Goal: Information Seeking & Learning: Compare options

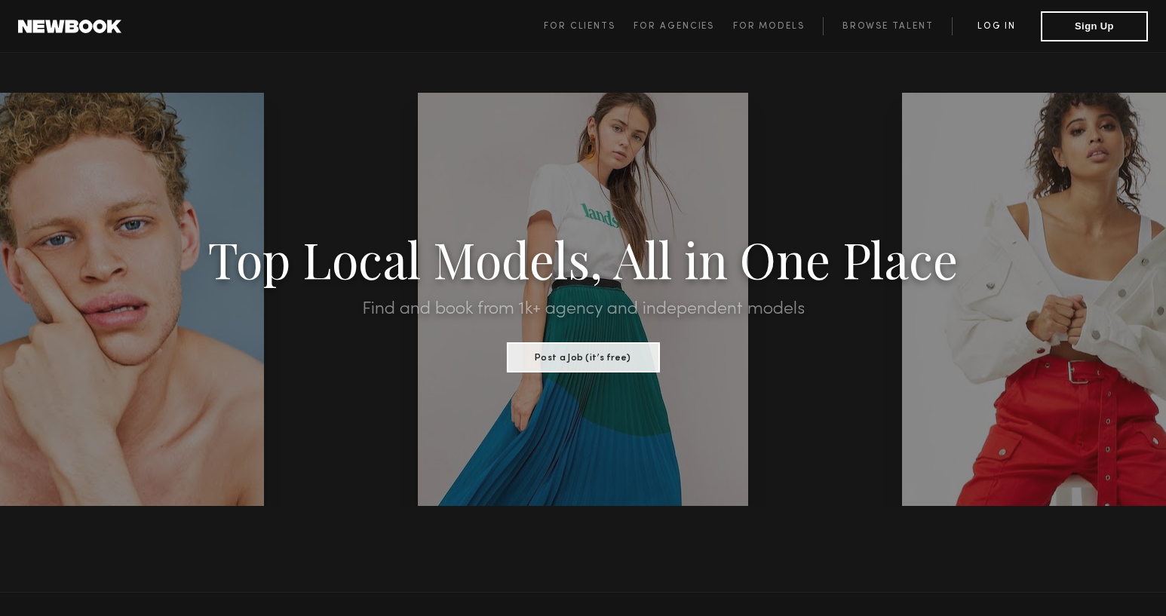
click at [979, 32] on link "Log in" at bounding box center [995, 26] width 89 height 18
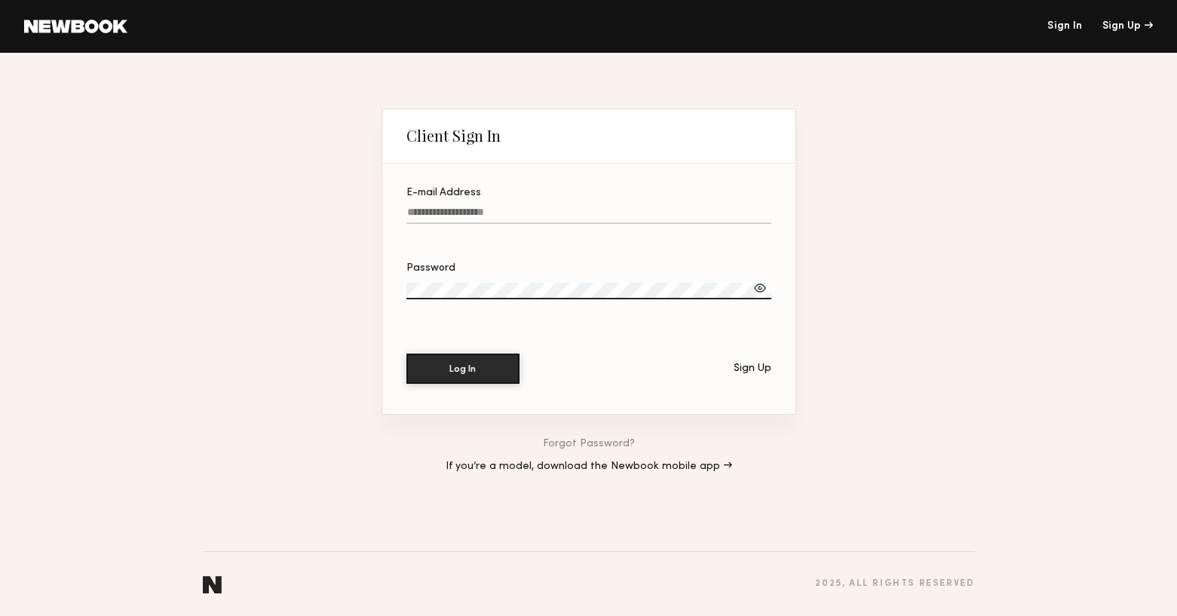
click at [480, 213] on input "E-mail Address" at bounding box center [588, 215] width 365 height 17
paste input "**********"
type input "**********"
click at [458, 385] on section "**********" at bounding box center [588, 289] width 413 height 250
click at [460, 377] on button "Log In" at bounding box center [462, 368] width 113 height 30
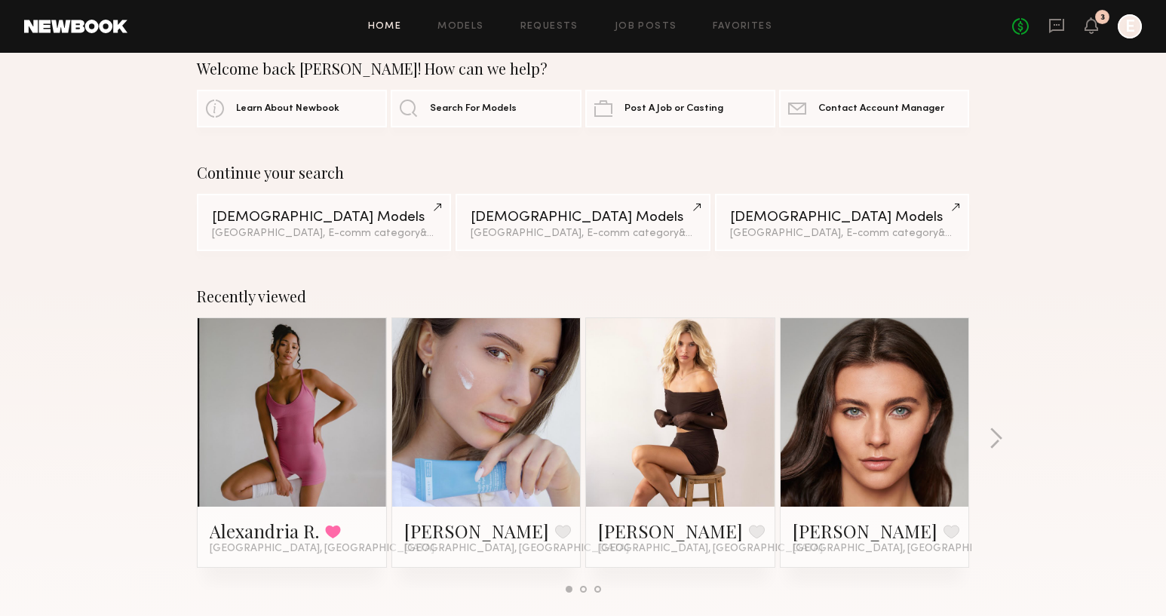
scroll to position [26, 0]
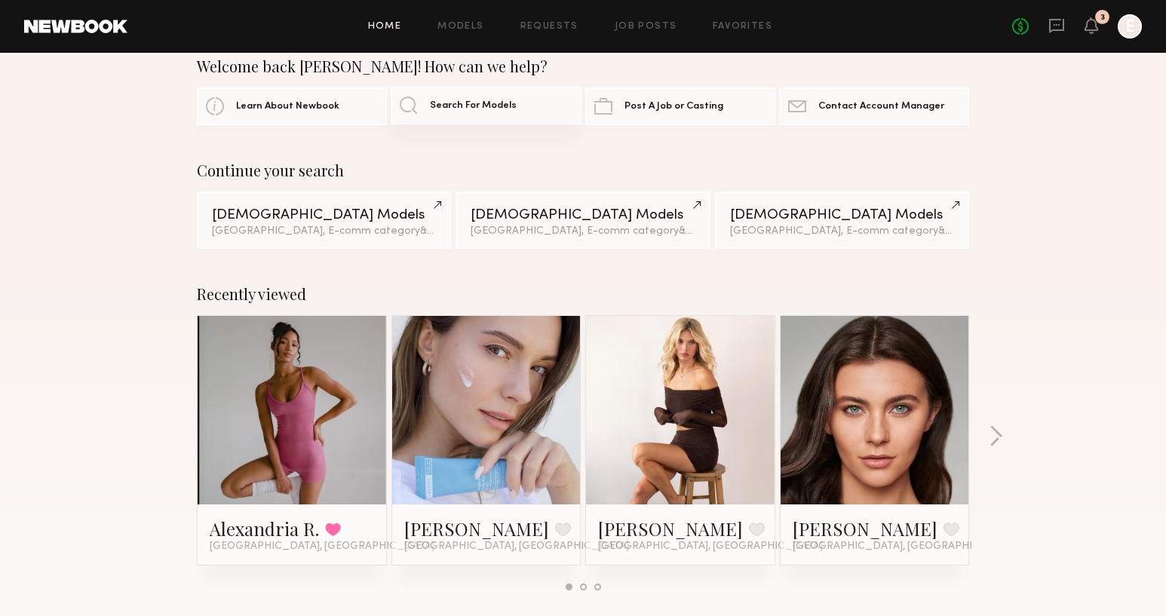
click at [433, 106] on span "Search For Models" at bounding box center [473, 106] width 87 height 10
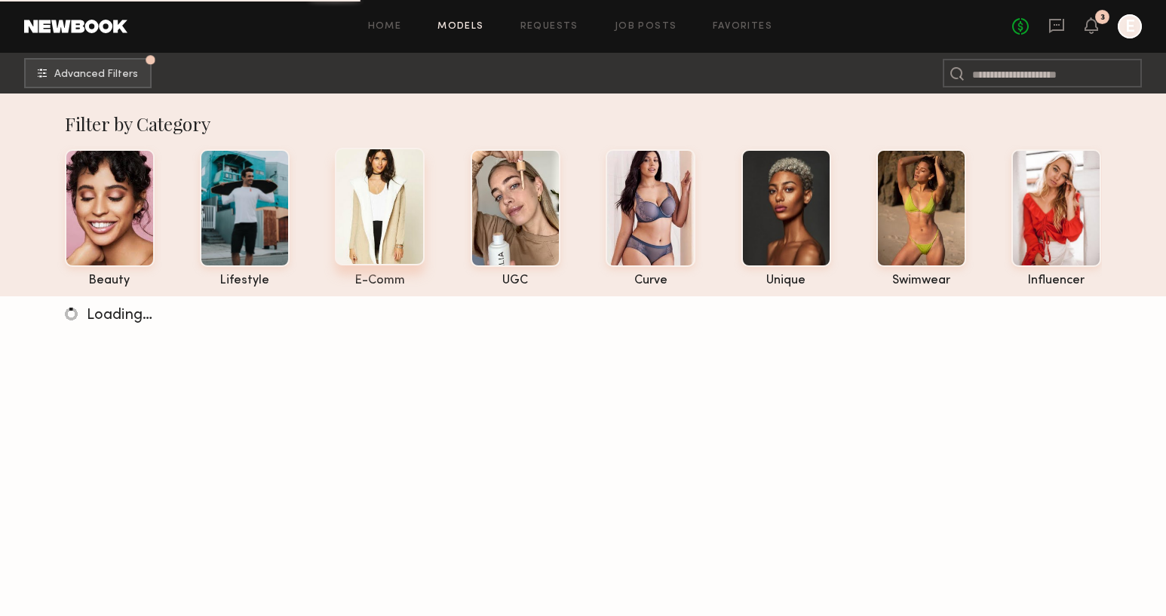
click at [400, 228] on div at bounding box center [380, 207] width 90 height 118
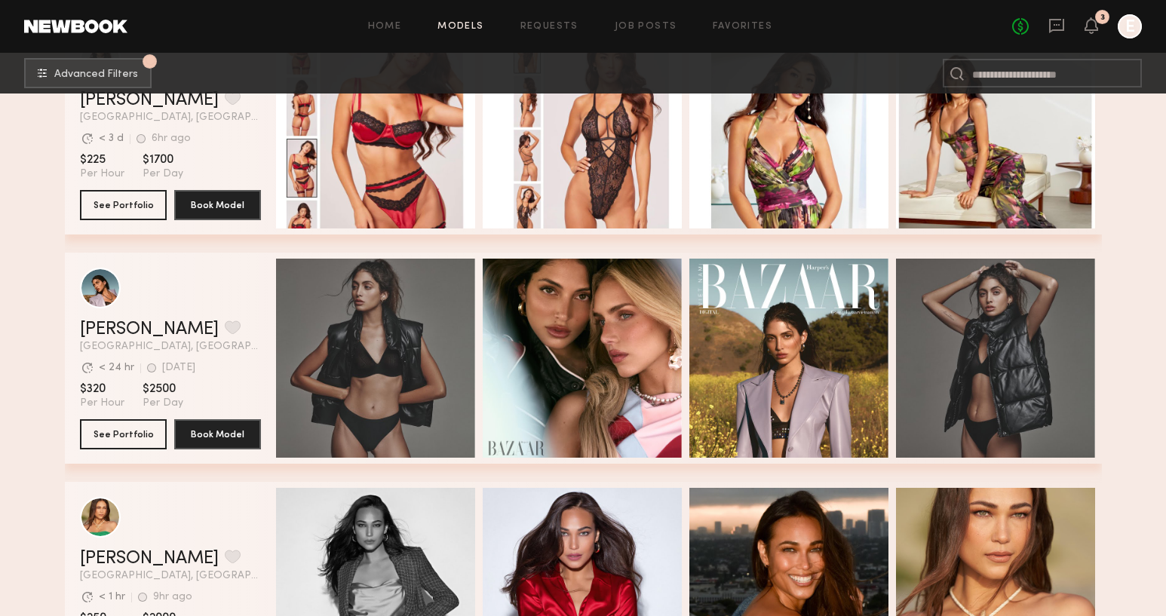
scroll to position [1309, 0]
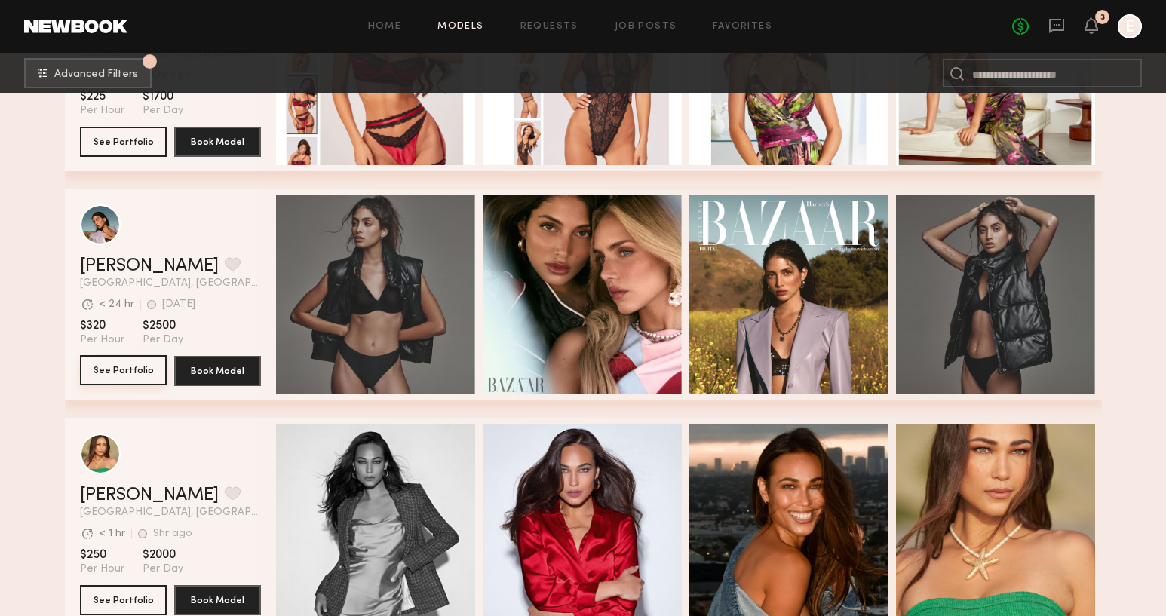
click at [133, 357] on button "See Portfolio" at bounding box center [123, 370] width 87 height 30
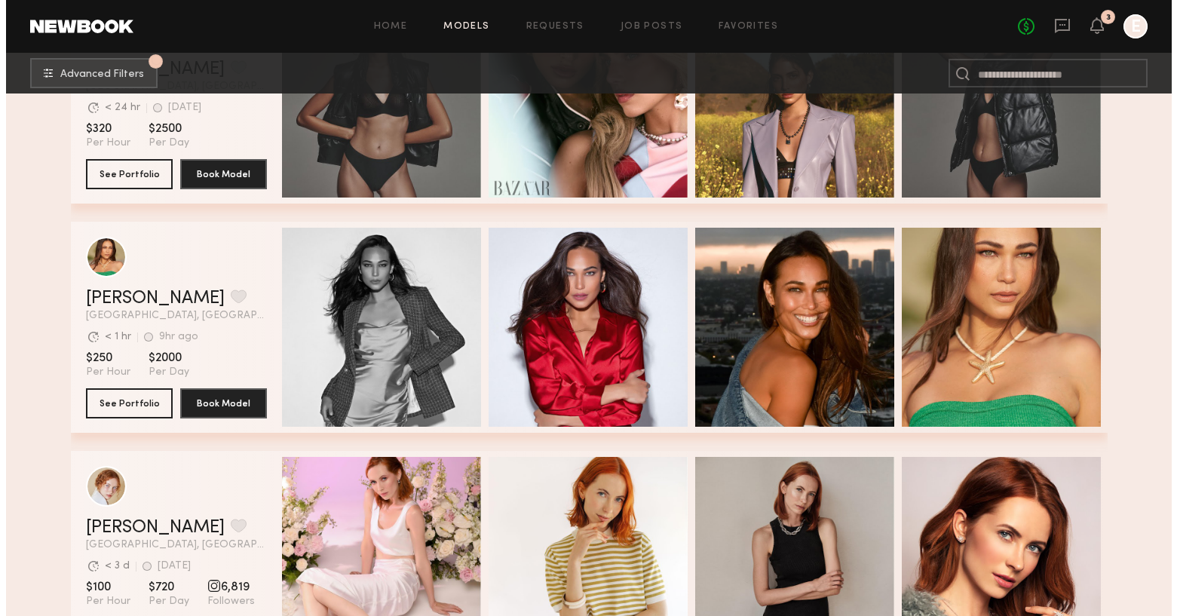
scroll to position [0, 0]
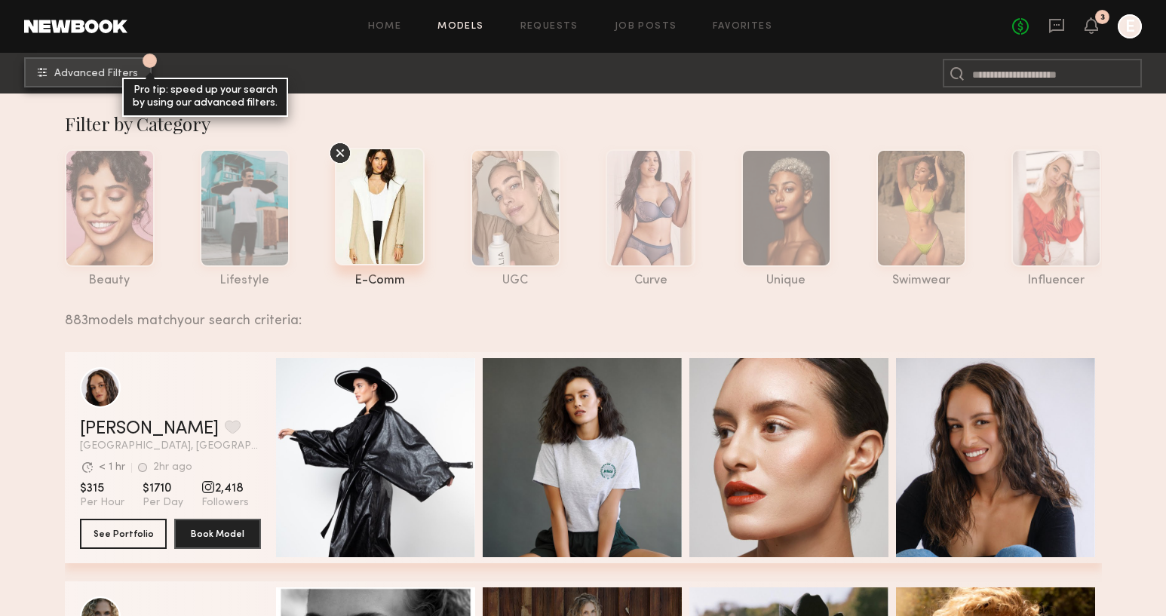
click at [71, 76] on span "Advanced Filters" at bounding box center [96, 74] width 84 height 11
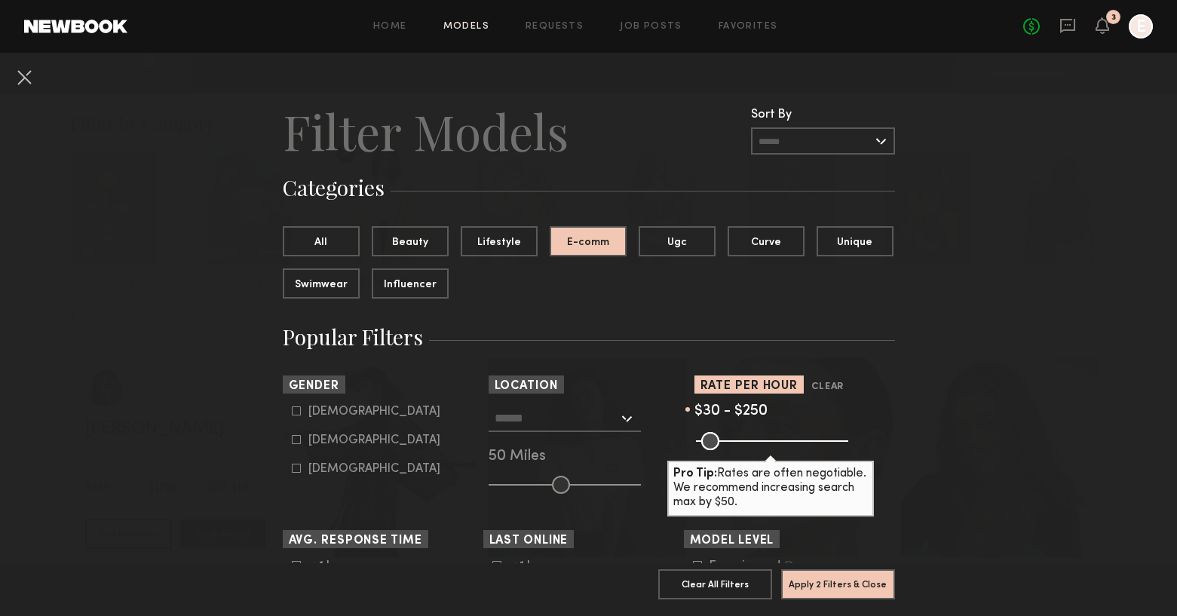
drag, startPoint x: 827, startPoint y: 439, endPoint x: 761, endPoint y: 449, distance: 66.3
type input "***"
click at [761, 449] on input "range" at bounding box center [772, 441] width 152 height 18
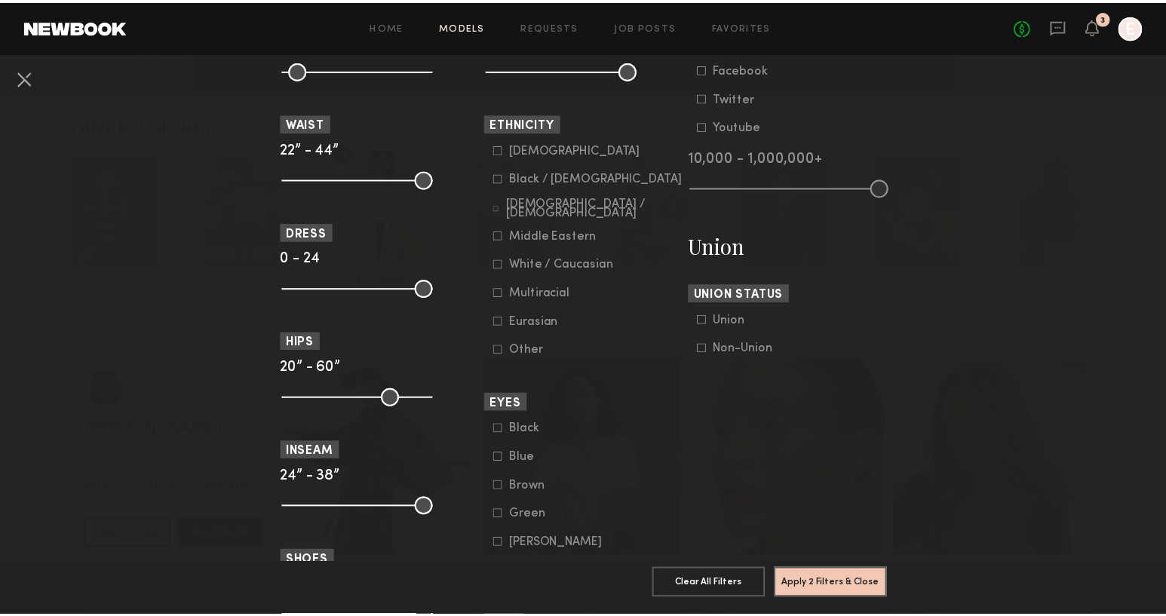
scroll to position [915, 0]
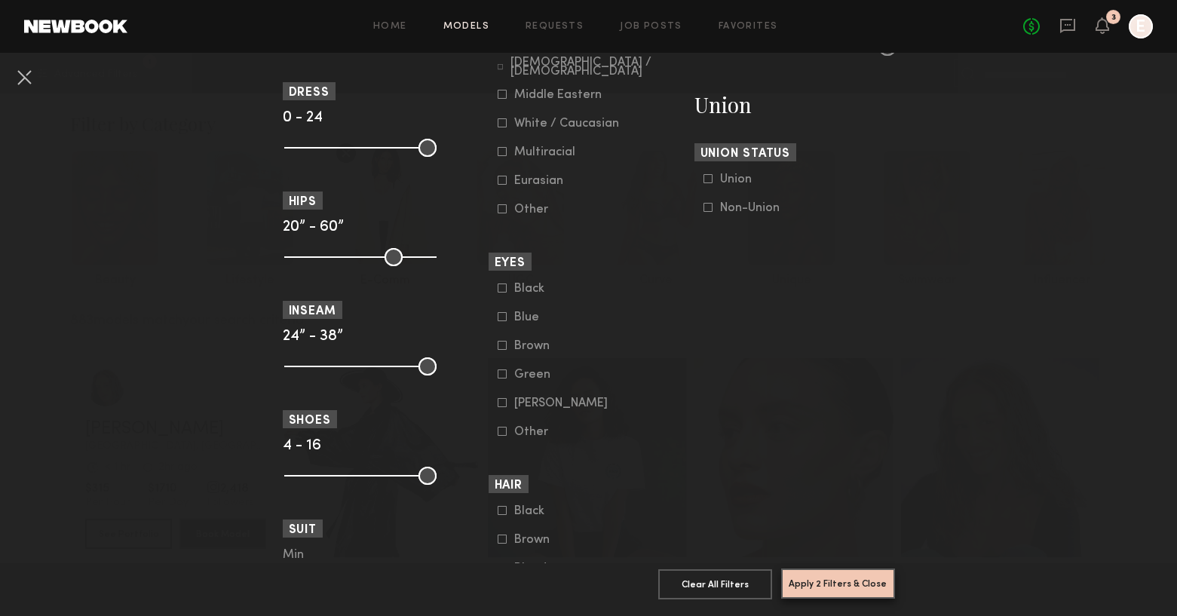
click at [811, 568] on button "Apply 2 Filters & Close" at bounding box center [838, 583] width 114 height 30
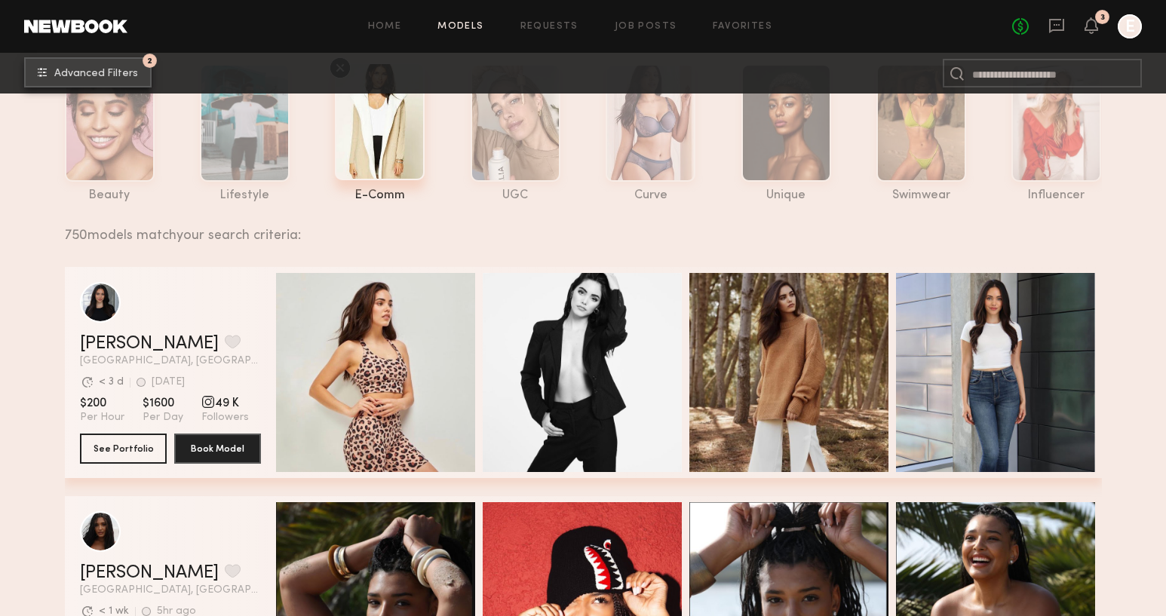
scroll to position [87, 0]
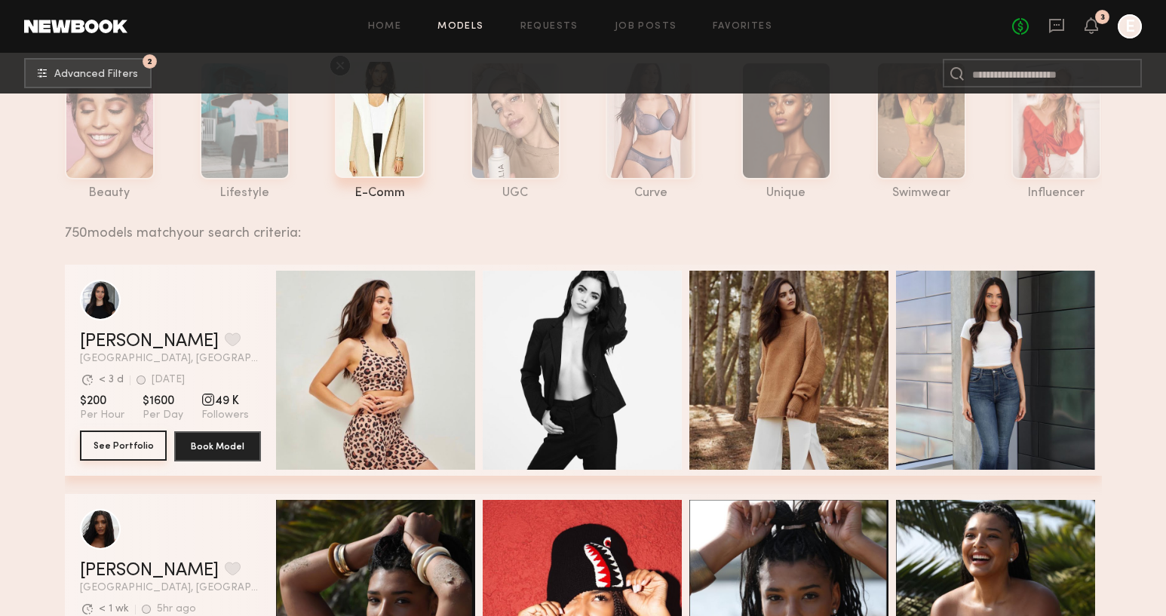
click at [94, 443] on button "See Portfolio" at bounding box center [123, 446] width 87 height 30
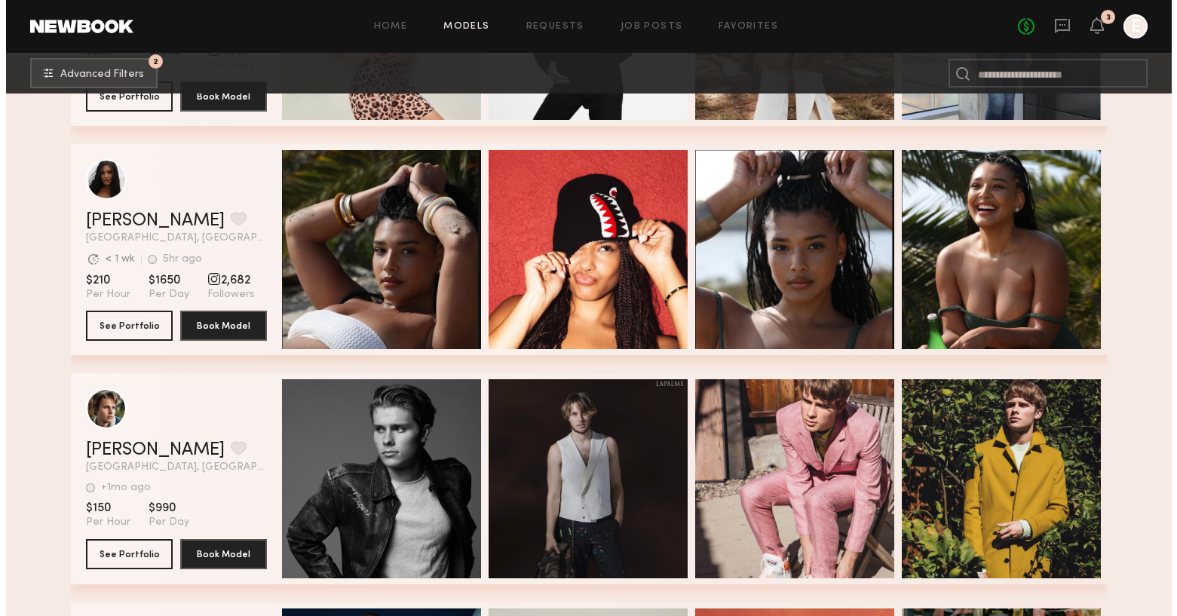
scroll to position [0, 0]
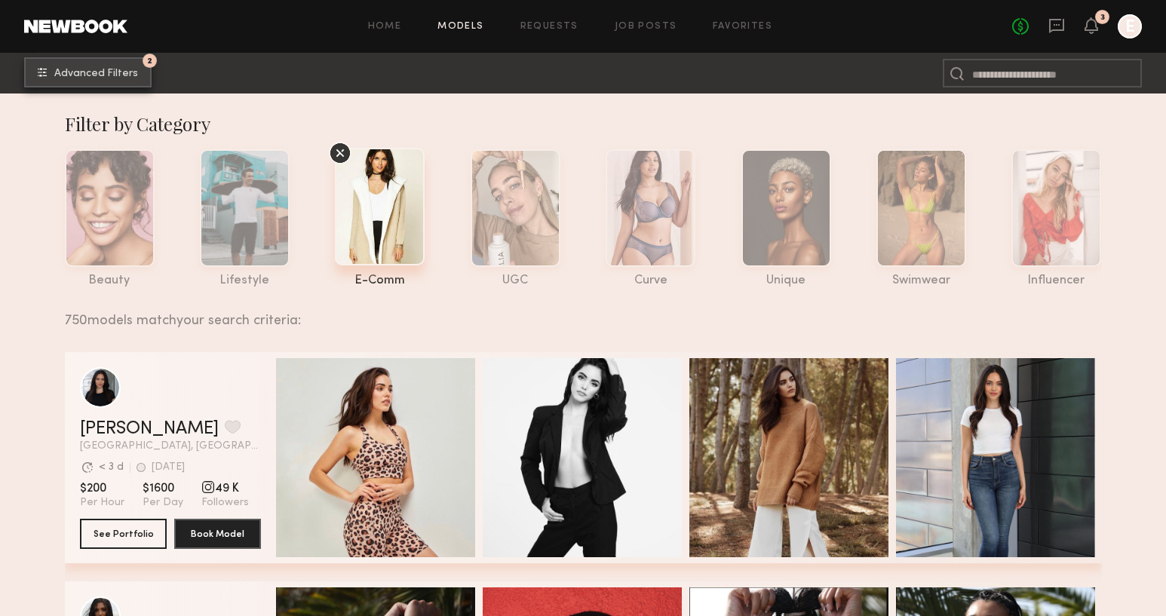
click at [111, 81] on button "2 Advanced Filters" at bounding box center [87, 72] width 127 height 30
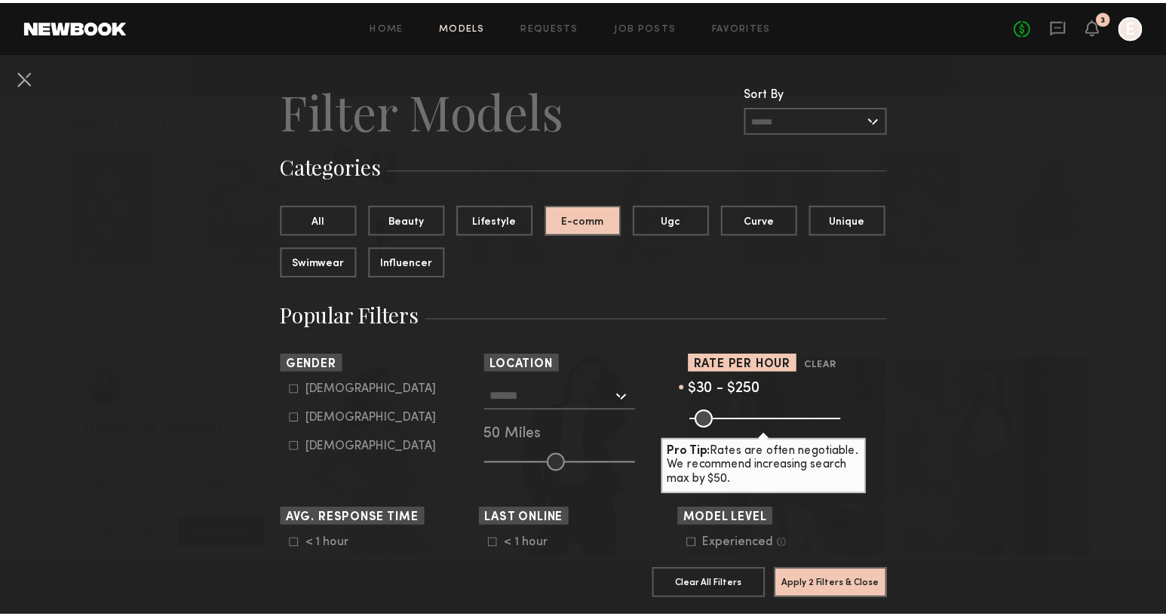
scroll to position [63, 0]
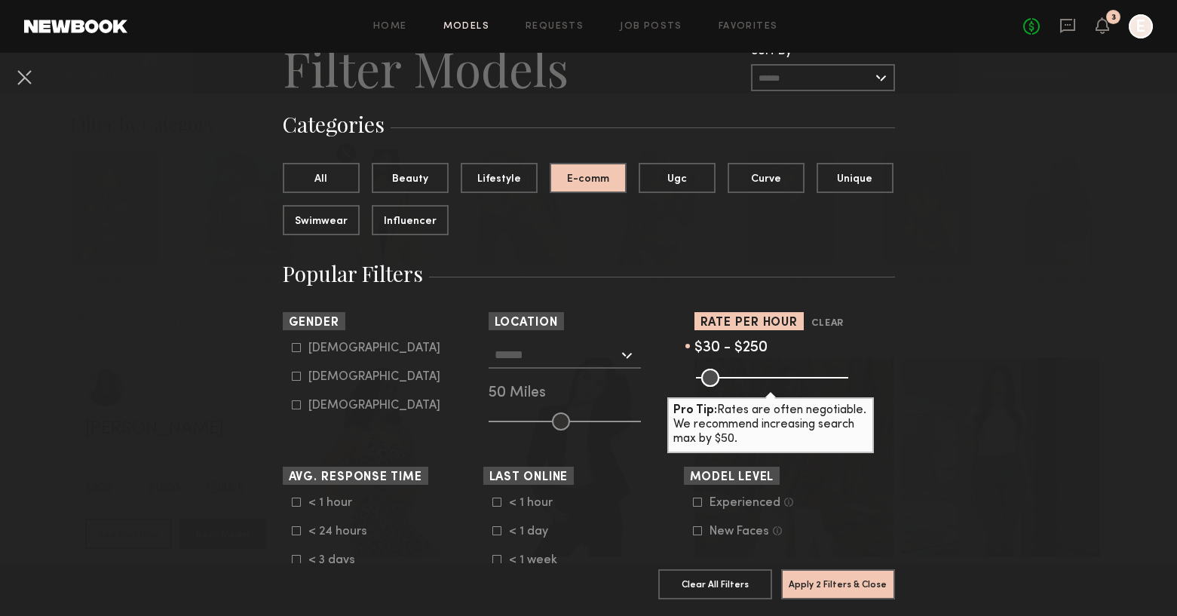
click at [292, 378] on icon at bounding box center [296, 376] width 9 height 9
type input "**"
click at [815, 568] on button "Apply 3 Filters & Close" at bounding box center [838, 583] width 114 height 30
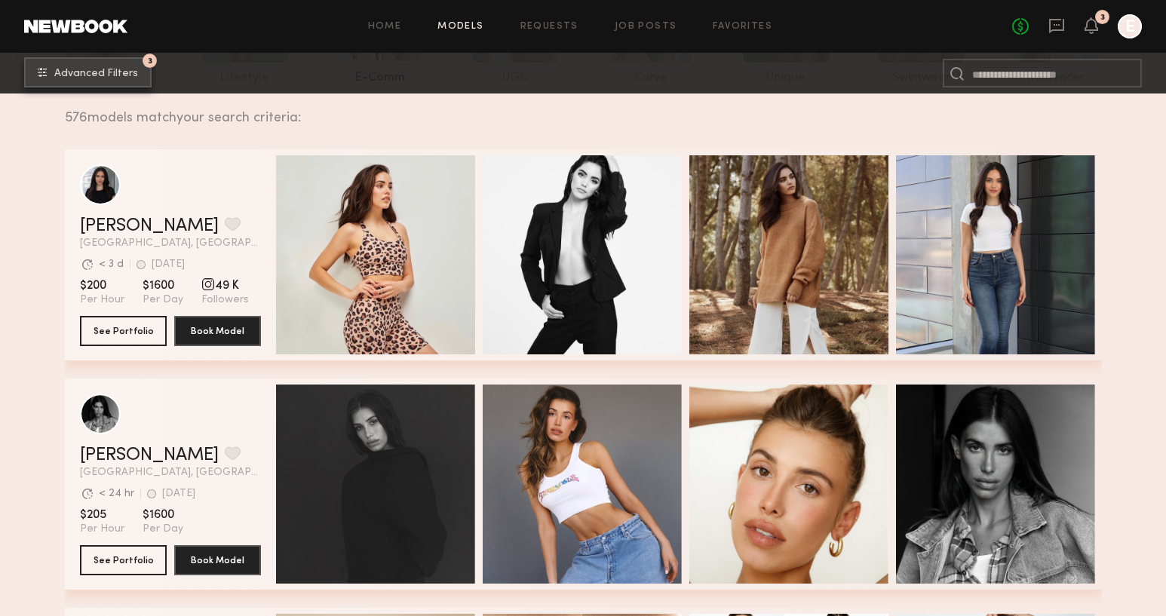
scroll to position [161, 0]
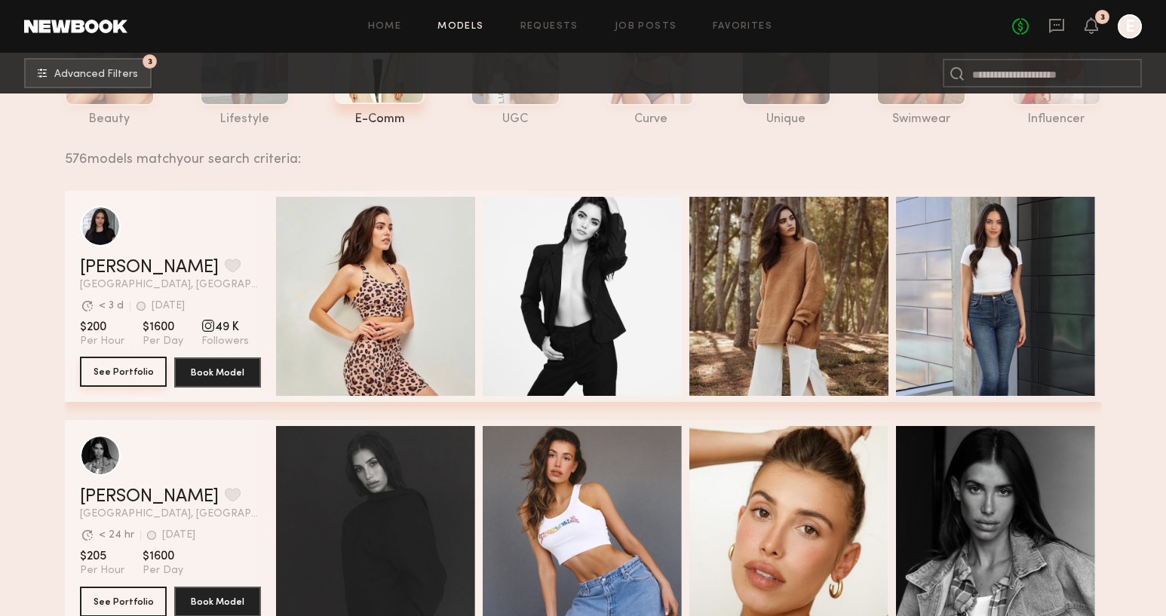
click at [99, 363] on button "See Portfolio" at bounding box center [123, 372] width 87 height 30
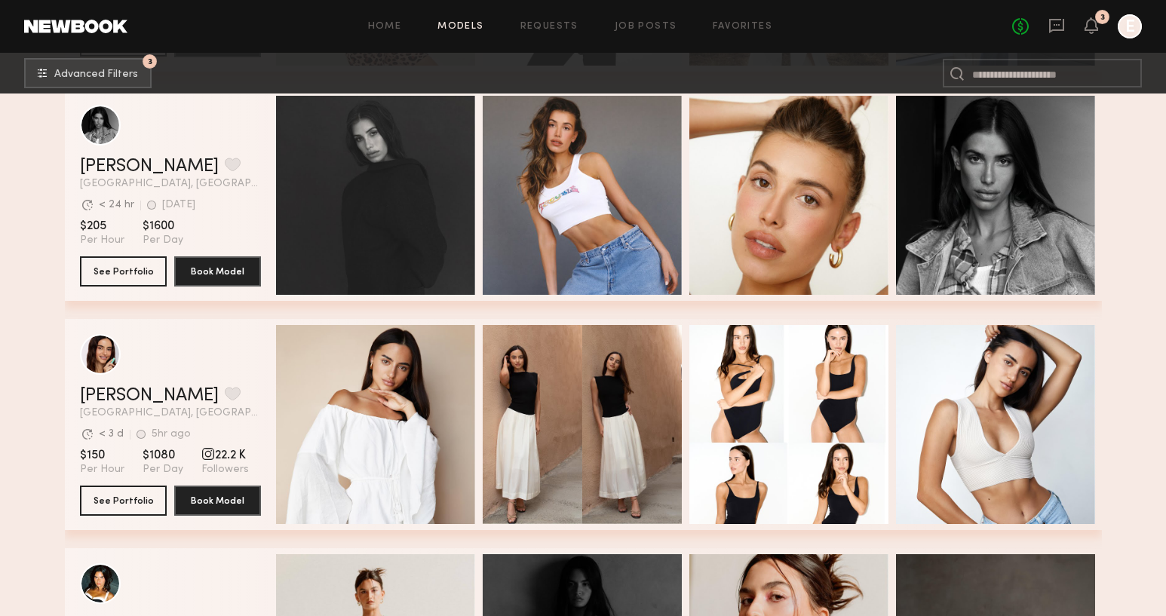
scroll to position [302, 0]
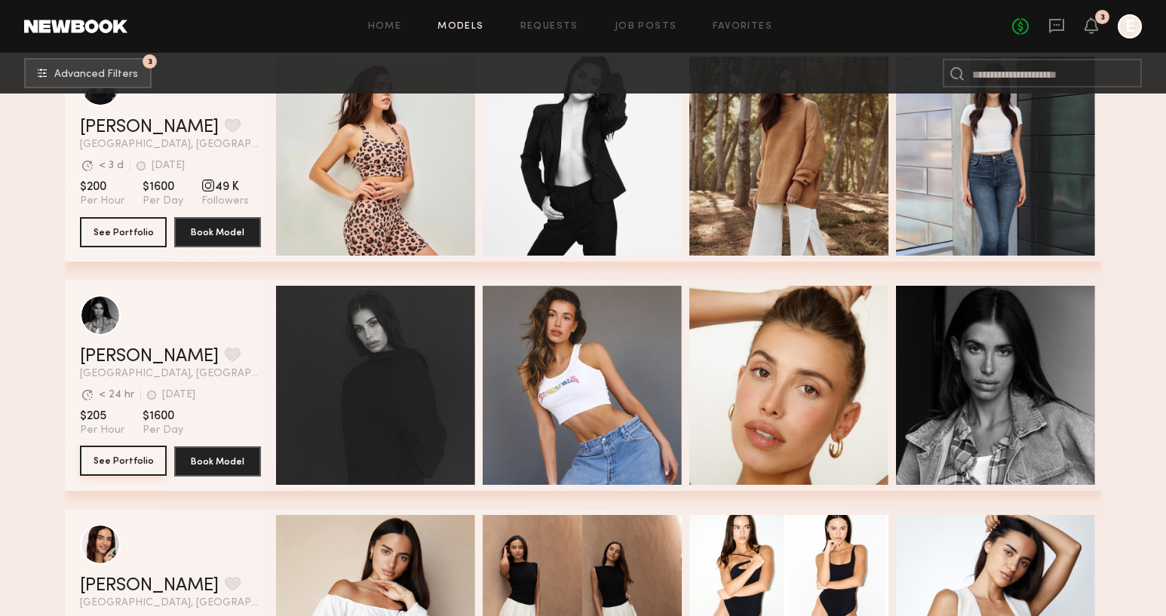
click at [125, 463] on button "See Portfolio" at bounding box center [123, 461] width 87 height 30
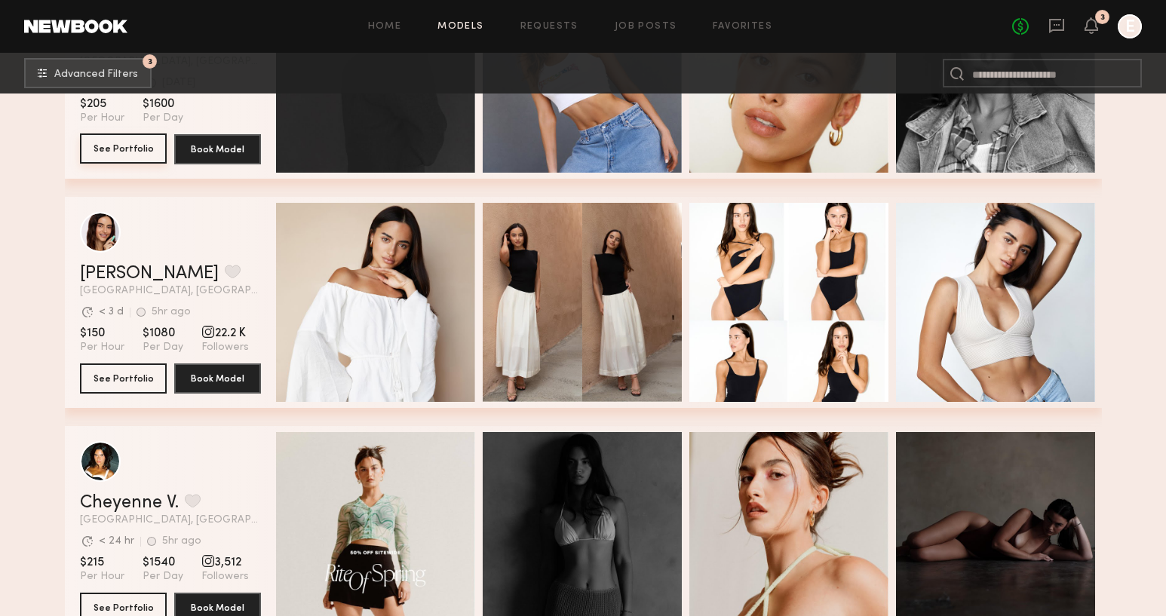
scroll to position [614, 0]
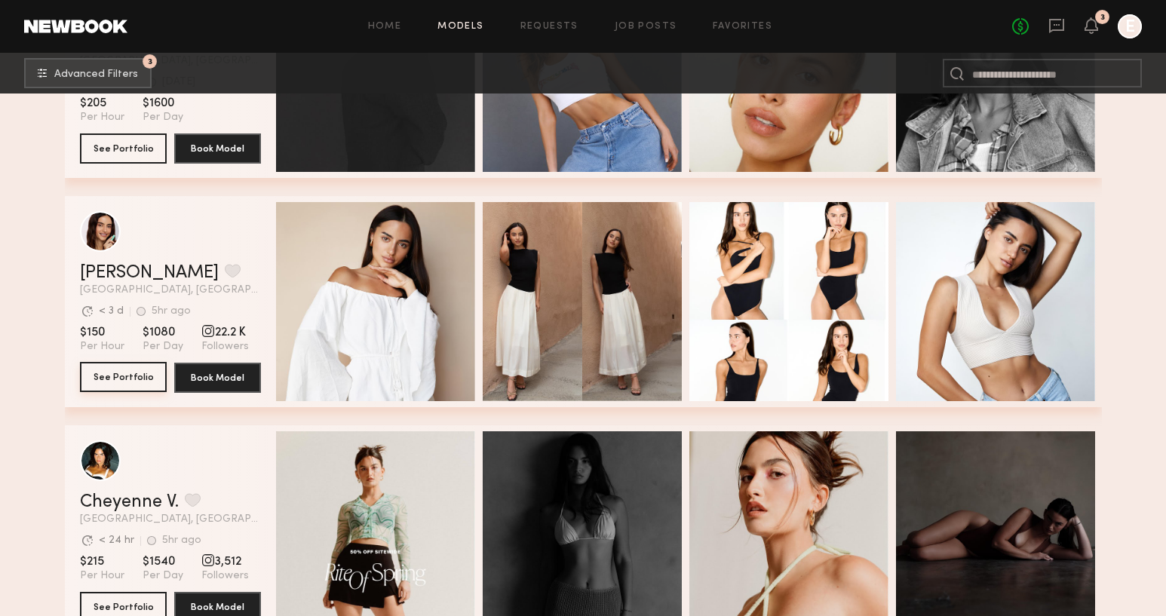
click at [131, 385] on button "See Portfolio" at bounding box center [123, 377] width 87 height 30
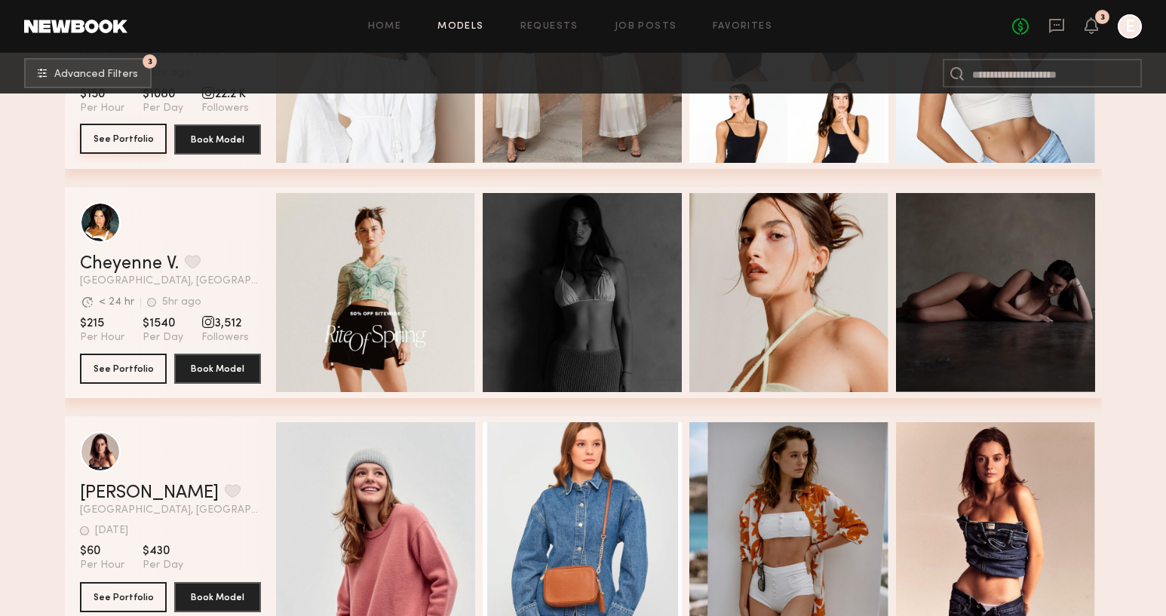
scroll to position [859, 0]
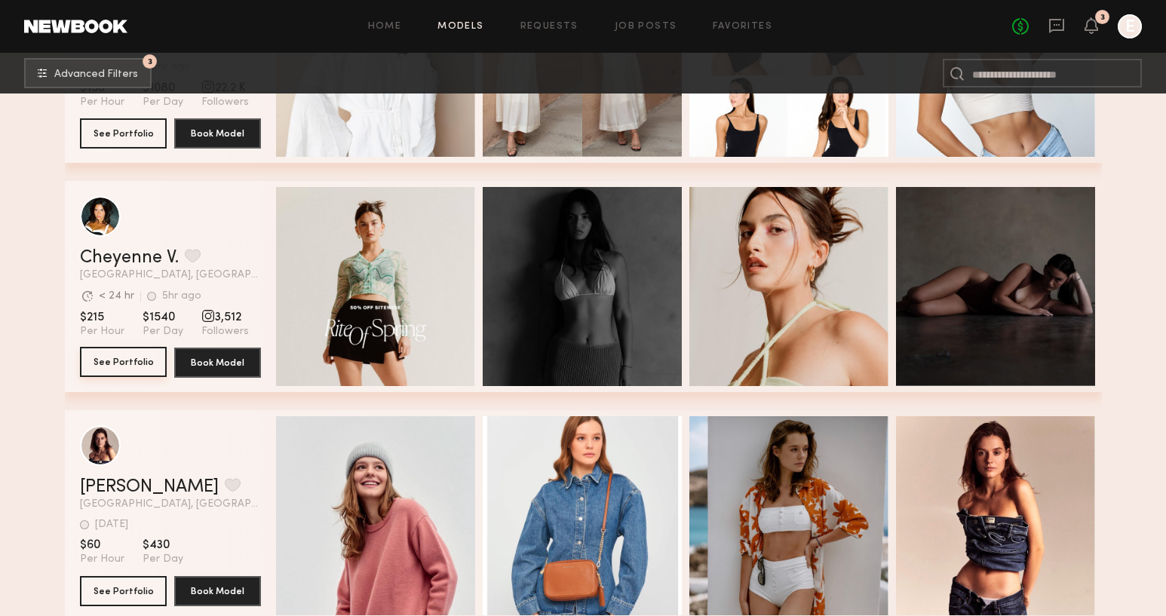
click at [139, 365] on button "See Portfolio" at bounding box center [123, 362] width 87 height 30
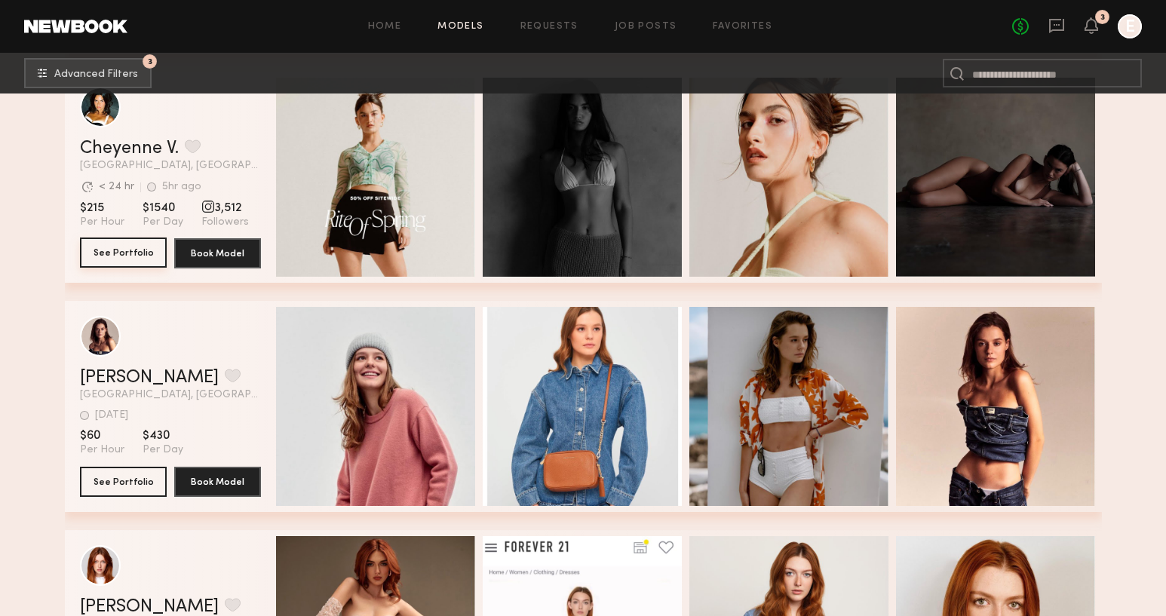
scroll to position [1123, 0]
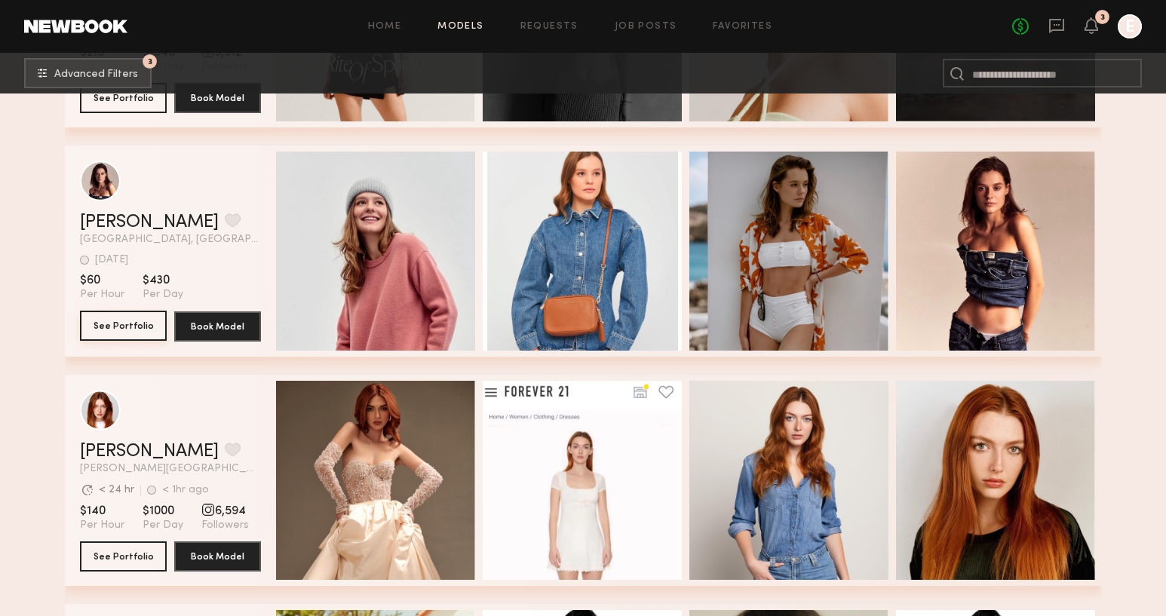
click at [136, 331] on button "See Portfolio" at bounding box center [123, 326] width 87 height 30
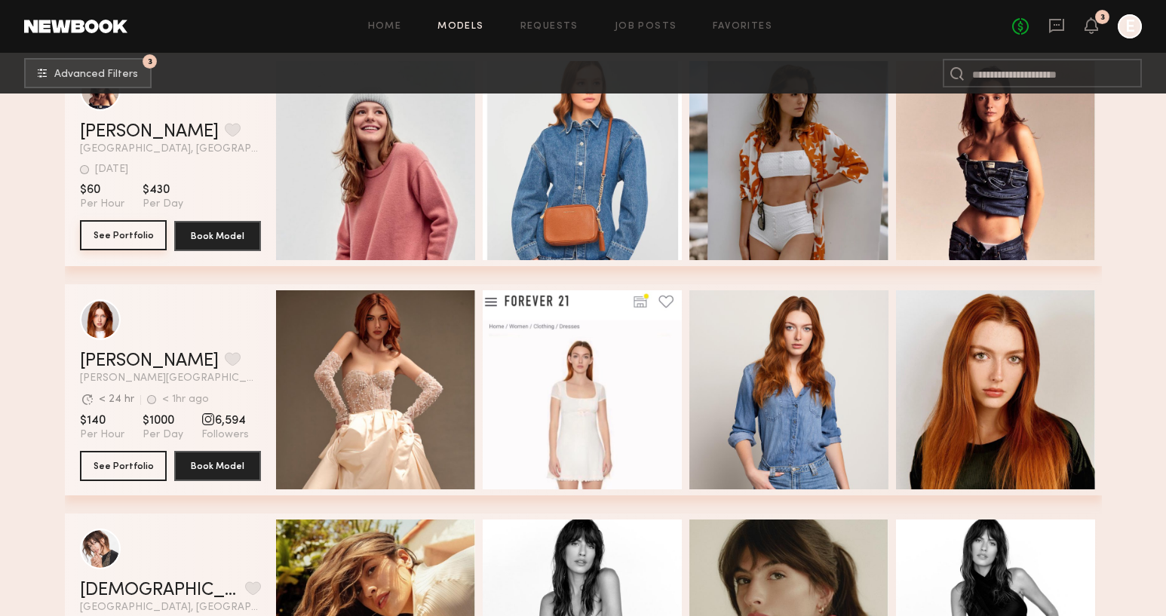
scroll to position [1217, 0]
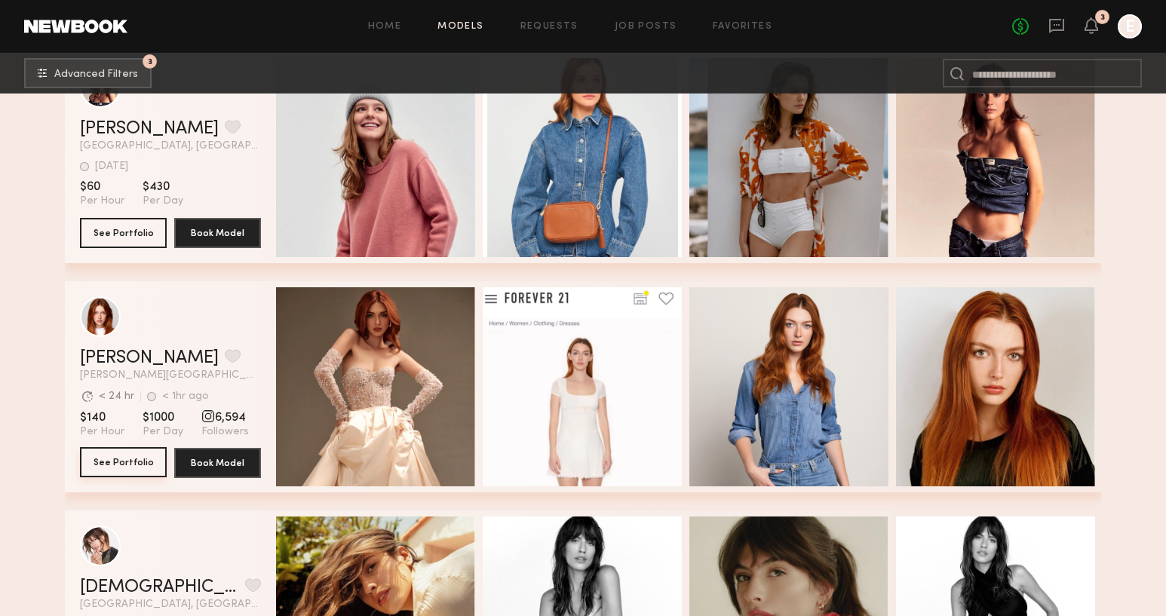
click at [130, 462] on button "See Portfolio" at bounding box center [123, 462] width 87 height 30
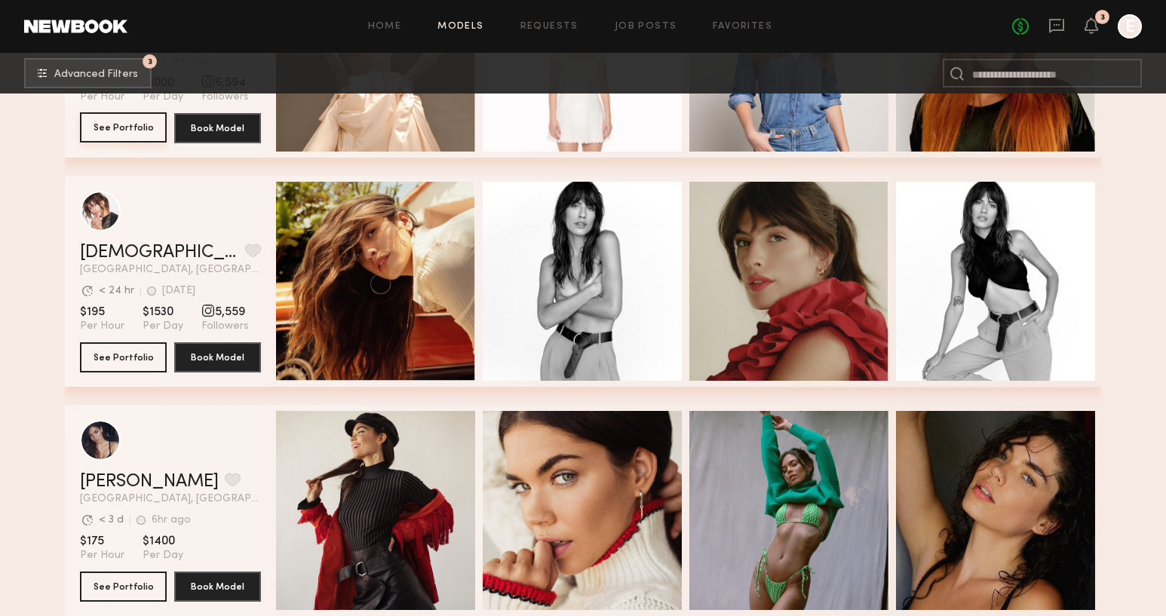
scroll to position [1558, 0]
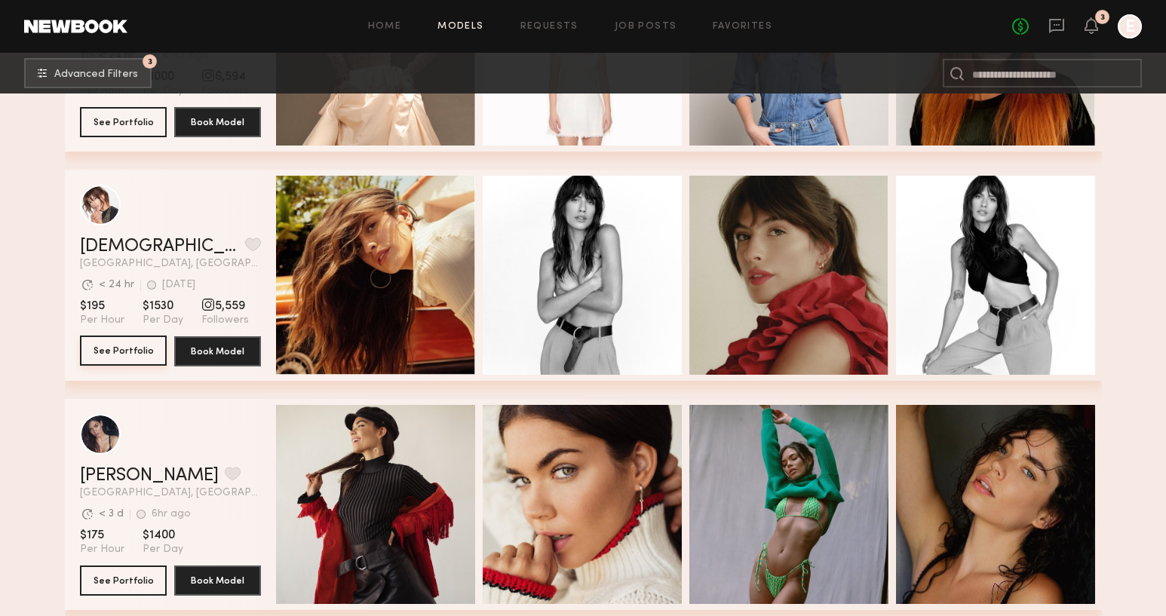
click at [100, 342] on button "See Portfolio" at bounding box center [123, 351] width 87 height 30
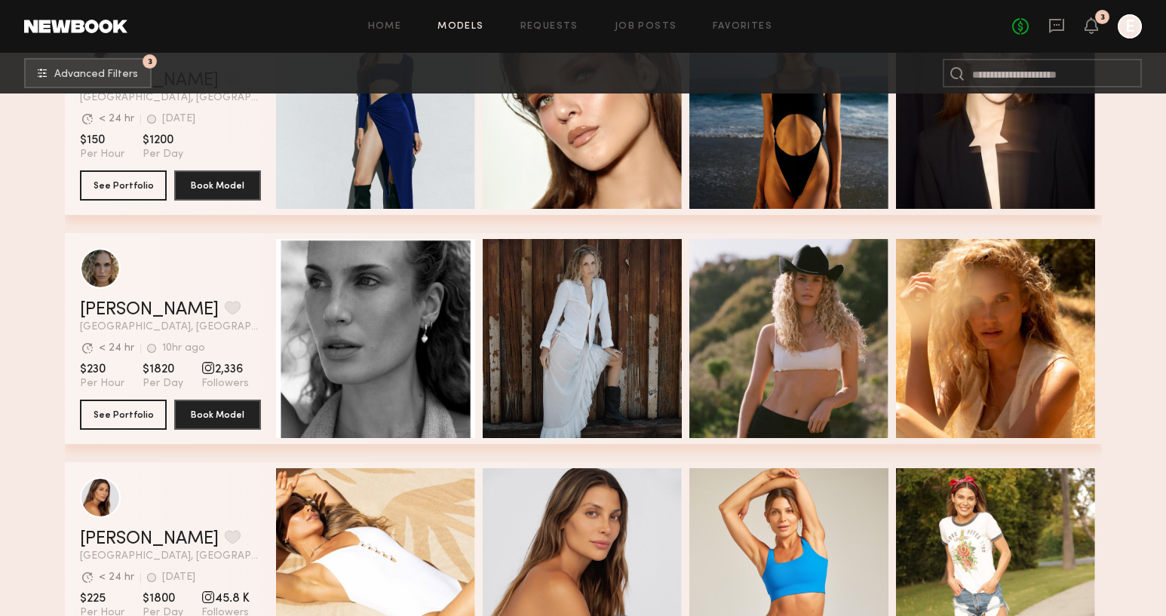
scroll to position [2800, 0]
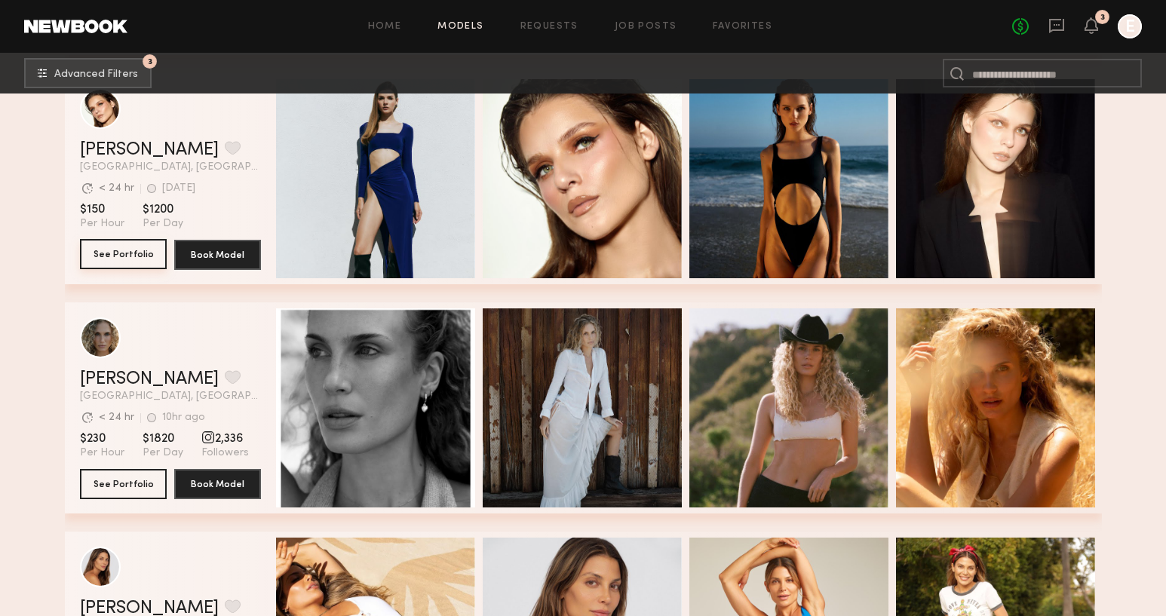
click at [127, 257] on button "See Portfolio" at bounding box center [123, 254] width 87 height 30
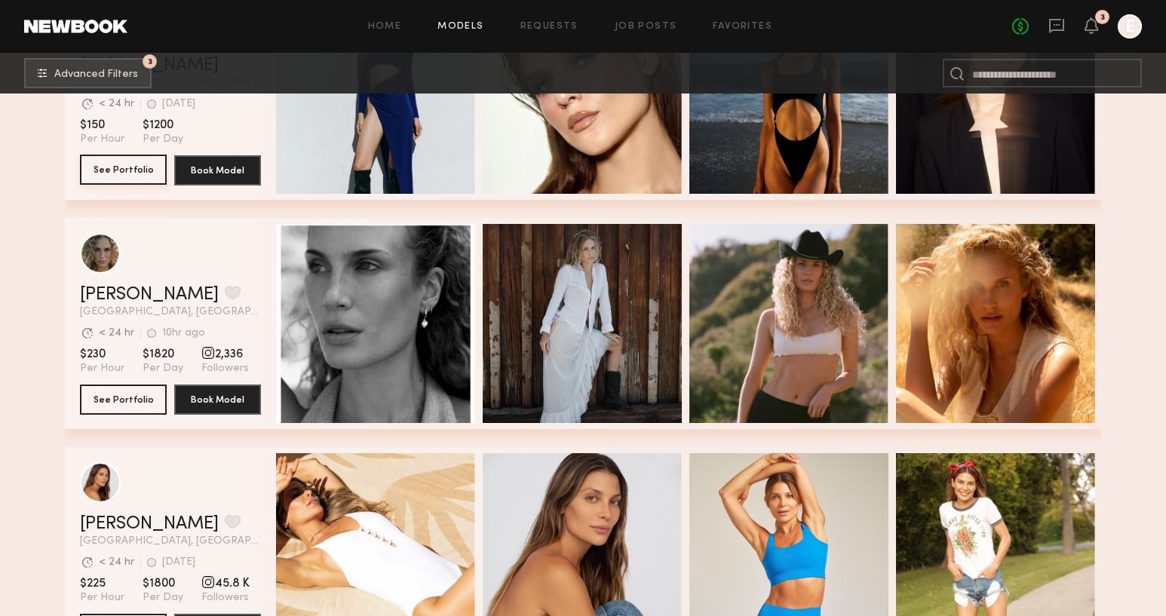
scroll to position [3124, 0]
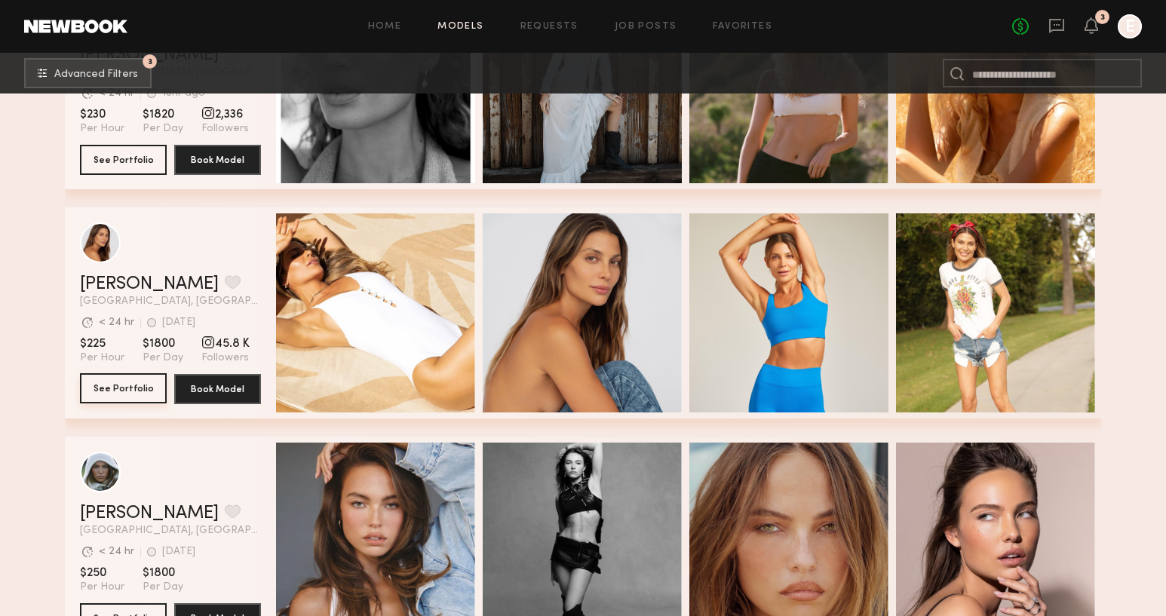
click at [124, 381] on button "See Portfolio" at bounding box center [123, 388] width 87 height 30
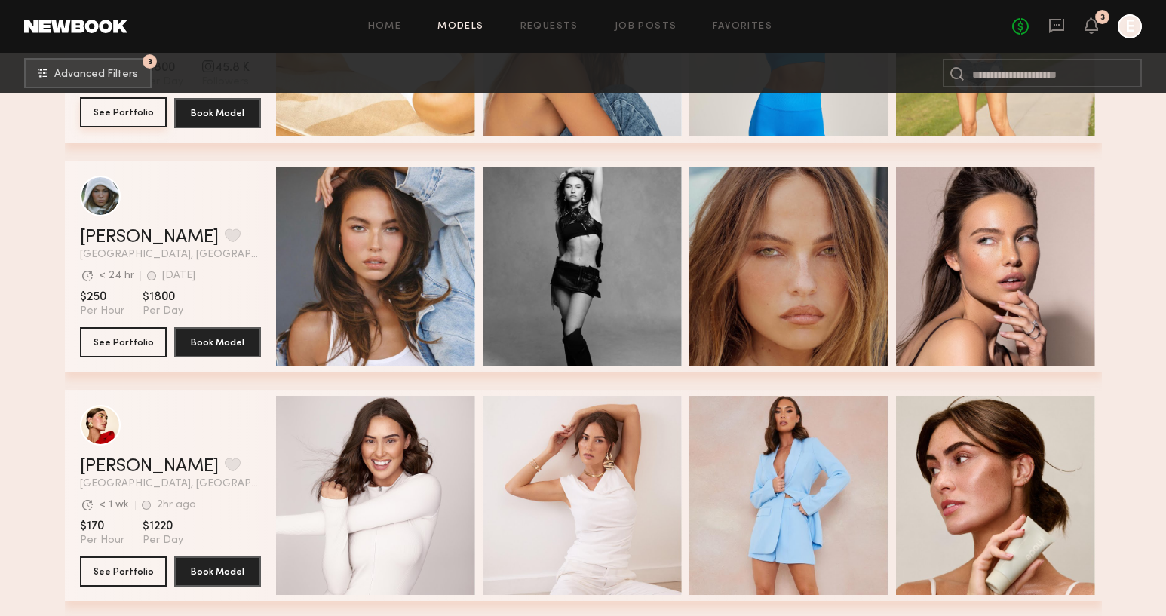
scroll to position [3432, 0]
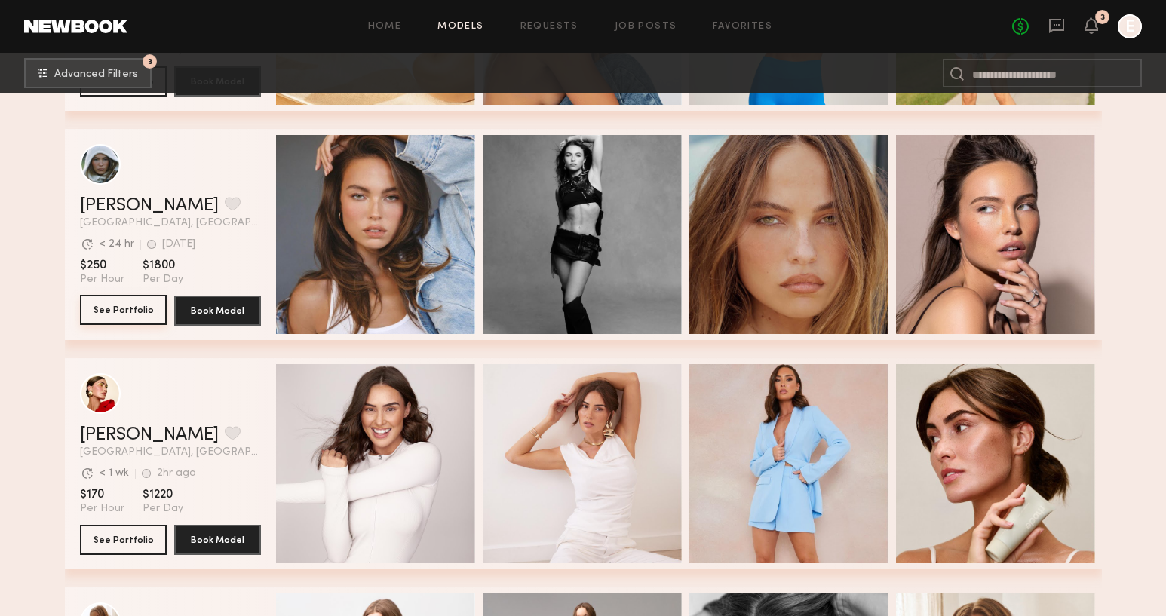
click at [132, 302] on button "See Portfolio" at bounding box center [123, 310] width 87 height 30
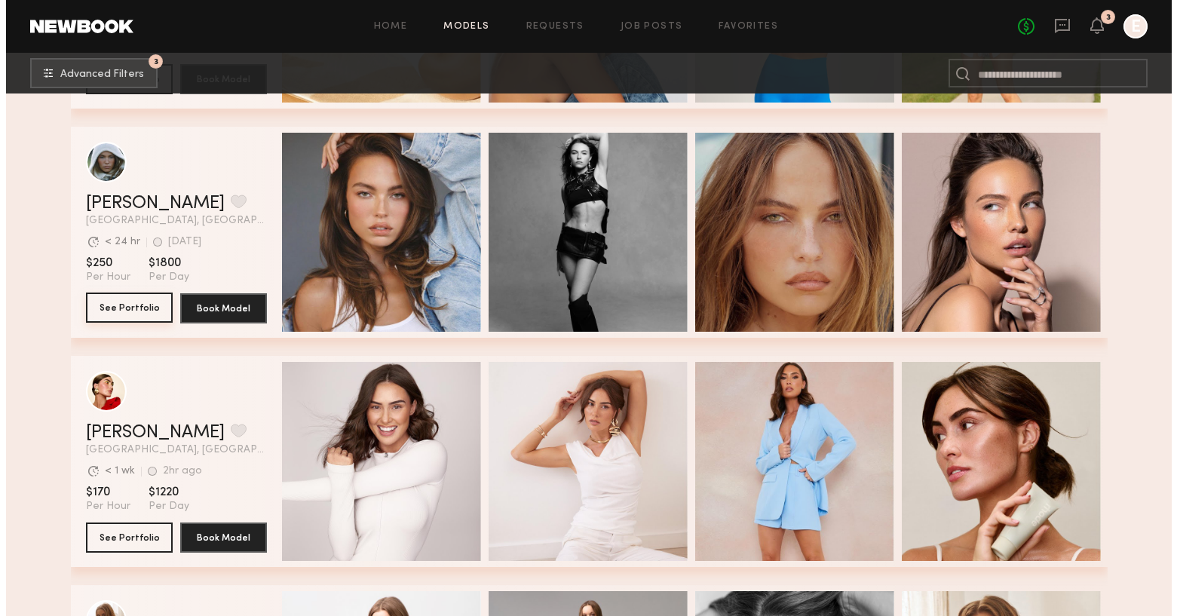
scroll to position [3435, 0]
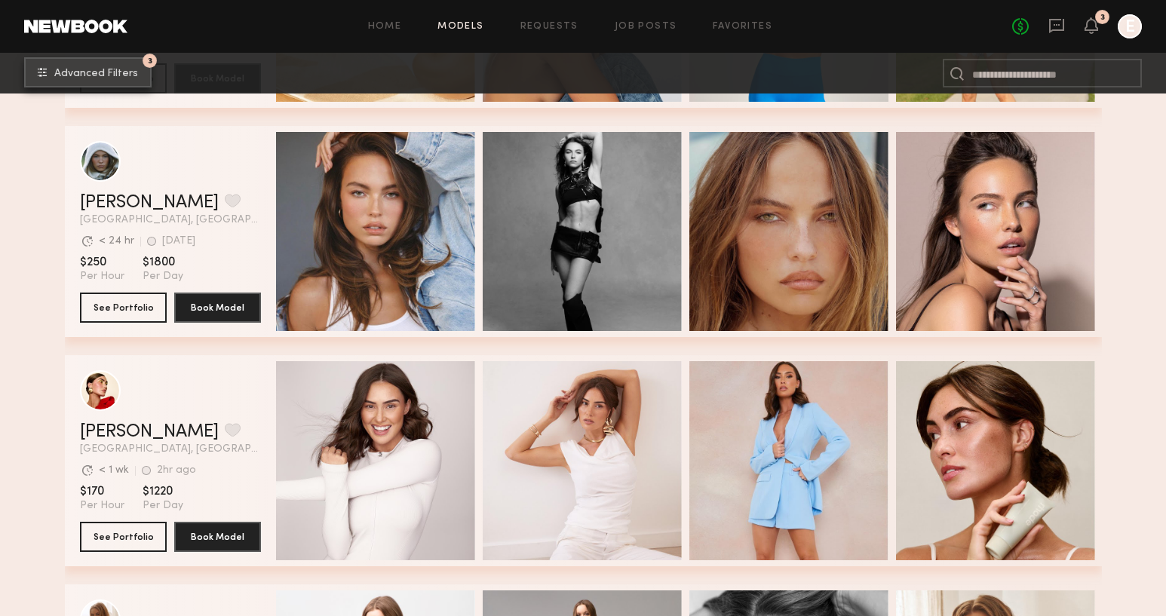
click at [138, 78] on button "3 Advanced Filters" at bounding box center [87, 72] width 127 height 30
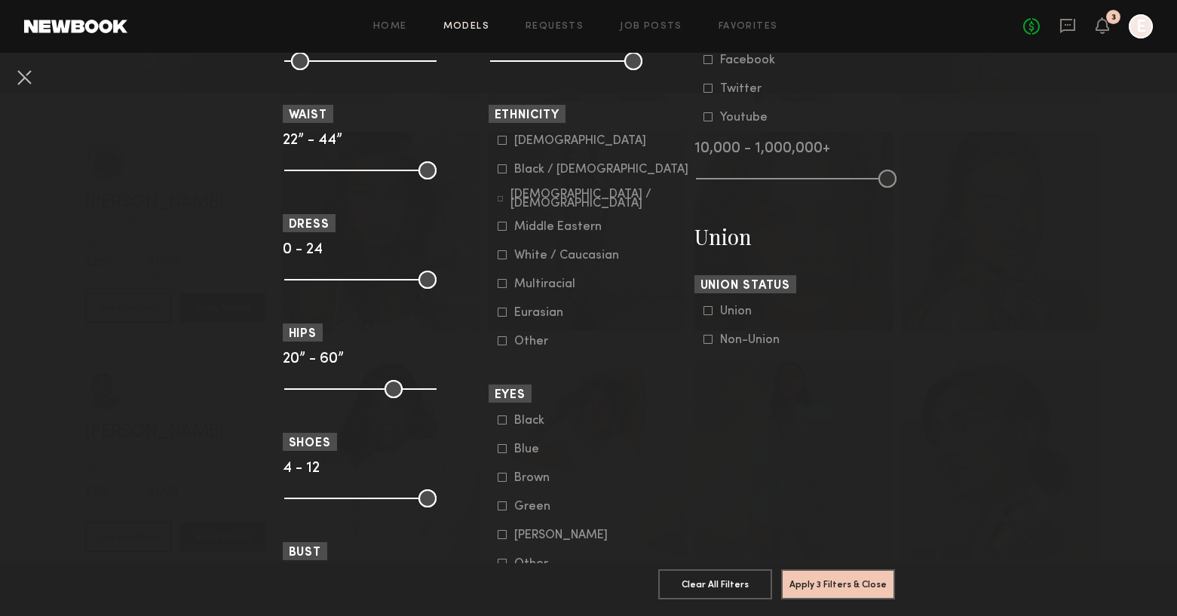
scroll to position [866, 0]
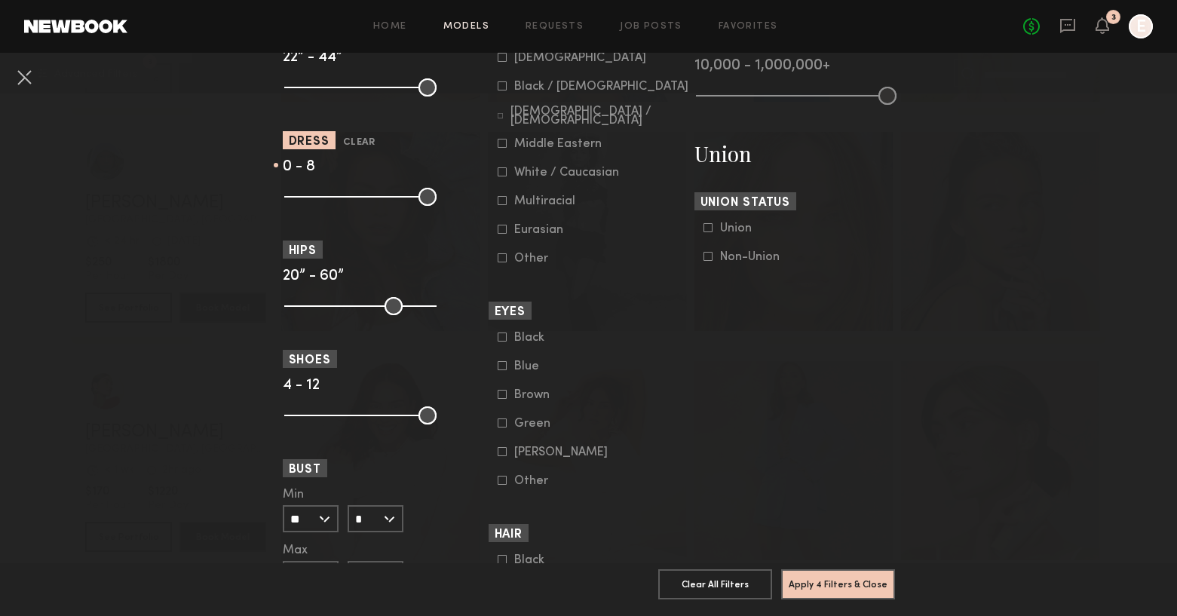
drag, startPoint x: 416, startPoint y: 198, endPoint x: 329, endPoint y: 202, distance: 86.8
type input "*"
click at [329, 202] on input "range" at bounding box center [360, 197] width 152 height 18
click at [302, 201] on common-range-minmax at bounding box center [359, 195] width 152 height 18
drag, startPoint x: 283, startPoint y: 198, endPoint x: 294, endPoint y: 198, distance: 11.3
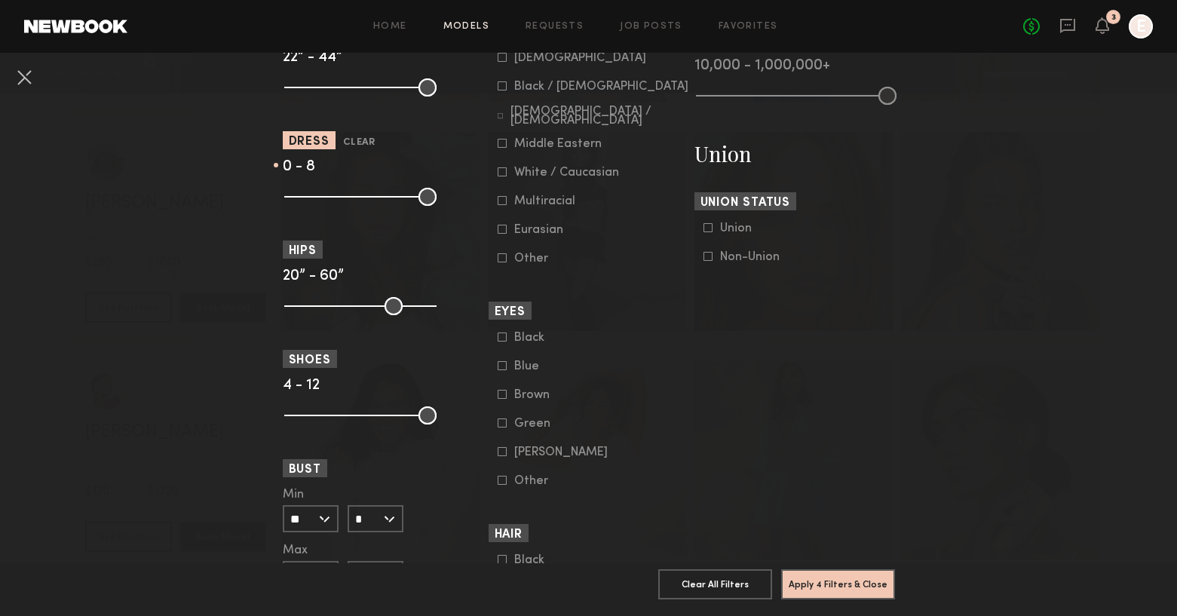
type input "*"
click at [294, 198] on input "range" at bounding box center [360, 197] width 152 height 18
drag, startPoint x: 329, startPoint y: 193, endPoint x: 312, endPoint y: 195, distance: 17.5
type input "*"
click at [312, 195] on input "range" at bounding box center [360, 197] width 152 height 18
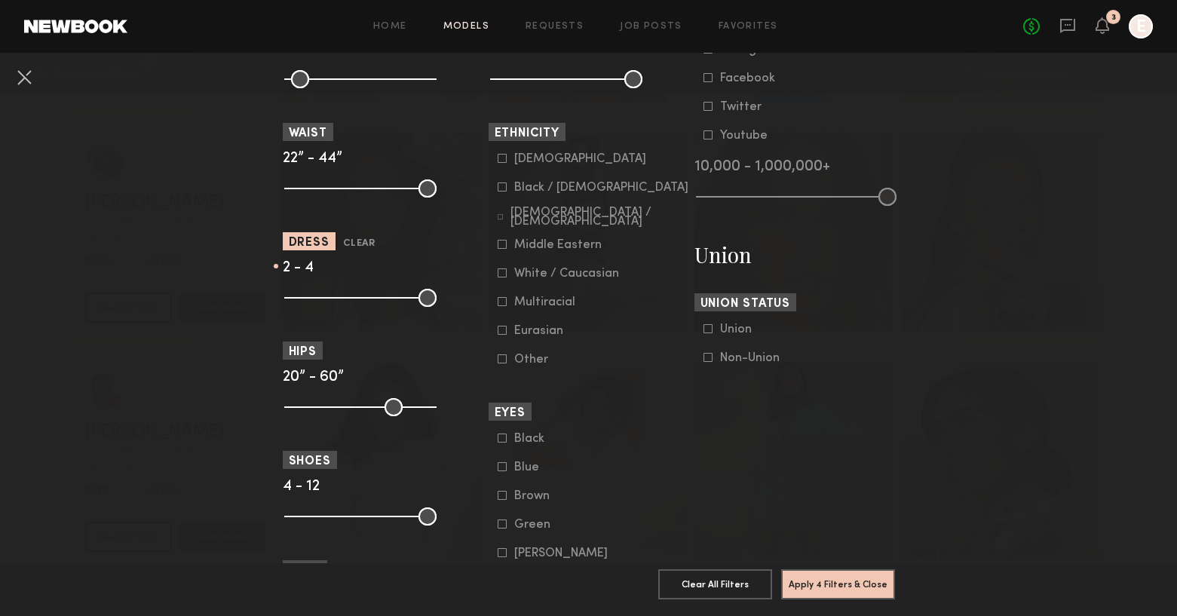
scroll to position [619, 0]
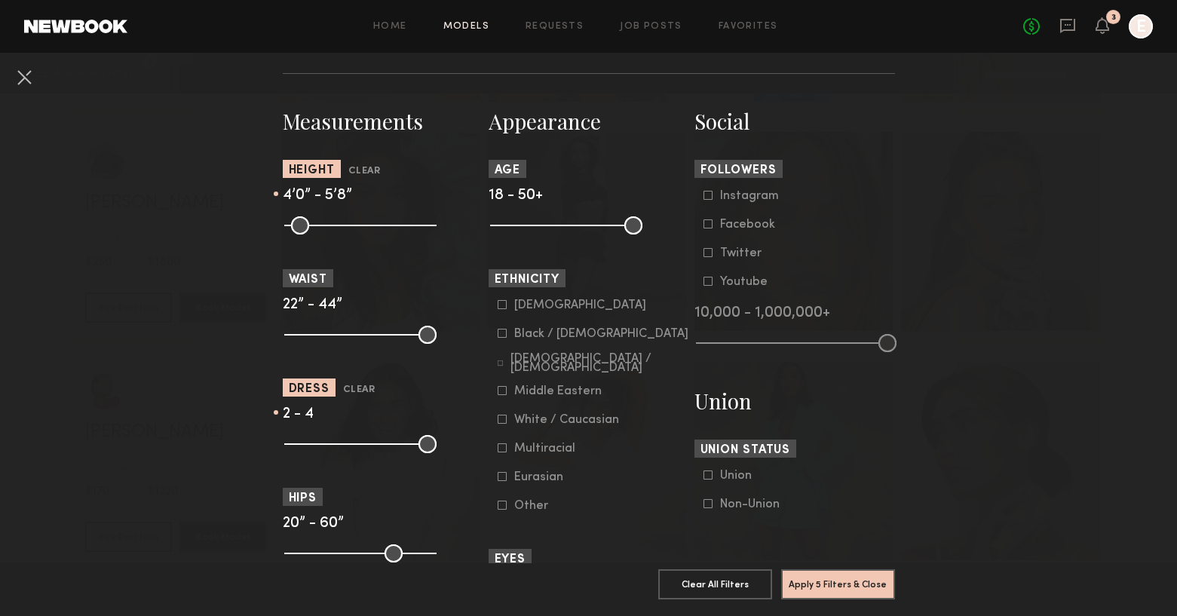
drag, startPoint x: 421, startPoint y: 231, endPoint x: 360, endPoint y: 234, distance: 61.1
type input "**"
click at [360, 234] on input "range" at bounding box center [360, 225] width 152 height 18
drag, startPoint x: 293, startPoint y: 233, endPoint x: 336, endPoint y: 231, distance: 43.8
type input "**"
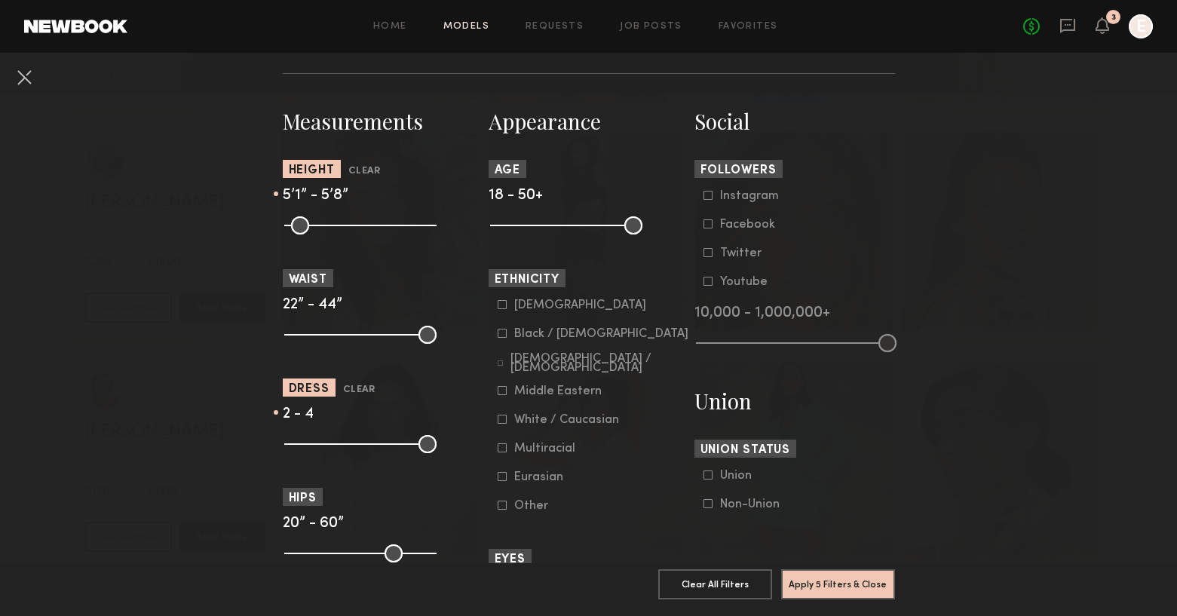
click at [336, 231] on input "range" at bounding box center [360, 225] width 152 height 18
drag, startPoint x: 356, startPoint y: 228, endPoint x: 365, endPoint y: 229, distance: 9.2
type input "**"
click at [365, 229] on input "range" at bounding box center [360, 225] width 152 height 18
drag, startPoint x: 336, startPoint y: 228, endPoint x: 356, endPoint y: 228, distance: 20.4
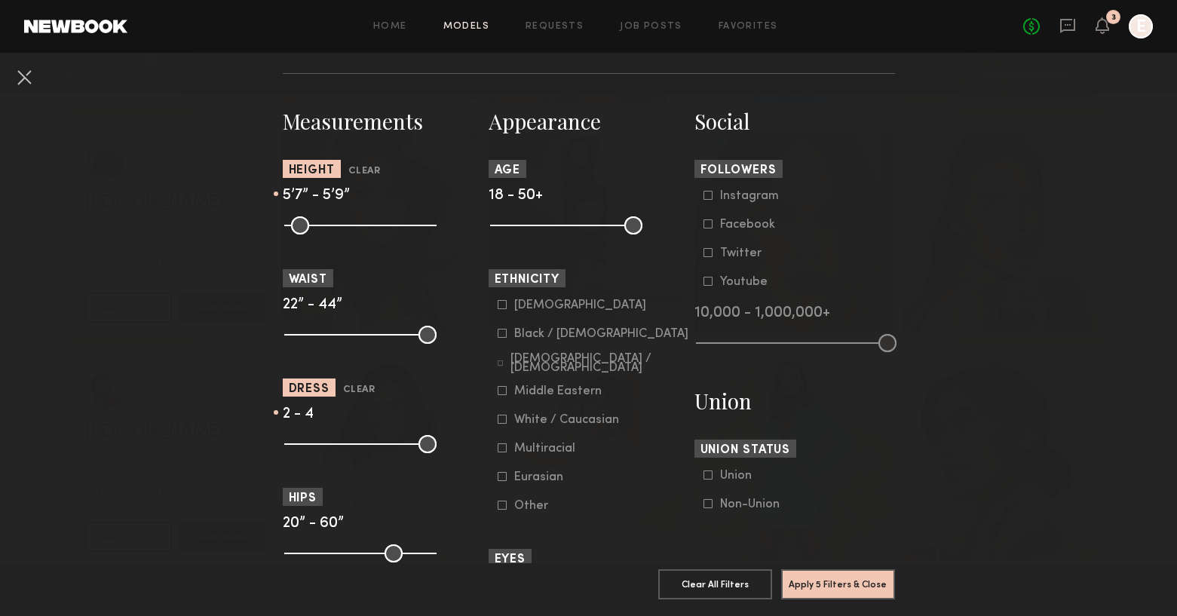
type input "**"
click at [356, 228] on input "range" at bounding box center [360, 225] width 152 height 18
click at [842, 568] on button "Apply 5 Filters & Close" at bounding box center [838, 583] width 114 height 30
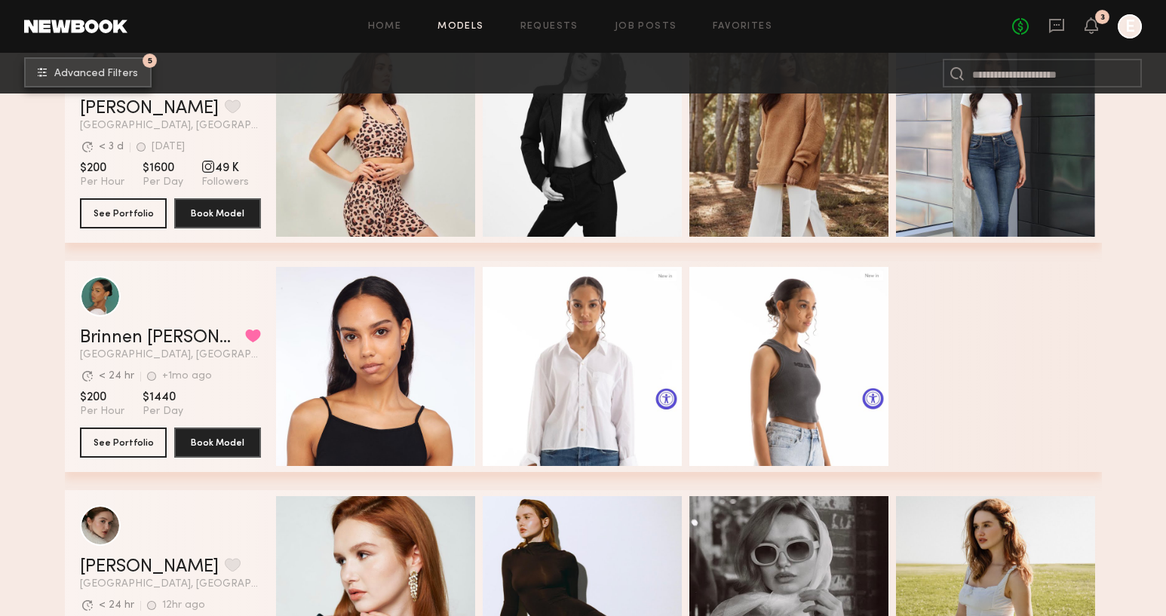
scroll to position [690, 0]
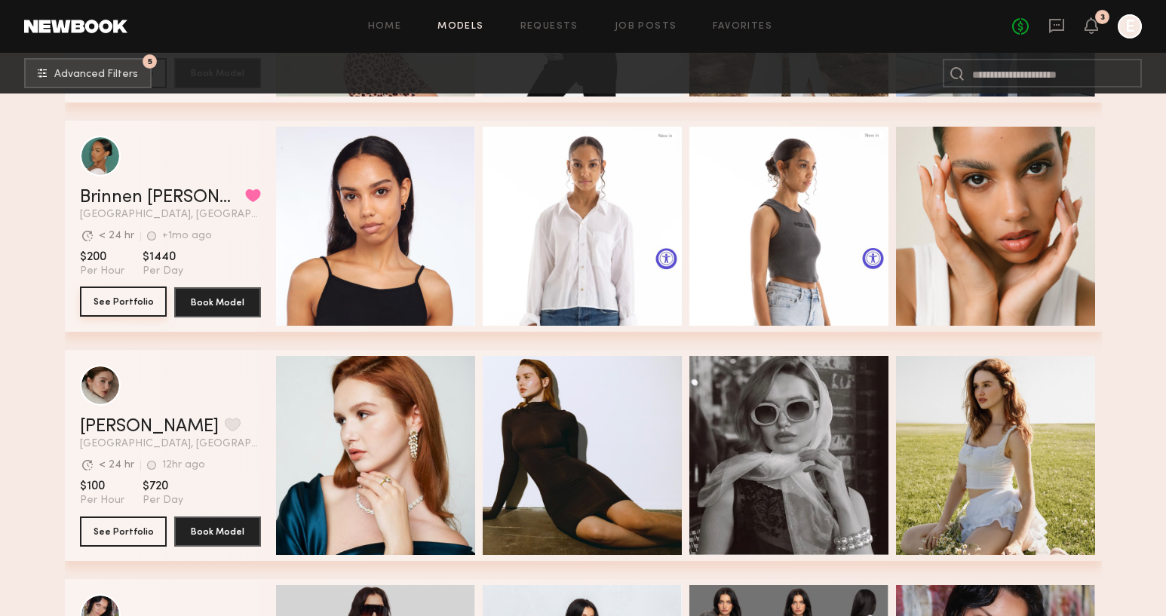
click at [106, 299] on button "See Portfolio" at bounding box center [123, 302] width 87 height 30
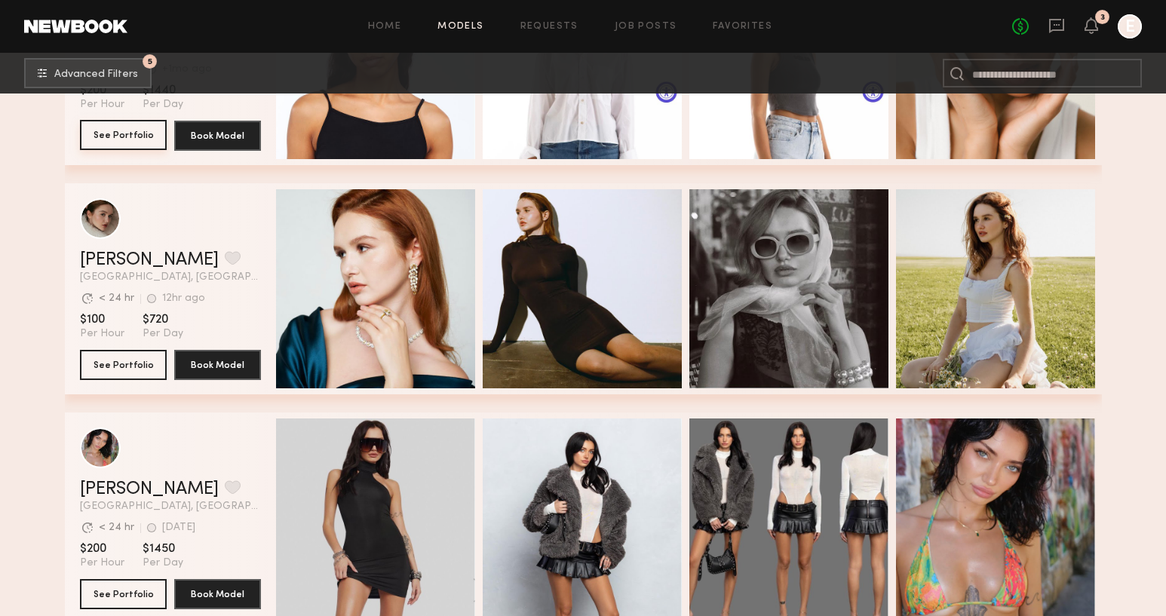
scroll to position [874, 0]
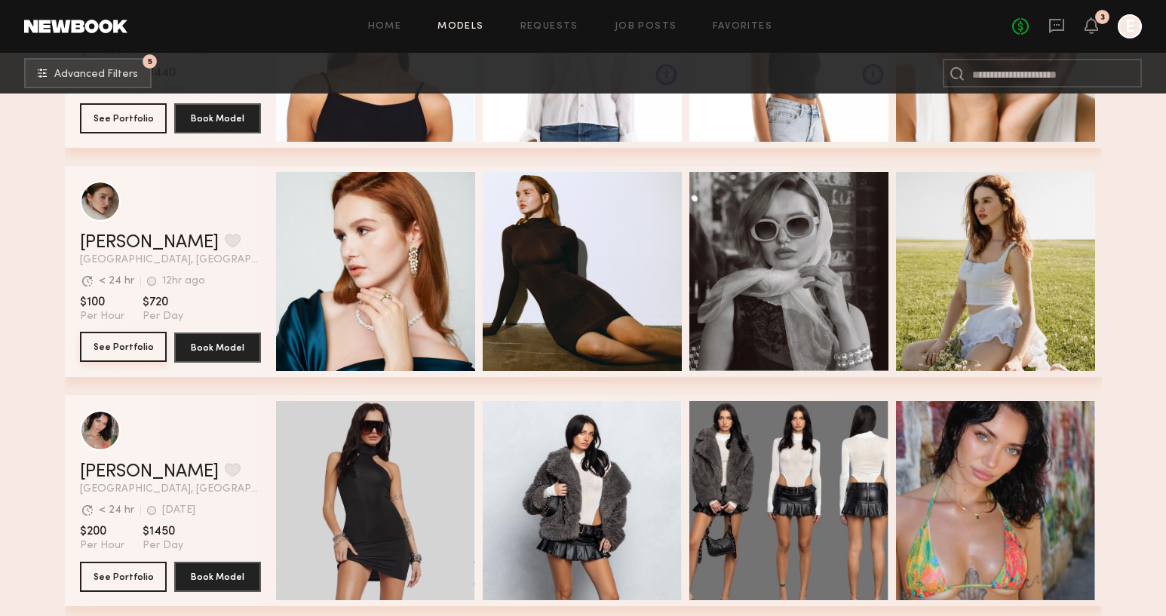
click at [111, 350] on button "See Portfolio" at bounding box center [123, 347] width 87 height 30
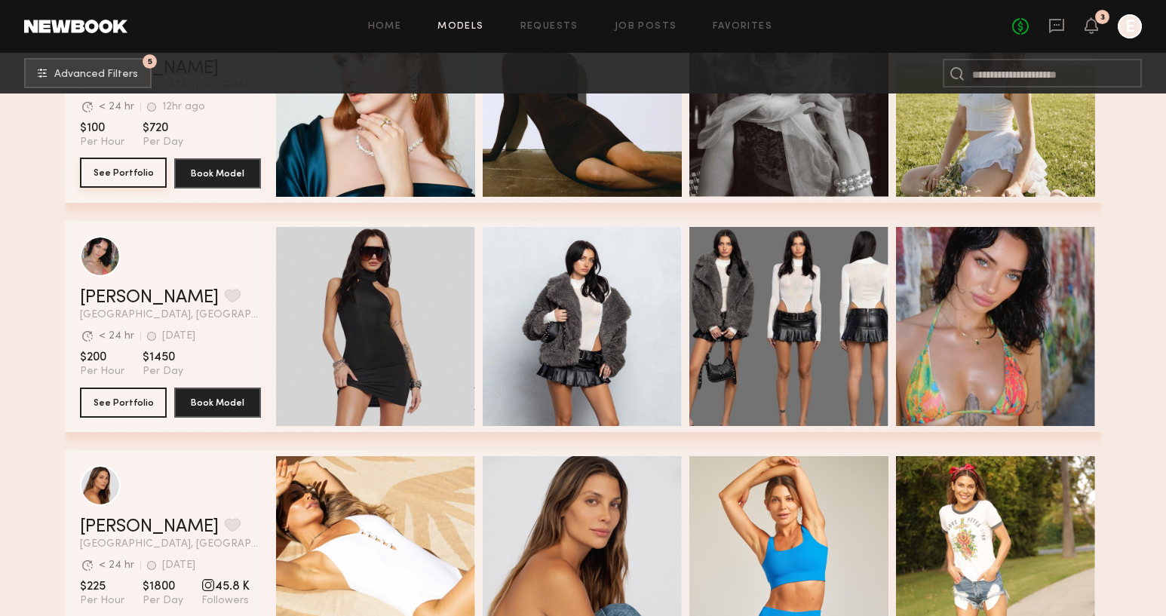
scroll to position [1051, 0]
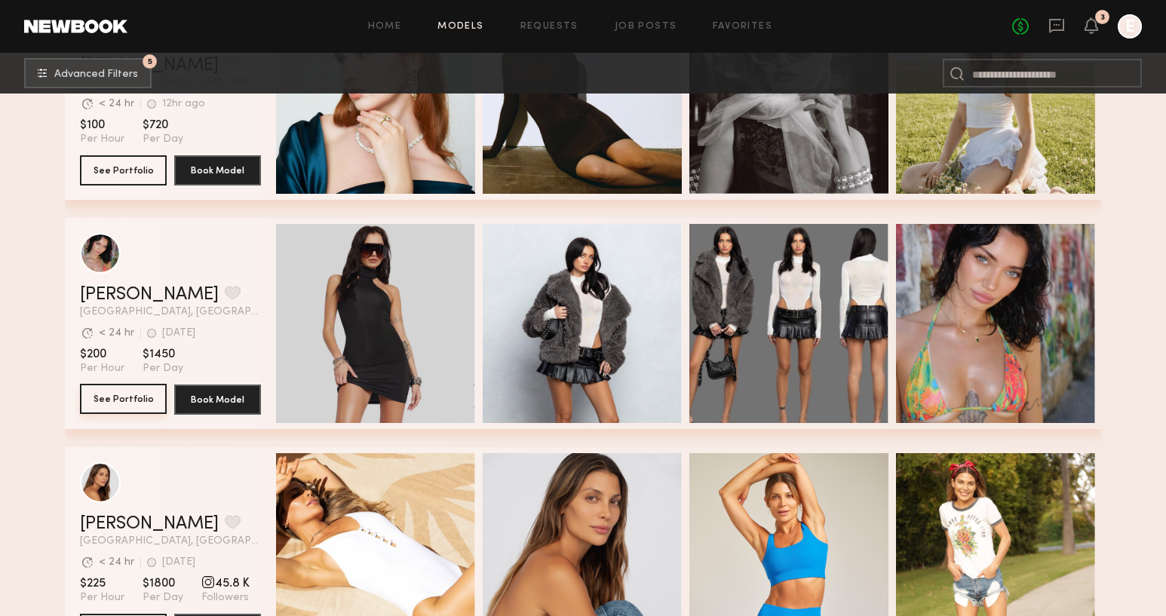
click at [130, 390] on button "See Portfolio" at bounding box center [123, 399] width 87 height 30
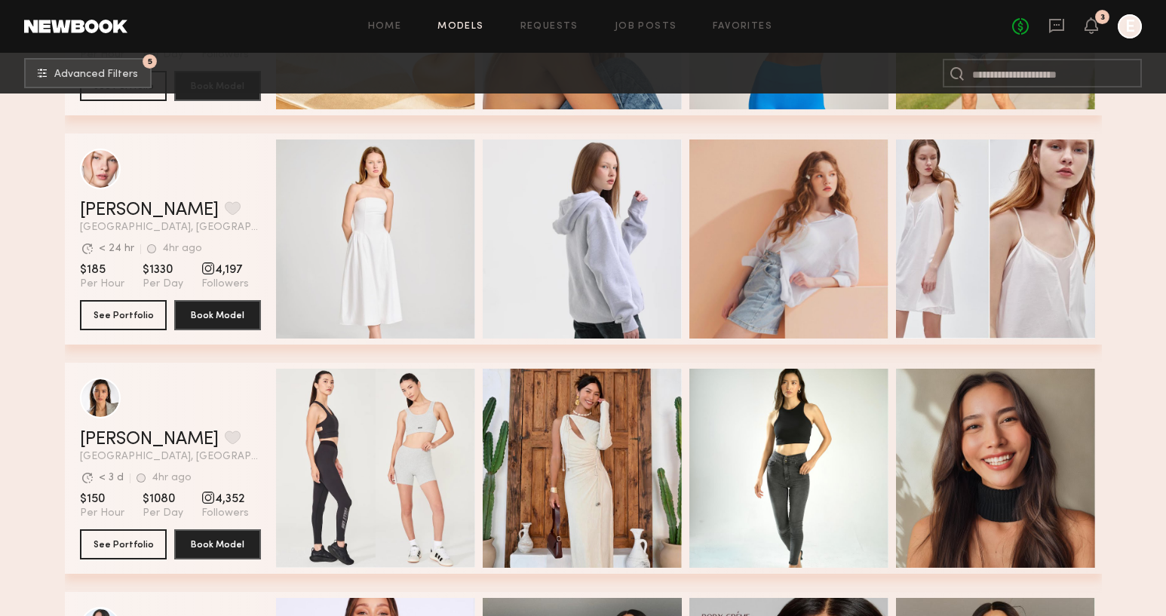
scroll to position [1616, 0]
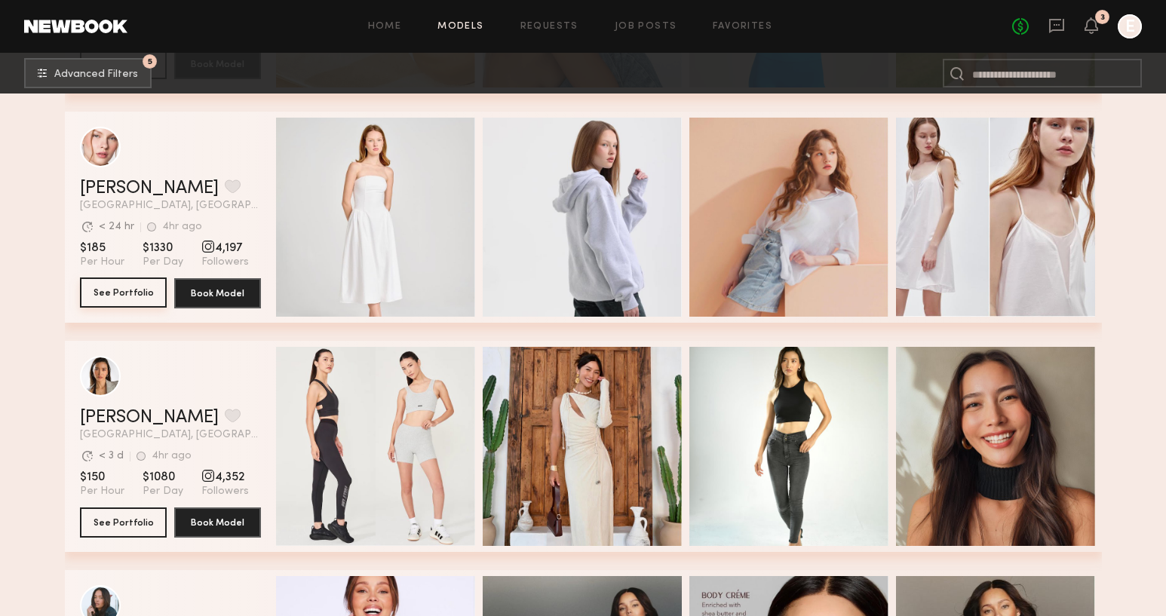
click at [110, 290] on button "See Portfolio" at bounding box center [123, 292] width 87 height 30
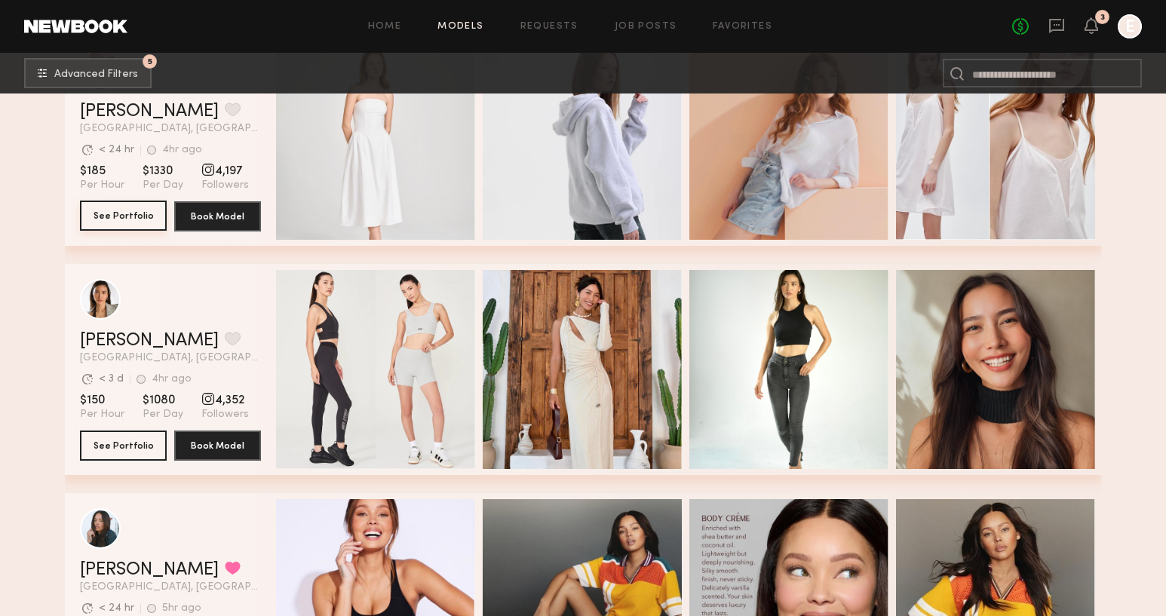
scroll to position [1713, 0]
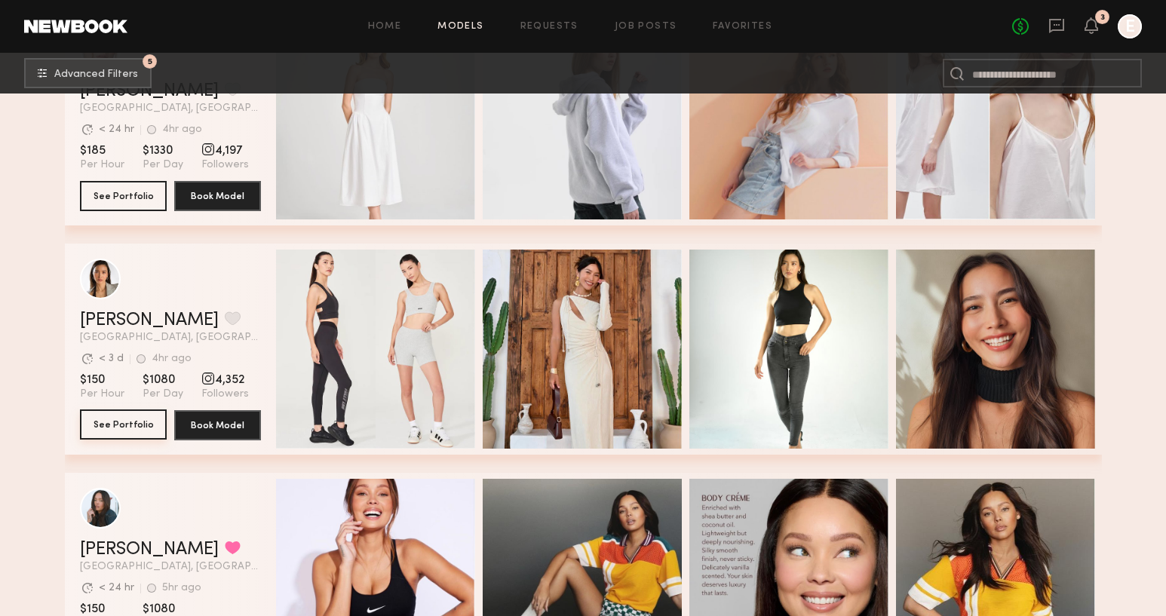
click at [129, 422] on button "See Portfolio" at bounding box center [123, 424] width 87 height 30
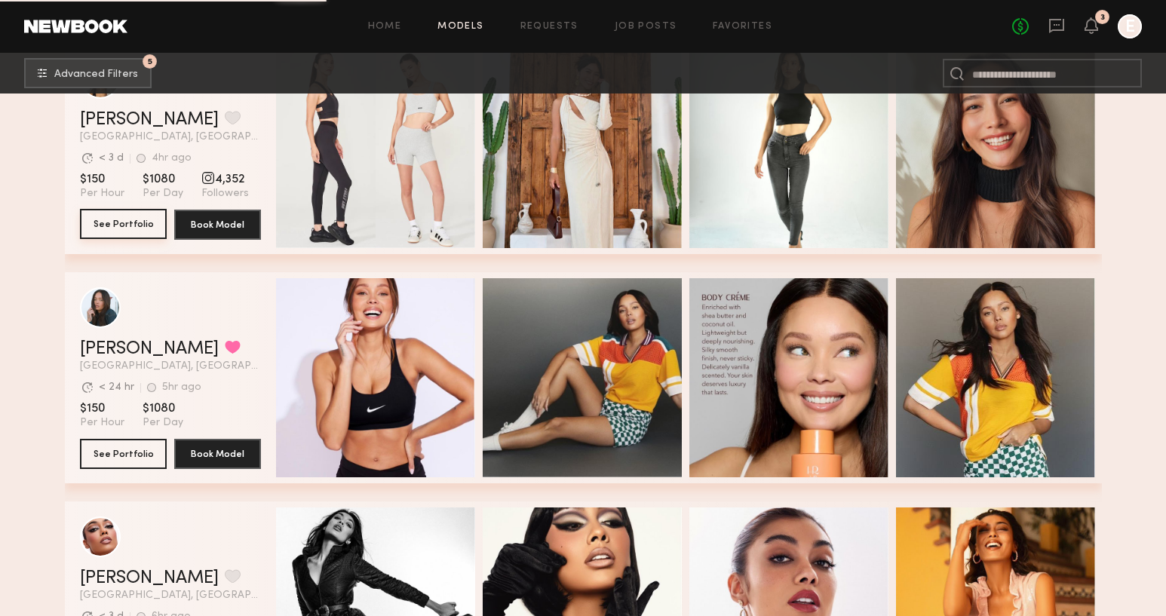
scroll to position [1947, 0]
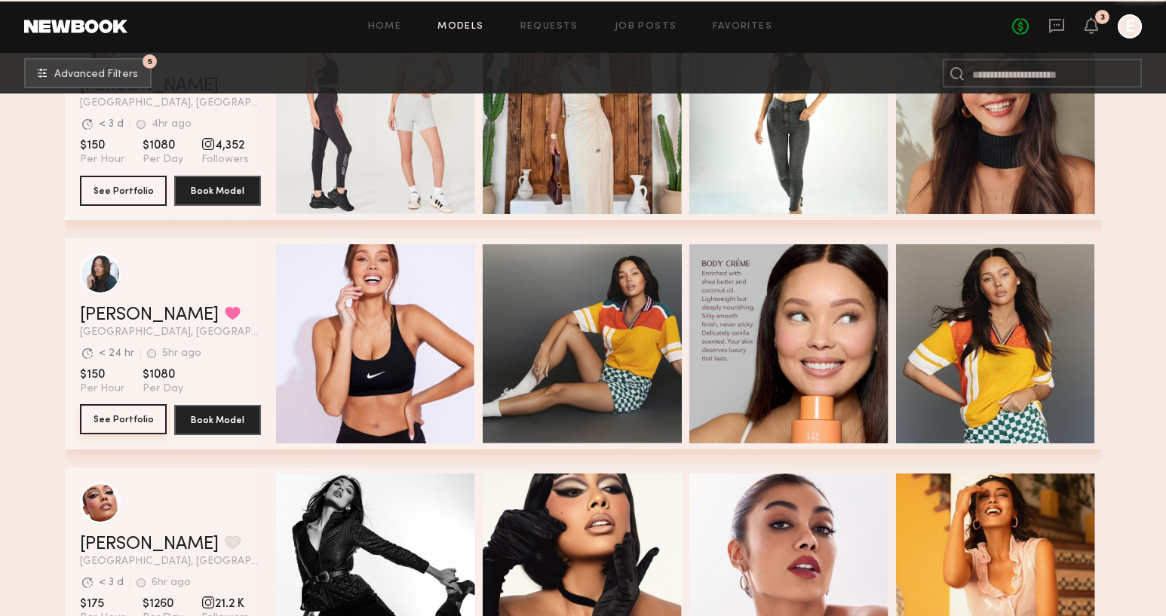
click at [132, 417] on button "See Portfolio" at bounding box center [123, 419] width 87 height 30
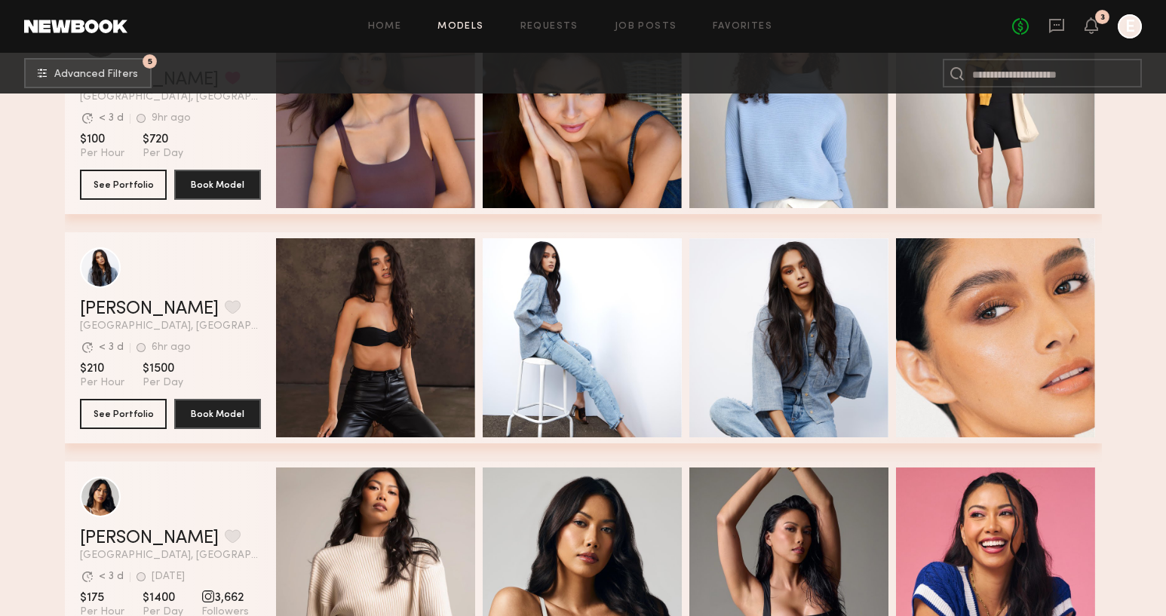
scroll to position [2871, 0]
click at [106, 413] on button "See Portfolio" at bounding box center [123, 412] width 87 height 30
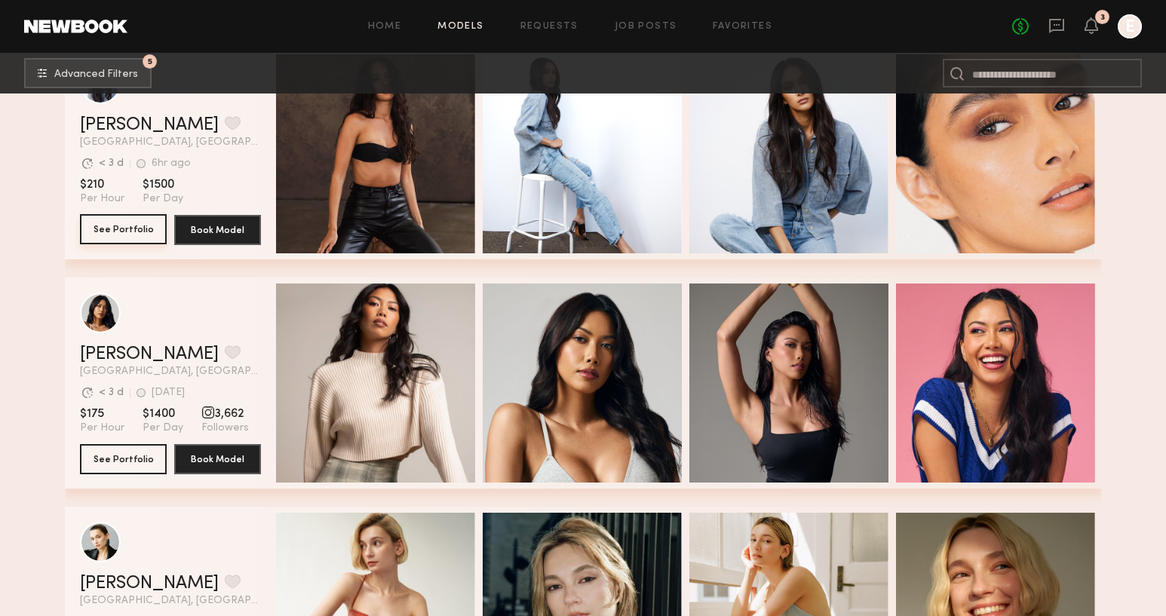
scroll to position [3068, 0]
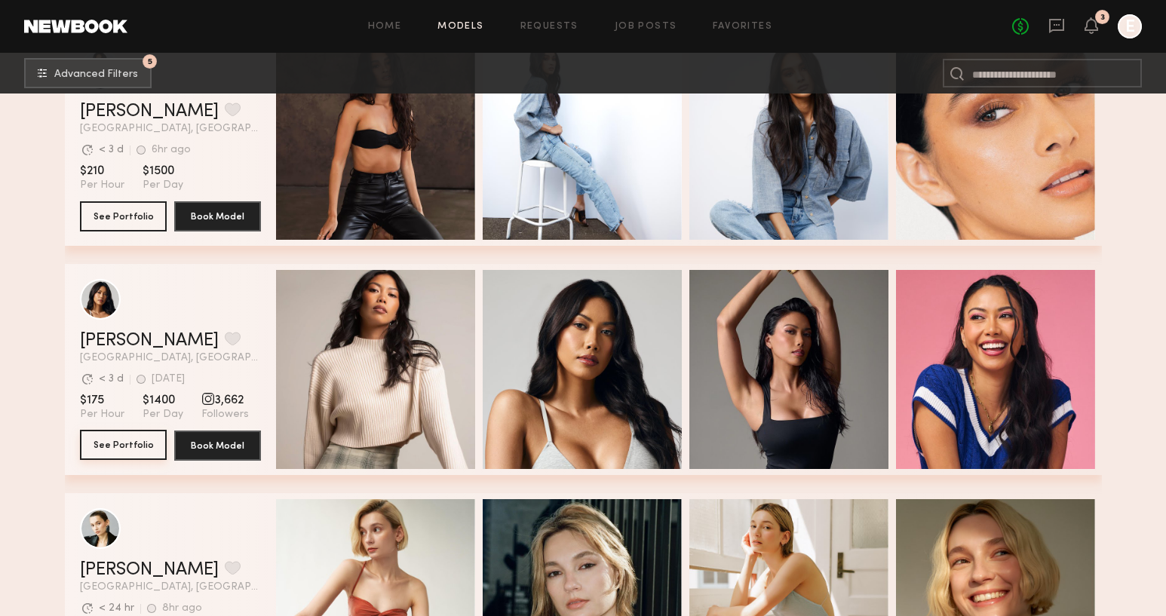
click at [124, 450] on button "See Portfolio" at bounding box center [123, 445] width 87 height 30
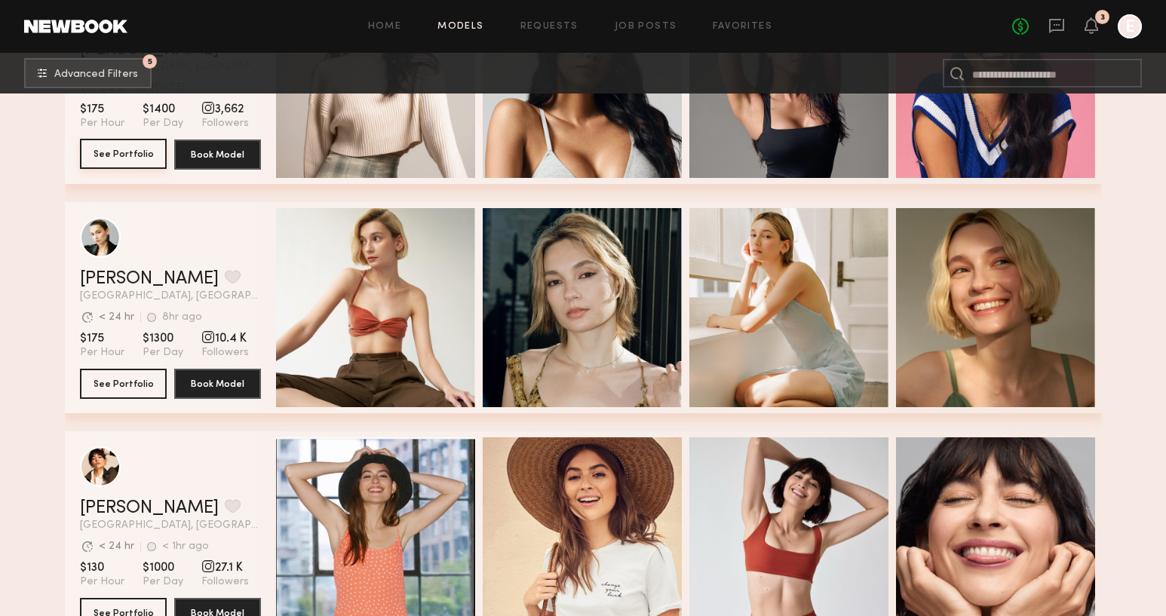
scroll to position [3396, 0]
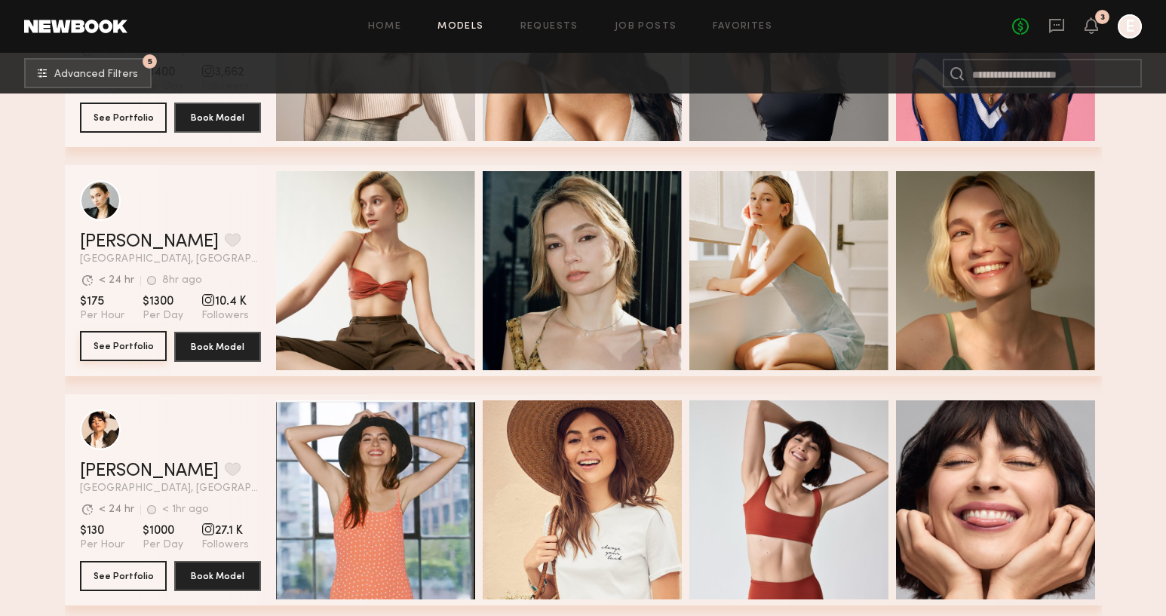
click at [122, 349] on button "See Portfolio" at bounding box center [123, 346] width 87 height 30
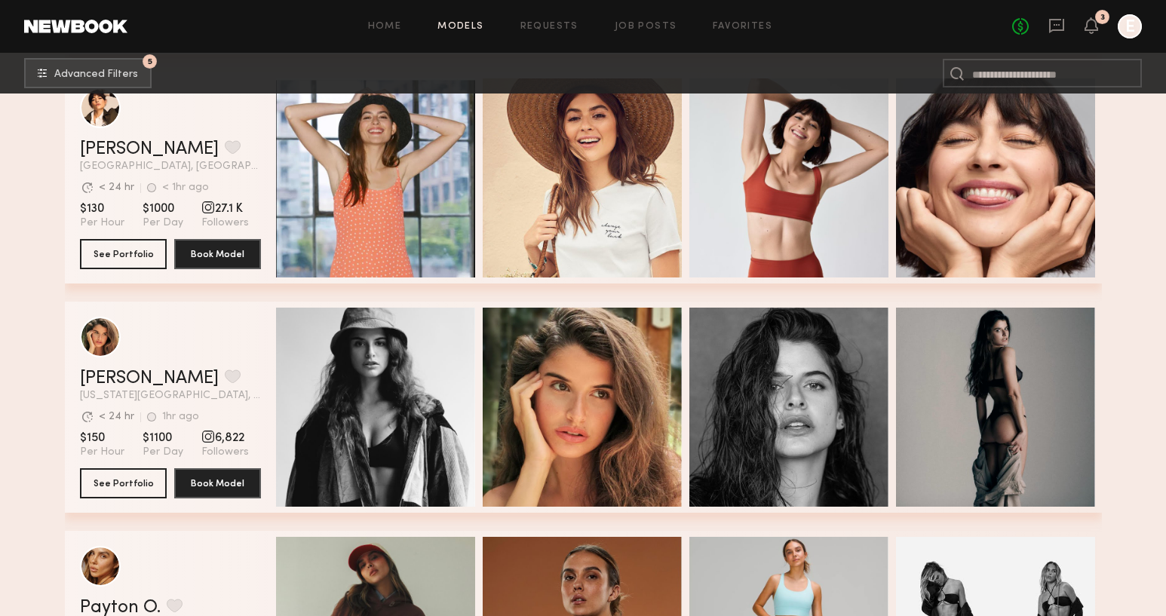
scroll to position [3719, 0]
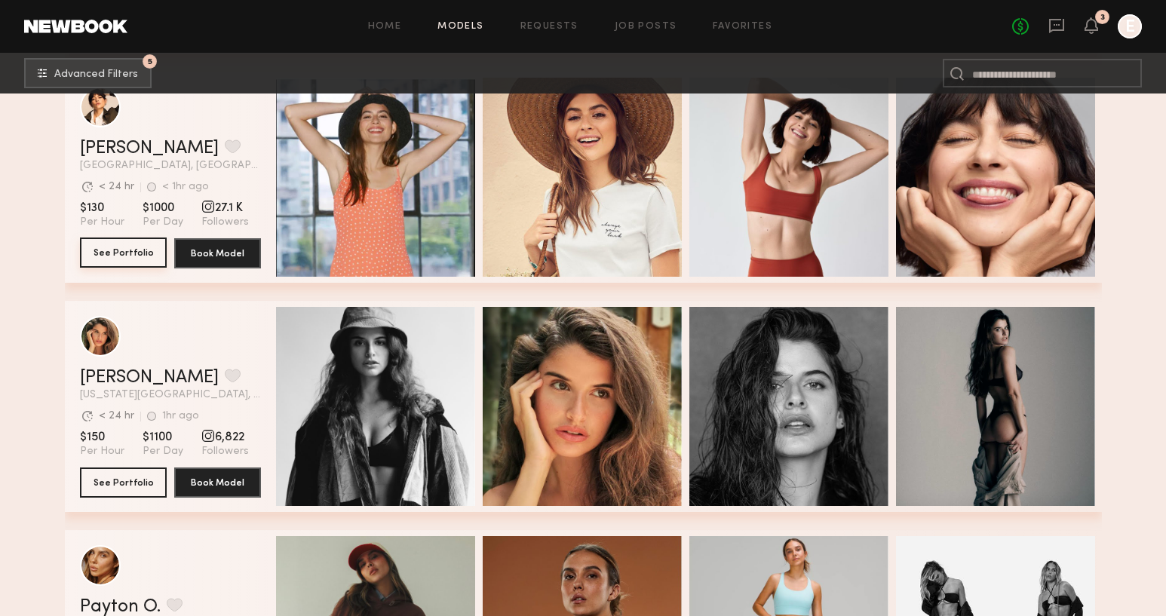
click at [110, 259] on button "See Portfolio" at bounding box center [123, 252] width 87 height 30
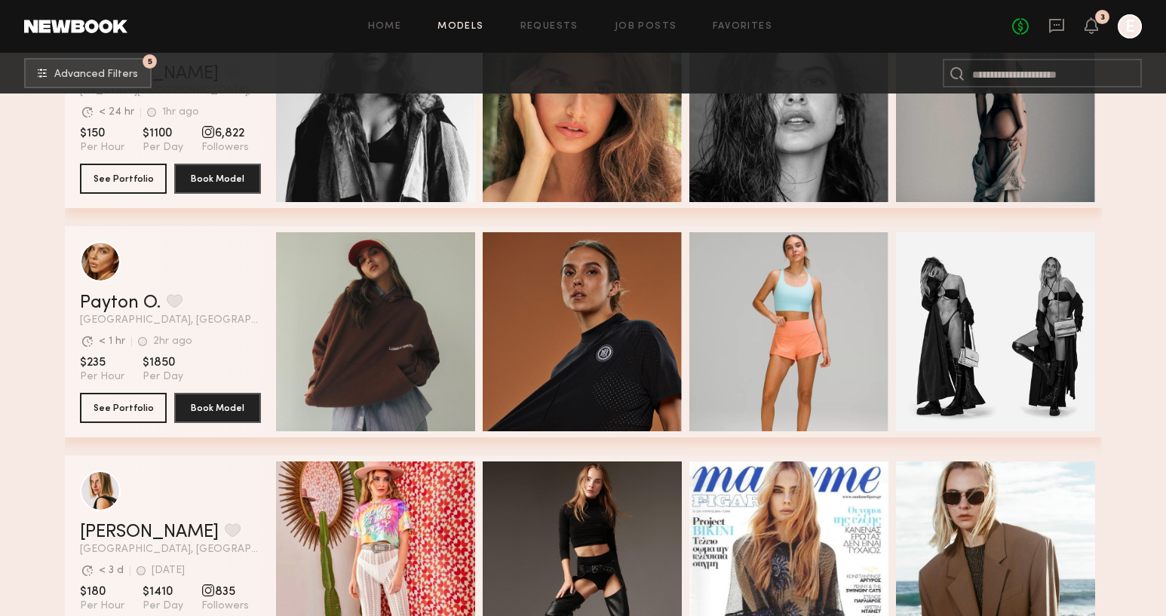
scroll to position [3722, 0]
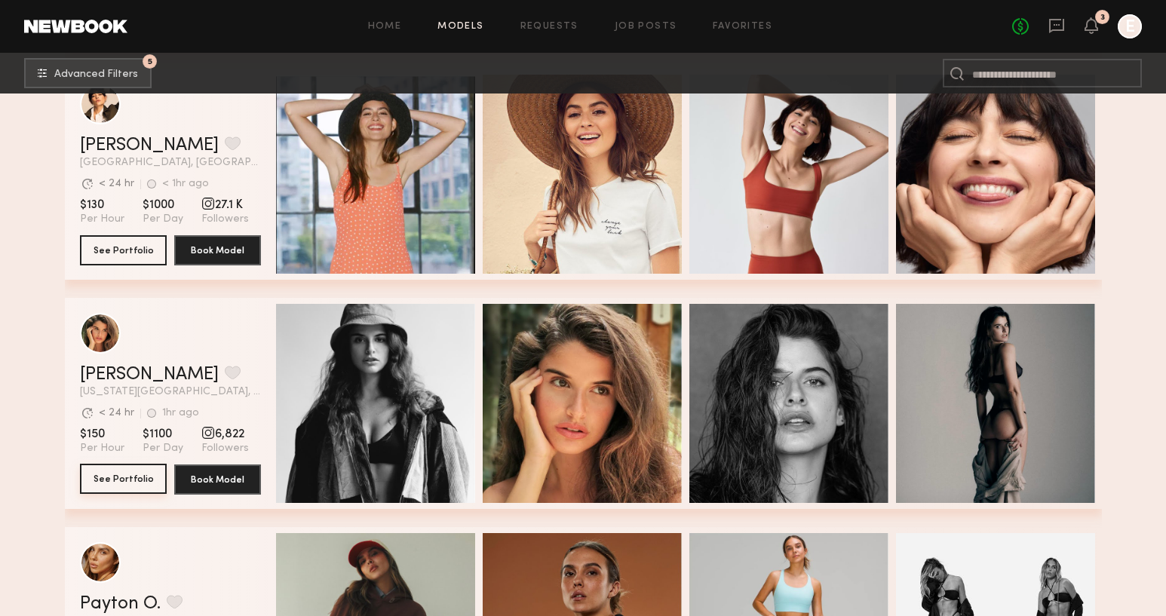
click at [124, 480] on button "See Portfolio" at bounding box center [123, 479] width 87 height 30
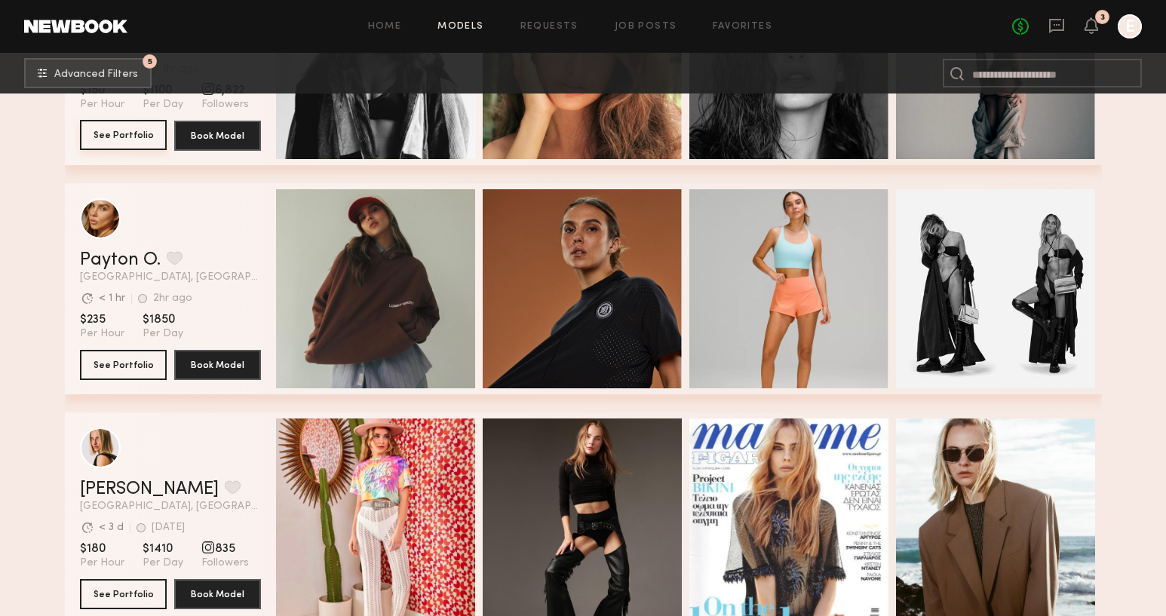
scroll to position [4076, 0]
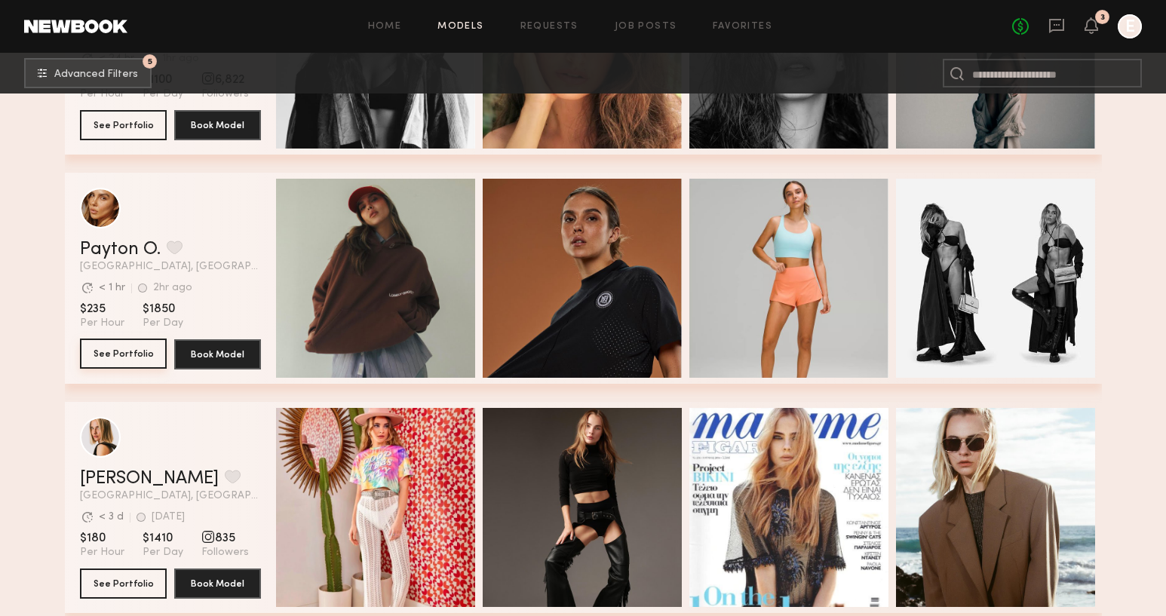
click at [117, 363] on button "See Portfolio" at bounding box center [123, 354] width 87 height 30
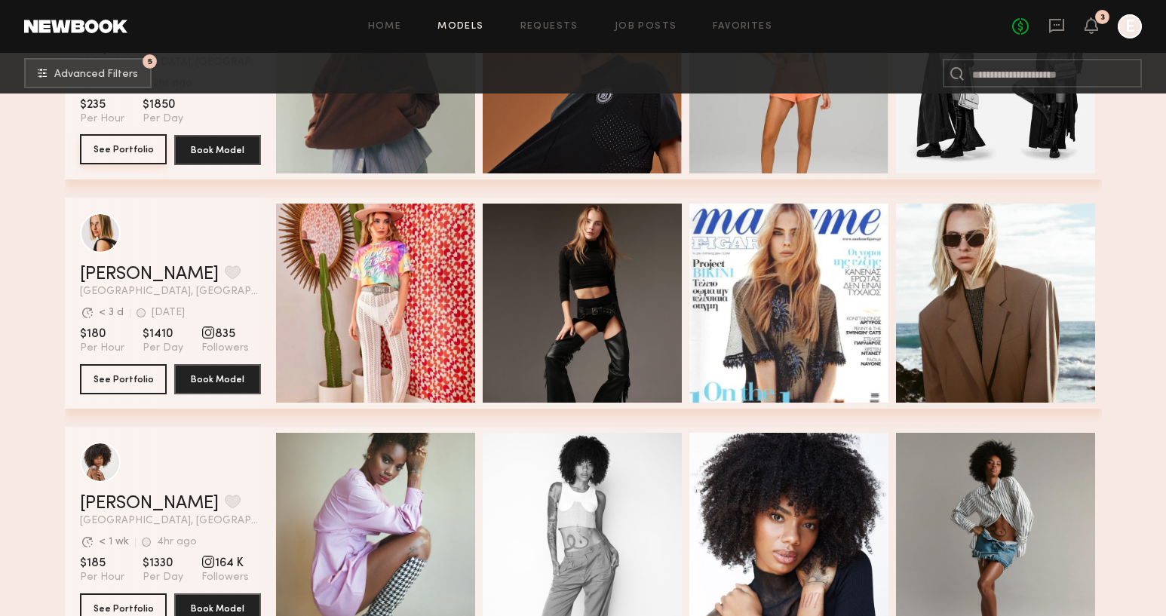
scroll to position [4283, 0]
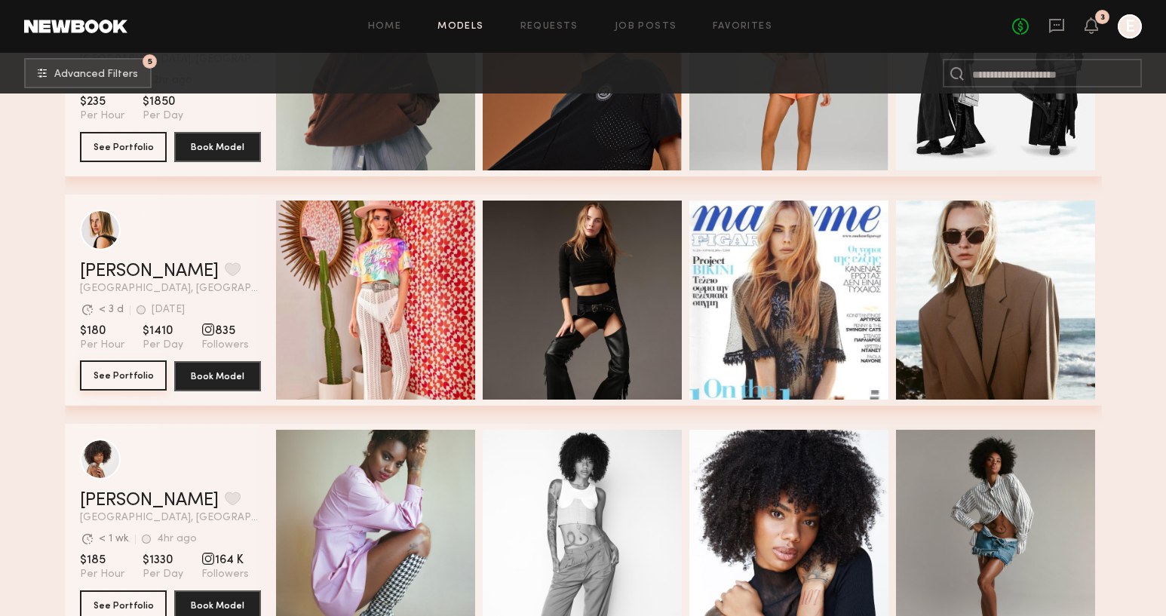
click at [107, 371] on button "See Portfolio" at bounding box center [123, 375] width 87 height 30
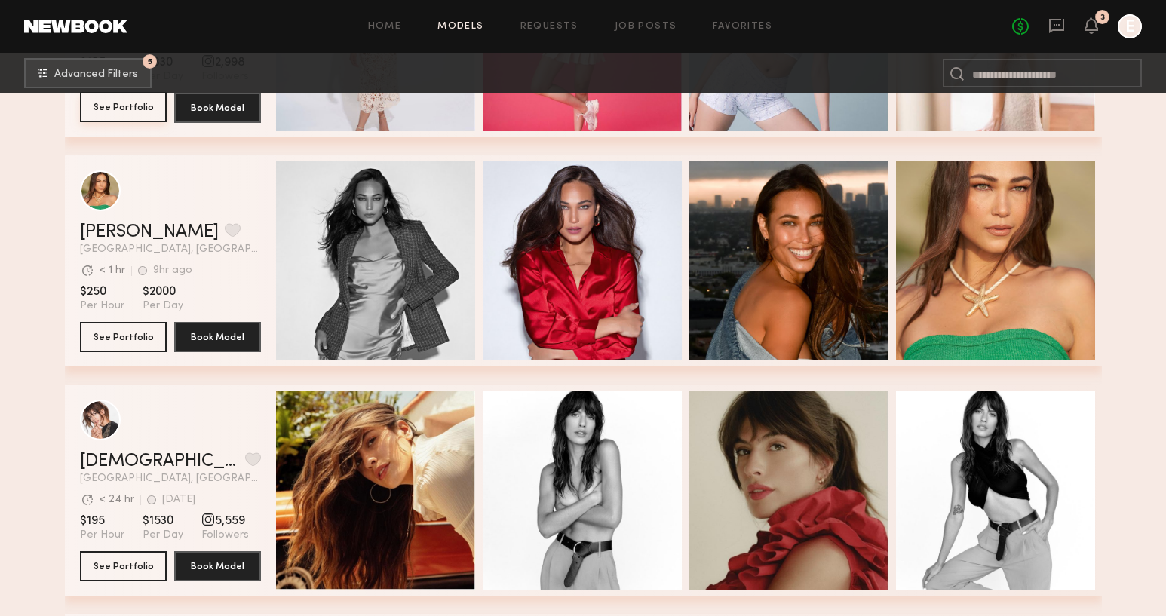
scroll to position [5479, 0]
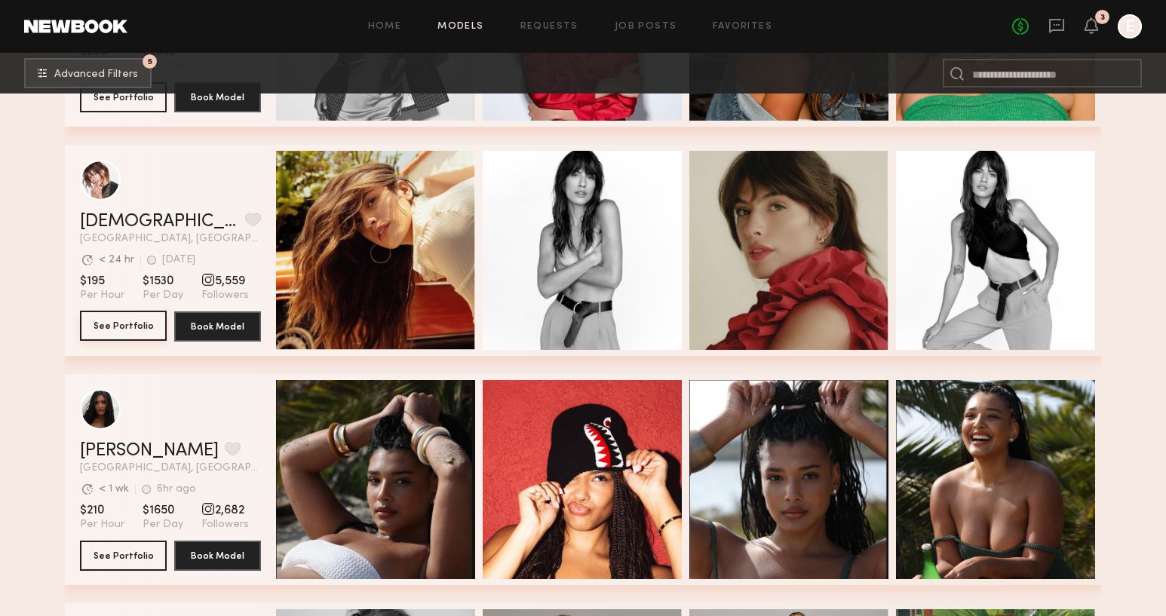
click at [116, 328] on button "See Portfolio" at bounding box center [123, 326] width 87 height 30
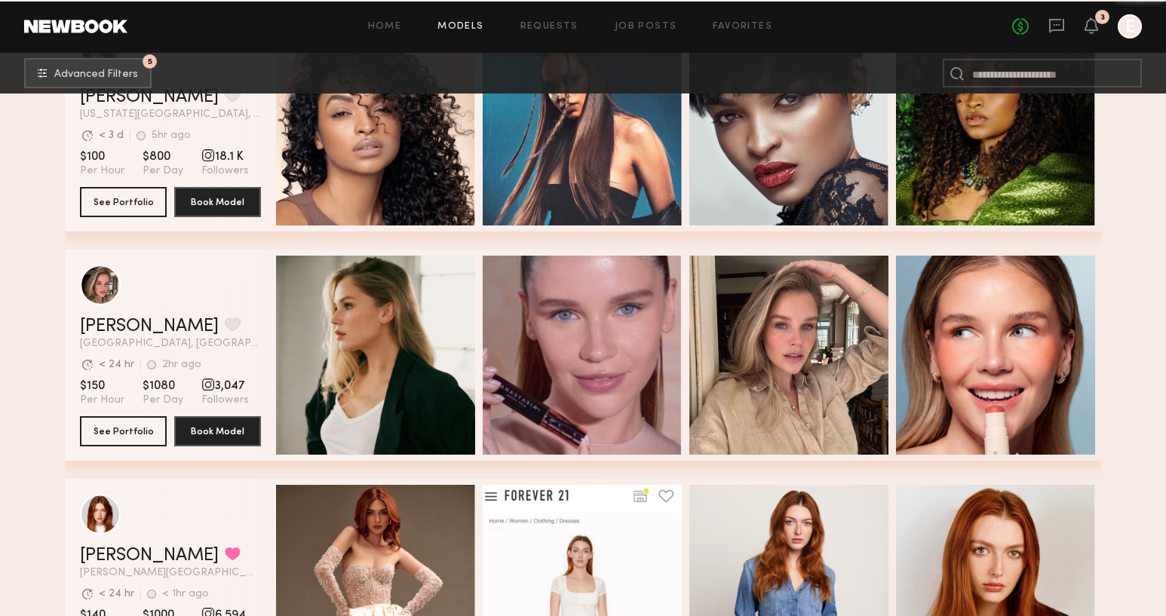
scroll to position [7440, 0]
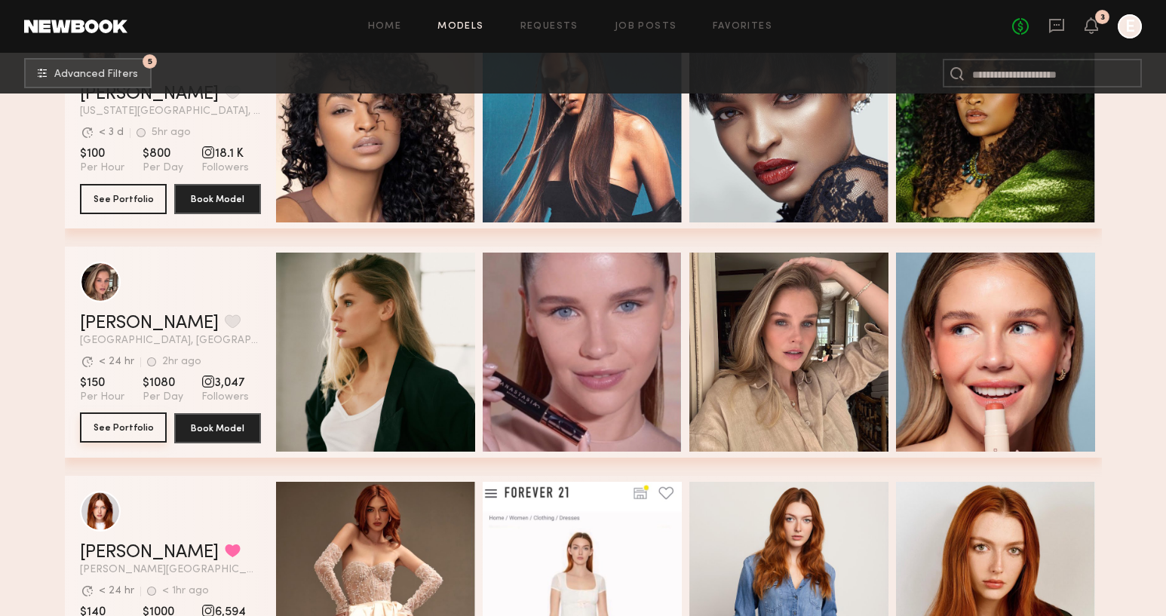
click at [118, 433] on button "See Portfolio" at bounding box center [123, 427] width 87 height 30
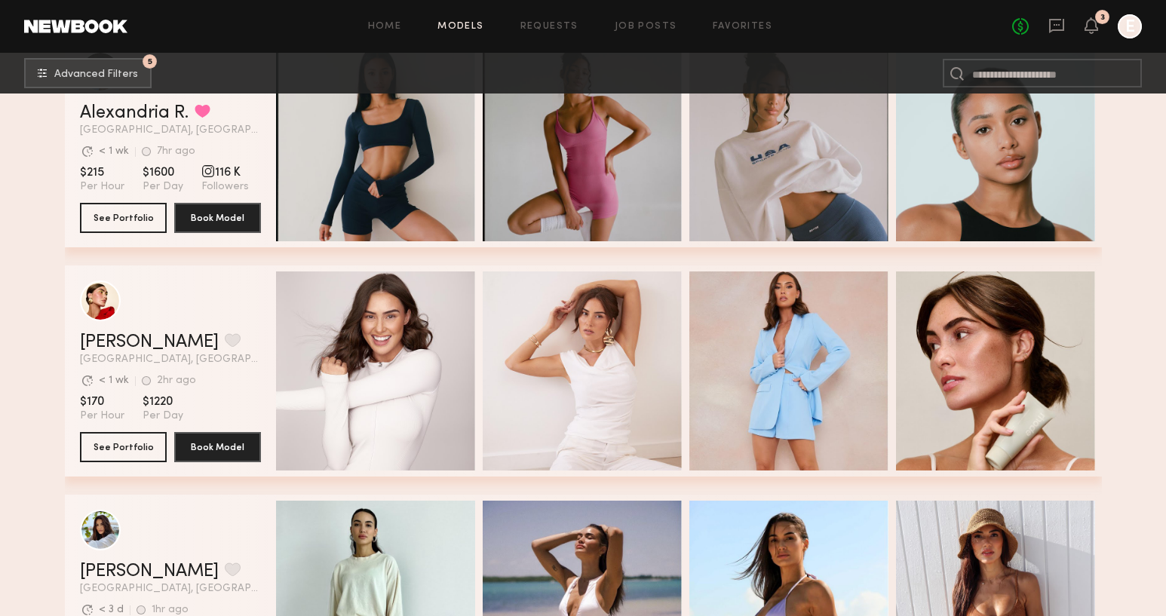
scroll to position [8119, 0]
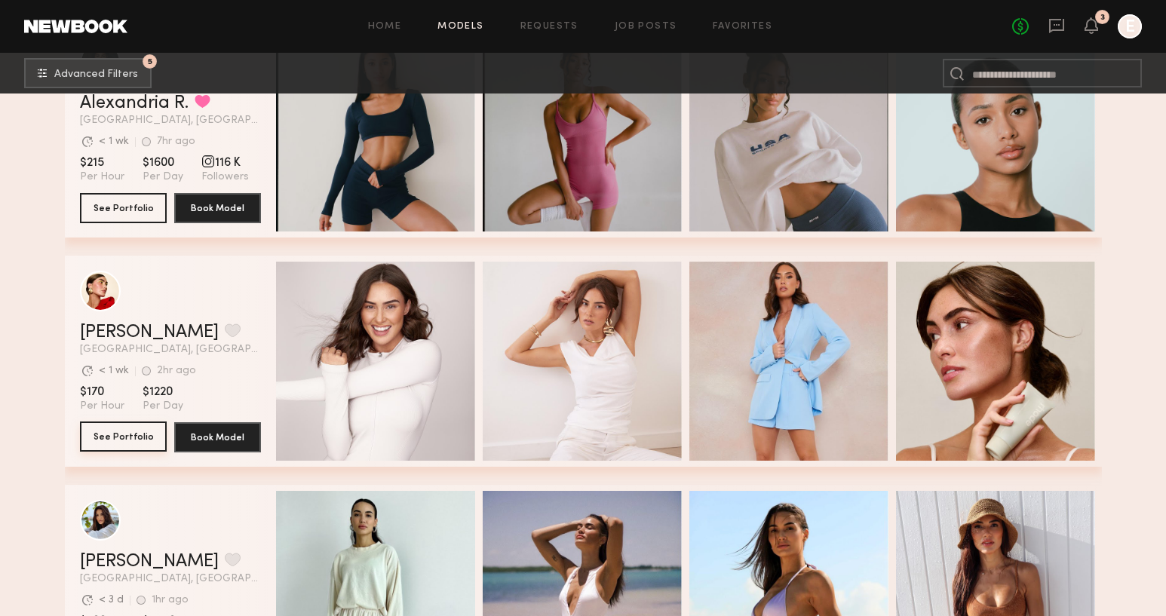
click at [115, 445] on button "See Portfolio" at bounding box center [123, 436] width 87 height 30
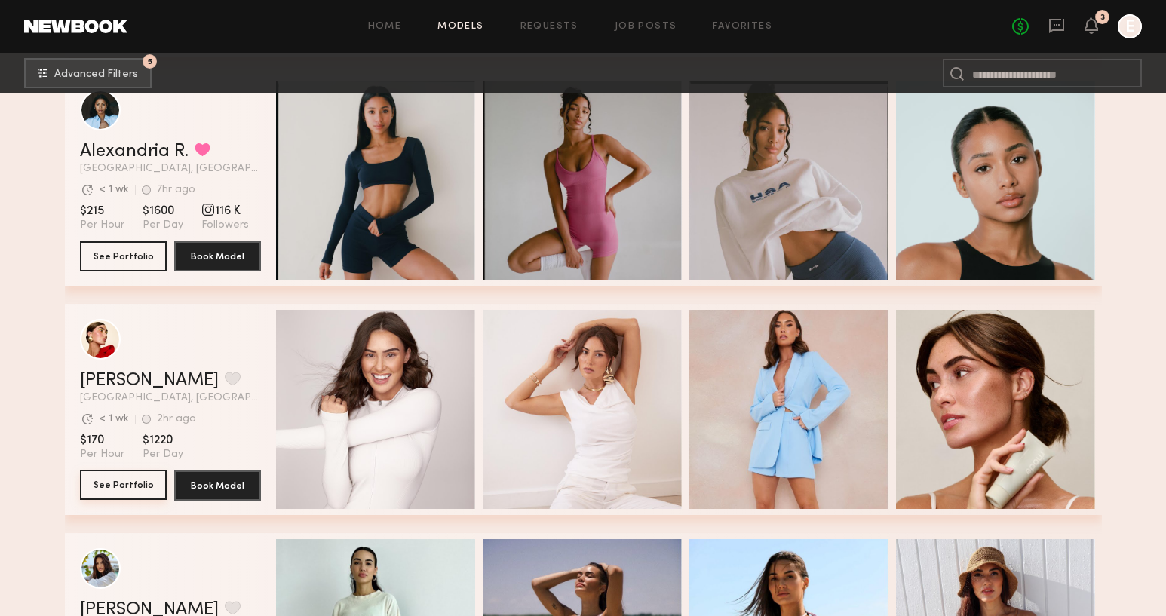
scroll to position [8060, 0]
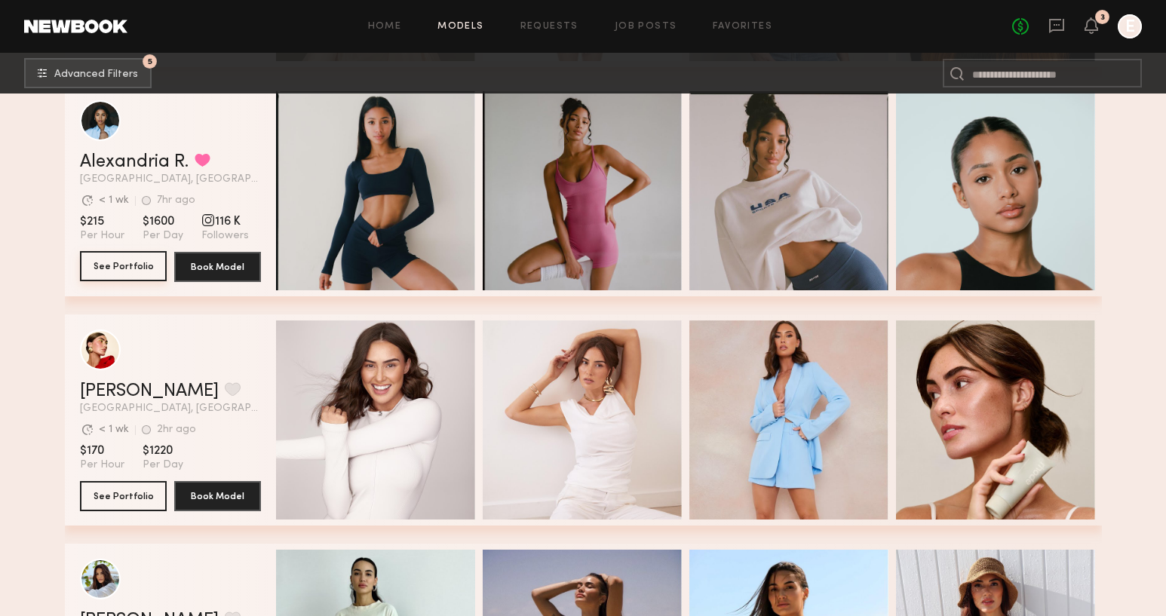
click at [111, 255] on button "See Portfolio" at bounding box center [123, 266] width 87 height 30
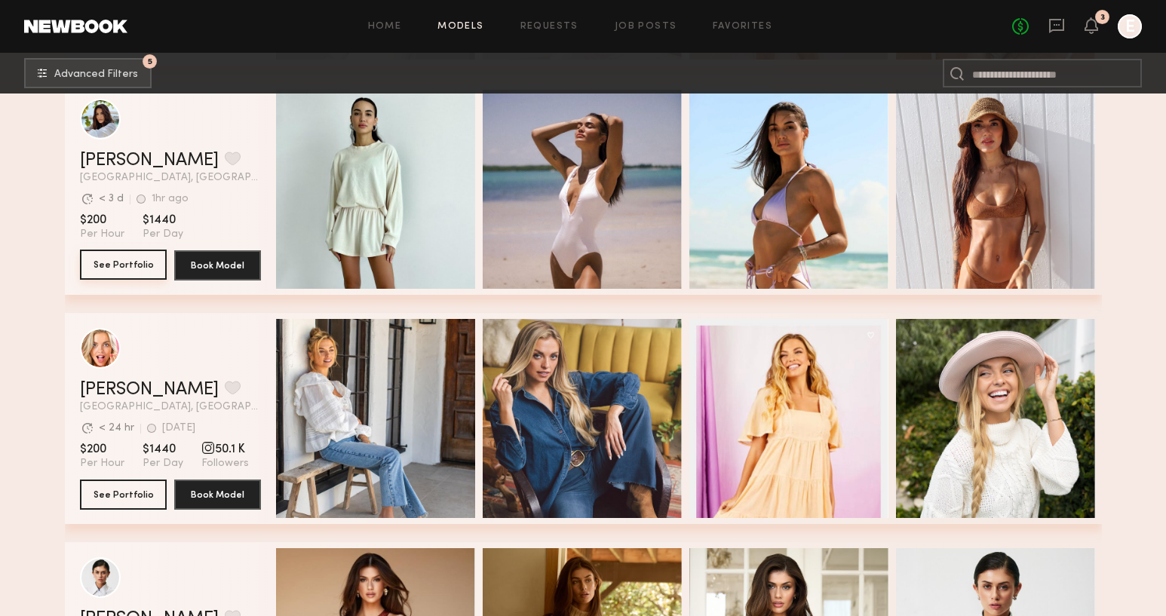
click at [107, 269] on button "See Portfolio" at bounding box center [123, 265] width 87 height 30
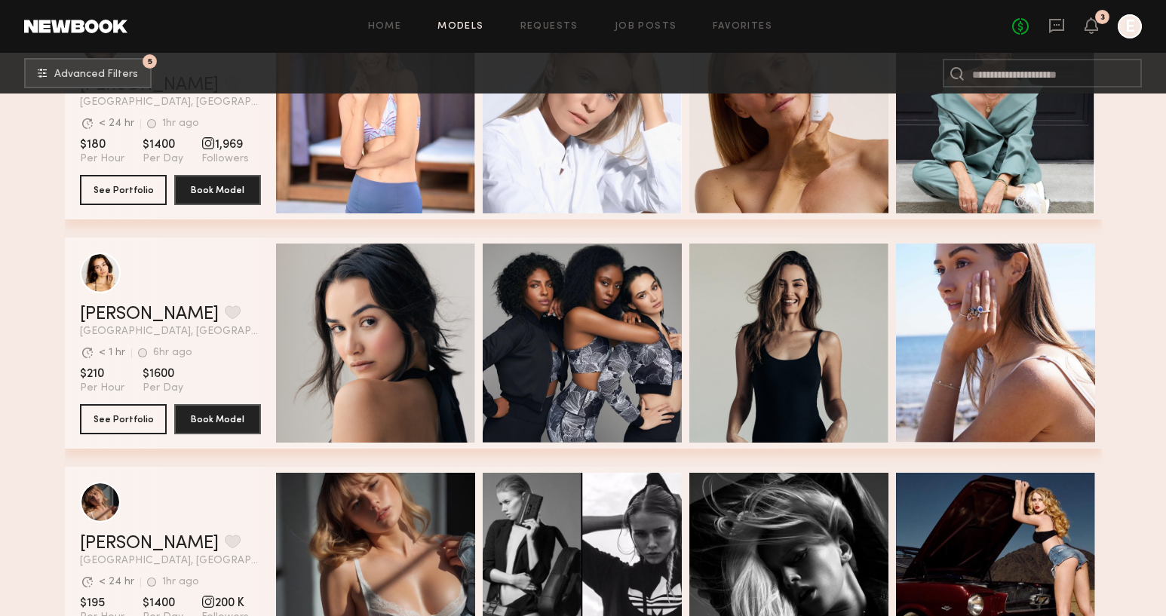
scroll to position [9744, 0]
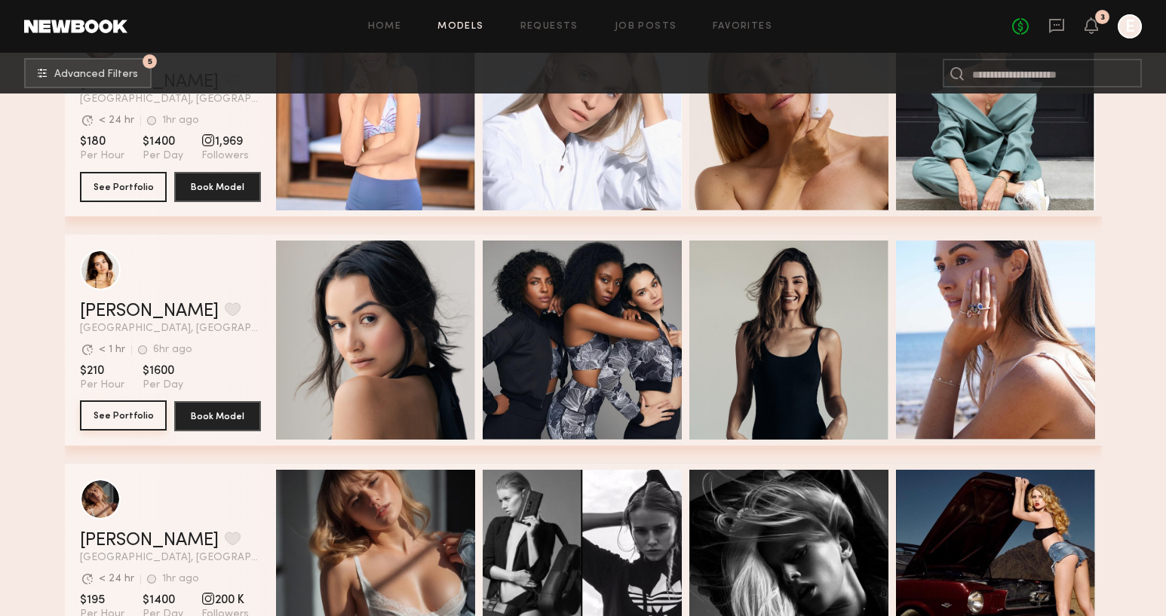
click at [106, 418] on button "See Portfolio" at bounding box center [123, 415] width 87 height 30
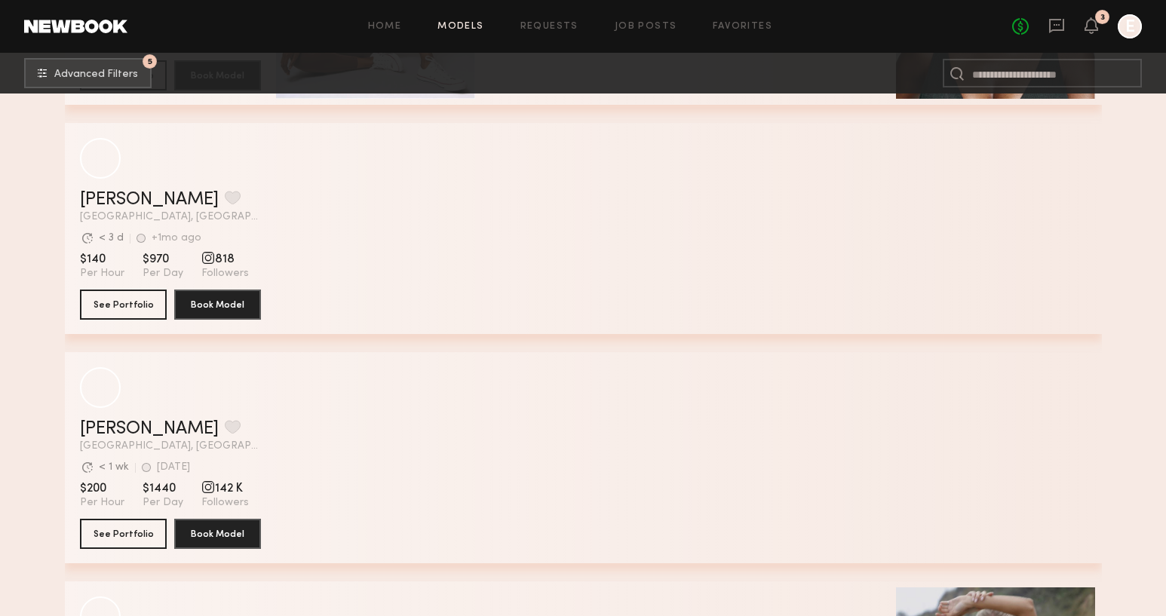
scroll to position [11924, 0]
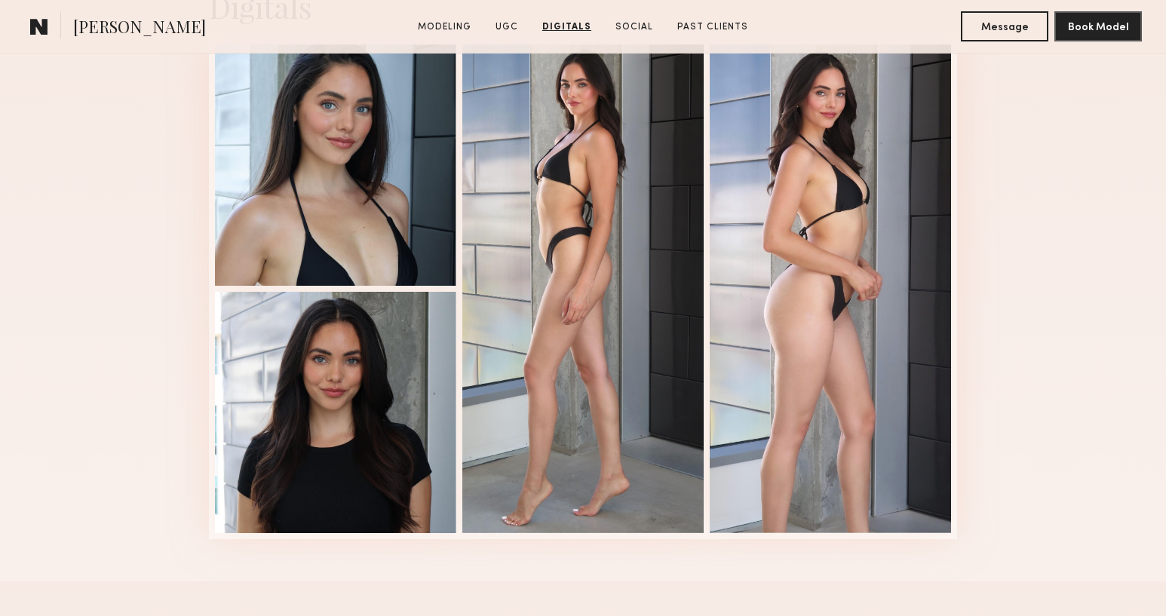
scroll to position [2079, 0]
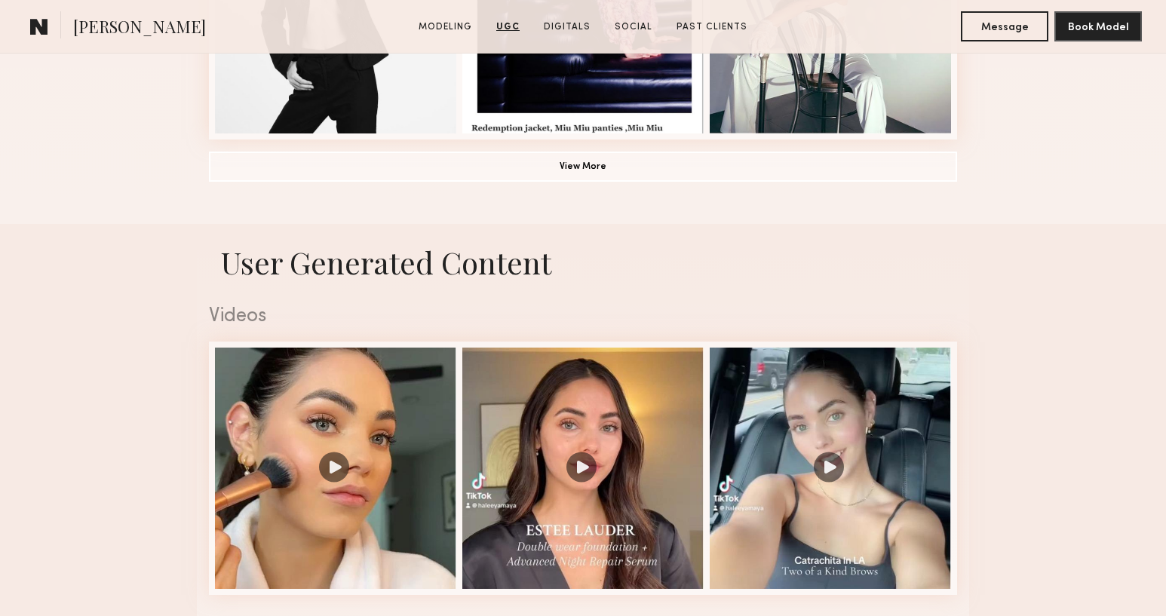
scroll to position [1280, 0]
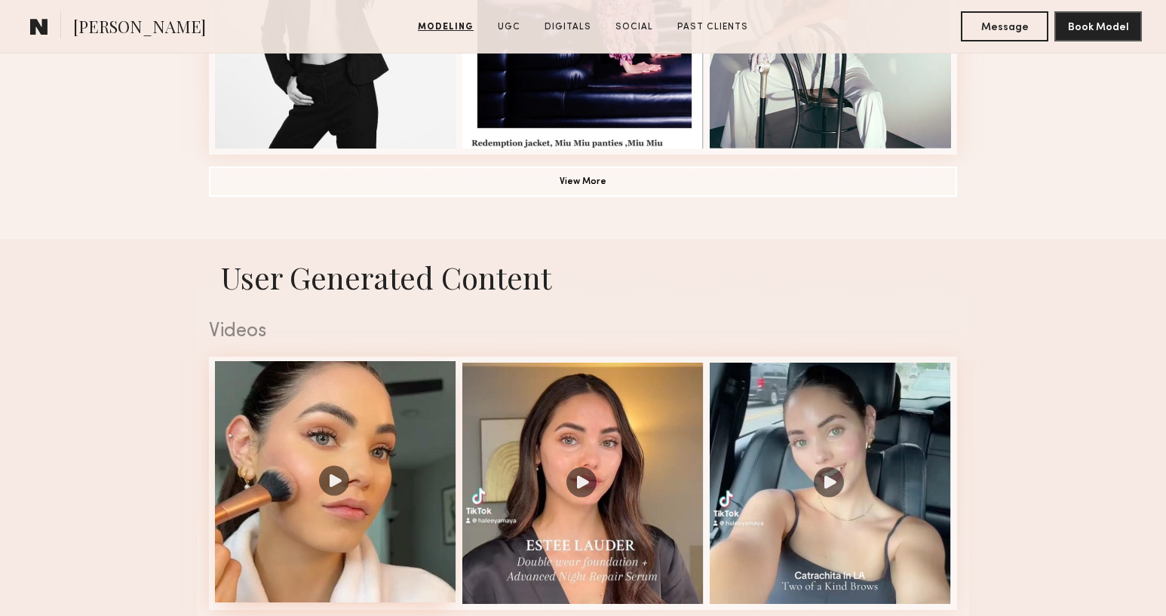
click at [366, 469] on div at bounding box center [335, 481] width 241 height 241
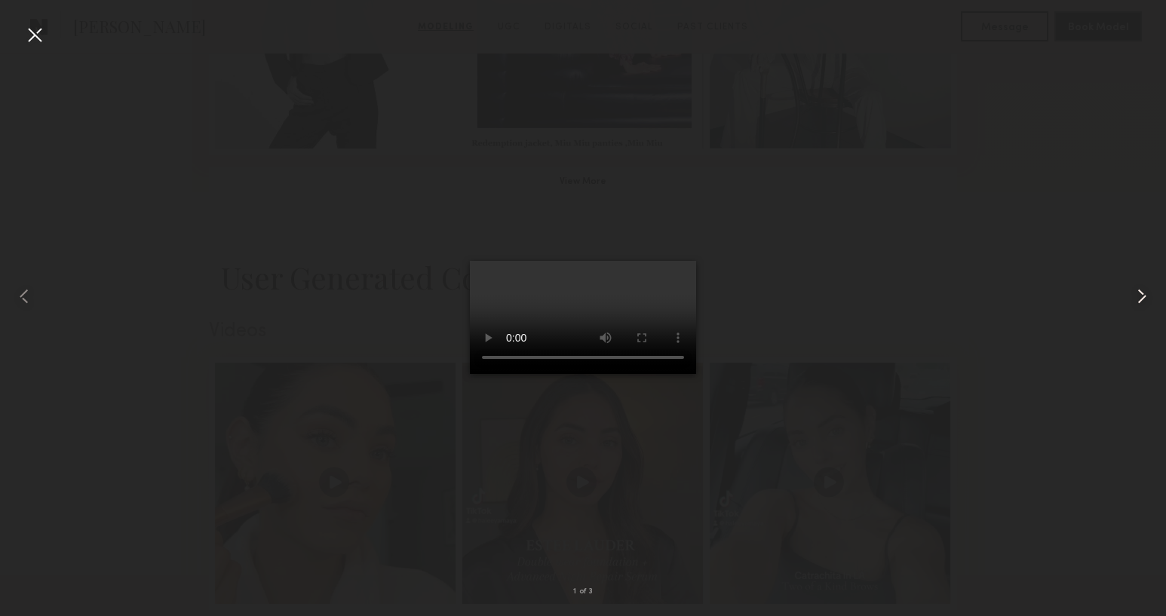
click at [1138, 288] on common-icon at bounding box center [1141, 296] width 24 height 24
click at [41, 32] on div at bounding box center [35, 35] width 24 height 24
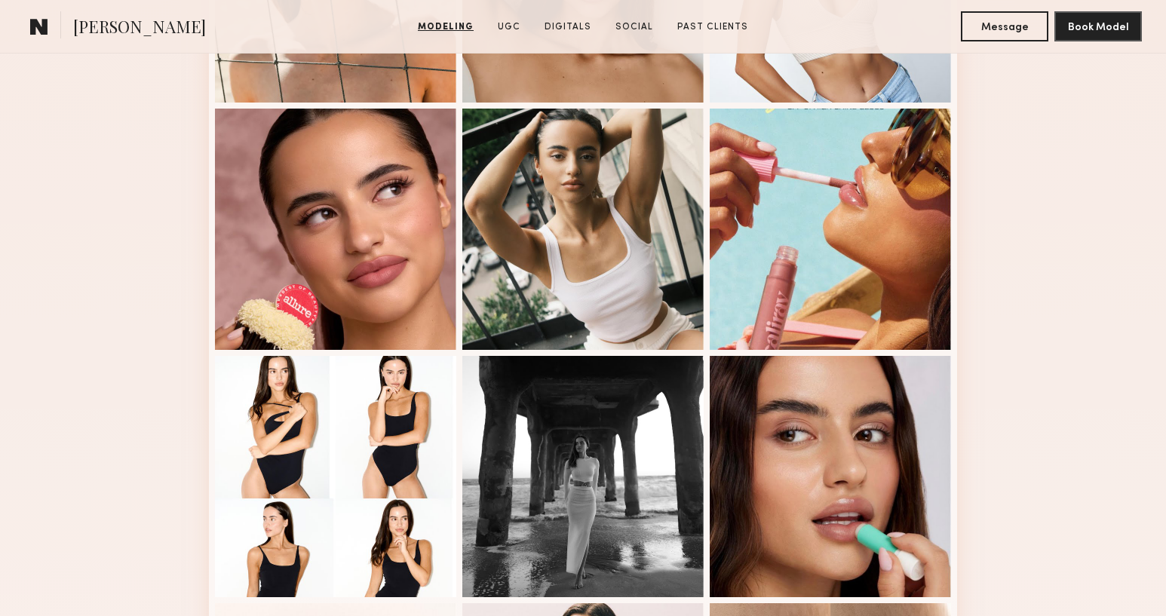
scroll to position [69, 0]
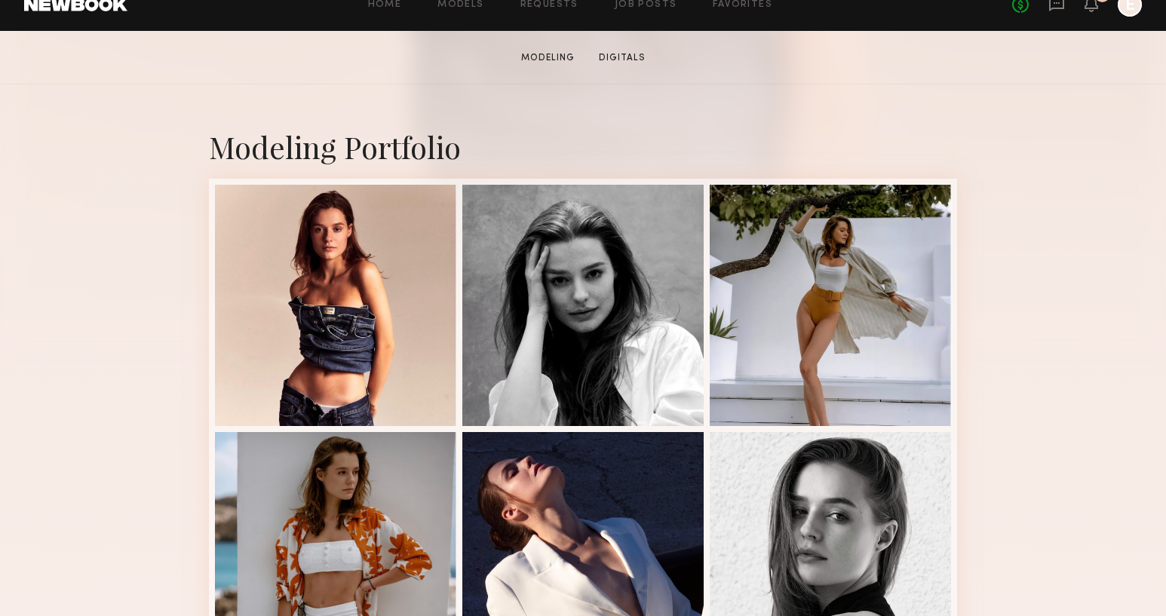
scroll to position [430, 0]
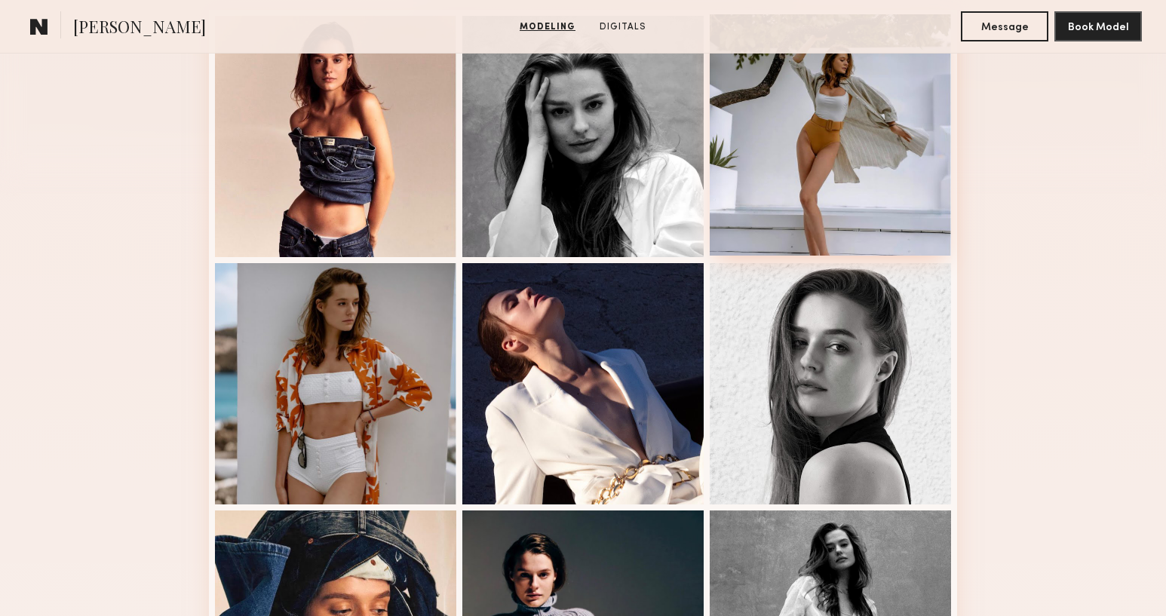
click at [787, 168] on div at bounding box center [829, 134] width 241 height 241
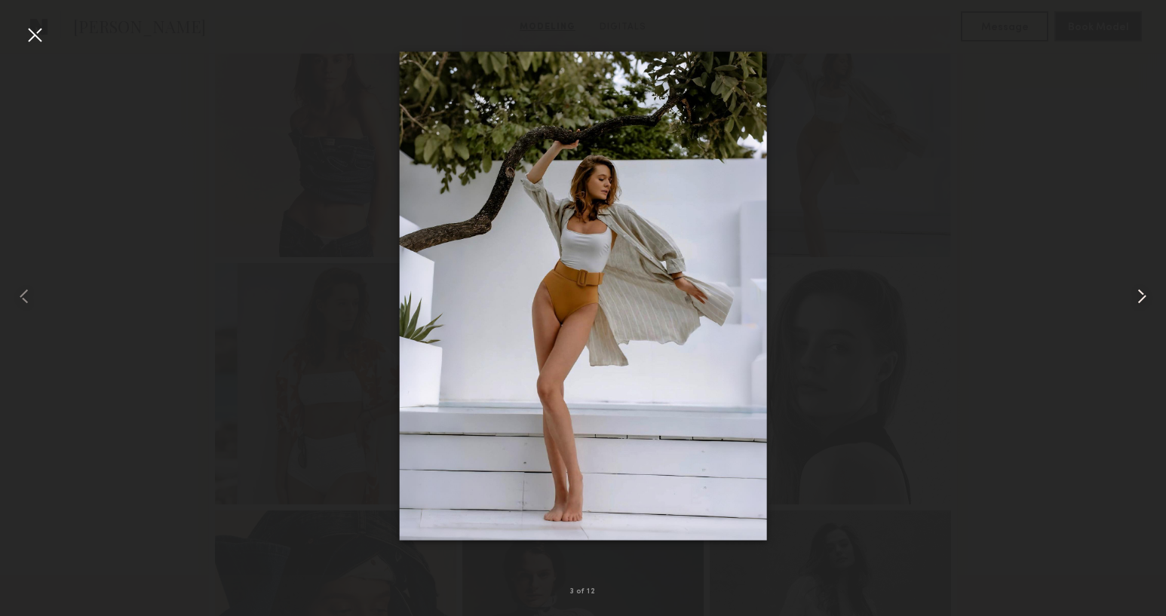
click at [1141, 284] on common-icon at bounding box center [1141, 296] width 24 height 24
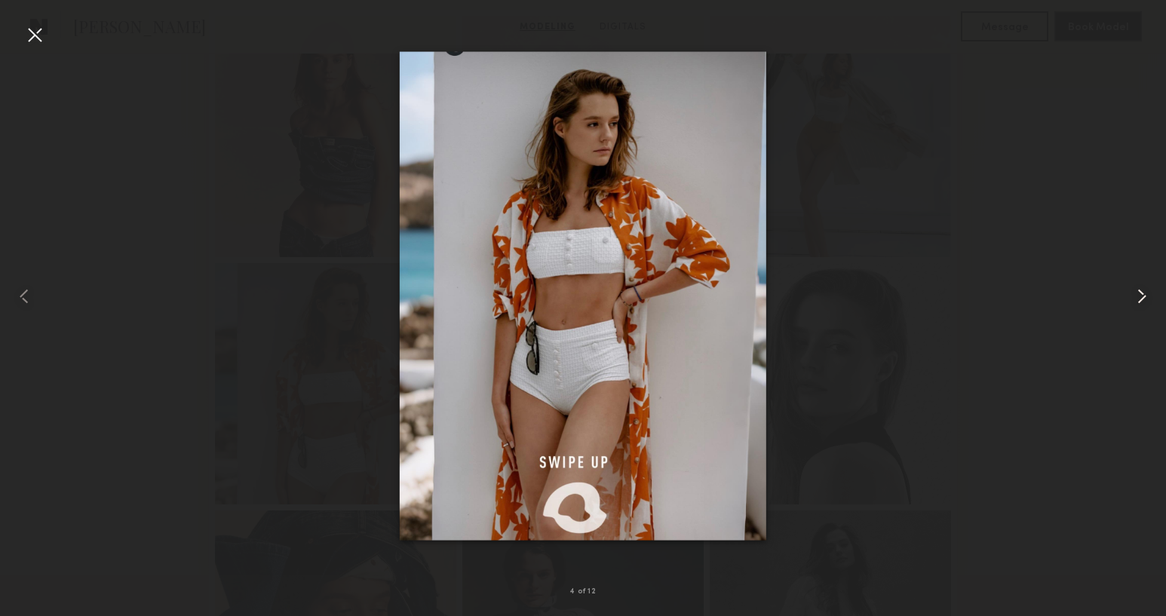
click at [1141, 284] on common-icon at bounding box center [1141, 296] width 24 height 24
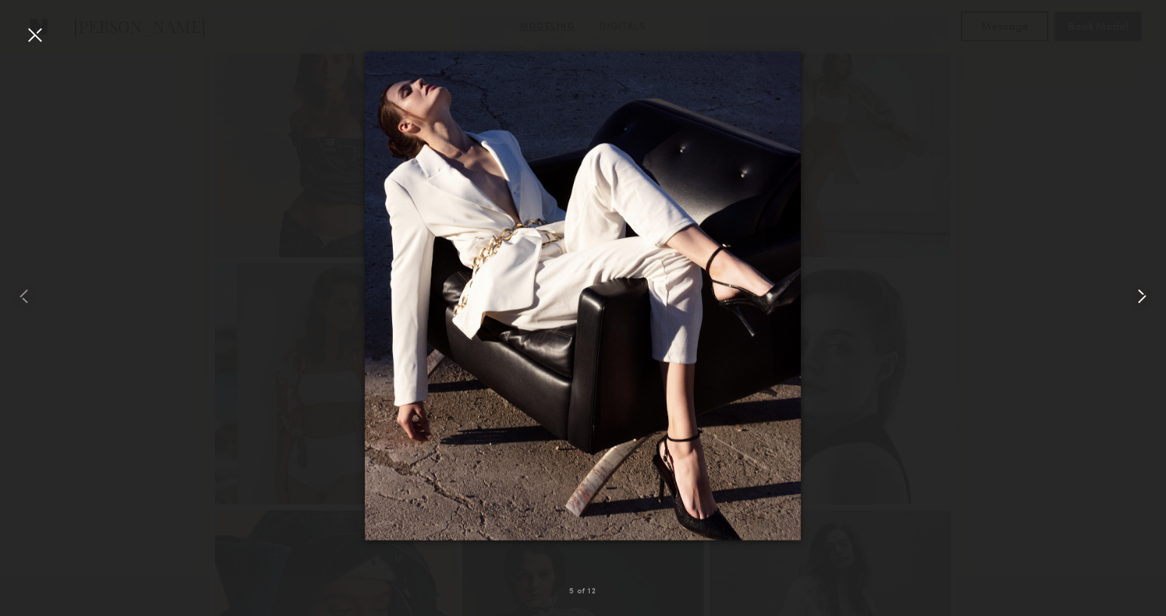
click at [1141, 284] on common-icon at bounding box center [1141, 296] width 24 height 24
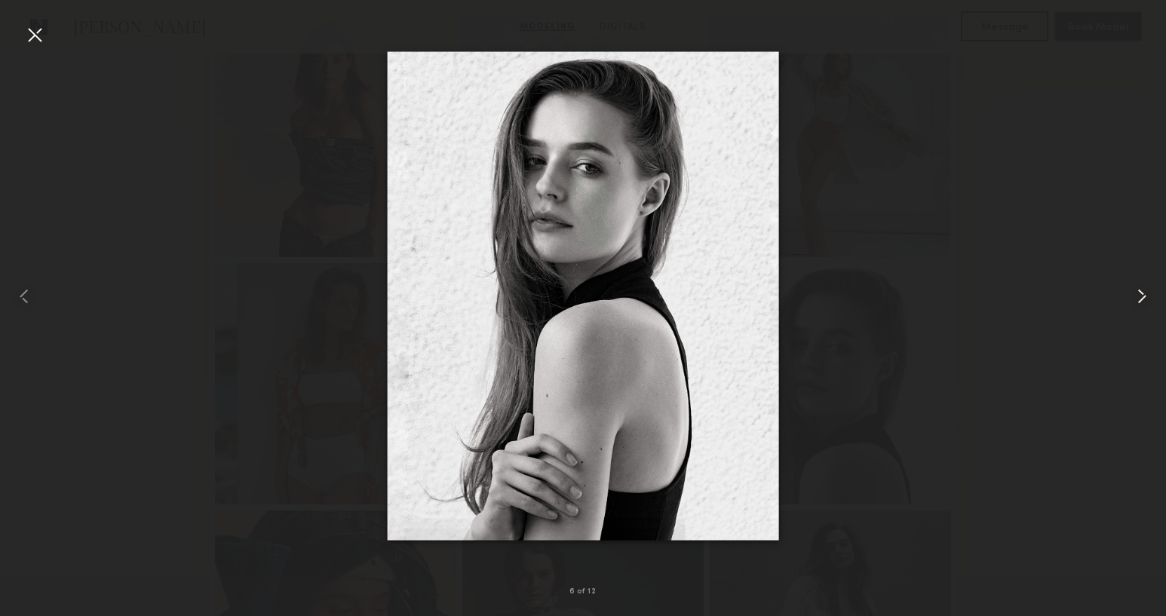
click at [1141, 284] on common-icon at bounding box center [1141, 296] width 24 height 24
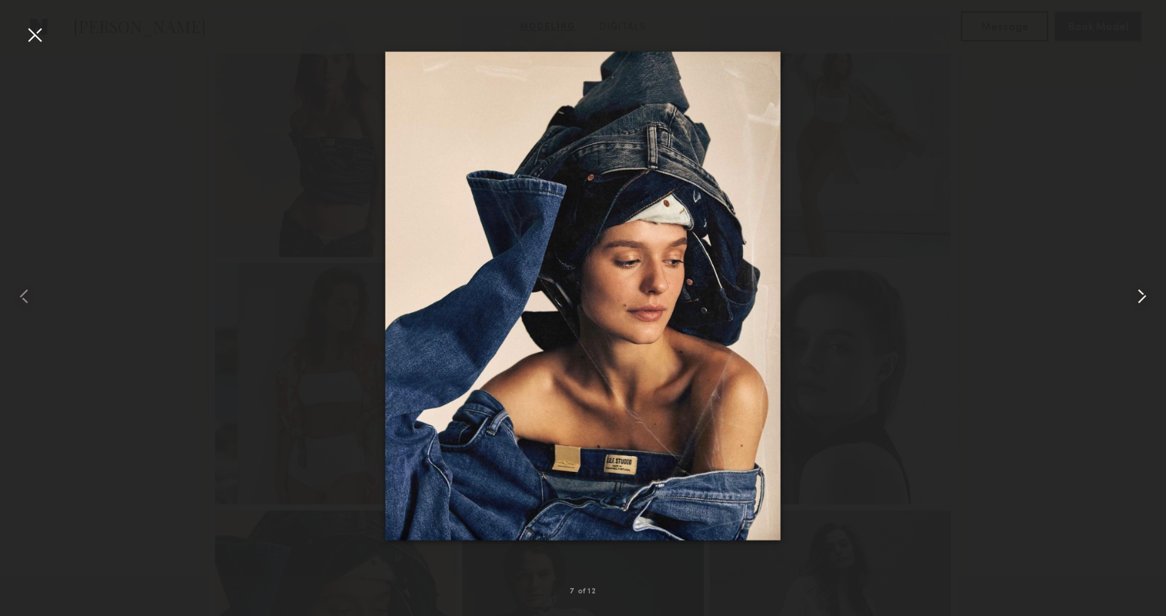
click at [1141, 284] on common-icon at bounding box center [1141, 296] width 24 height 24
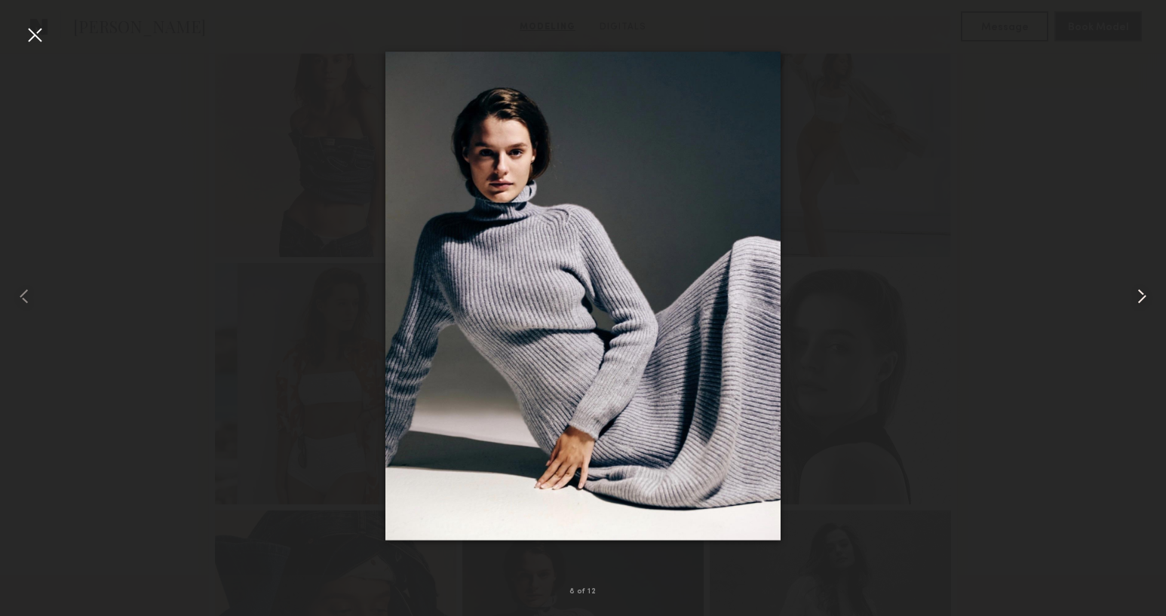
click at [1141, 284] on common-icon at bounding box center [1141, 296] width 24 height 24
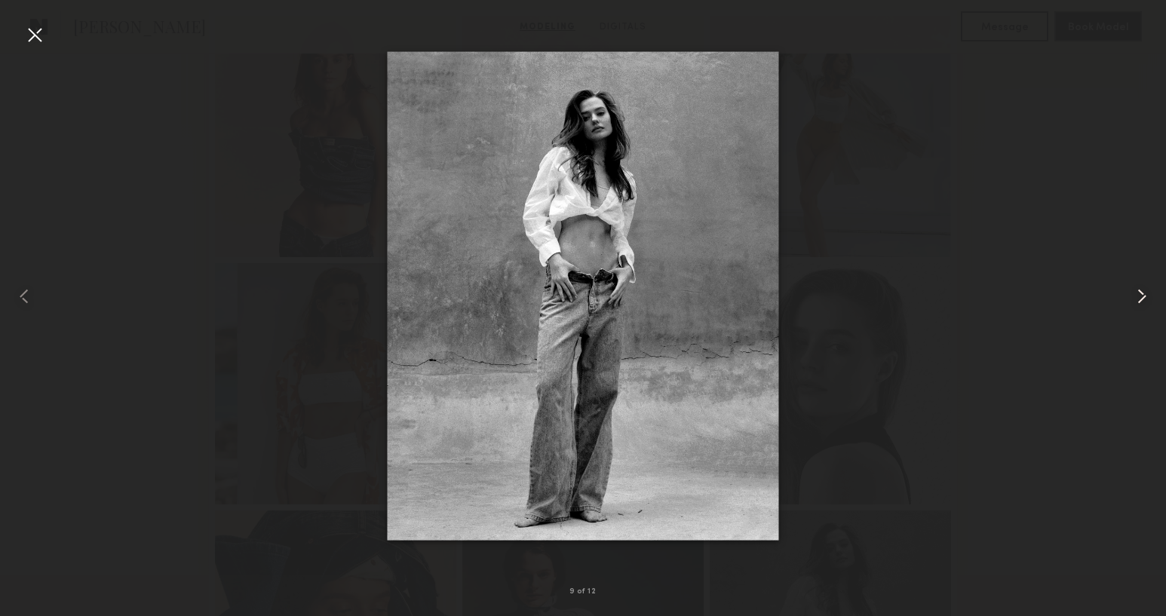
click at [1141, 284] on common-icon at bounding box center [1141, 296] width 24 height 24
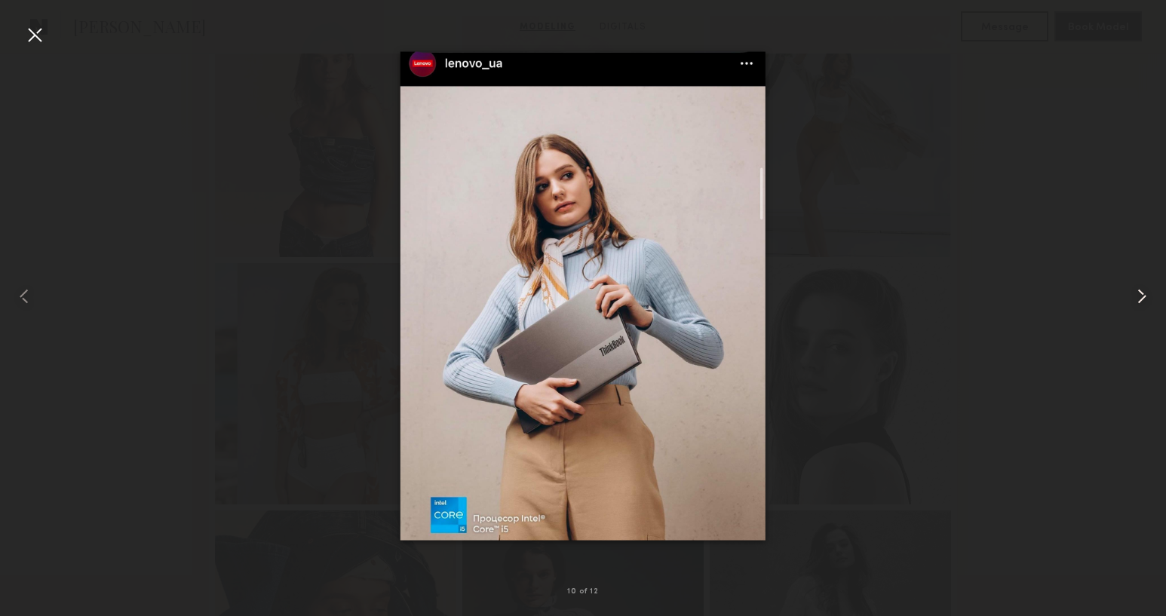
click at [1141, 284] on common-icon at bounding box center [1141, 296] width 24 height 24
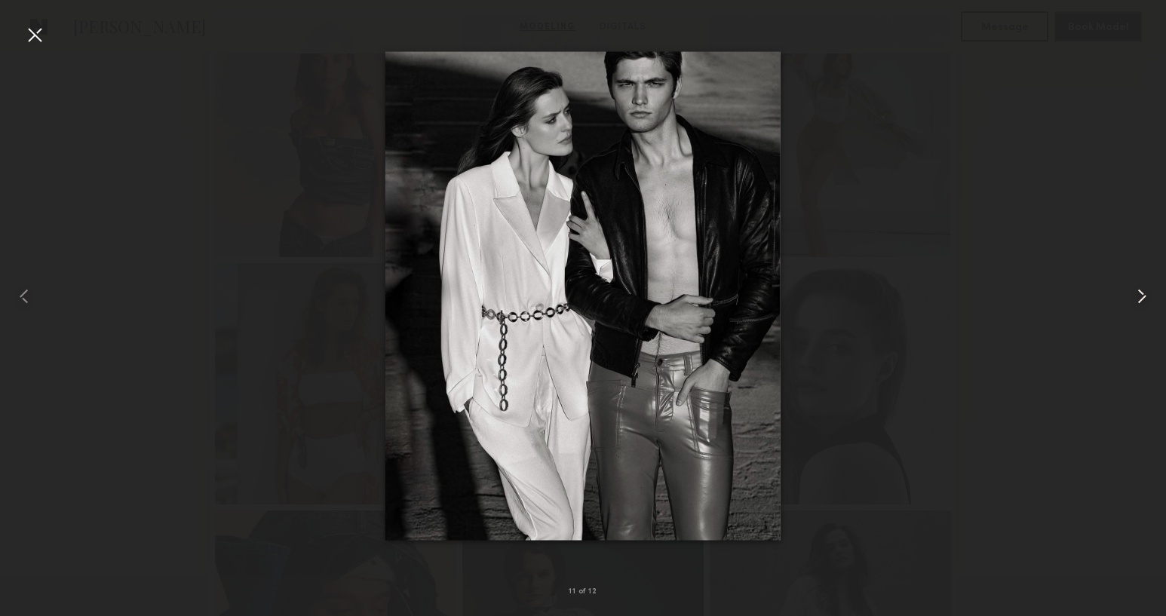
click at [1141, 284] on common-icon at bounding box center [1141, 296] width 24 height 24
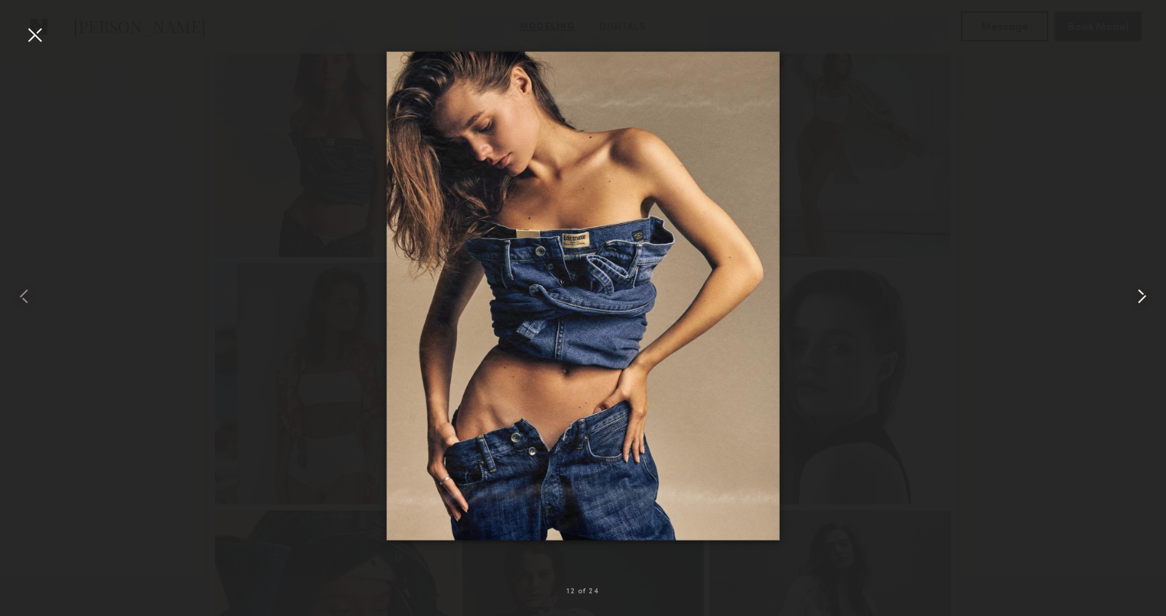
click at [1141, 284] on common-icon at bounding box center [1141, 296] width 24 height 24
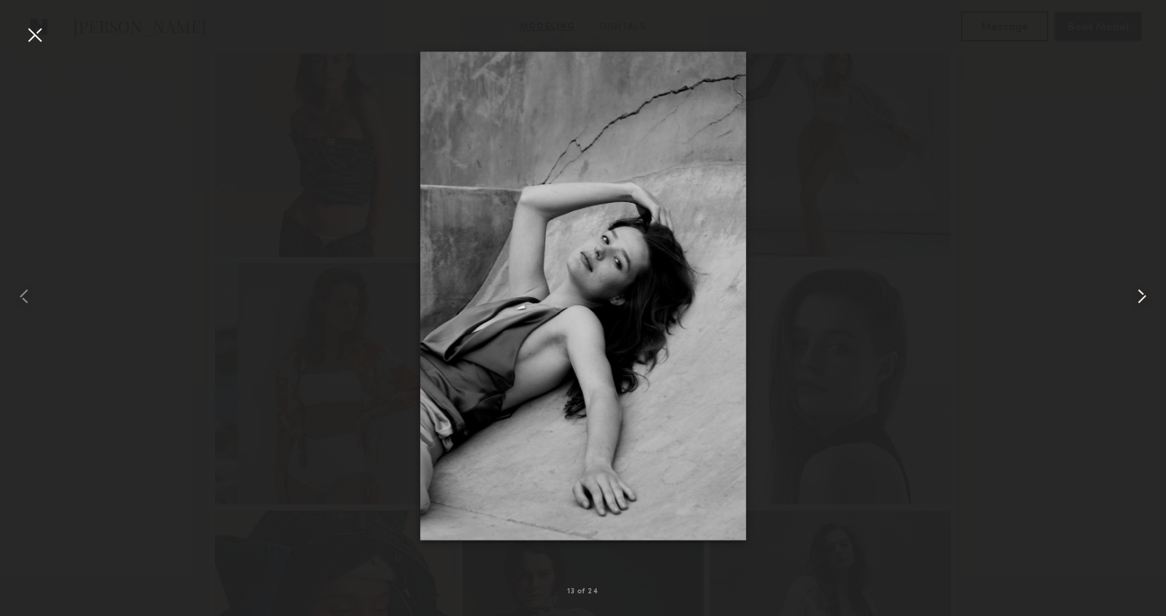
click at [1141, 284] on common-icon at bounding box center [1141, 296] width 24 height 24
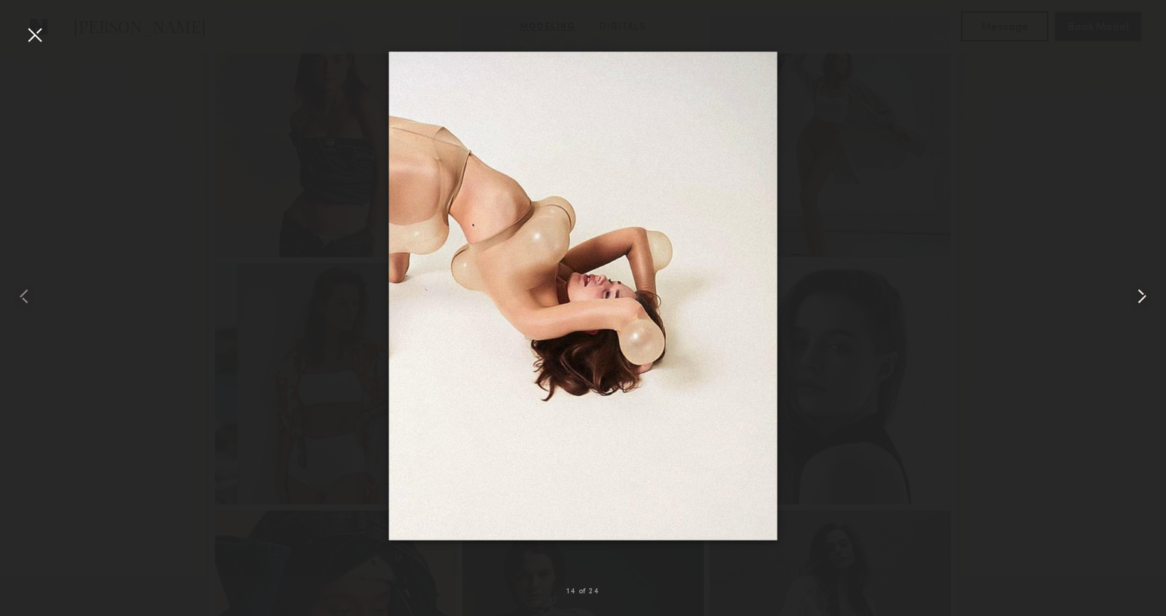
click at [1141, 284] on common-icon at bounding box center [1141, 296] width 24 height 24
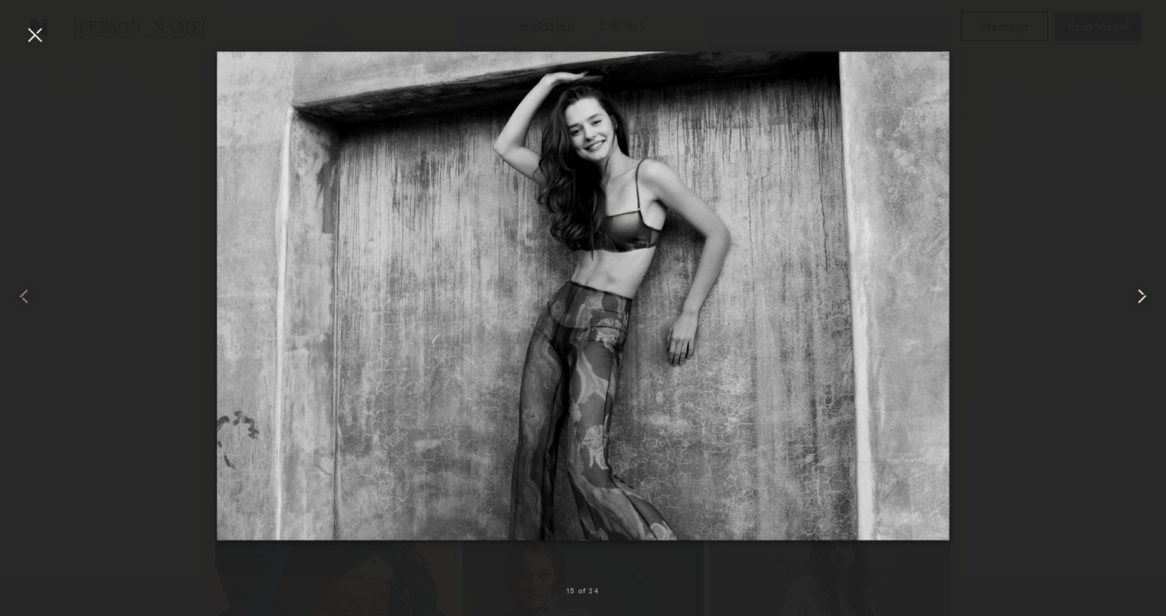
click at [1141, 284] on common-icon at bounding box center [1141, 296] width 24 height 24
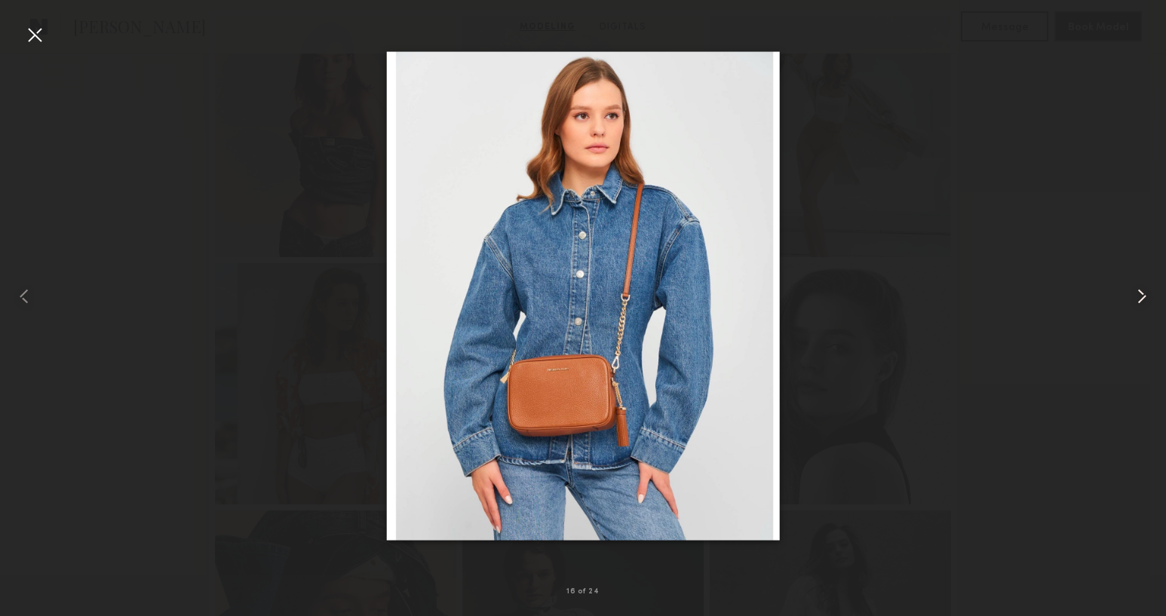
click at [1141, 284] on common-icon at bounding box center [1141, 296] width 24 height 24
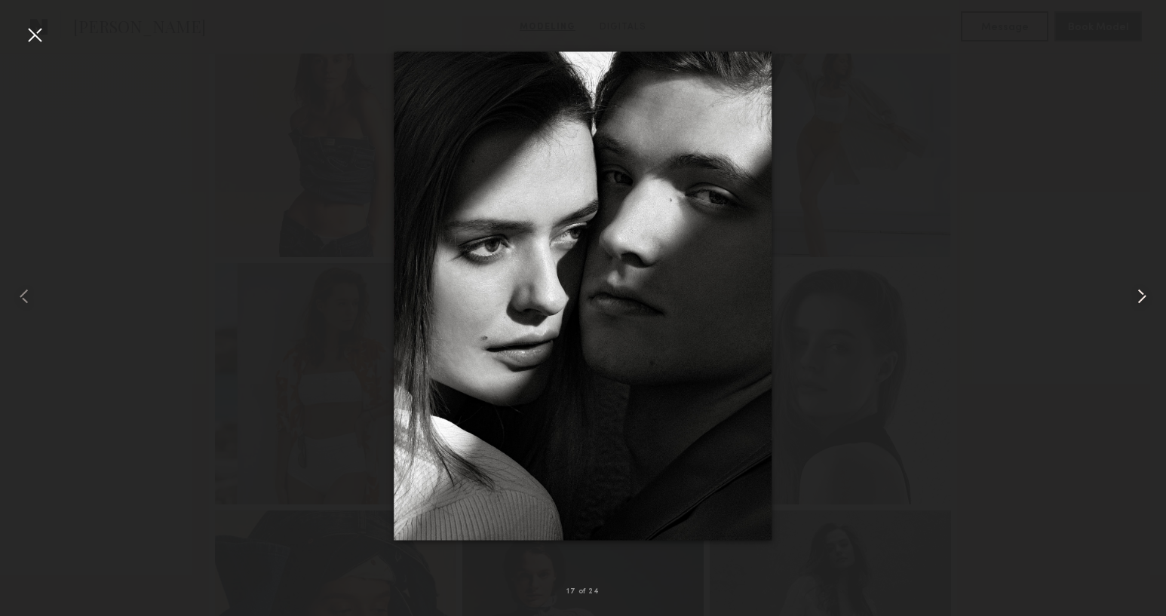
click at [1141, 284] on common-icon at bounding box center [1141, 296] width 24 height 24
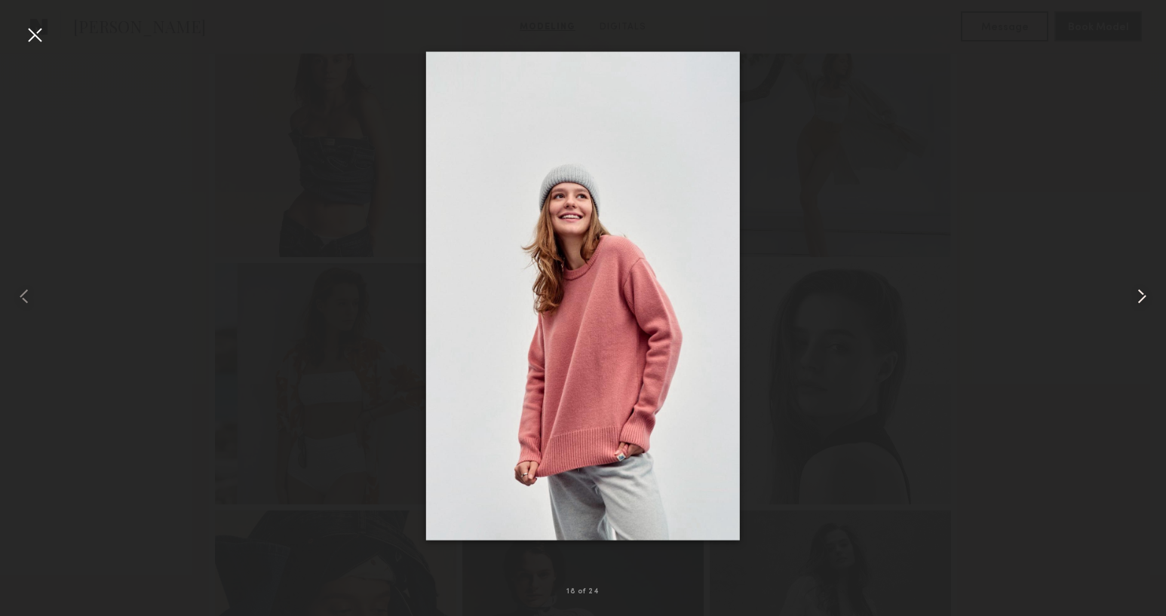
click at [1141, 284] on common-icon at bounding box center [1141, 296] width 24 height 24
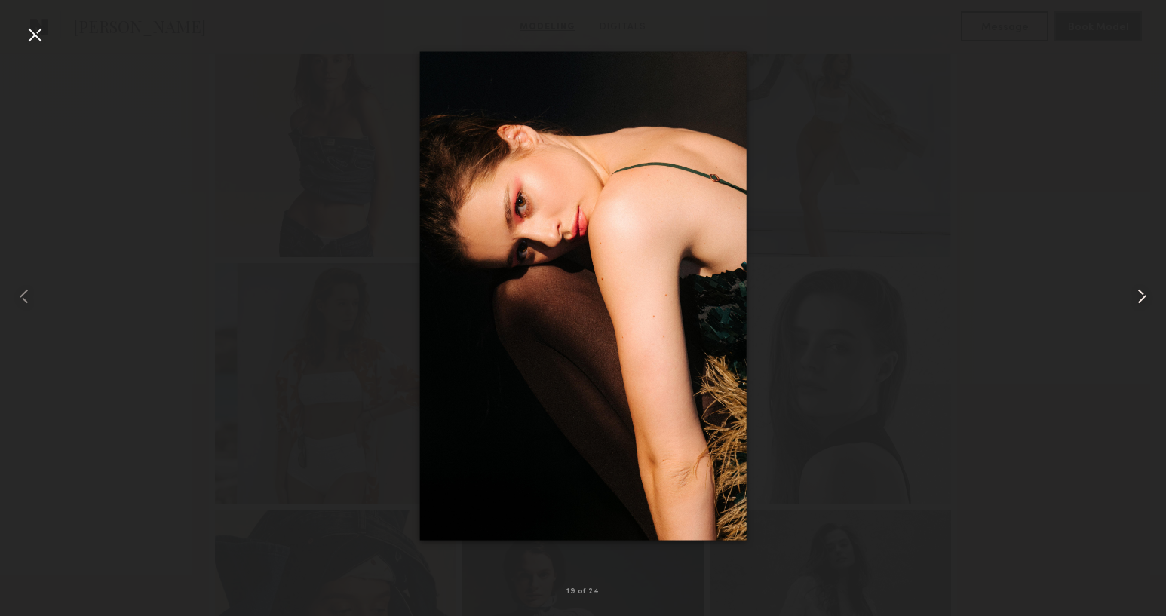
click at [1141, 284] on common-icon at bounding box center [1141, 296] width 24 height 24
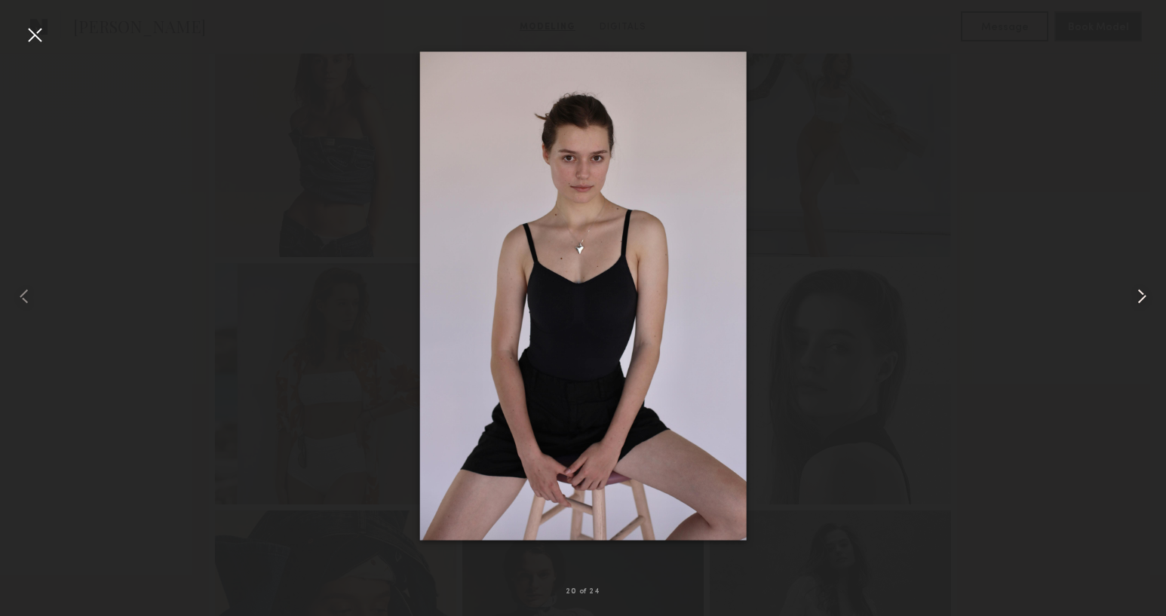
click at [1141, 284] on common-icon at bounding box center [1141, 296] width 24 height 24
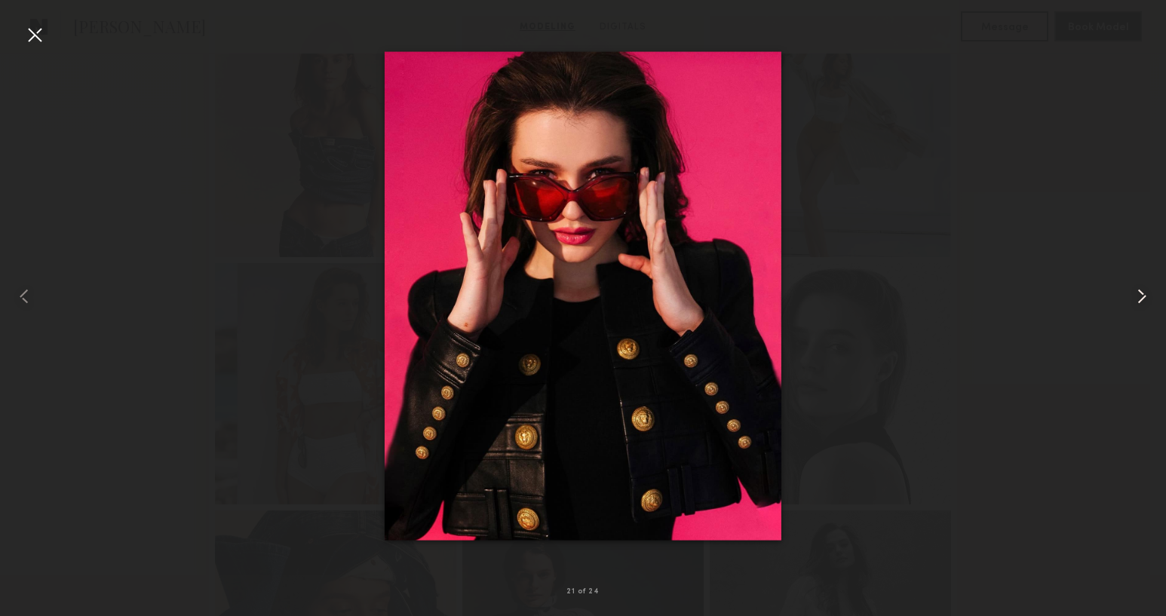
click at [1141, 284] on common-icon at bounding box center [1141, 296] width 24 height 24
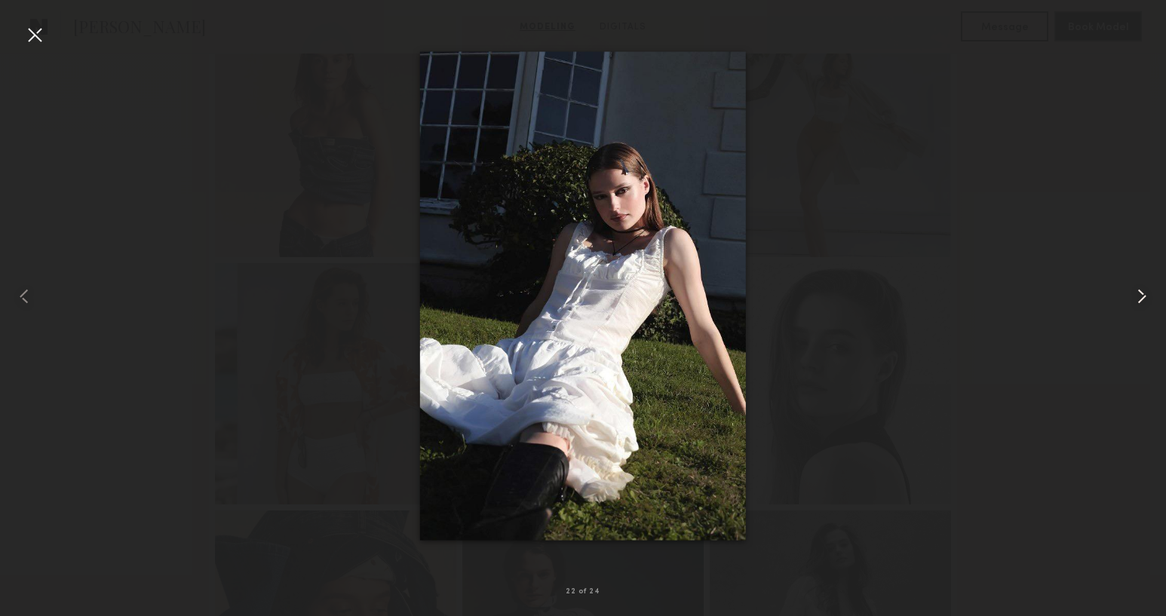
click at [1141, 284] on common-icon at bounding box center [1141, 296] width 24 height 24
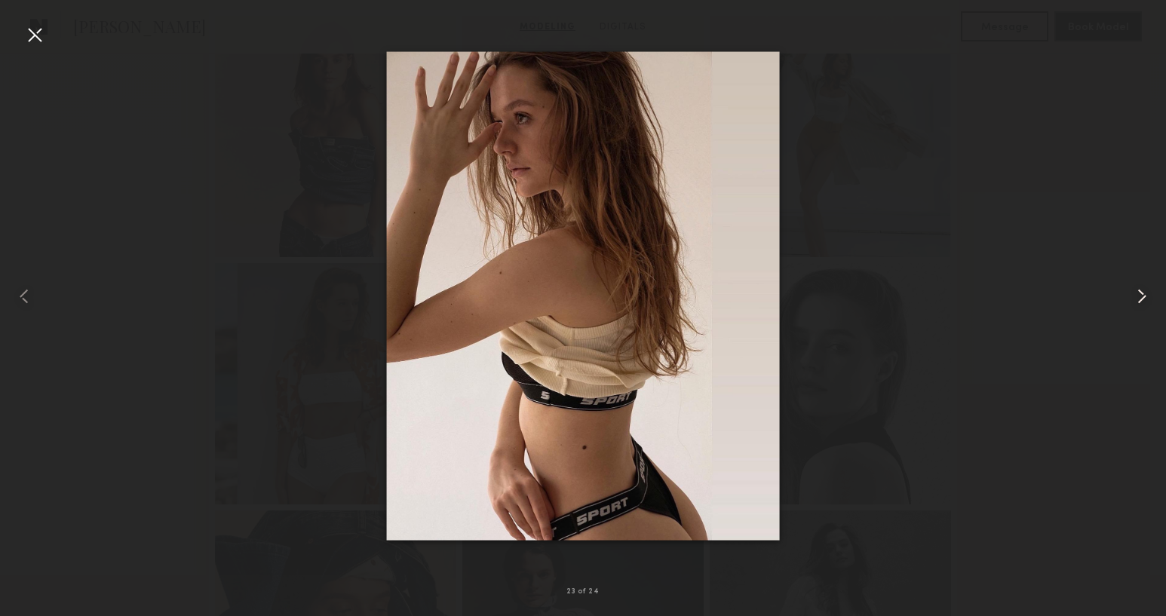
click at [1141, 284] on common-icon at bounding box center [1141, 296] width 24 height 24
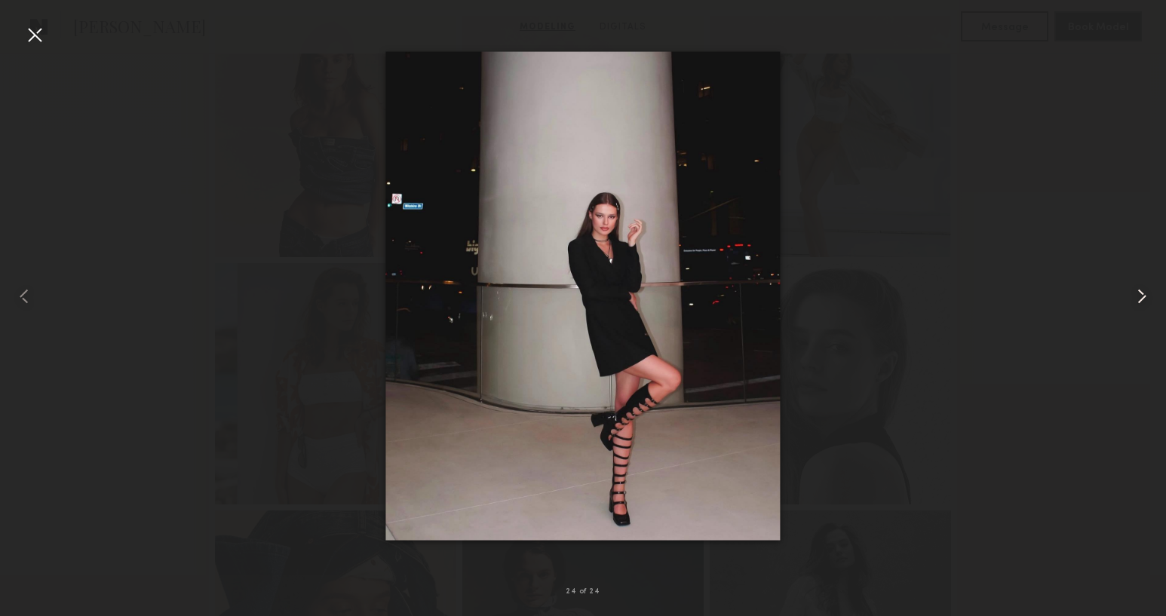
click at [1141, 284] on common-icon at bounding box center [1141, 296] width 24 height 24
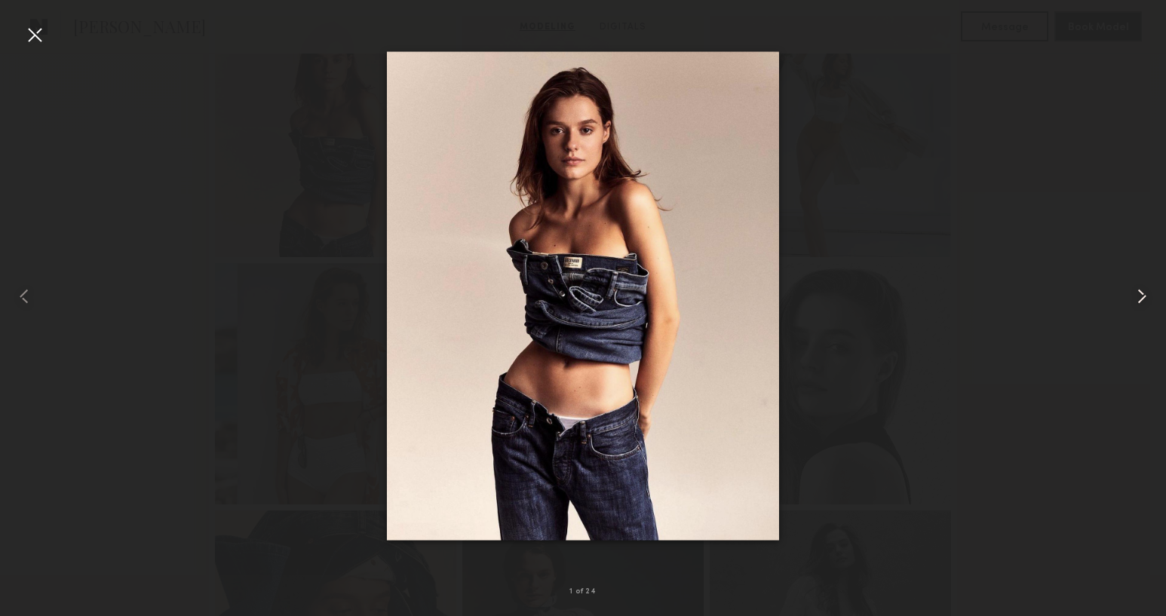
click at [1141, 284] on common-icon at bounding box center [1141, 296] width 24 height 24
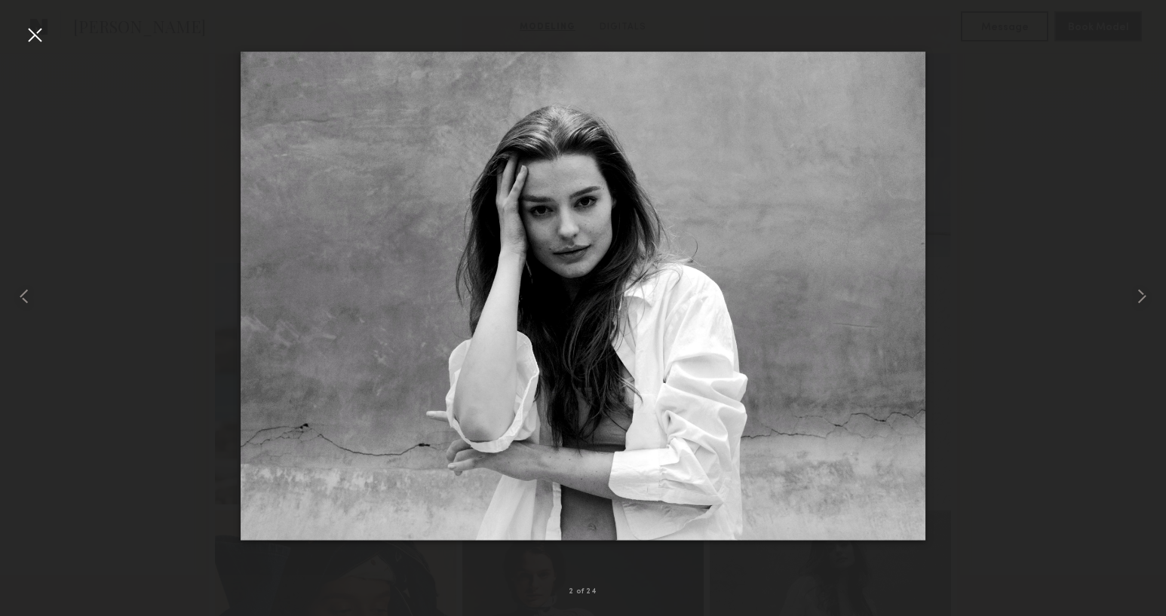
click at [1077, 285] on div at bounding box center [583, 296] width 1166 height 544
click at [35, 35] on div at bounding box center [35, 35] width 24 height 24
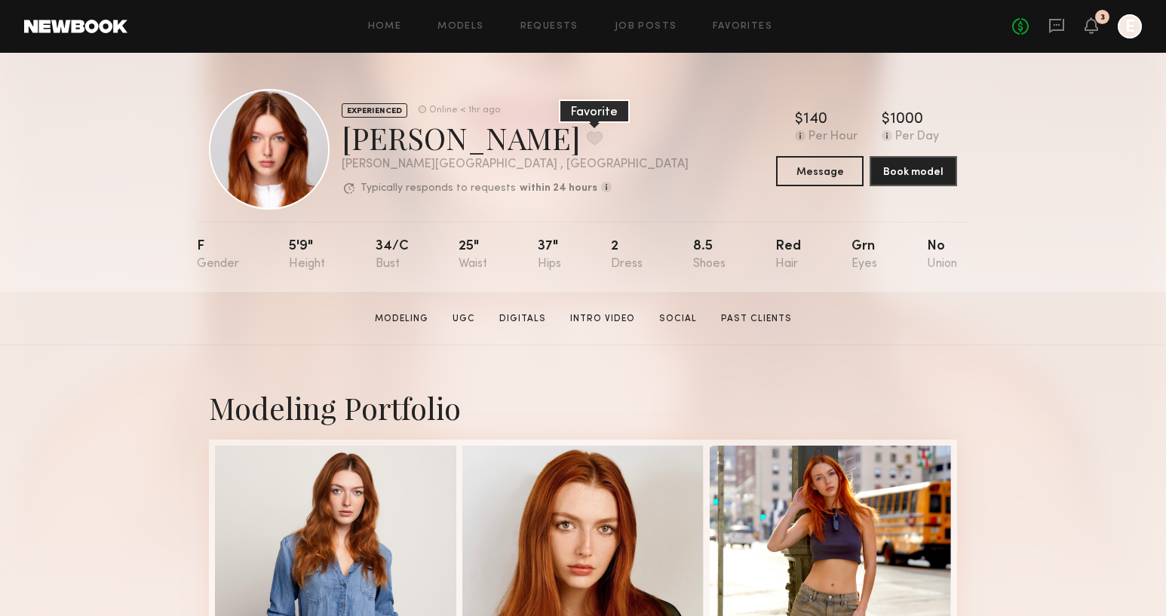
click at [587, 135] on button at bounding box center [595, 138] width 16 height 14
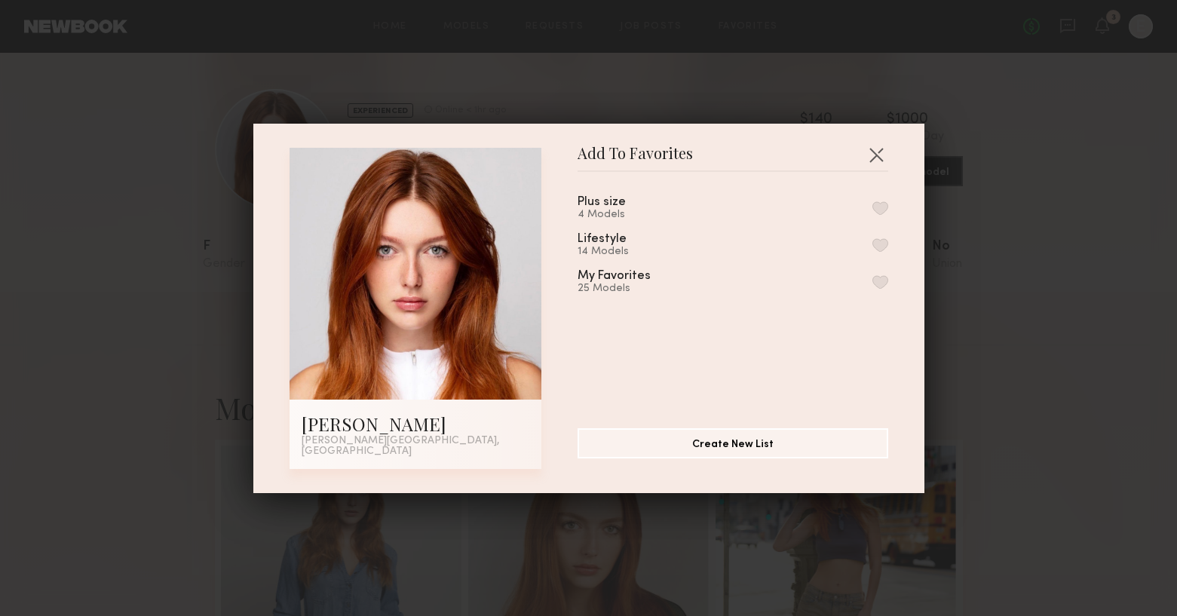
click at [872, 284] on button "button" at bounding box center [880, 282] width 16 height 14
click at [874, 155] on button "button" at bounding box center [876, 154] width 24 height 24
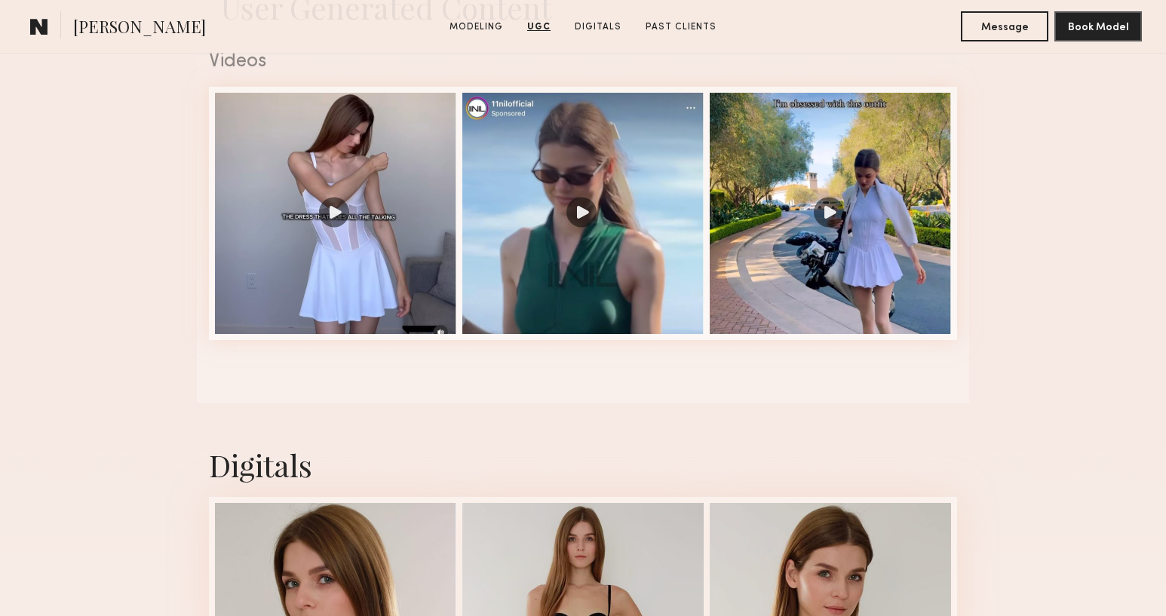
scroll to position [1541, 0]
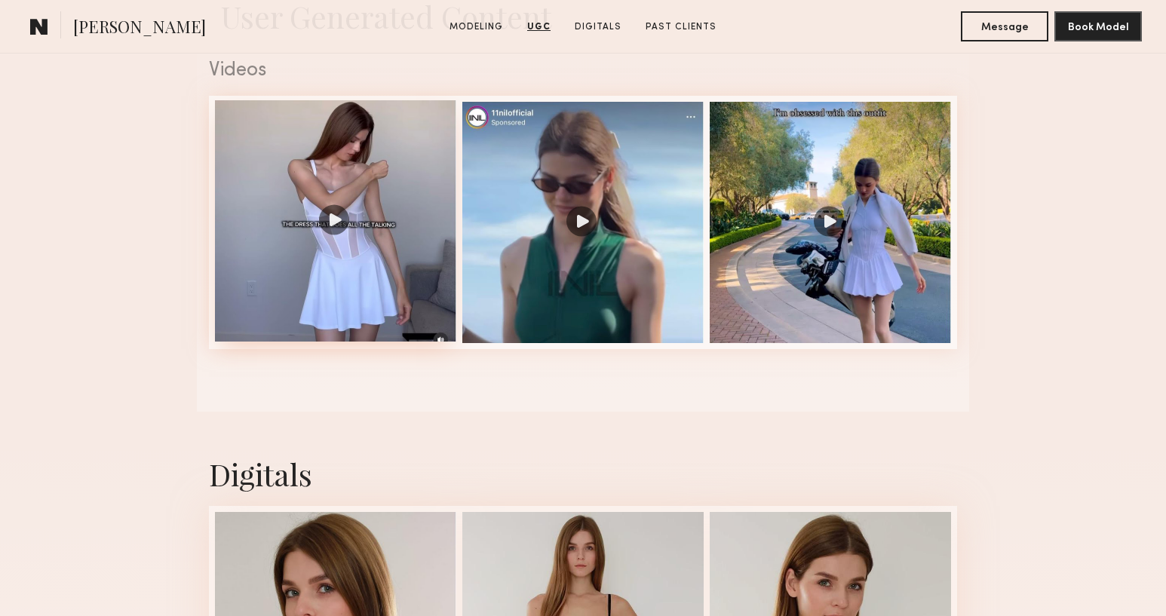
click at [330, 216] on div at bounding box center [335, 220] width 241 height 241
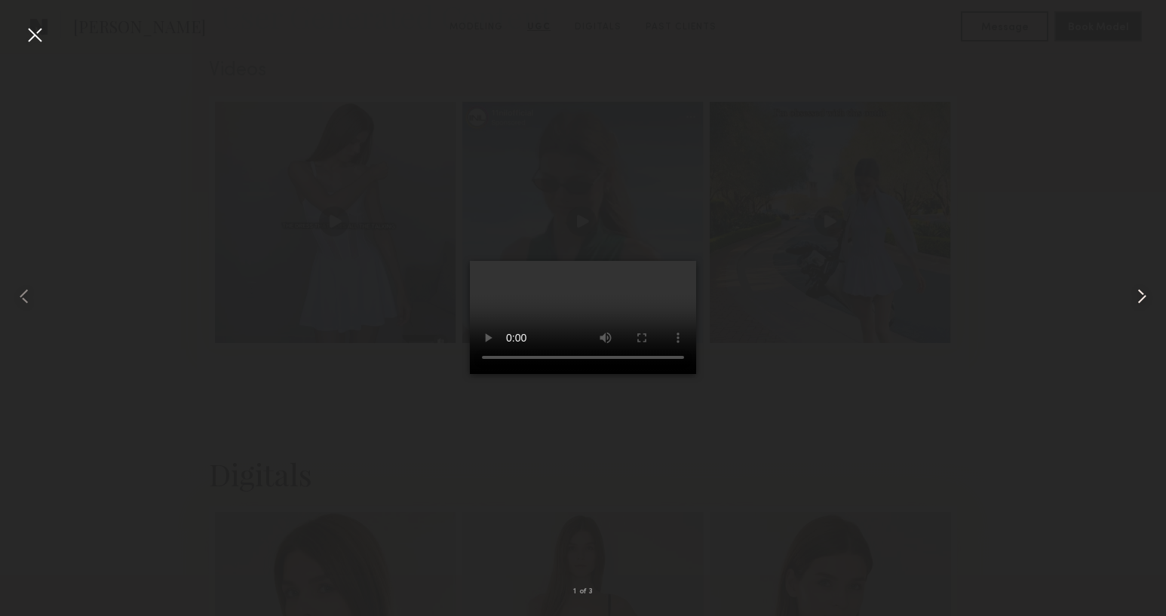
click at [1129, 293] on common-icon at bounding box center [1141, 296] width 24 height 24
click at [35, 38] on div at bounding box center [35, 35] width 24 height 24
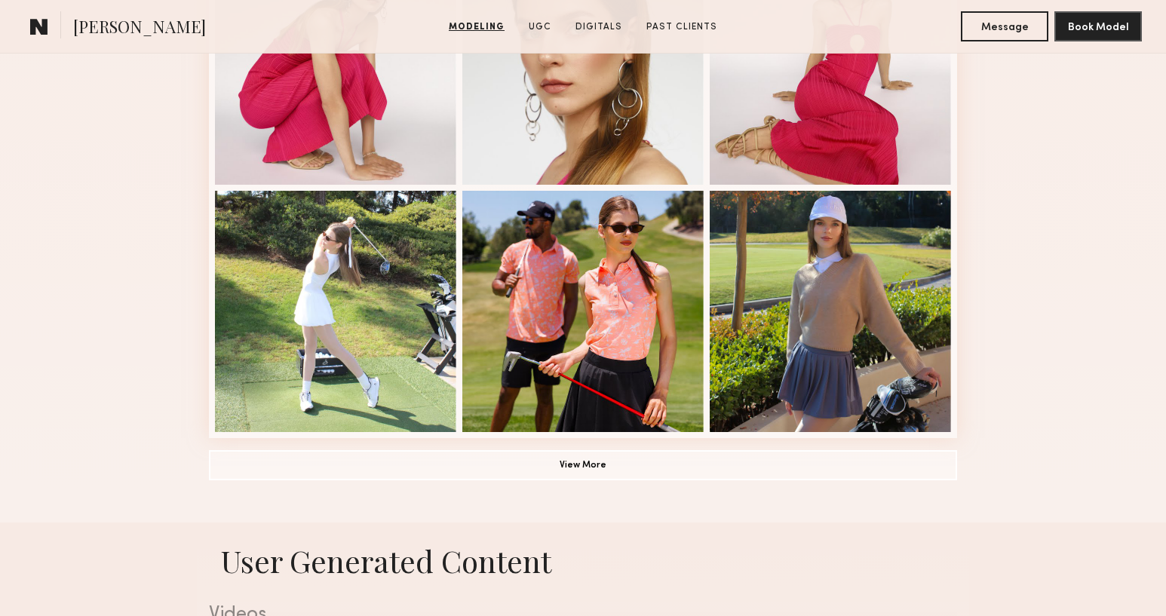
scroll to position [1016, 0]
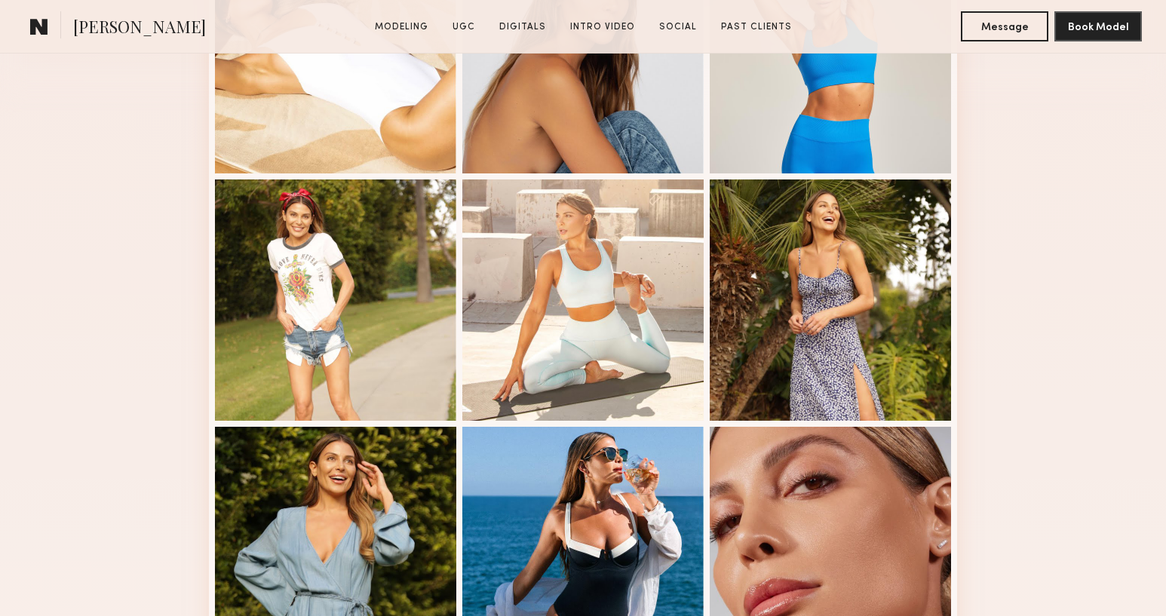
scroll to position [539, 0]
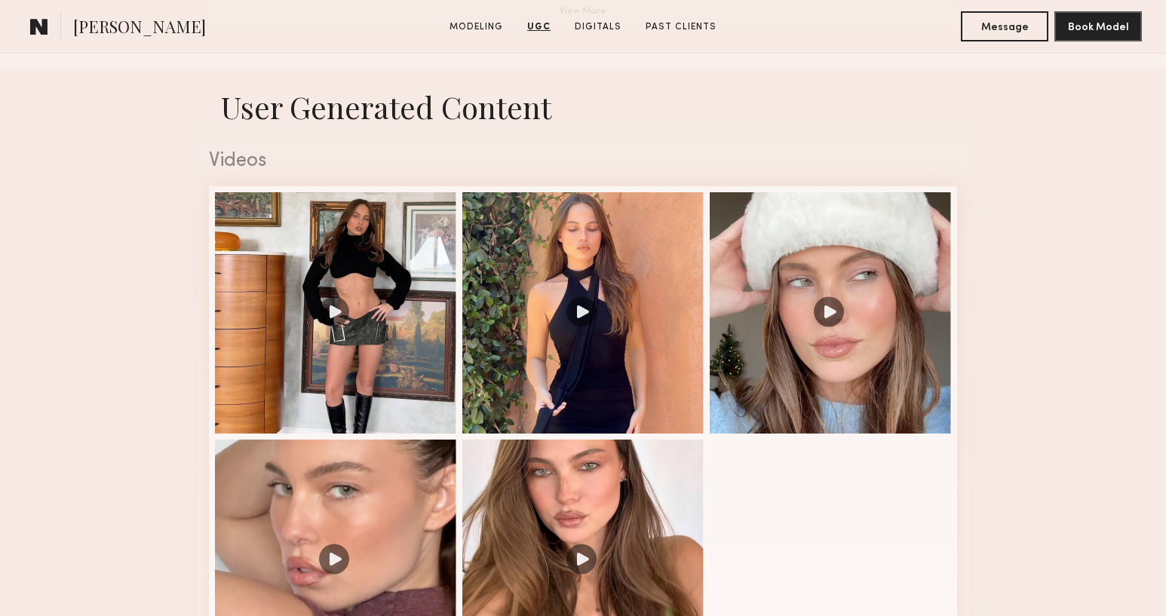
scroll to position [1409, 0]
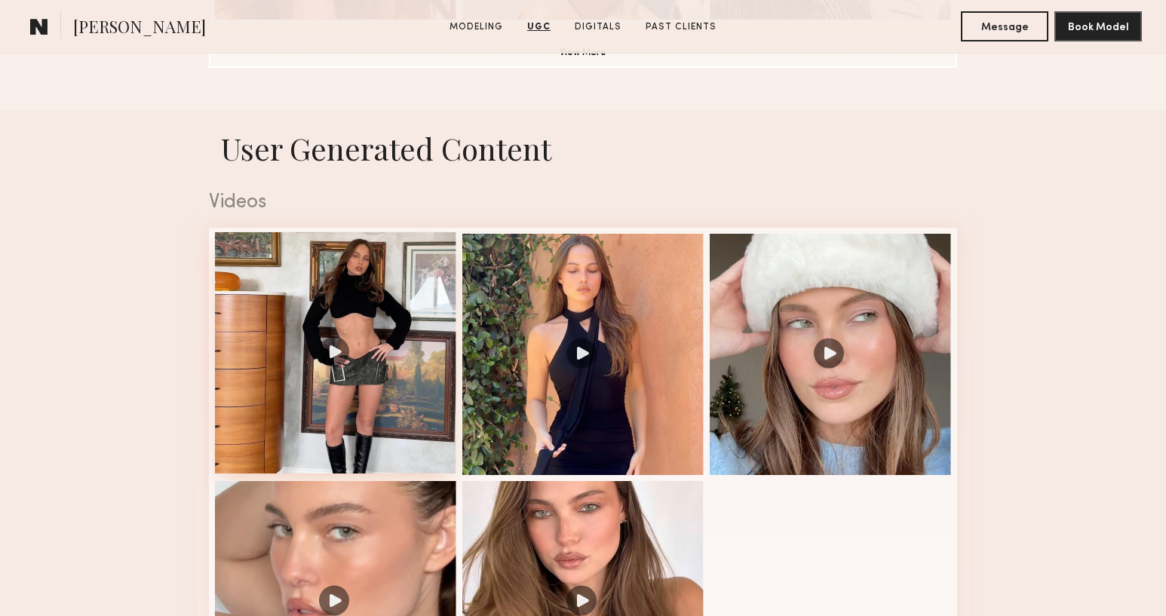
click at [353, 354] on div at bounding box center [335, 352] width 241 height 241
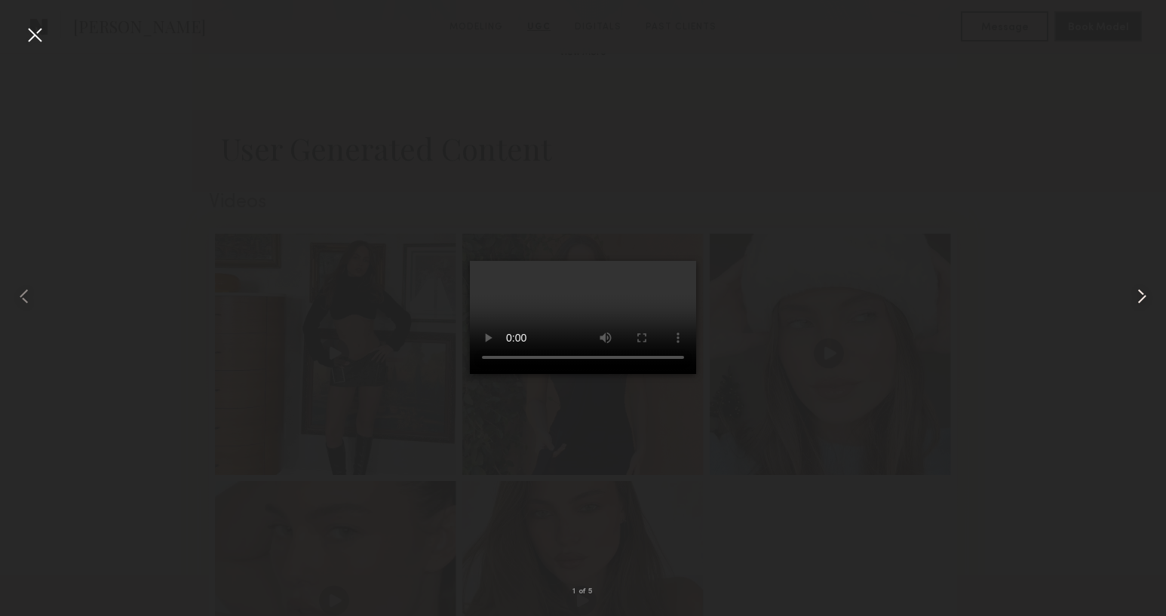
click at [1139, 299] on common-icon at bounding box center [1141, 296] width 24 height 24
click at [1136, 293] on common-icon at bounding box center [1141, 296] width 24 height 24
click at [901, 158] on div at bounding box center [583, 296] width 1166 height 544
click at [29, 39] on div at bounding box center [35, 35] width 24 height 24
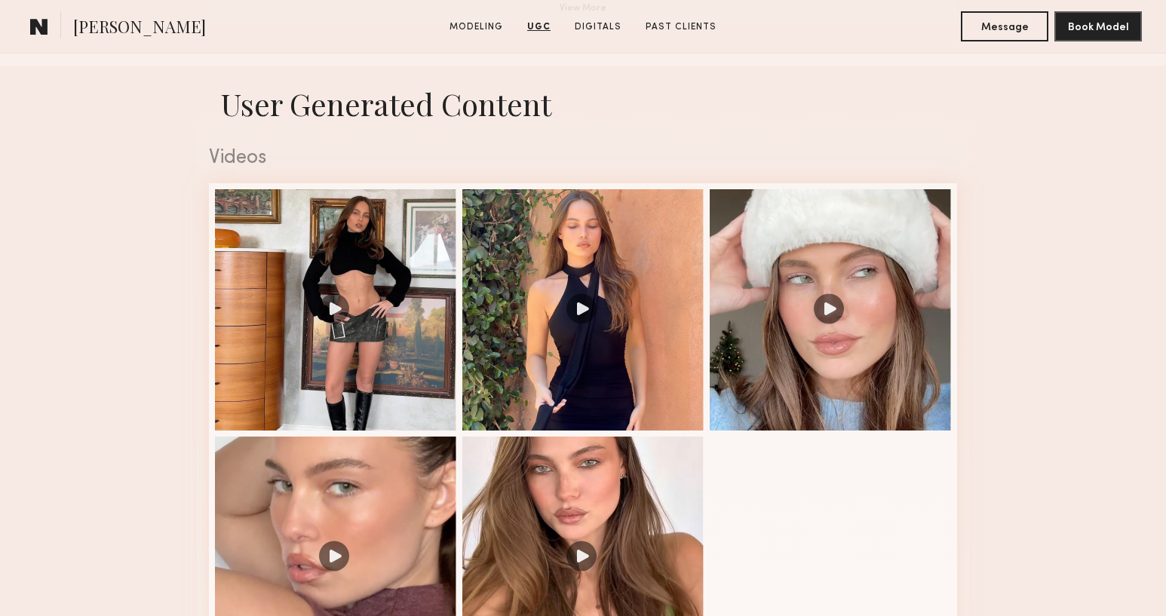
scroll to position [1452, 0]
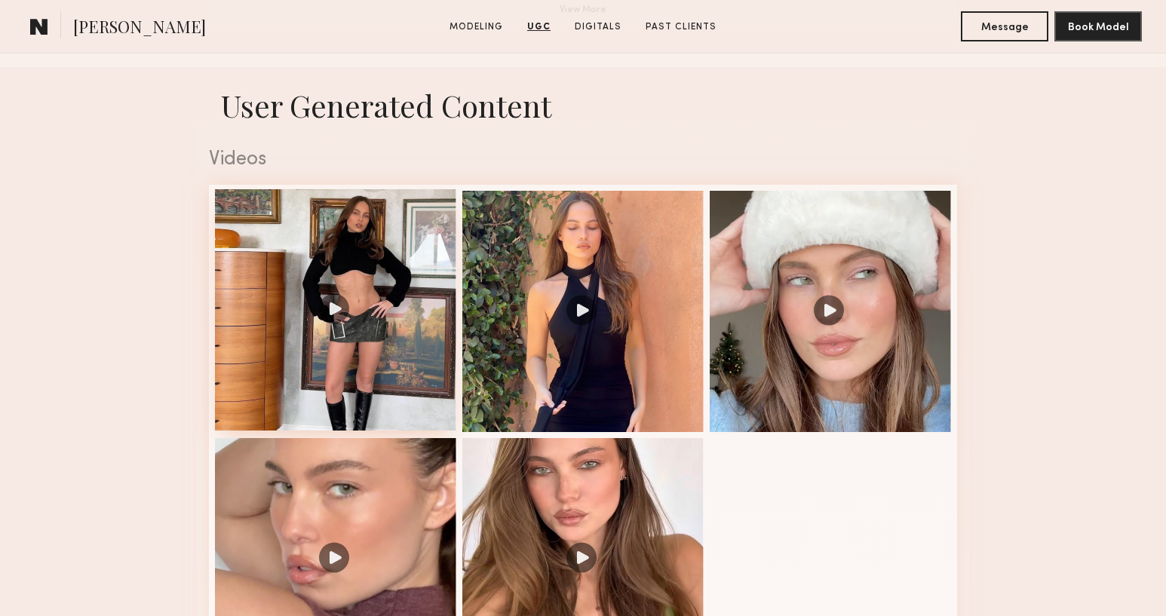
click at [351, 318] on div at bounding box center [335, 309] width 241 height 241
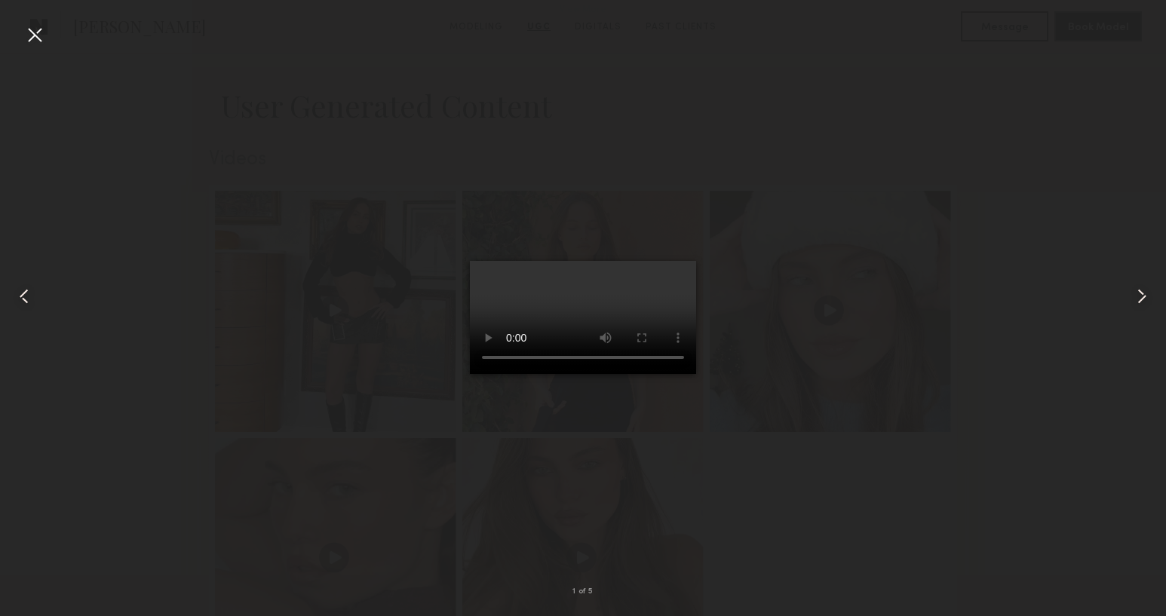
click at [1135, 290] on common-icon at bounding box center [1141, 296] width 24 height 24
click at [1092, 317] on div at bounding box center [583, 296] width 1166 height 544
click at [39, 33] on div at bounding box center [35, 35] width 24 height 24
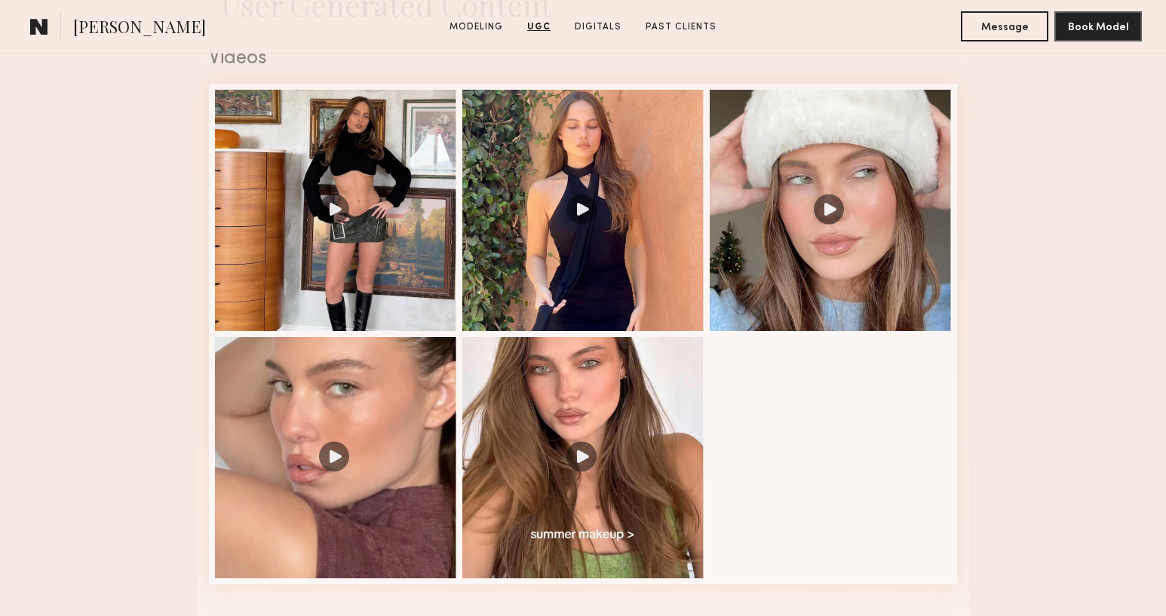
scroll to position [1537, 0]
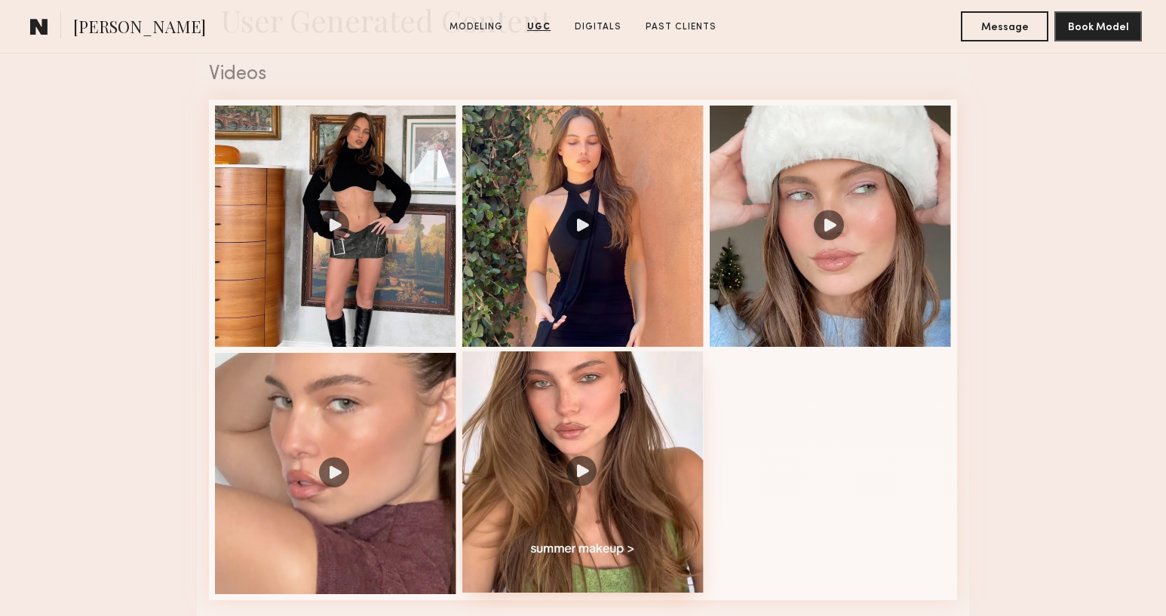
click at [578, 469] on div at bounding box center [582, 471] width 241 height 241
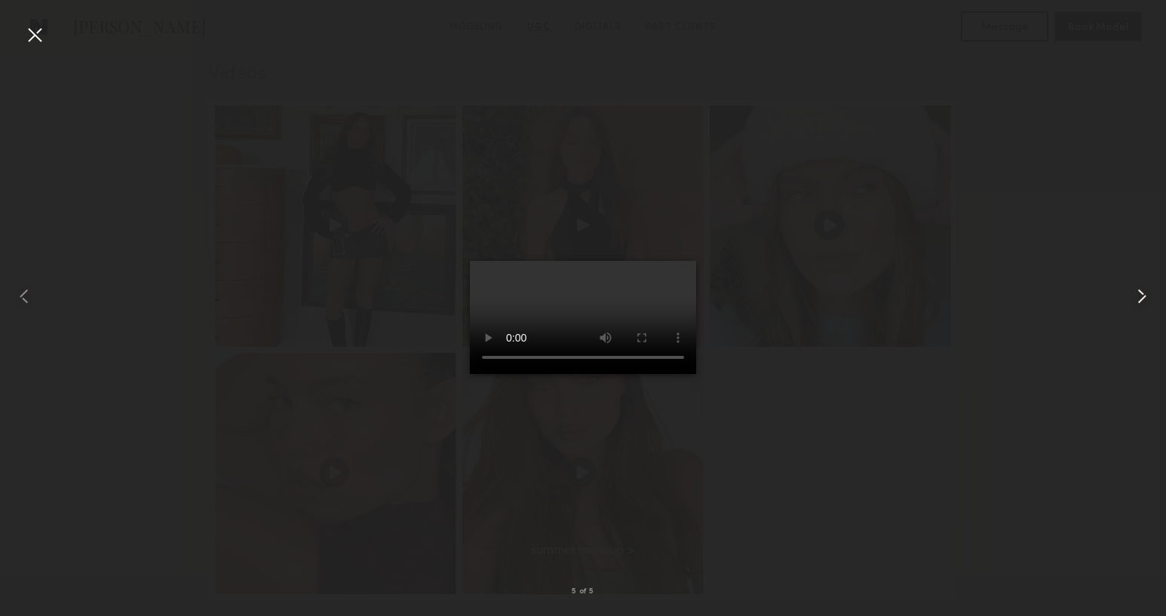
click at [1138, 293] on common-icon at bounding box center [1141, 296] width 24 height 24
click at [1042, 243] on div at bounding box center [583, 296] width 1166 height 544
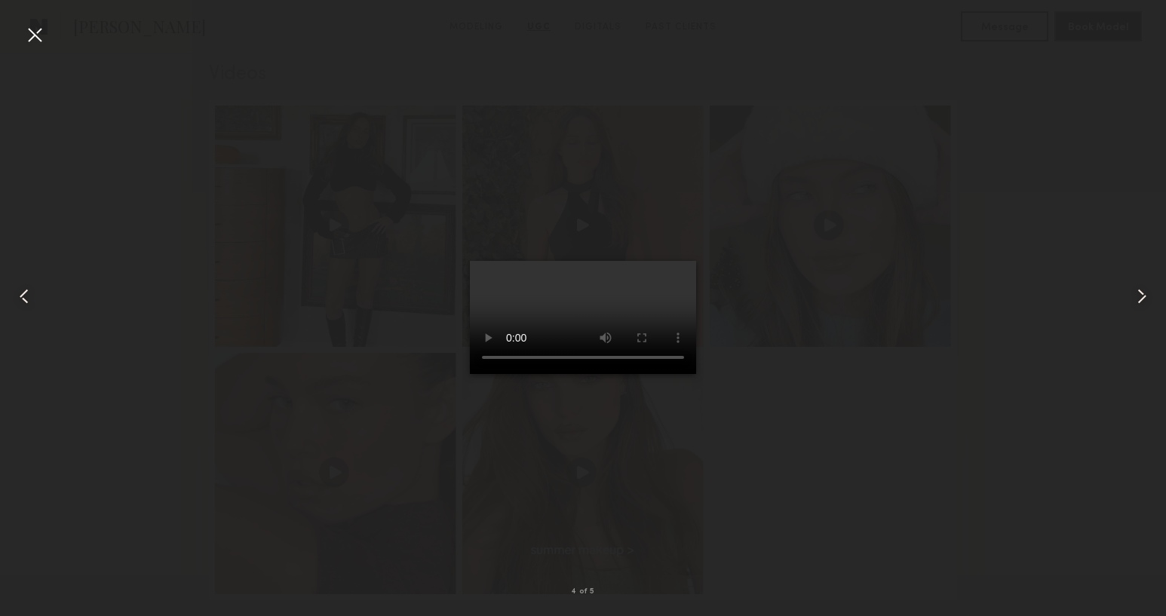
click at [35, 29] on div at bounding box center [35, 35] width 24 height 24
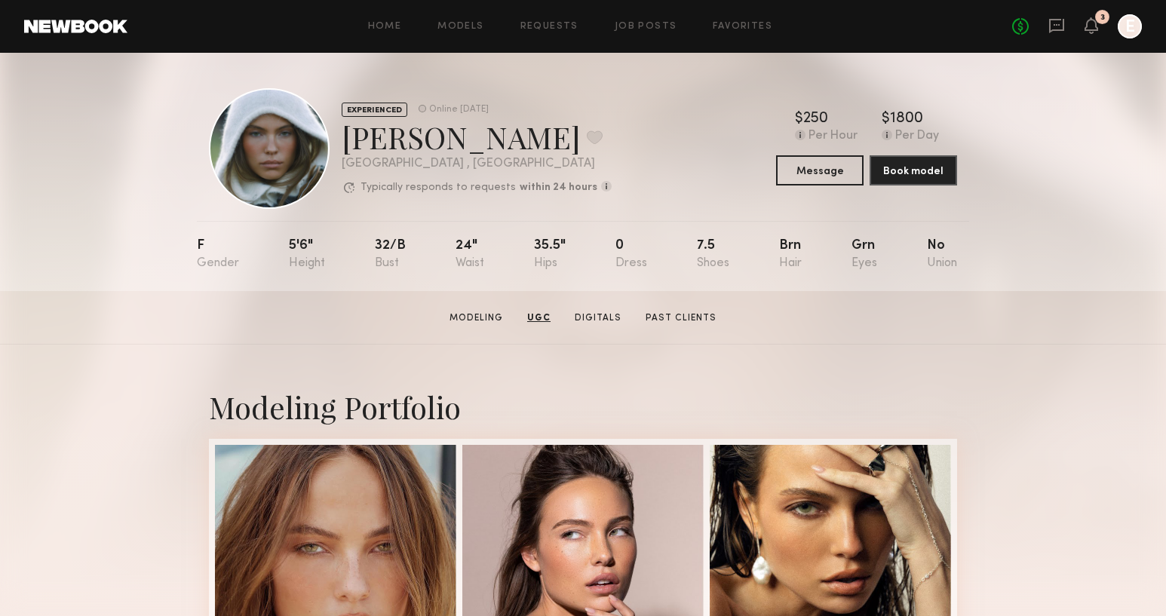
scroll to position [0, 0]
click at [587, 137] on button at bounding box center [595, 138] width 16 height 14
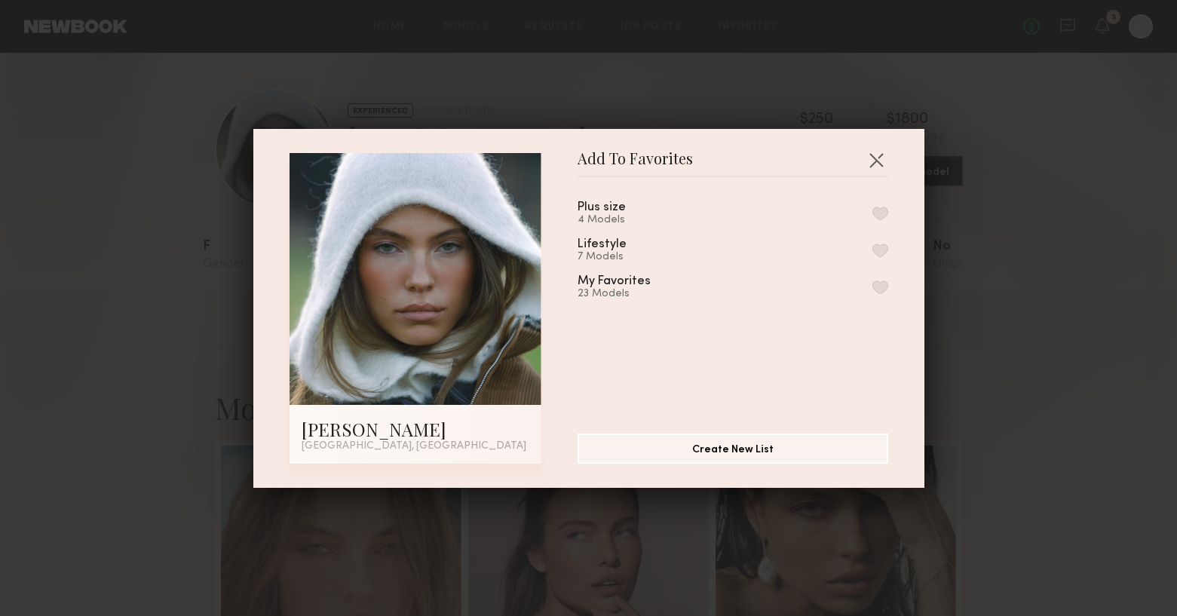
click at [872, 287] on button "button" at bounding box center [880, 287] width 16 height 14
click at [873, 156] on button "button" at bounding box center [876, 160] width 24 height 24
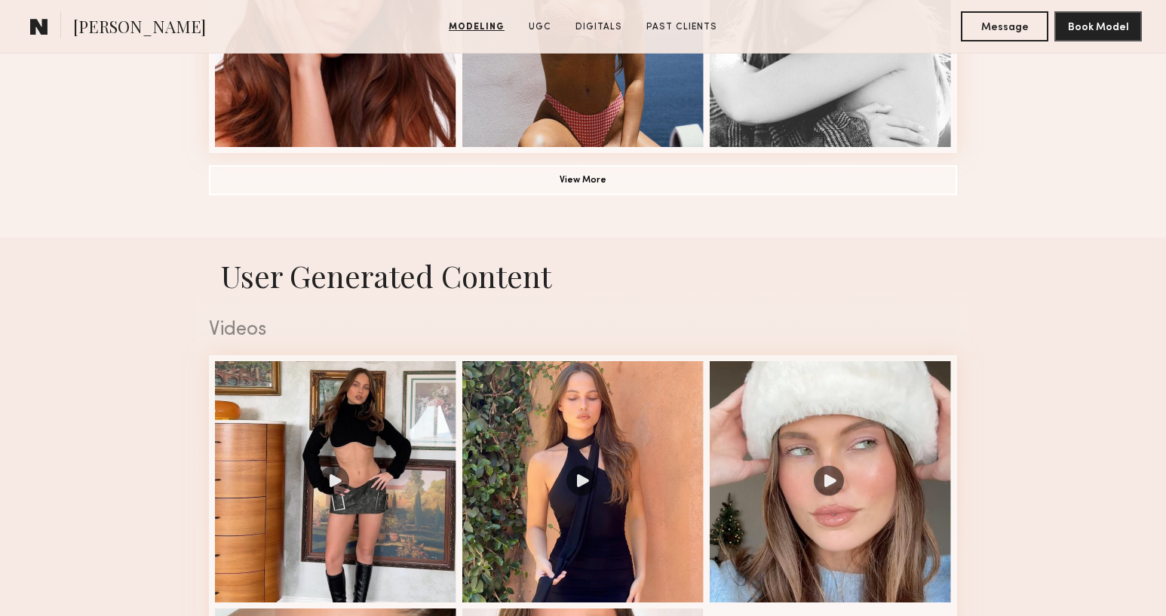
scroll to position [1570, 0]
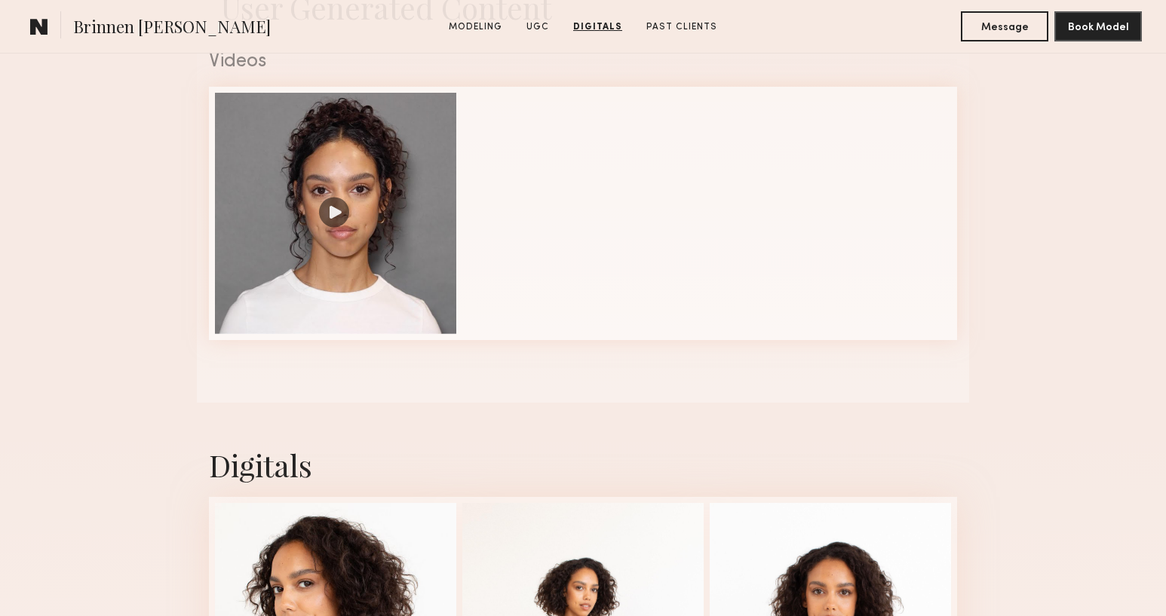
scroll to position [1502, 0]
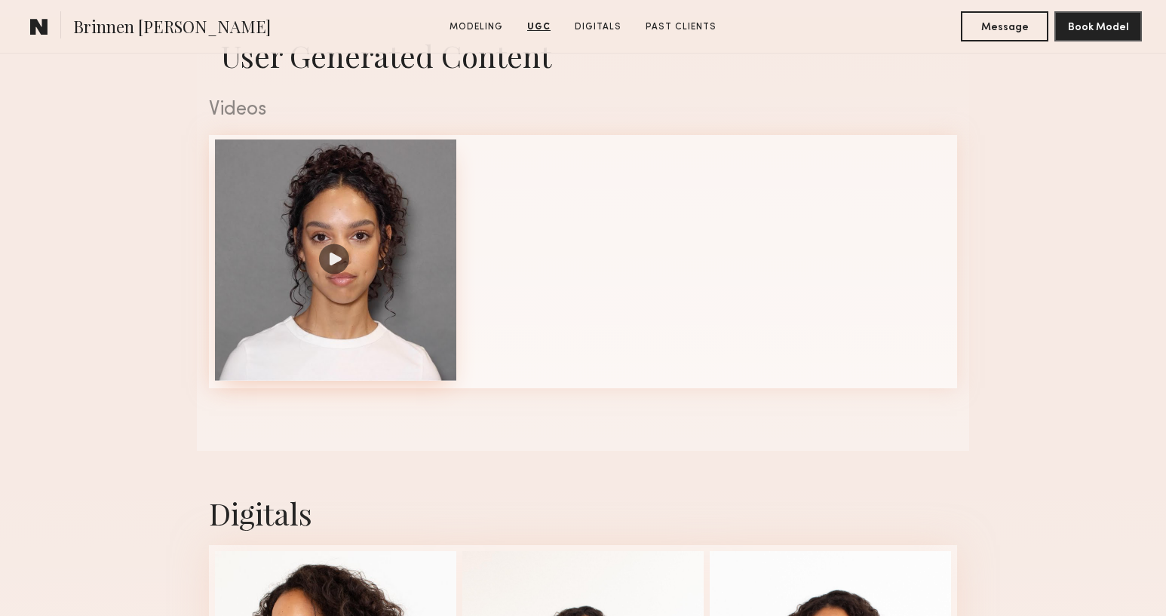
click at [340, 268] on div at bounding box center [335, 259] width 241 height 241
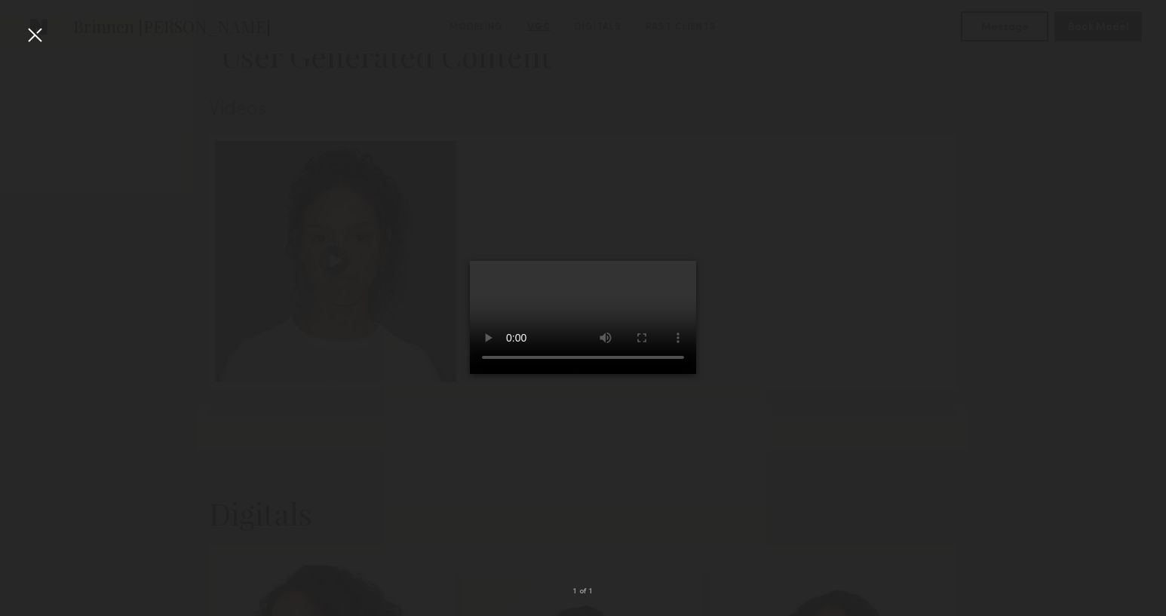
click at [44, 40] on div at bounding box center [35, 35] width 24 height 24
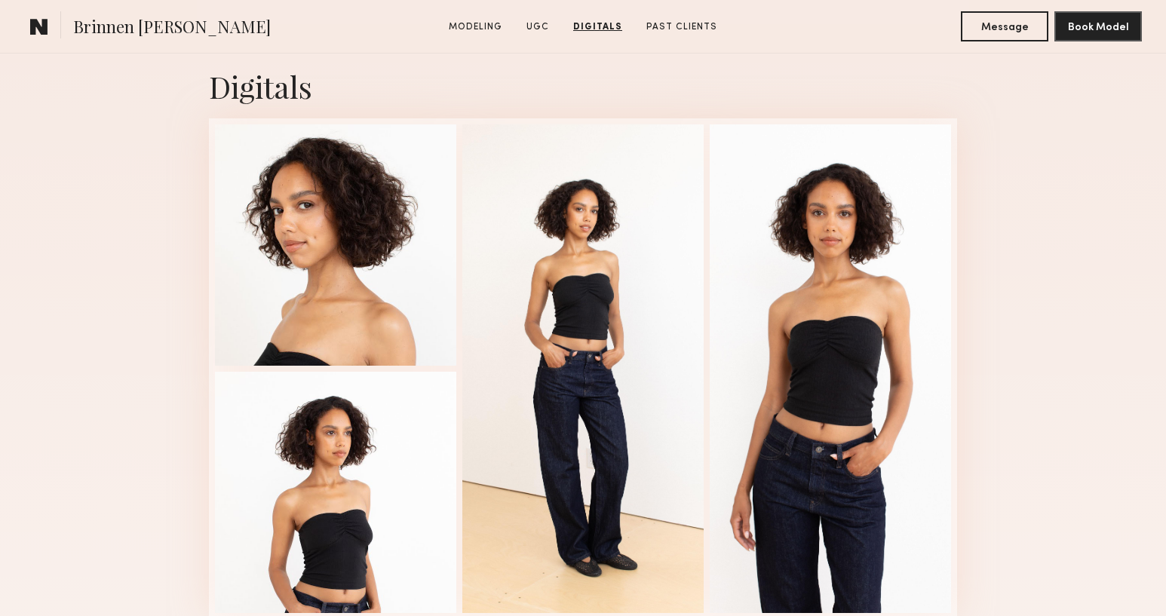
scroll to position [1935, 0]
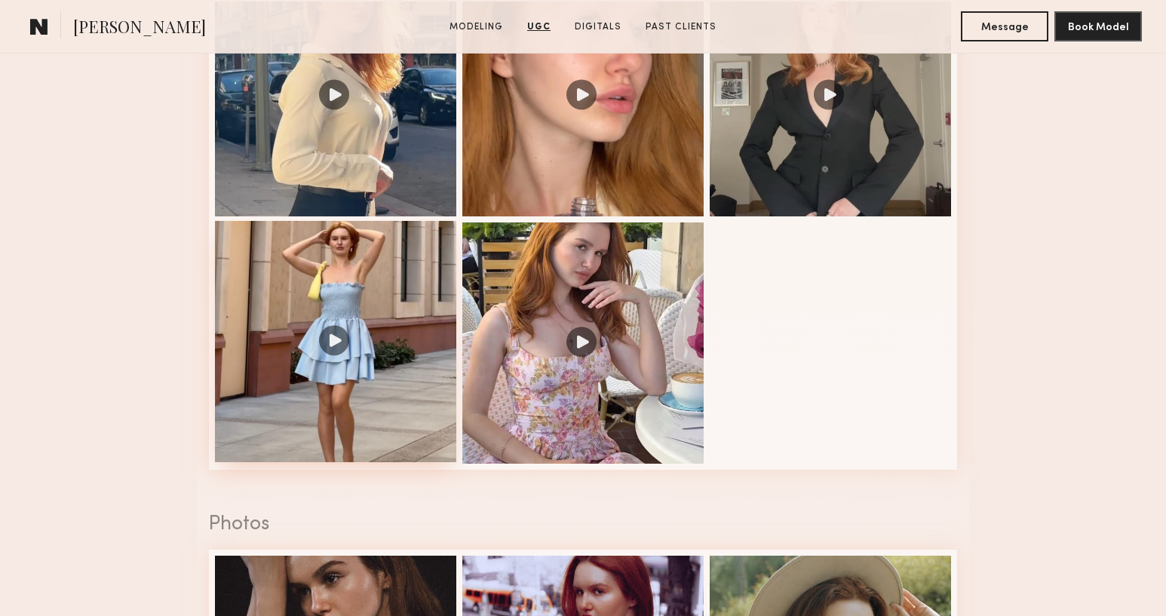
scroll to position [1667, 0]
click at [328, 332] on div at bounding box center [335, 342] width 241 height 241
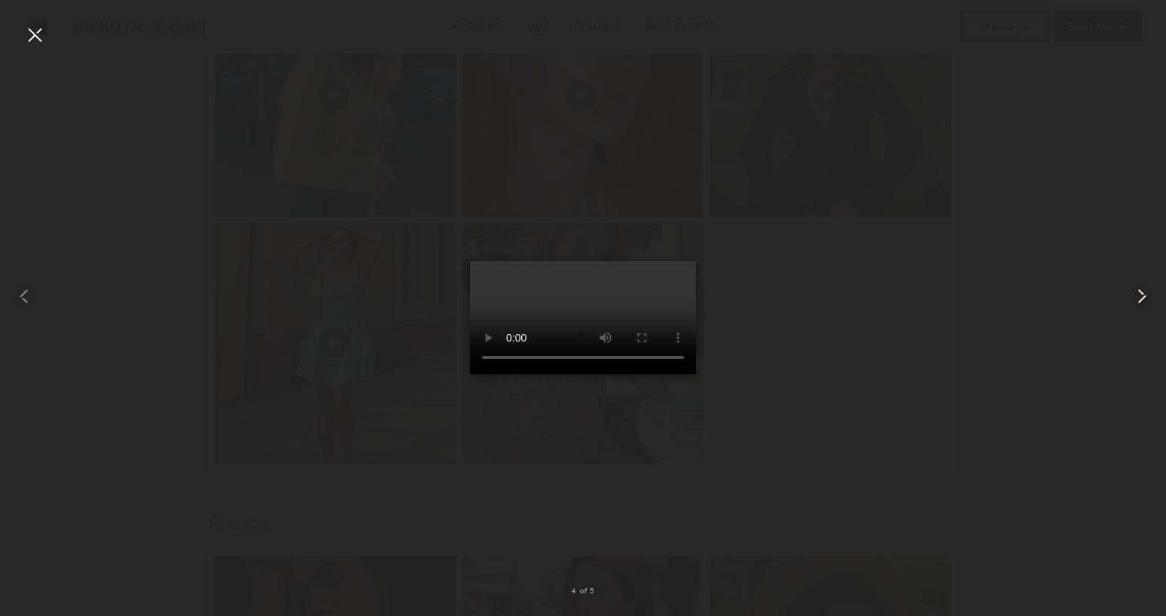
click at [1135, 303] on common-icon at bounding box center [1141, 296] width 24 height 24
click at [1059, 302] on div at bounding box center [583, 296] width 1166 height 544
click at [26, 34] on div at bounding box center [35, 35] width 24 height 24
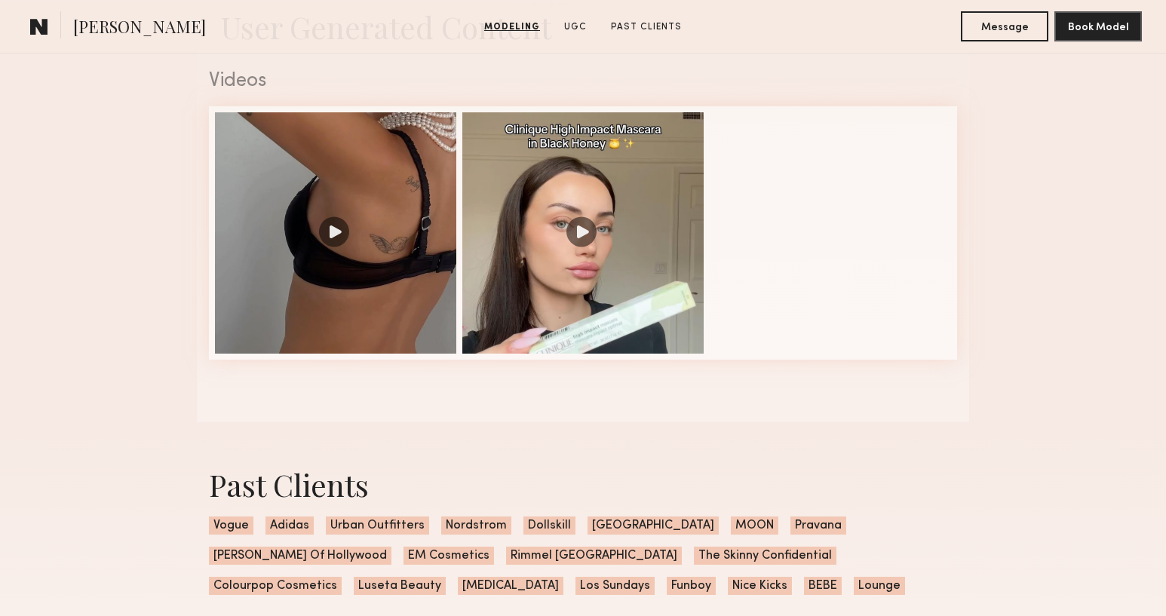
scroll to position [1540, 0]
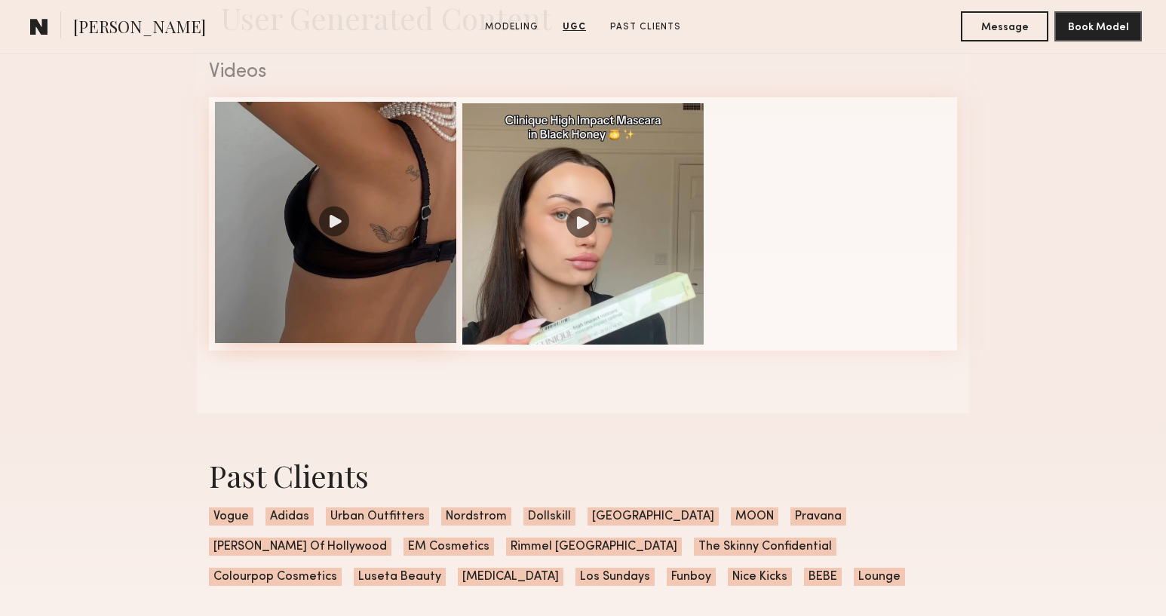
click at [337, 217] on div at bounding box center [335, 222] width 241 height 241
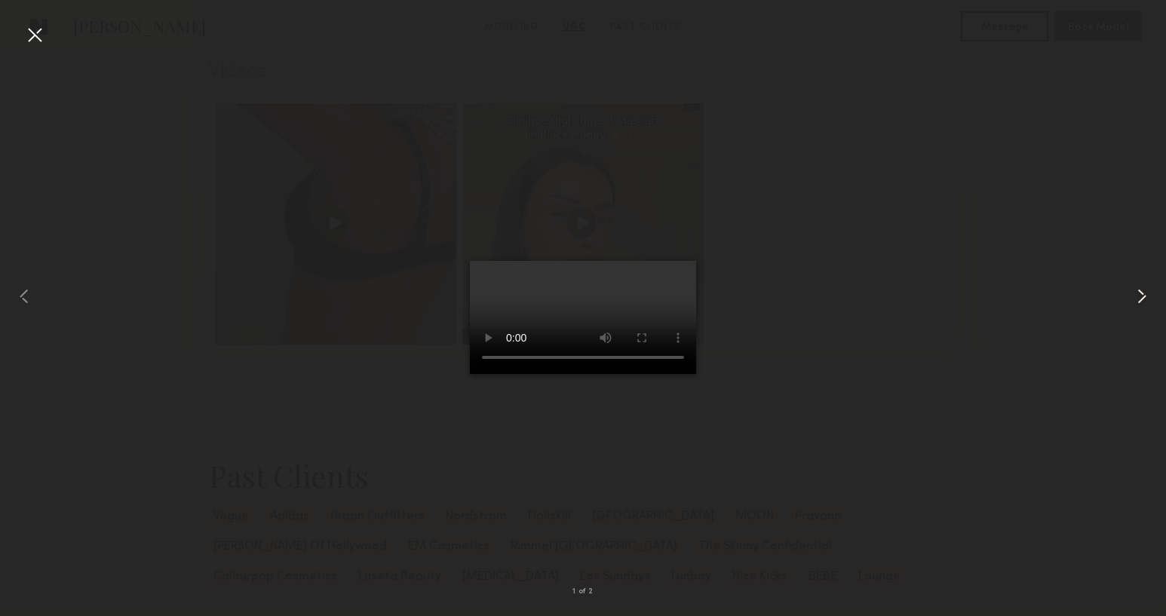
click at [1132, 292] on common-icon at bounding box center [1141, 296] width 24 height 24
click at [902, 149] on div at bounding box center [583, 296] width 1166 height 544
click at [32, 32] on div at bounding box center [35, 35] width 24 height 24
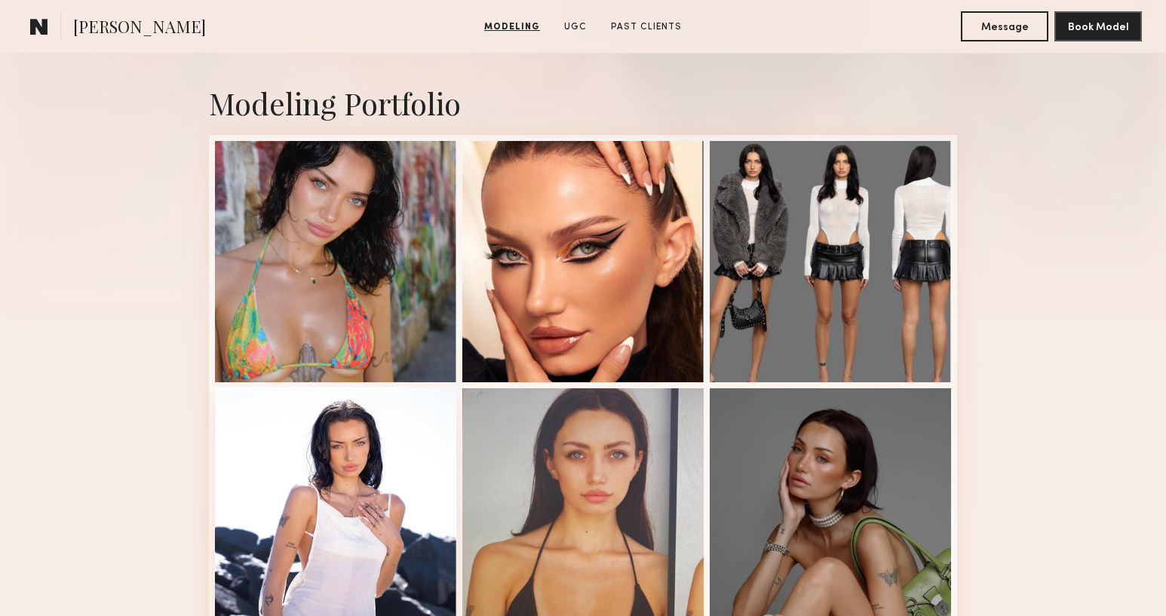
scroll to position [290, 0]
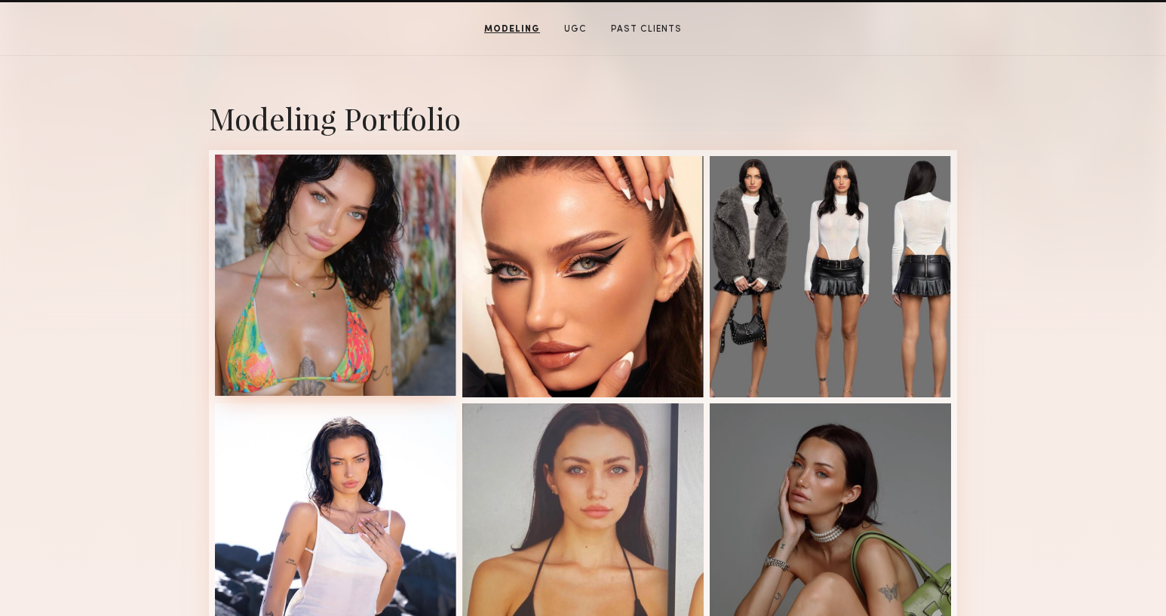
click at [332, 300] on div at bounding box center [335, 275] width 241 height 241
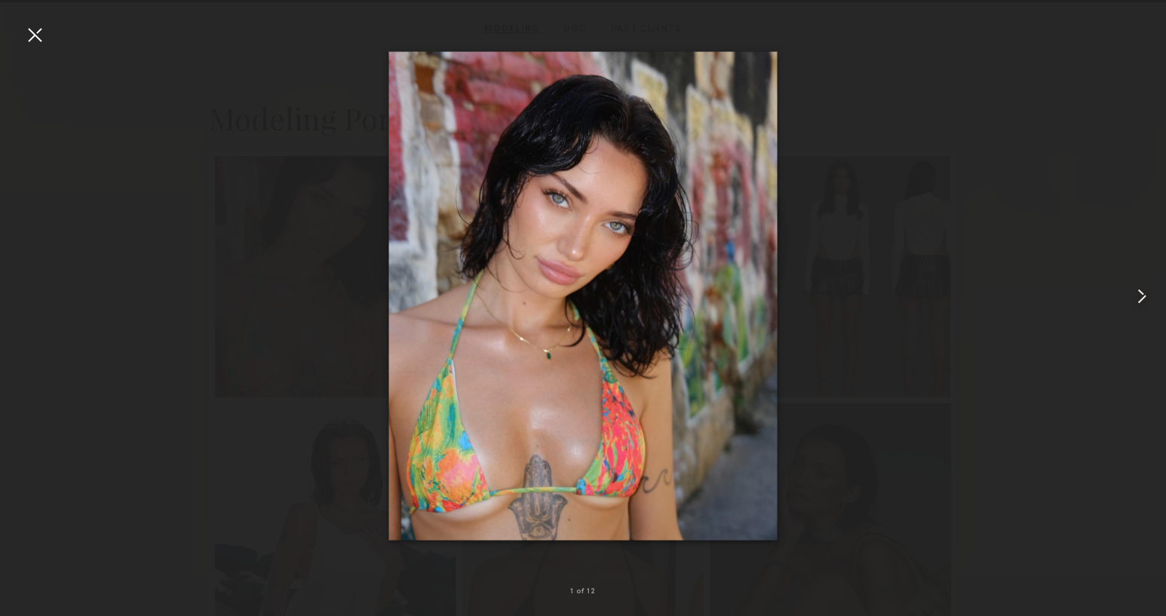
click at [1135, 296] on common-icon at bounding box center [1141, 296] width 24 height 24
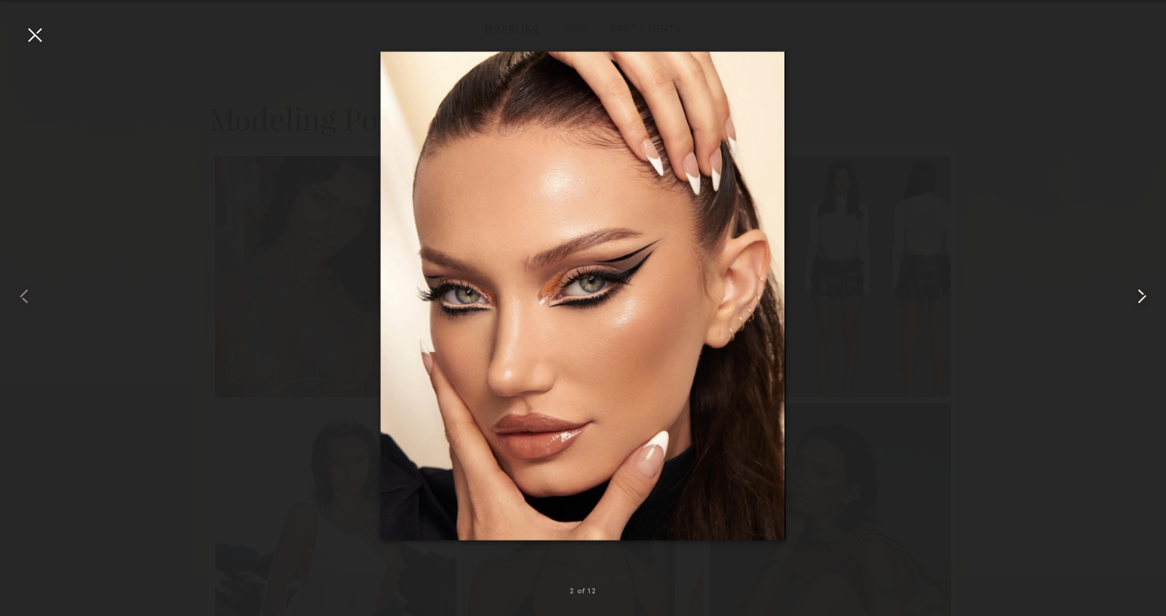
click at [1135, 296] on common-icon at bounding box center [1141, 296] width 24 height 24
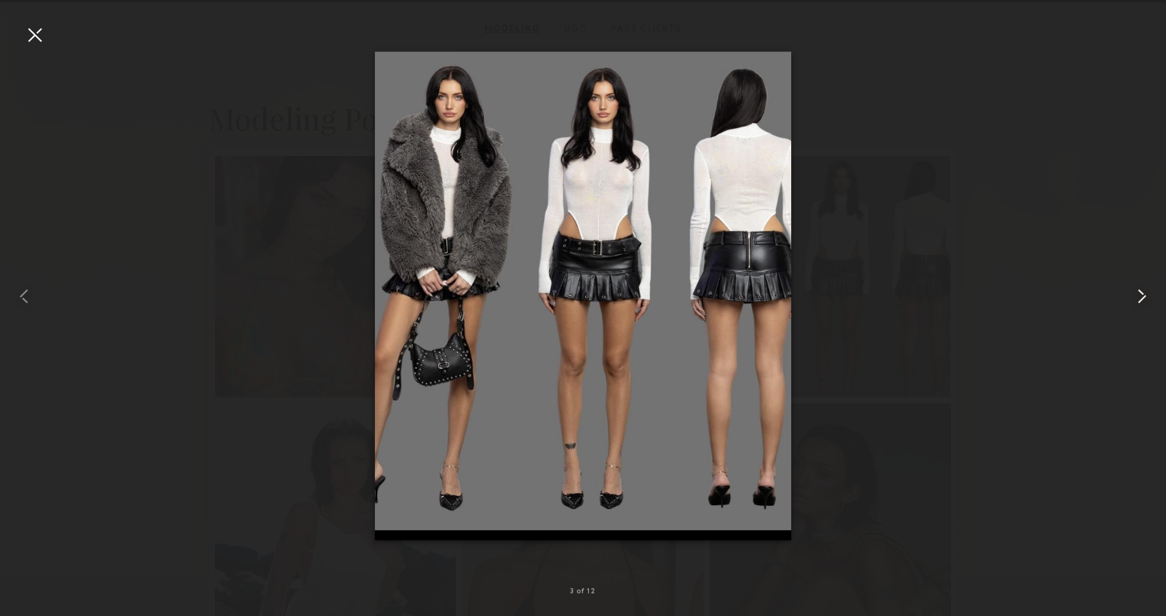
click at [1135, 296] on common-icon at bounding box center [1141, 296] width 24 height 24
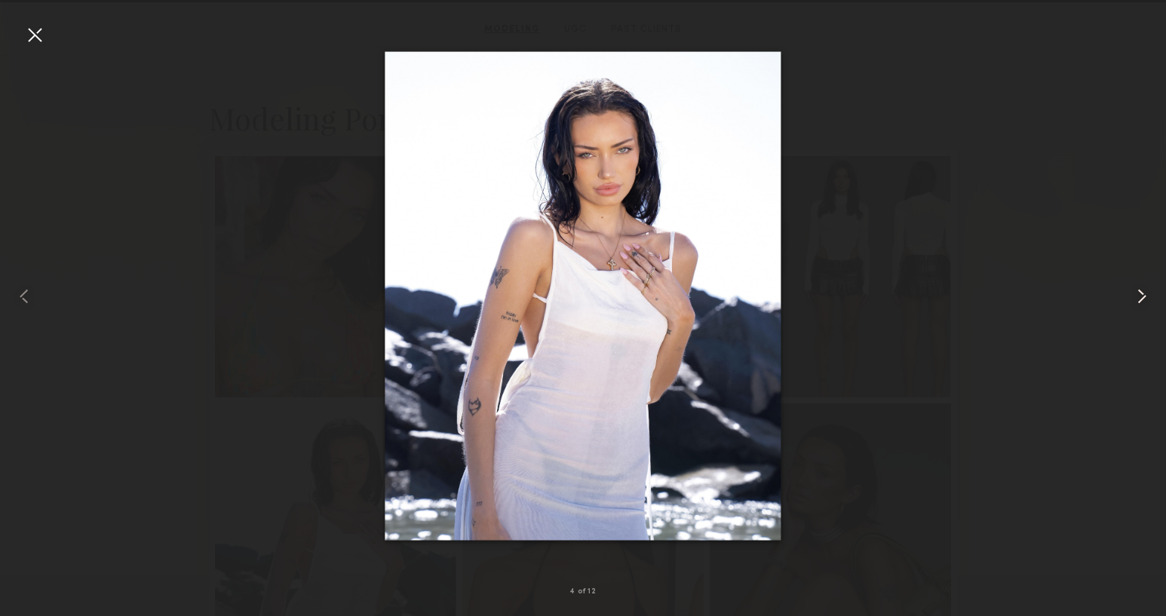
click at [1135, 296] on common-icon at bounding box center [1141, 296] width 24 height 24
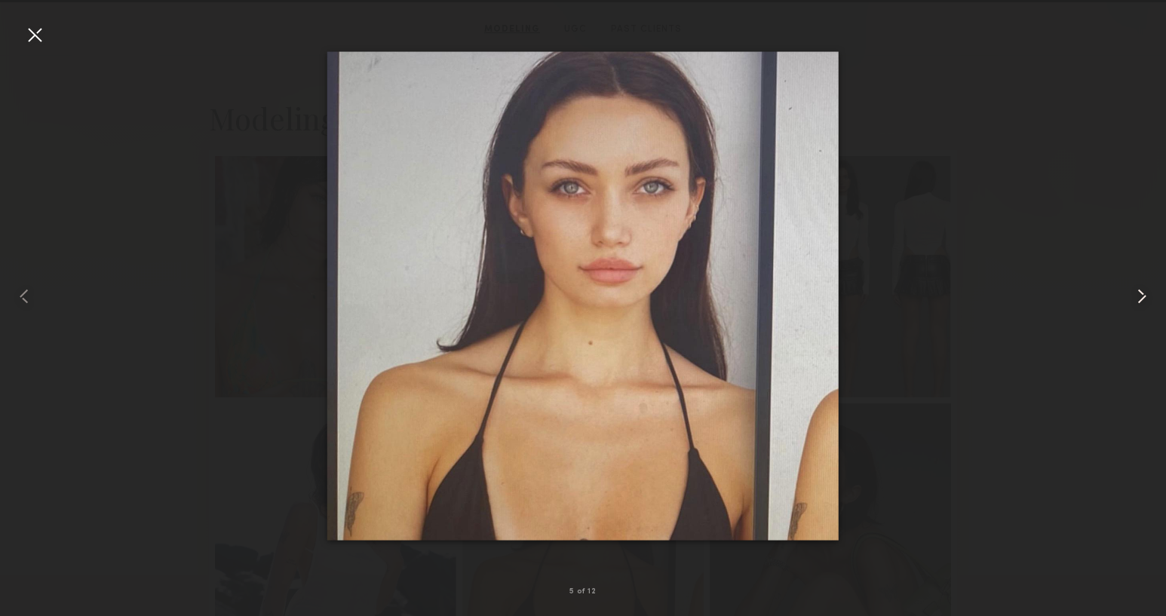
click at [1135, 296] on common-icon at bounding box center [1141, 296] width 24 height 24
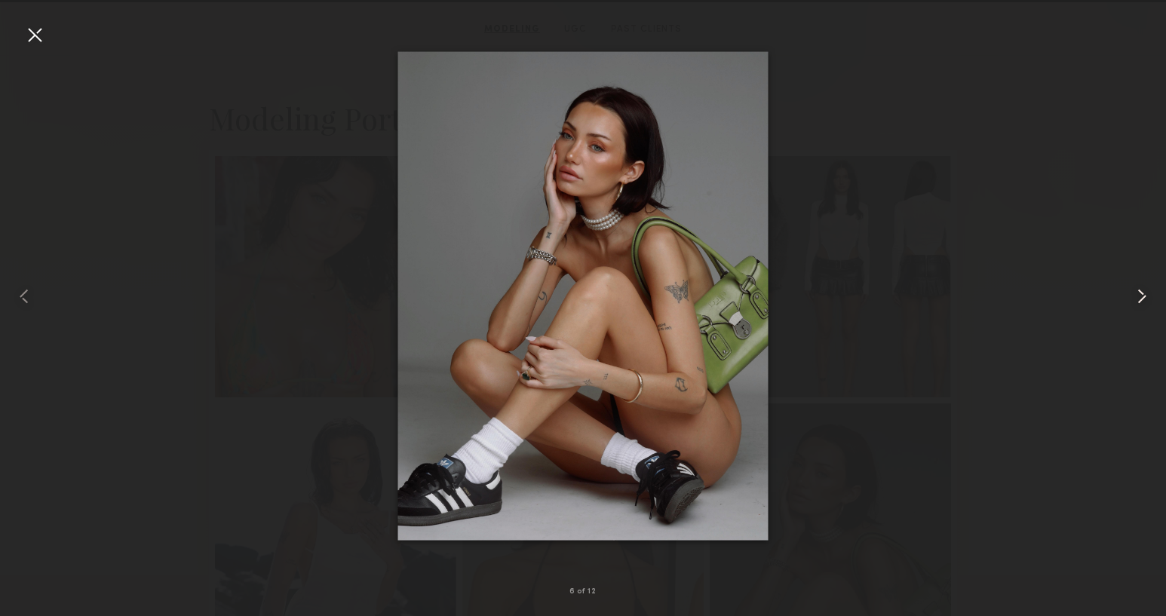
click at [1135, 296] on common-icon at bounding box center [1141, 296] width 24 height 24
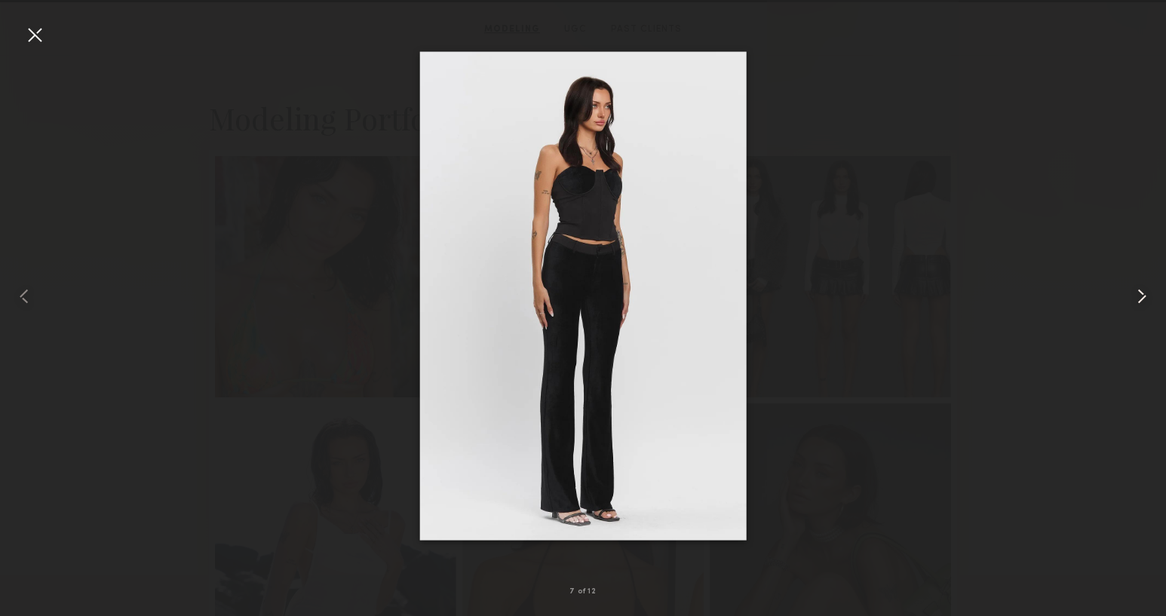
click at [1135, 296] on common-icon at bounding box center [1141, 296] width 24 height 24
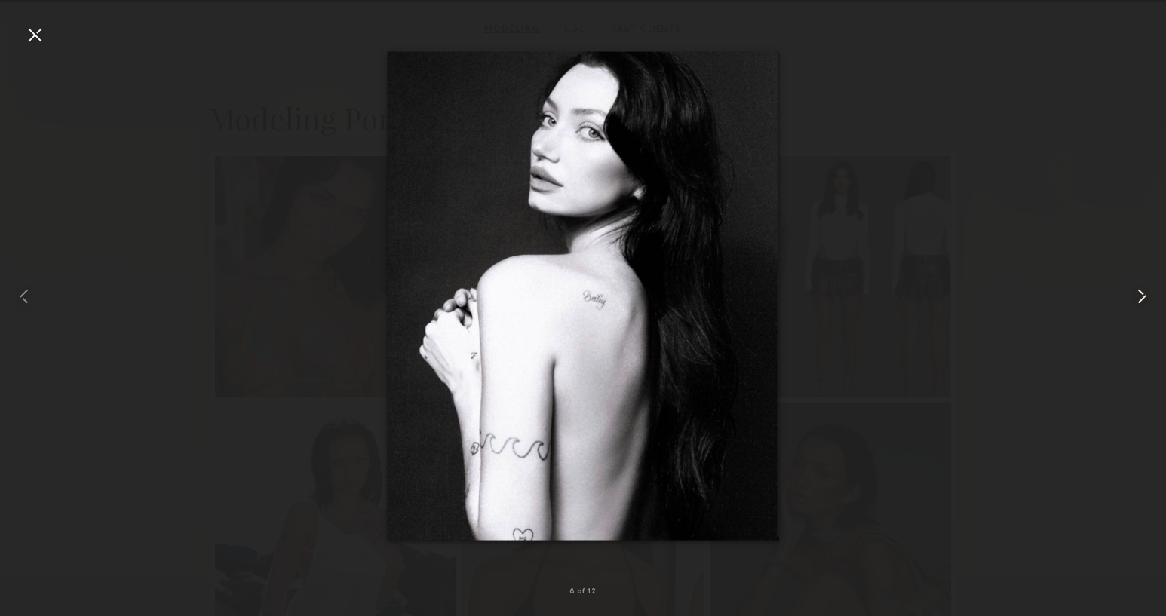
click at [1135, 296] on common-icon at bounding box center [1141, 296] width 24 height 24
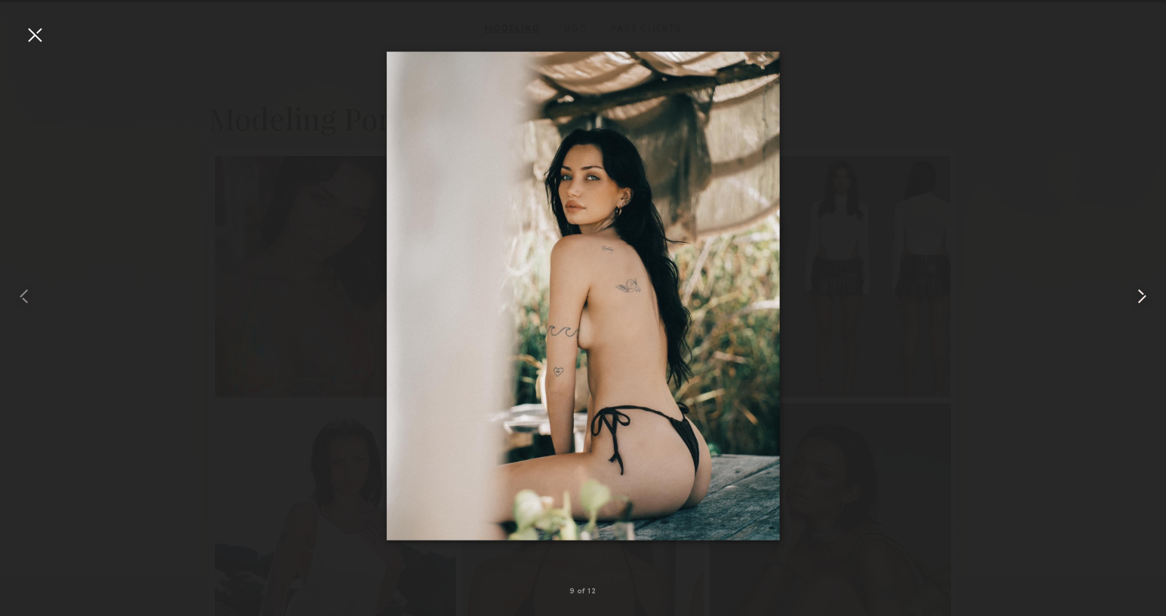
click at [1135, 296] on common-icon at bounding box center [1141, 296] width 24 height 24
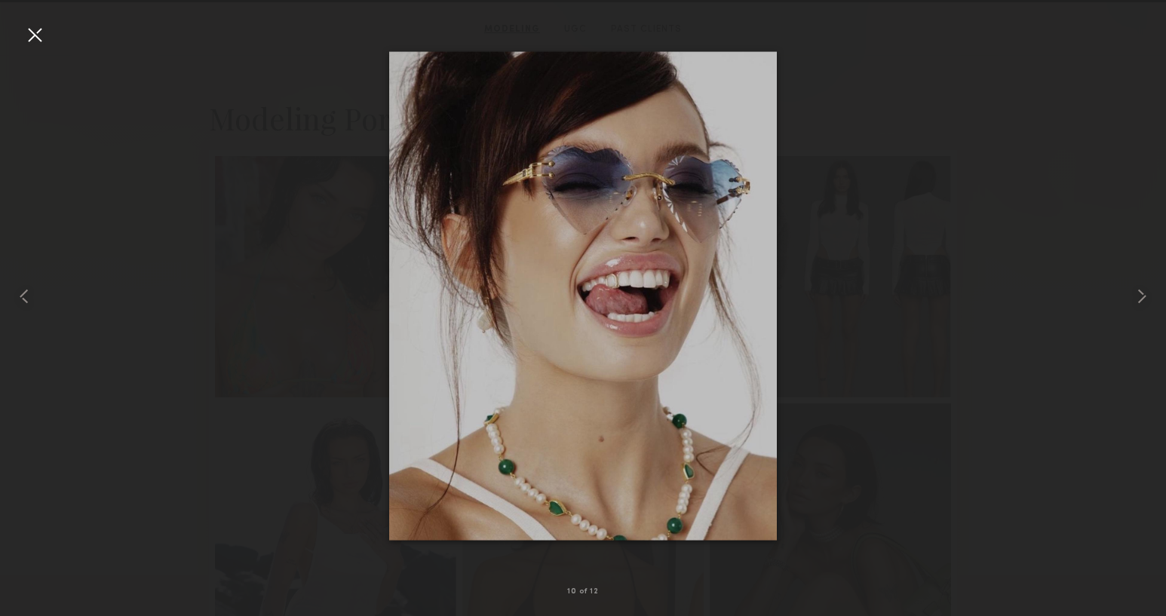
click at [35, 31] on div at bounding box center [35, 35] width 24 height 24
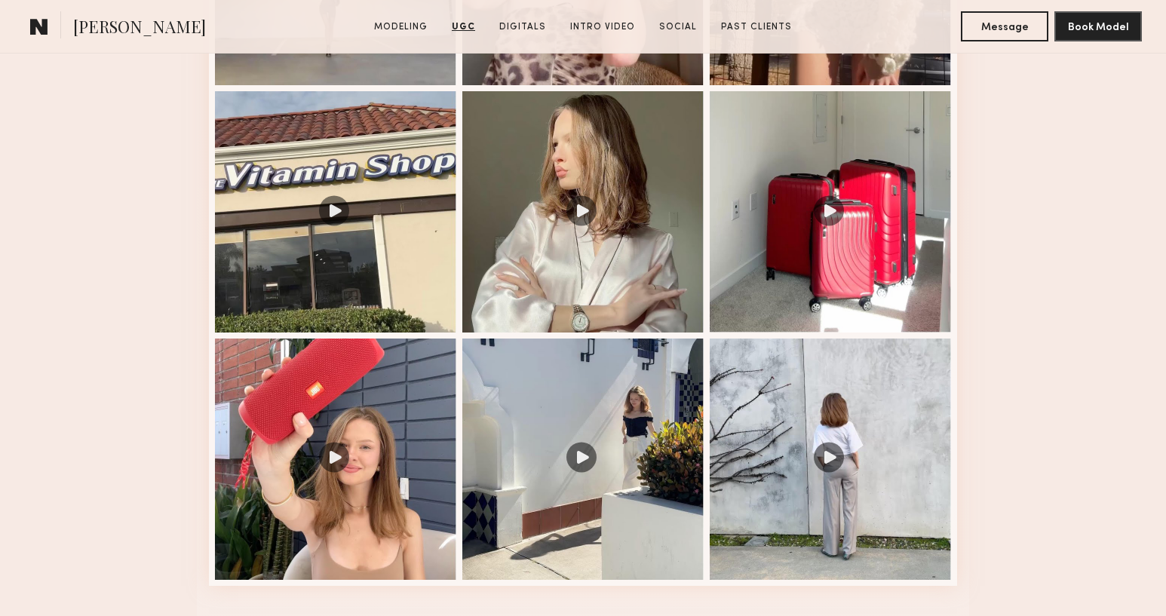
scroll to position [1800, 0]
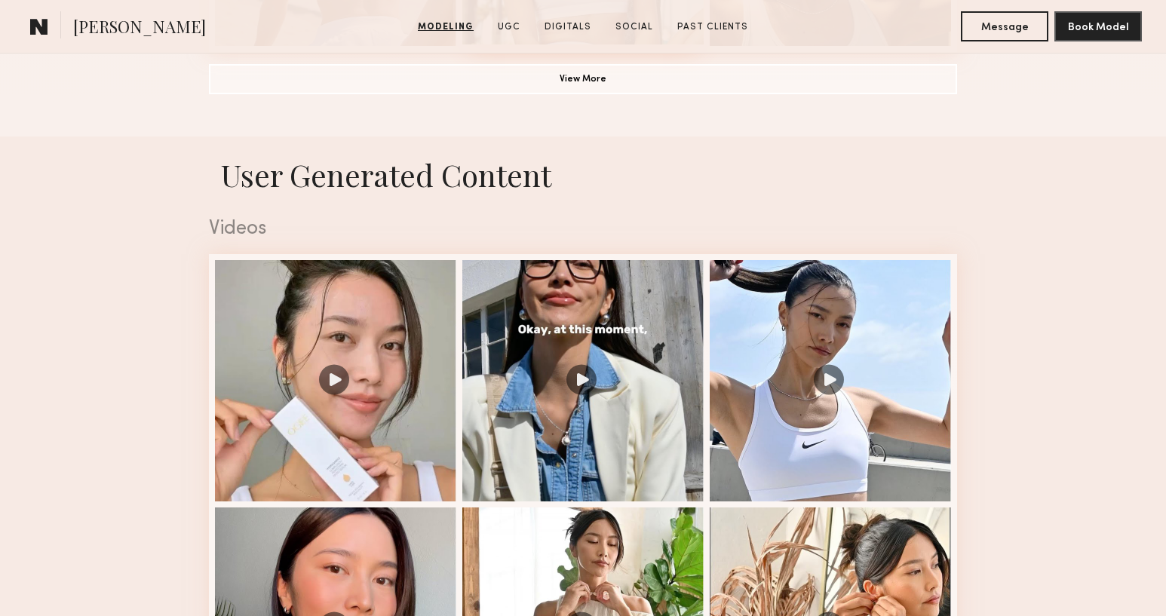
scroll to position [1570, 0]
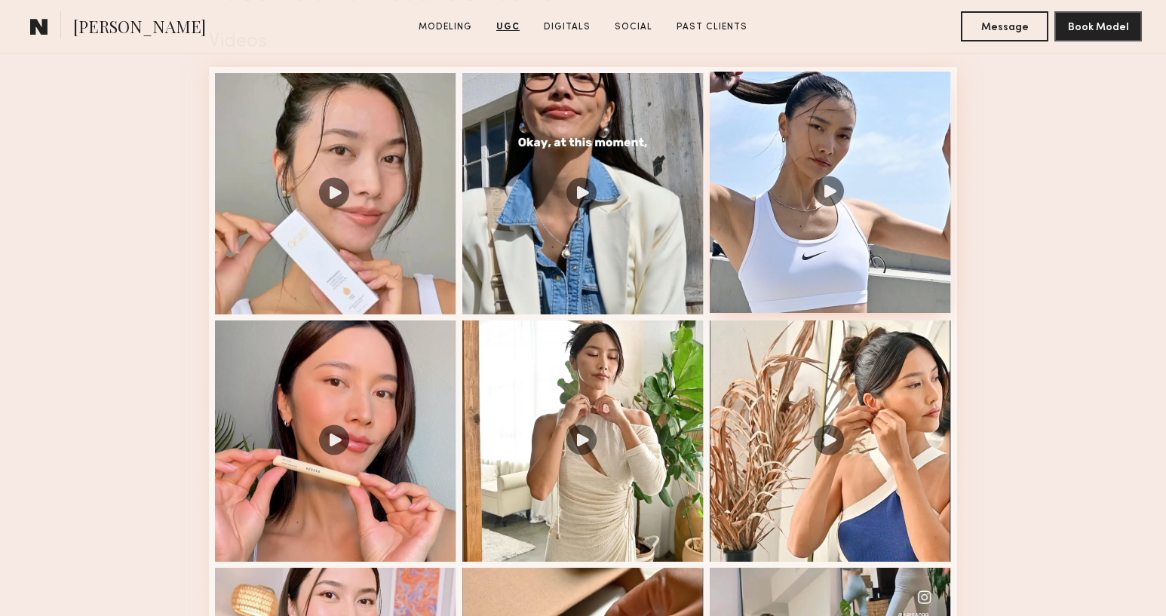
click at [832, 187] on div at bounding box center [829, 192] width 241 height 241
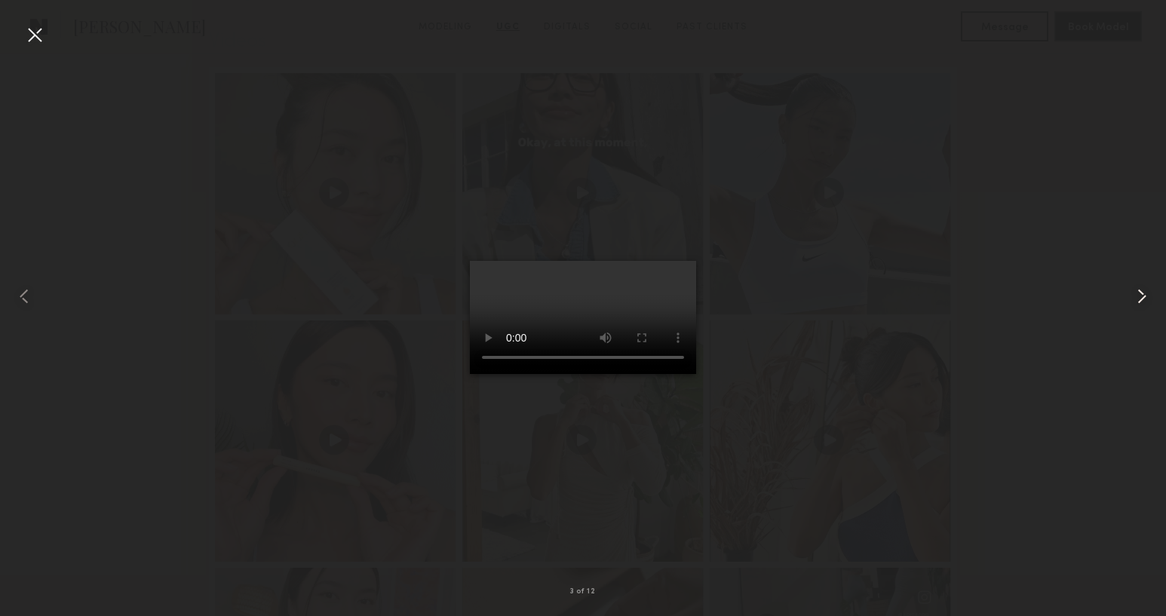
click at [1136, 295] on common-icon at bounding box center [1141, 296] width 24 height 24
click at [1111, 299] on div at bounding box center [583, 296] width 1166 height 544
click at [29, 32] on div at bounding box center [35, 35] width 24 height 24
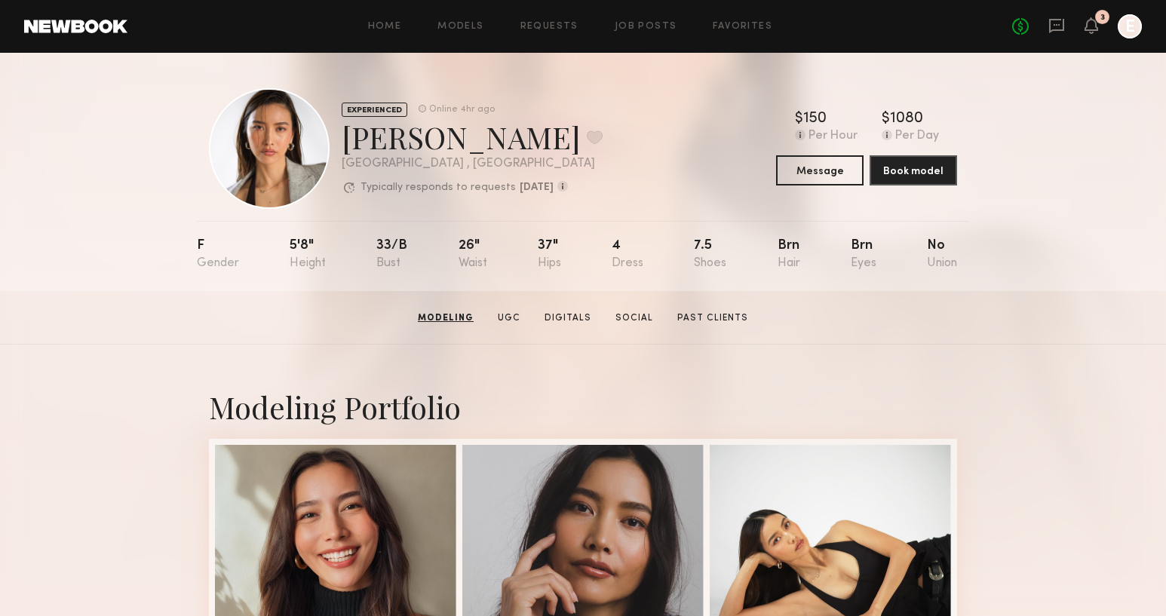
scroll to position [0, 0]
click at [587, 137] on button at bounding box center [595, 138] width 16 height 14
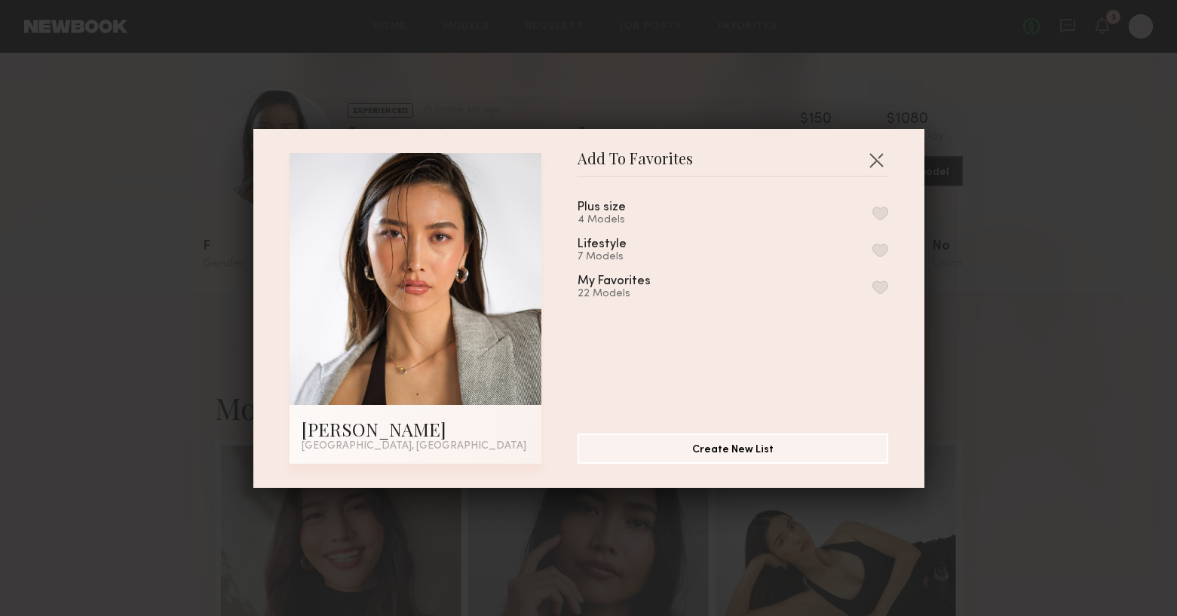
click at [872, 283] on button "button" at bounding box center [880, 287] width 16 height 14
click at [874, 160] on button "button" at bounding box center [876, 160] width 24 height 24
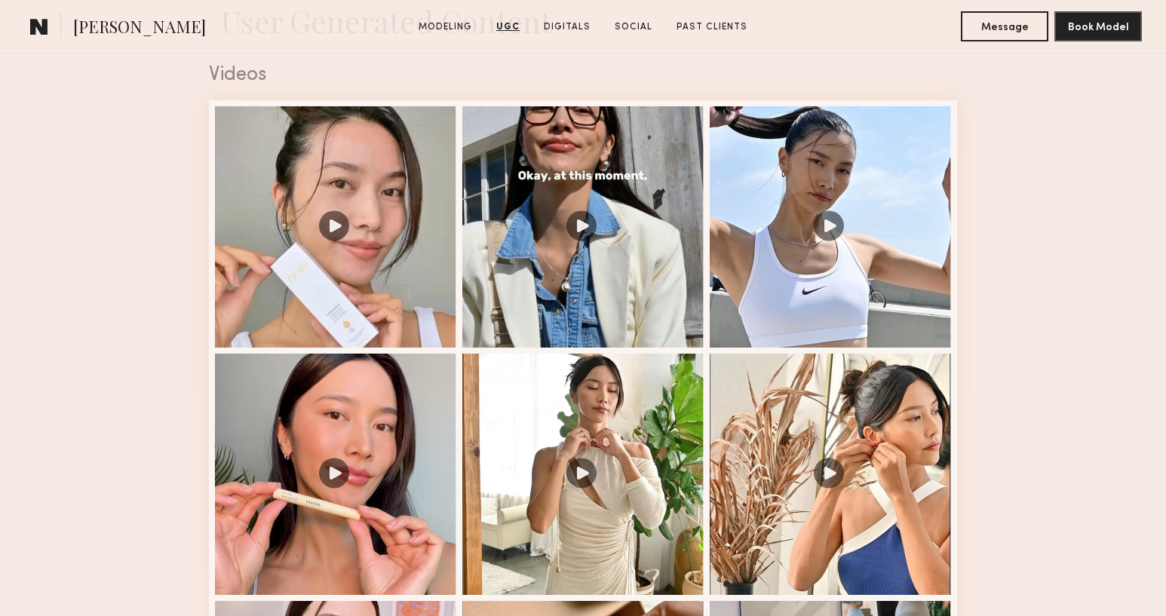
scroll to position [1556, 0]
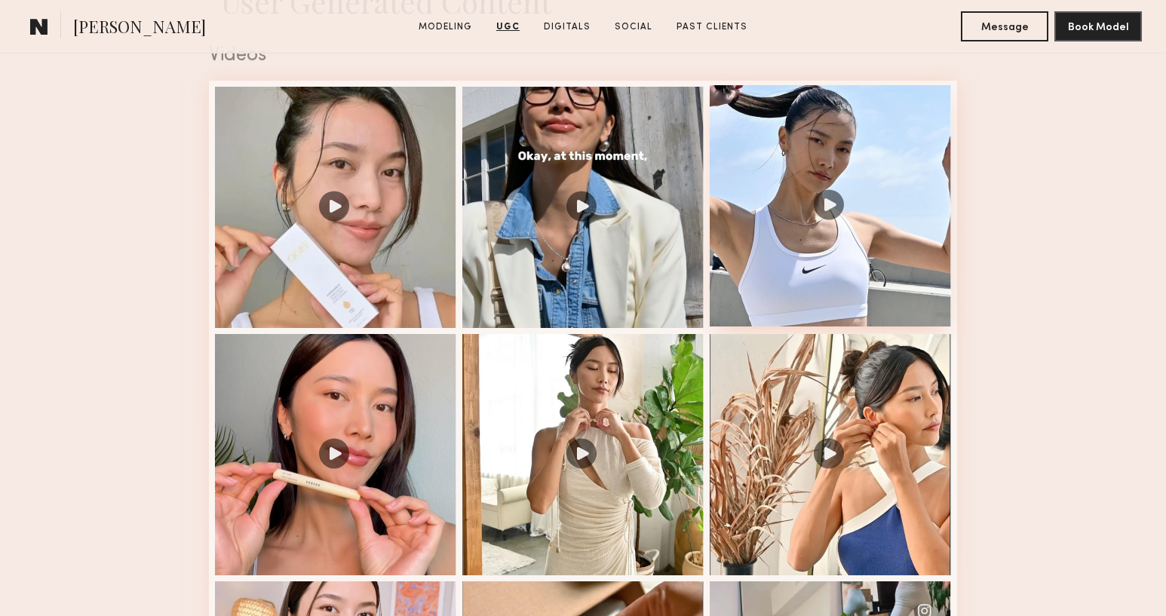
click at [833, 202] on div at bounding box center [829, 205] width 241 height 241
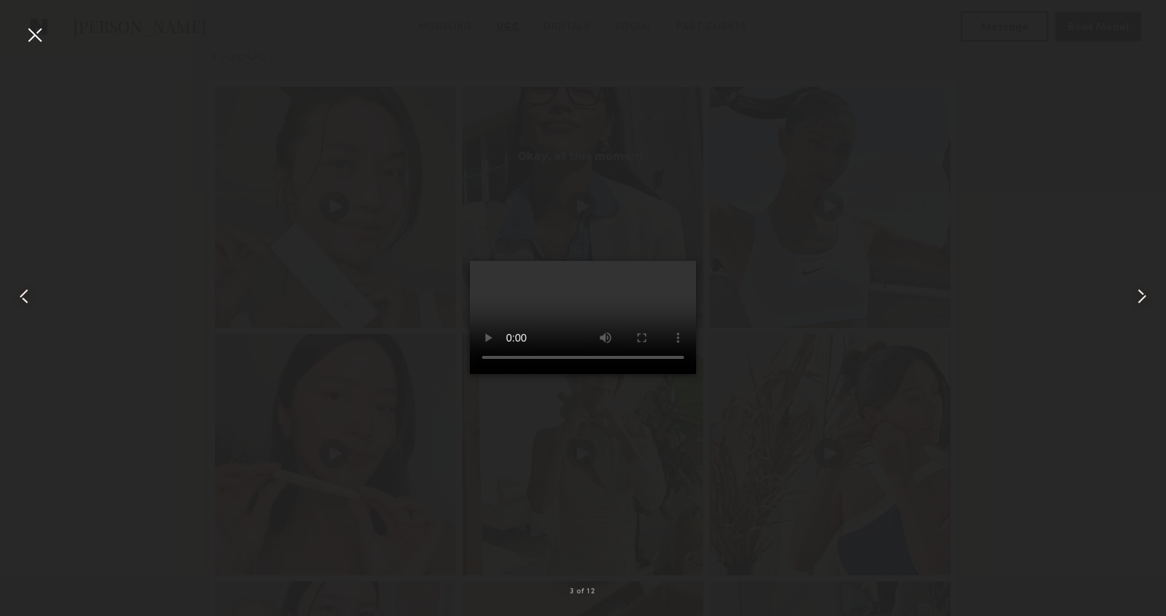
click at [145, 403] on div at bounding box center [583, 296] width 1166 height 544
click at [32, 34] on div at bounding box center [35, 35] width 24 height 24
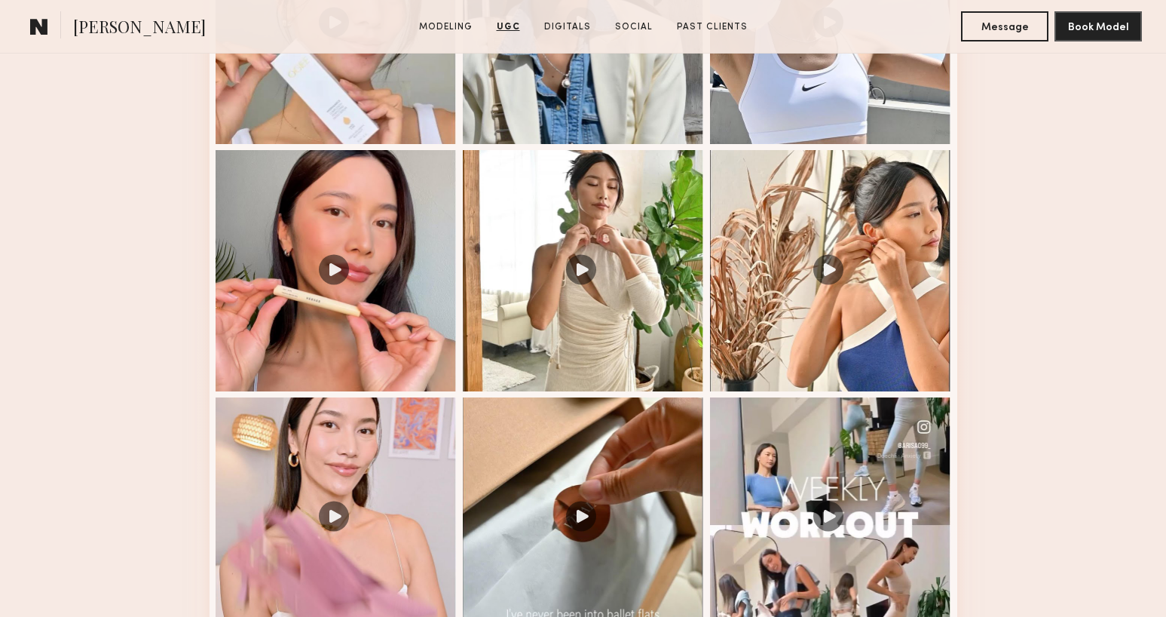
scroll to position [1741, 0]
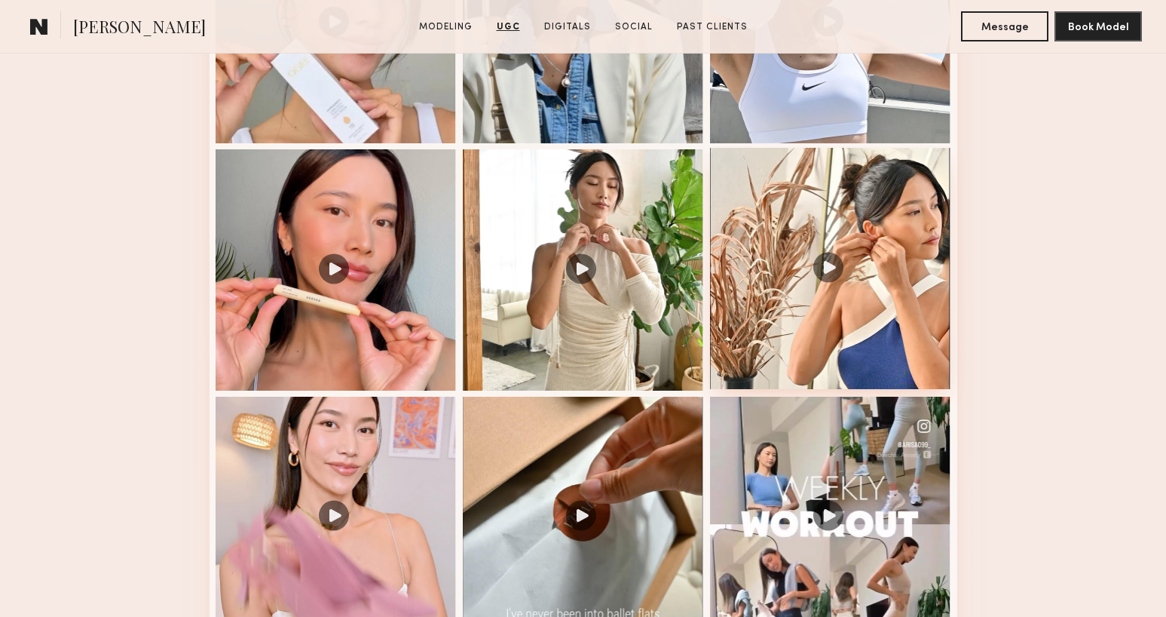
click at [812, 265] on div at bounding box center [830, 268] width 241 height 241
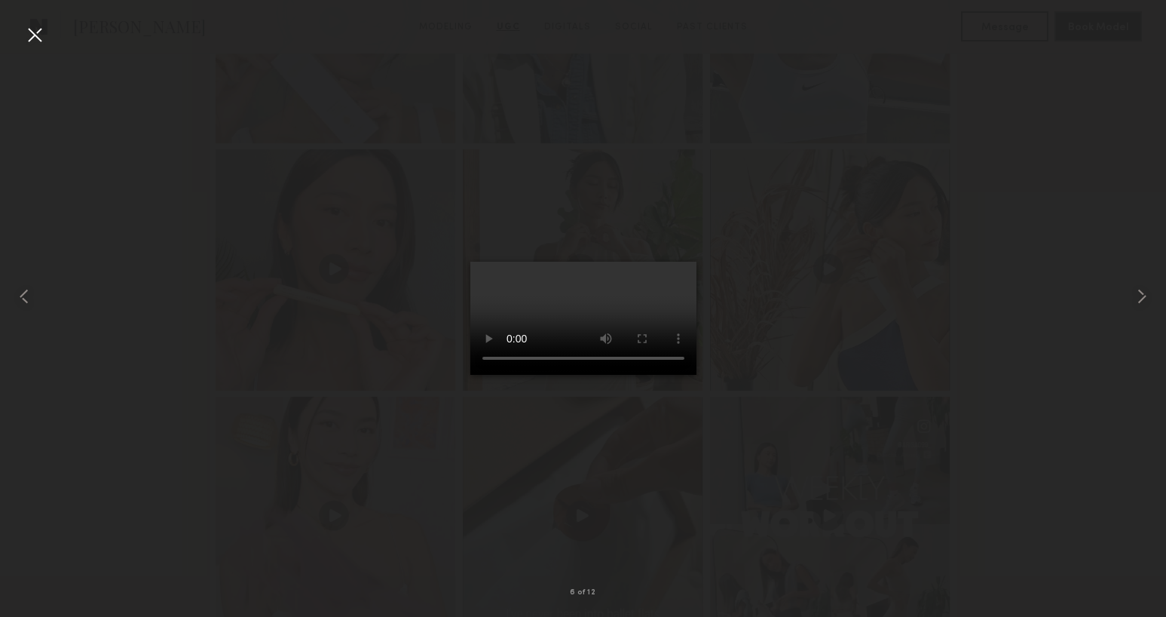
click at [38, 32] on div at bounding box center [35, 35] width 24 height 24
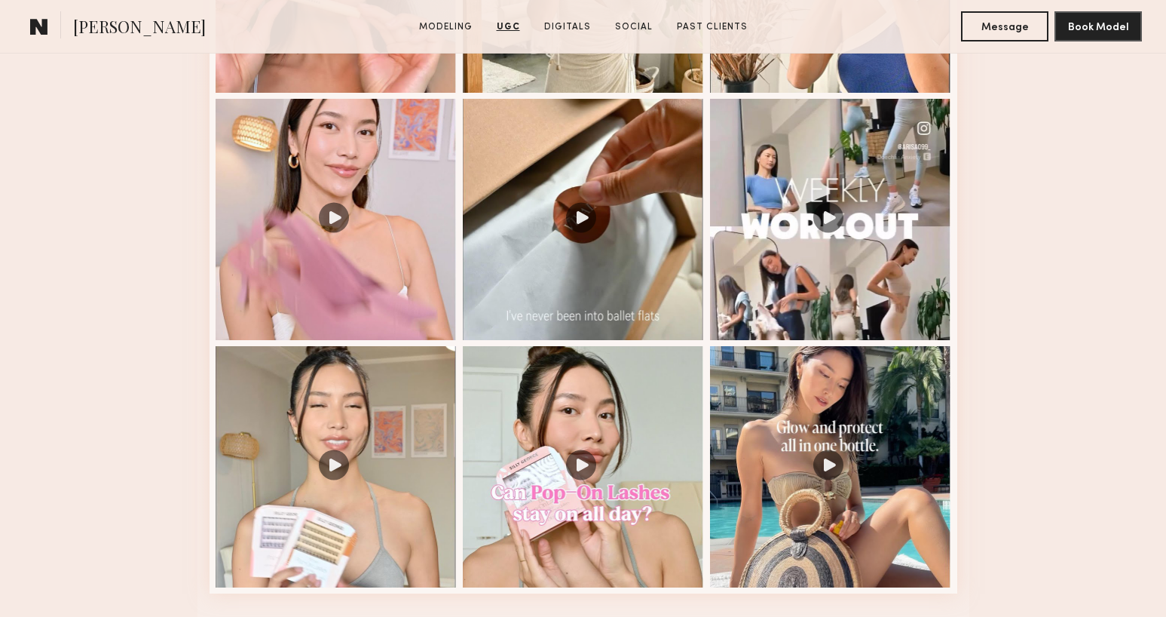
scroll to position [2079, 0]
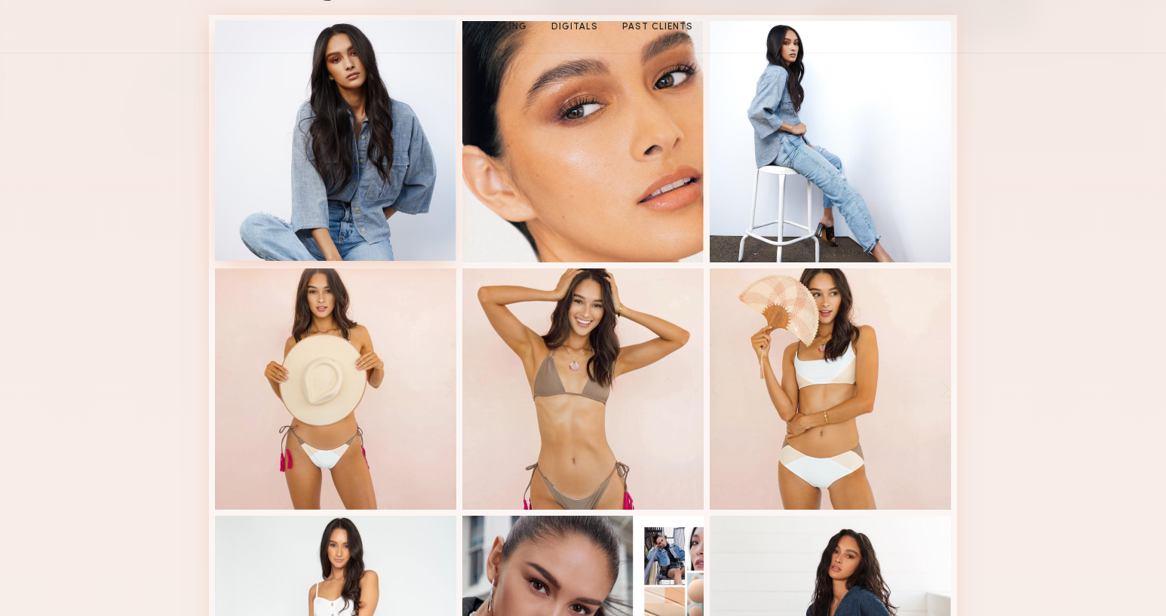
scroll to position [463, 0]
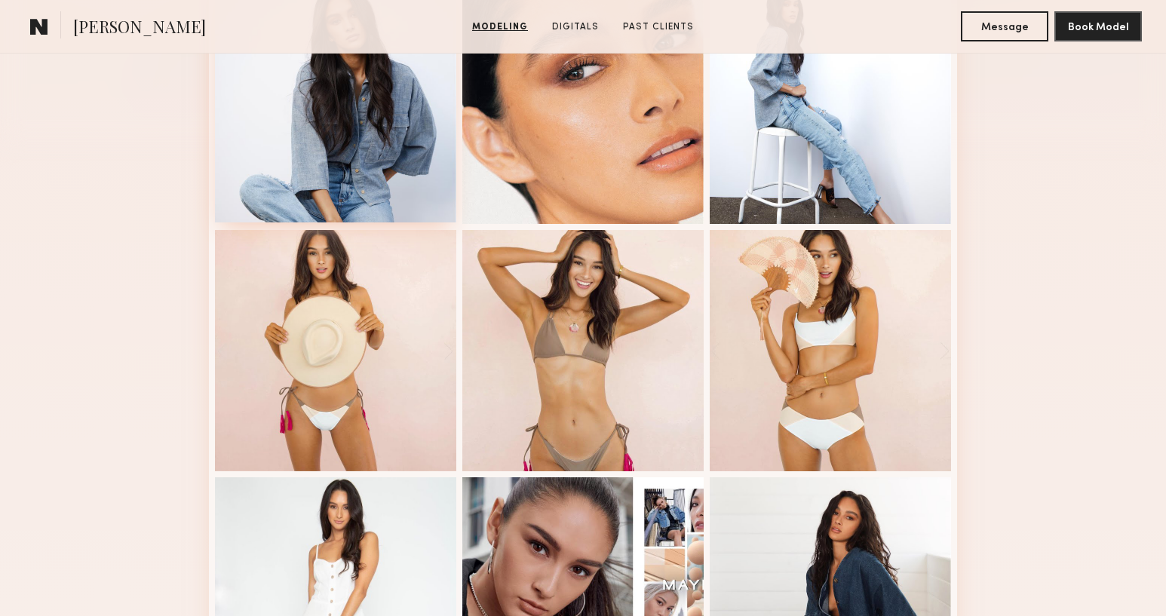
click at [341, 166] on div at bounding box center [335, 101] width 241 height 241
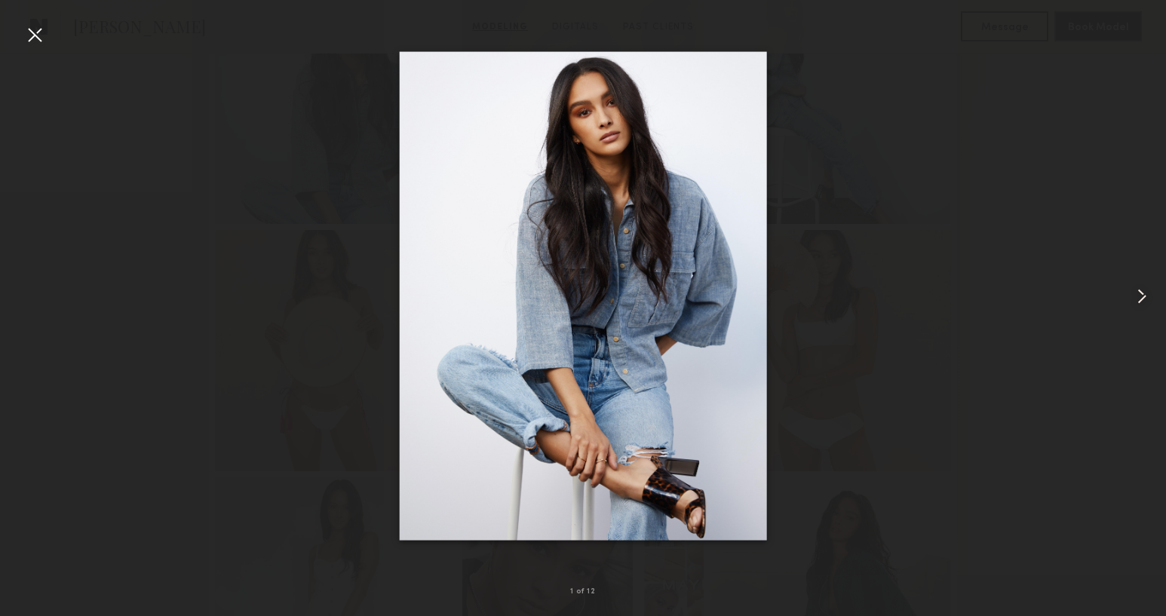
click at [1129, 286] on common-icon at bounding box center [1141, 296] width 24 height 24
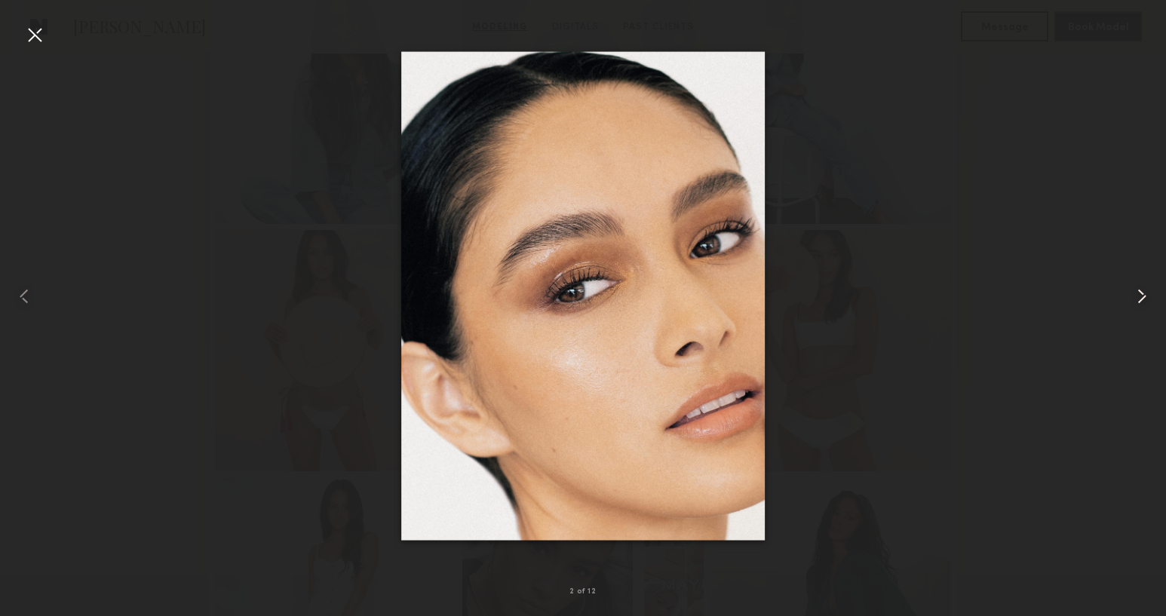
click at [1129, 286] on common-icon at bounding box center [1141, 296] width 24 height 24
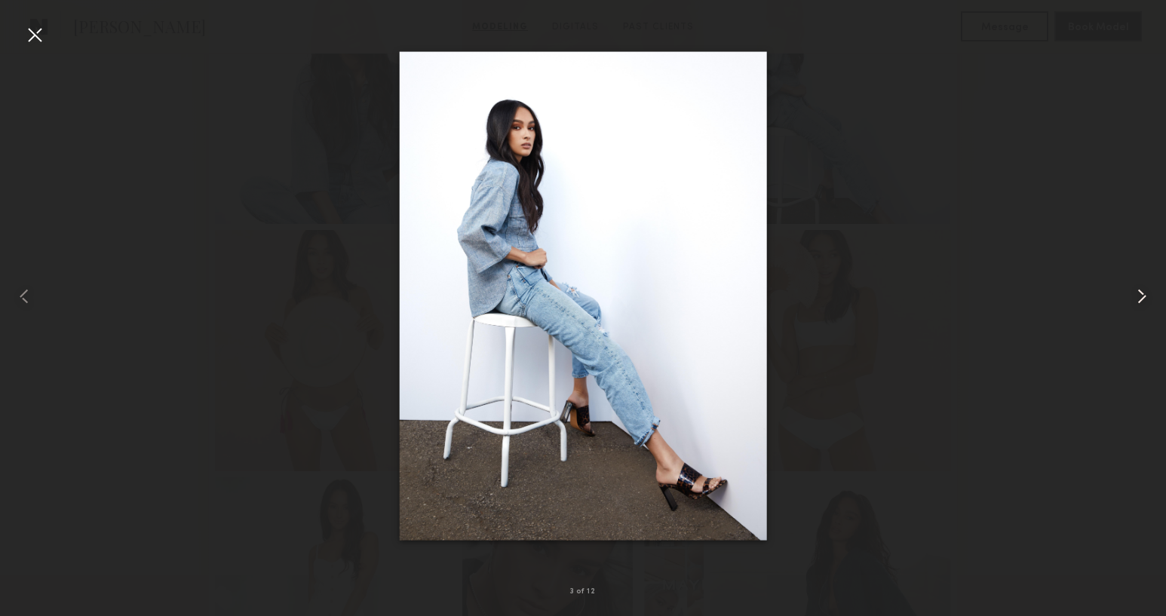
click at [1129, 286] on common-icon at bounding box center [1141, 296] width 24 height 24
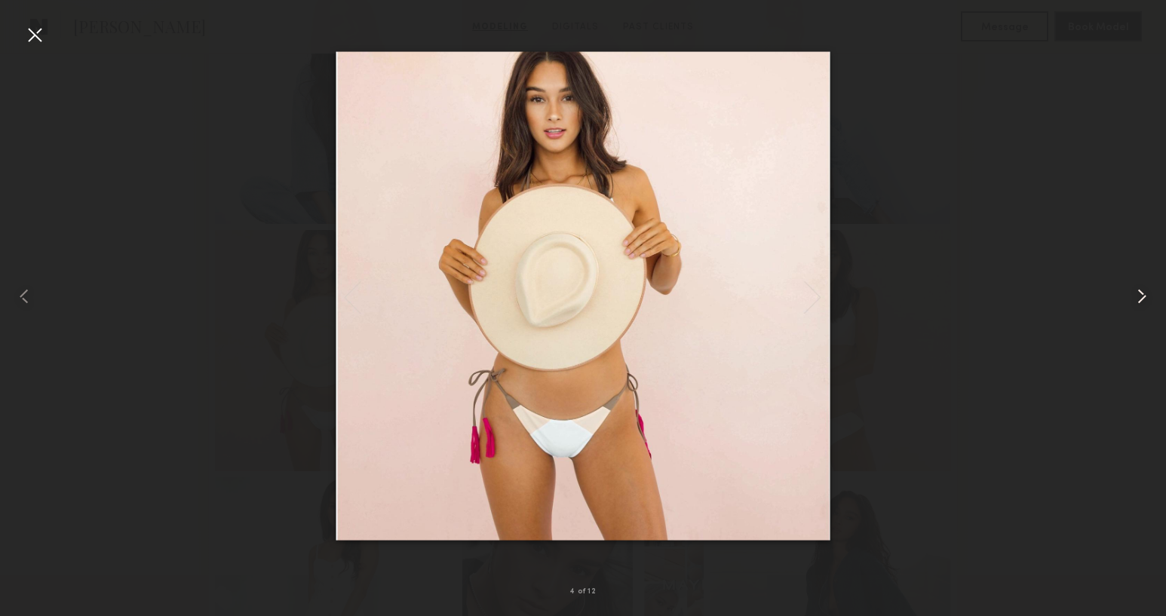
click at [1129, 286] on common-icon at bounding box center [1141, 296] width 24 height 24
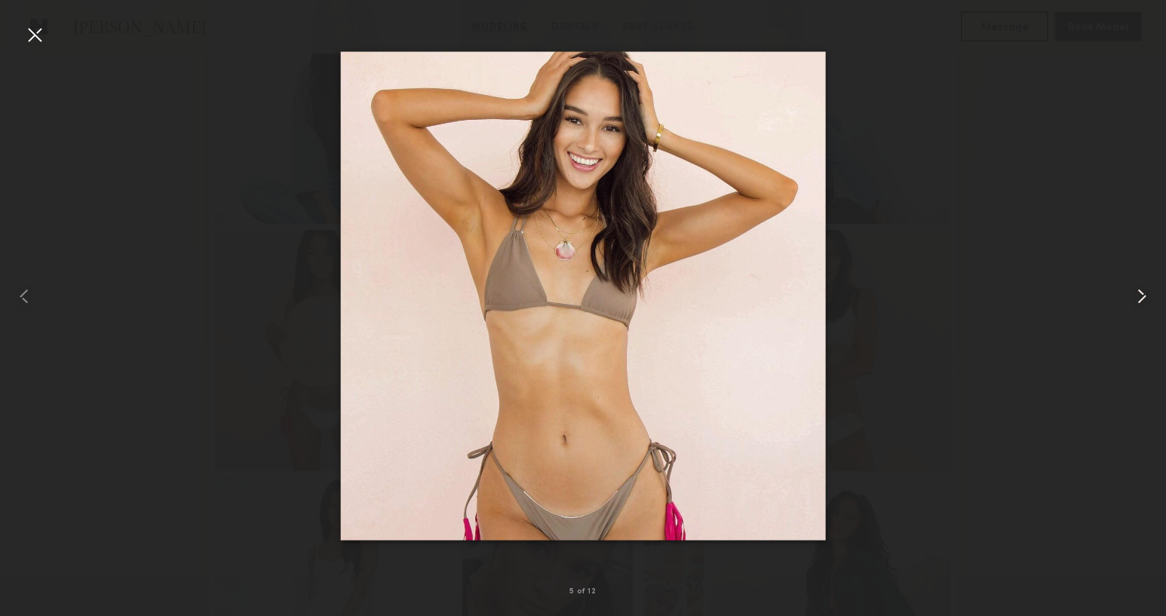
click at [1129, 286] on common-icon at bounding box center [1141, 296] width 24 height 24
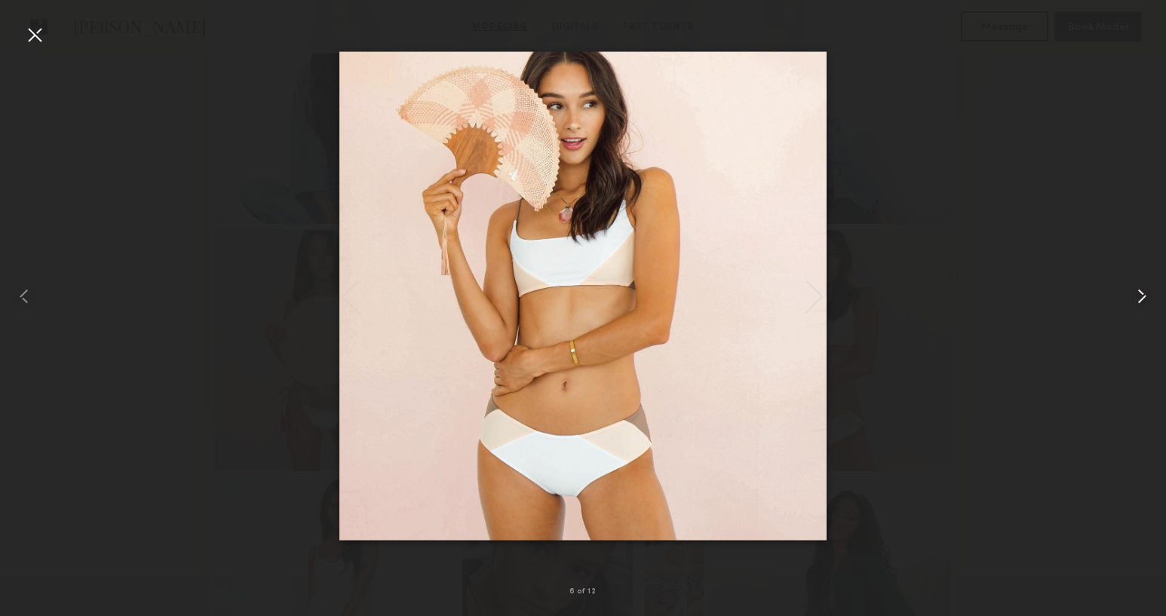
click at [1129, 286] on common-icon at bounding box center [1141, 296] width 24 height 24
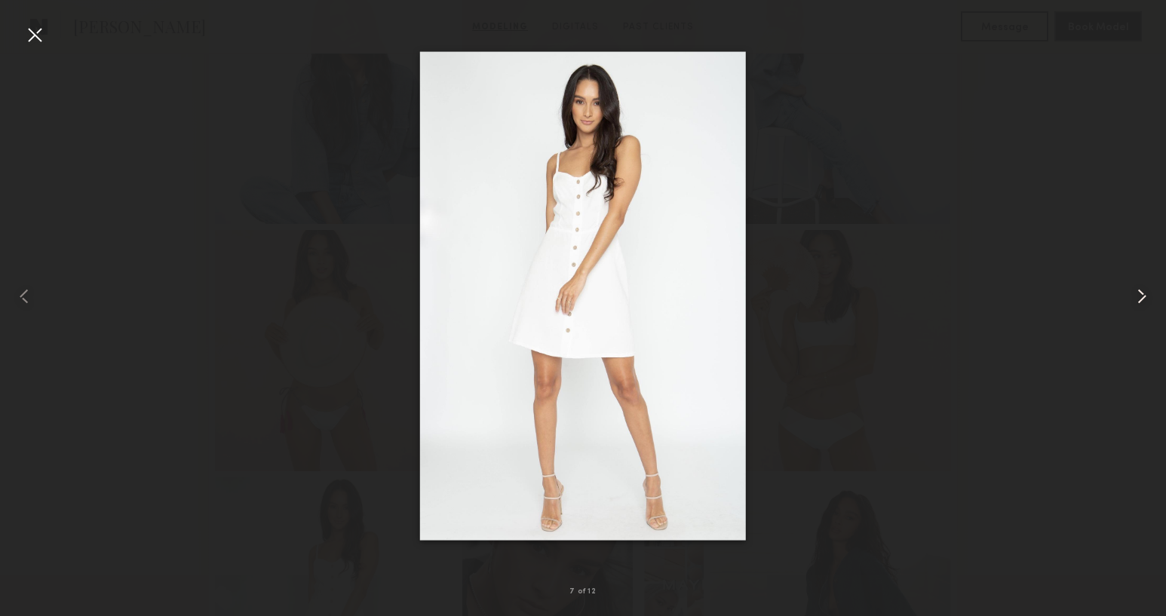
click at [1129, 286] on common-icon at bounding box center [1141, 296] width 24 height 24
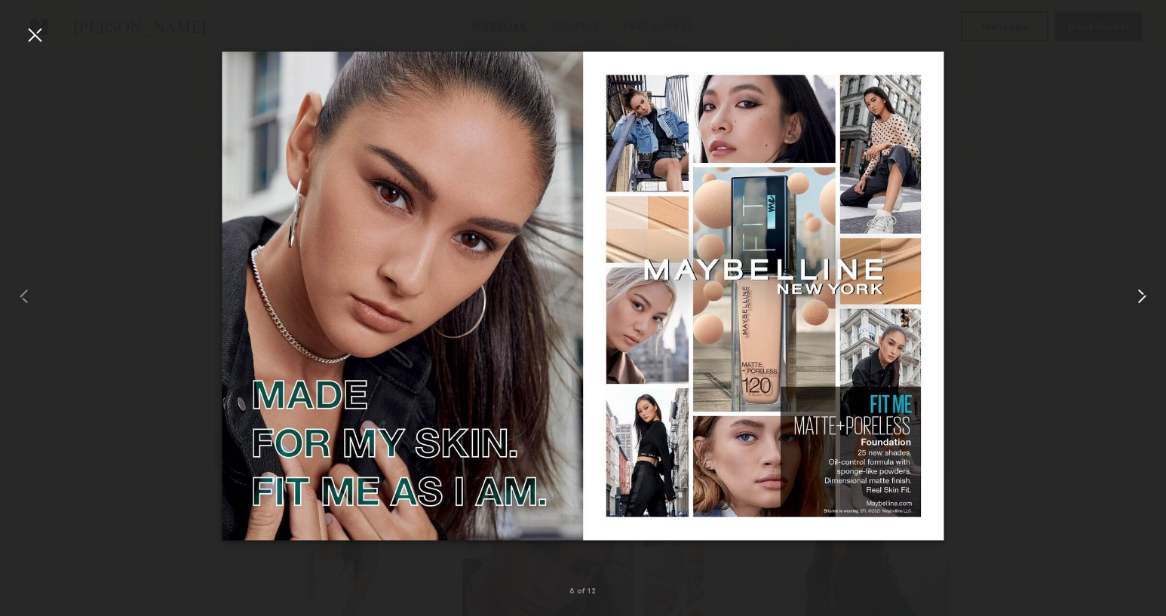
click at [1129, 286] on common-icon at bounding box center [1141, 296] width 24 height 24
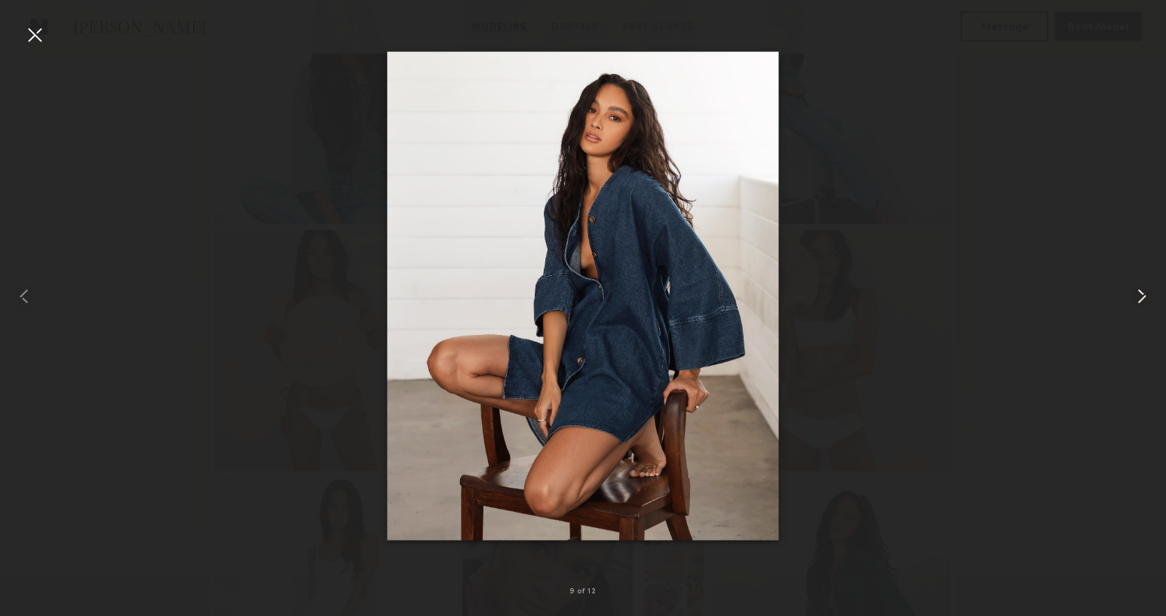
click at [1129, 286] on common-icon at bounding box center [1141, 296] width 24 height 24
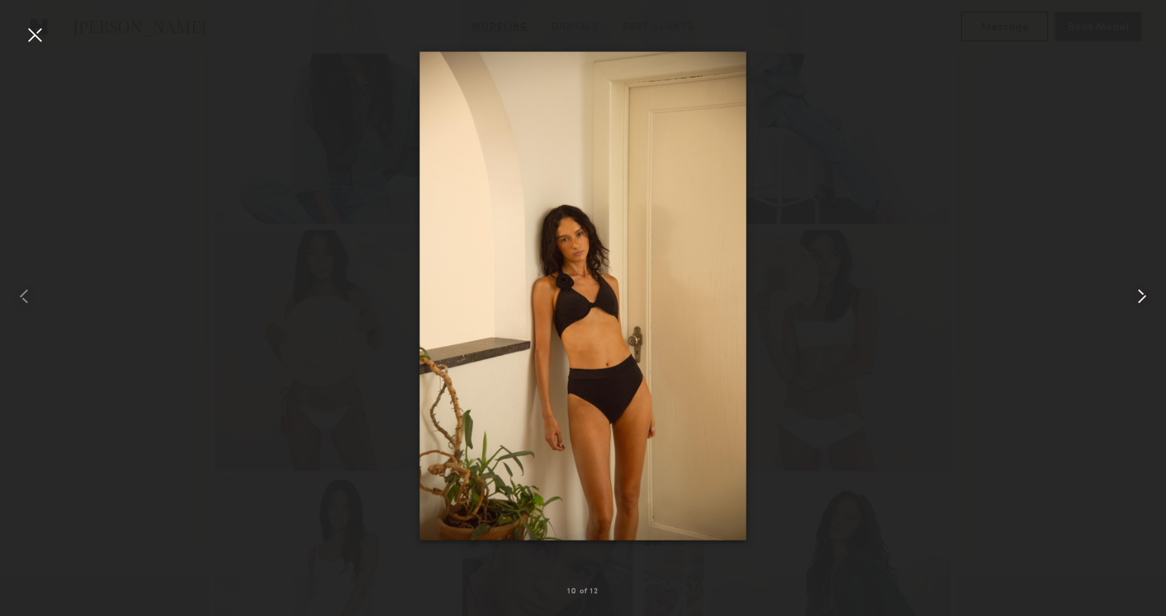
click at [1129, 286] on common-icon at bounding box center [1141, 296] width 24 height 24
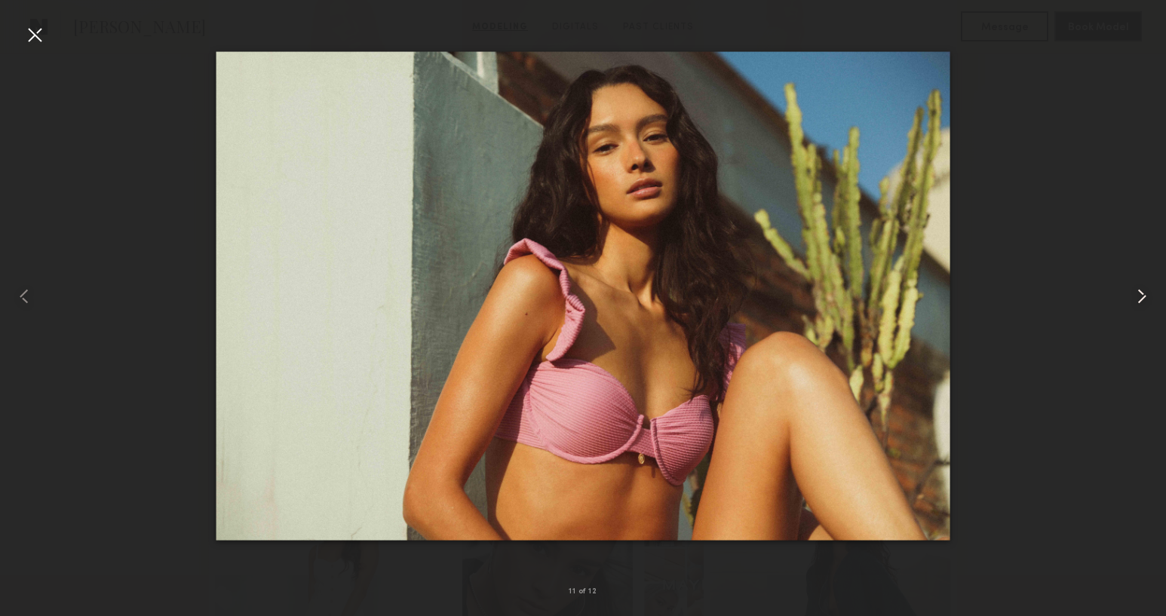
click at [1129, 286] on common-icon at bounding box center [1141, 296] width 24 height 24
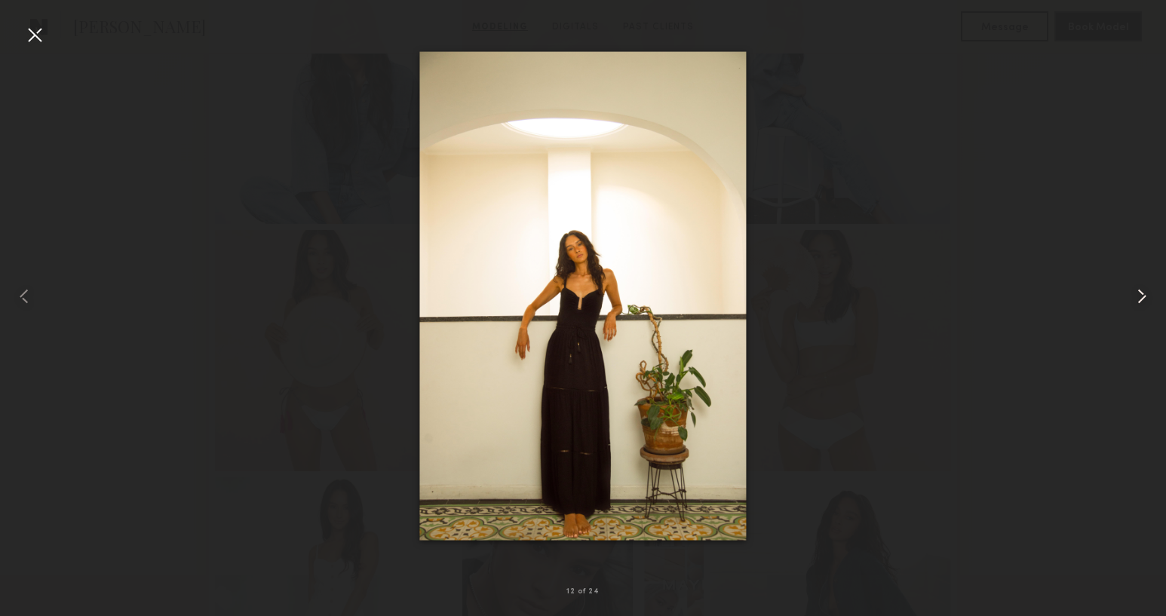
click at [1129, 286] on common-icon at bounding box center [1141, 296] width 24 height 24
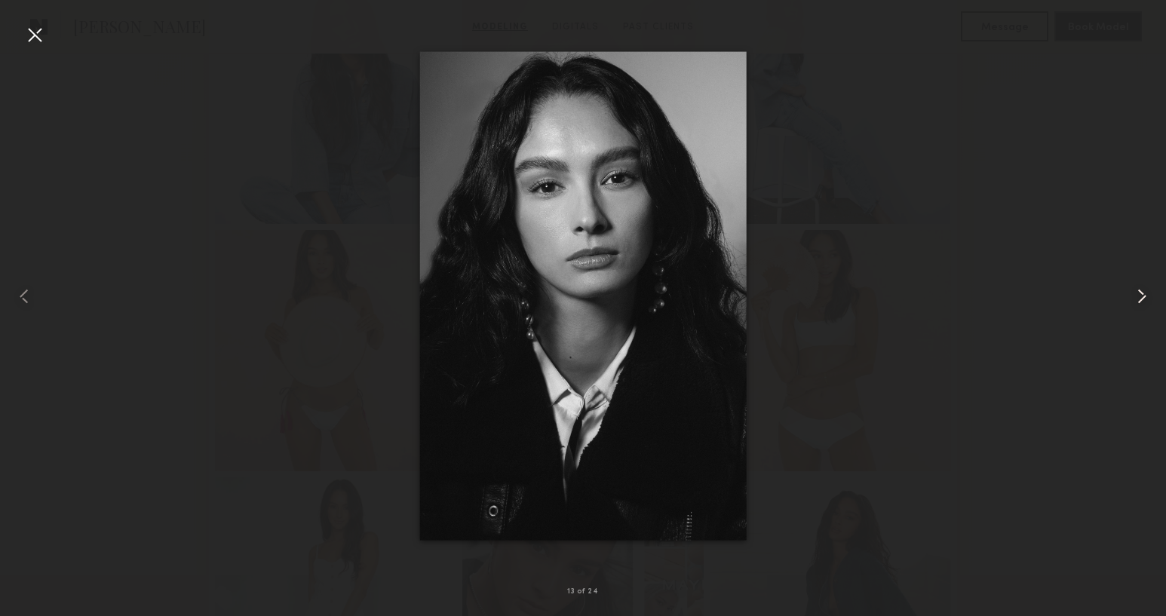
click at [1129, 286] on common-icon at bounding box center [1141, 296] width 24 height 24
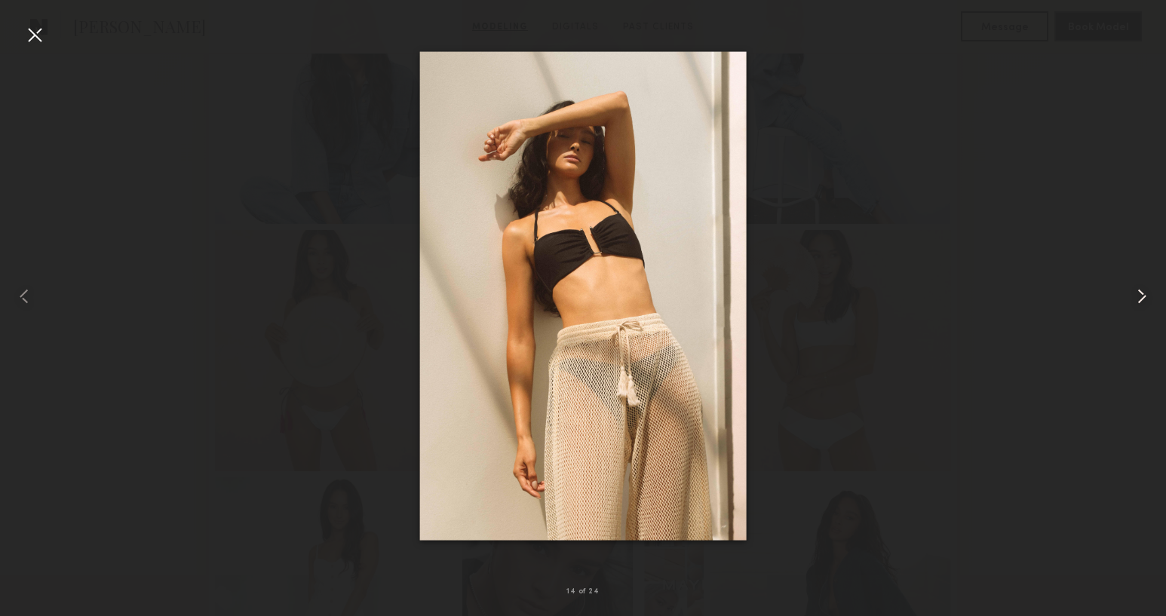
click at [1129, 286] on common-icon at bounding box center [1141, 296] width 24 height 24
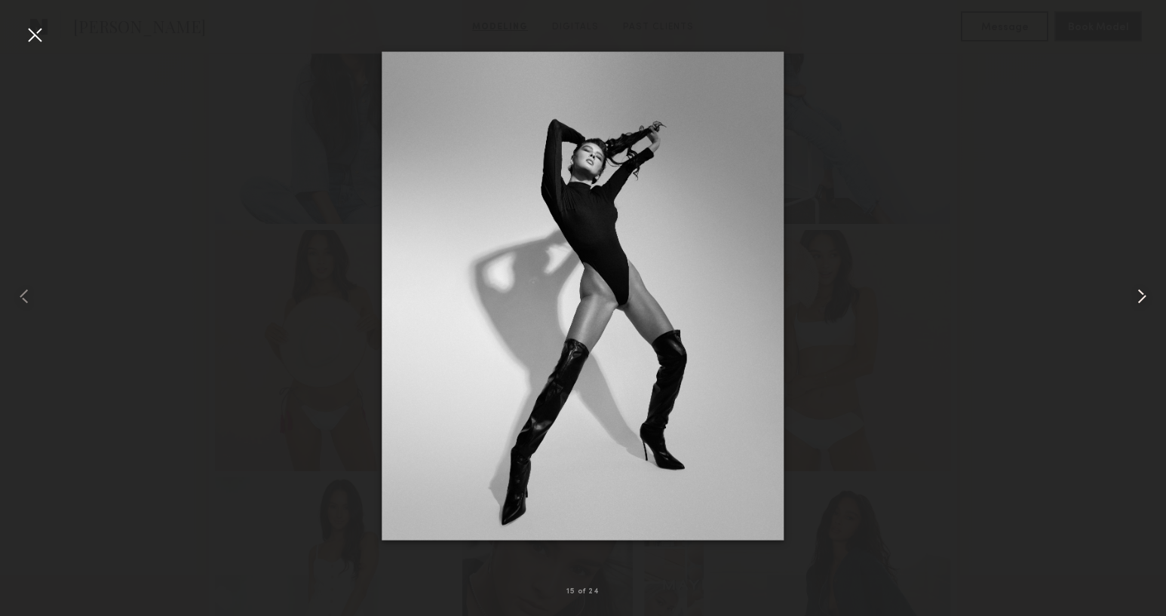
click at [1129, 291] on div at bounding box center [1142, 296] width 47 height 544
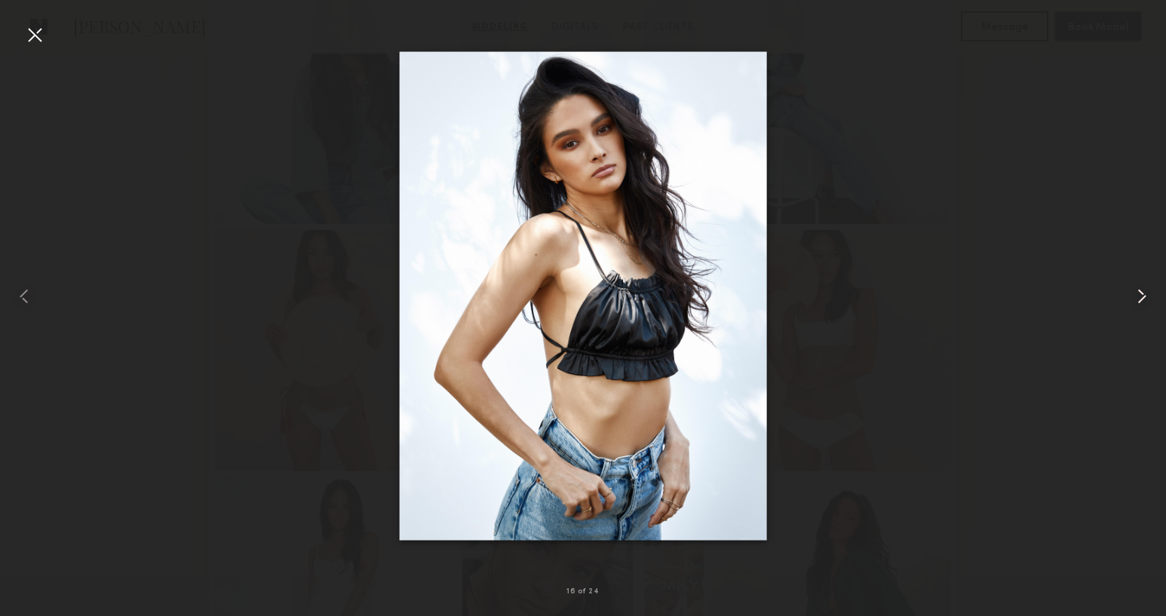
click at [1129, 291] on div at bounding box center [1142, 296] width 47 height 544
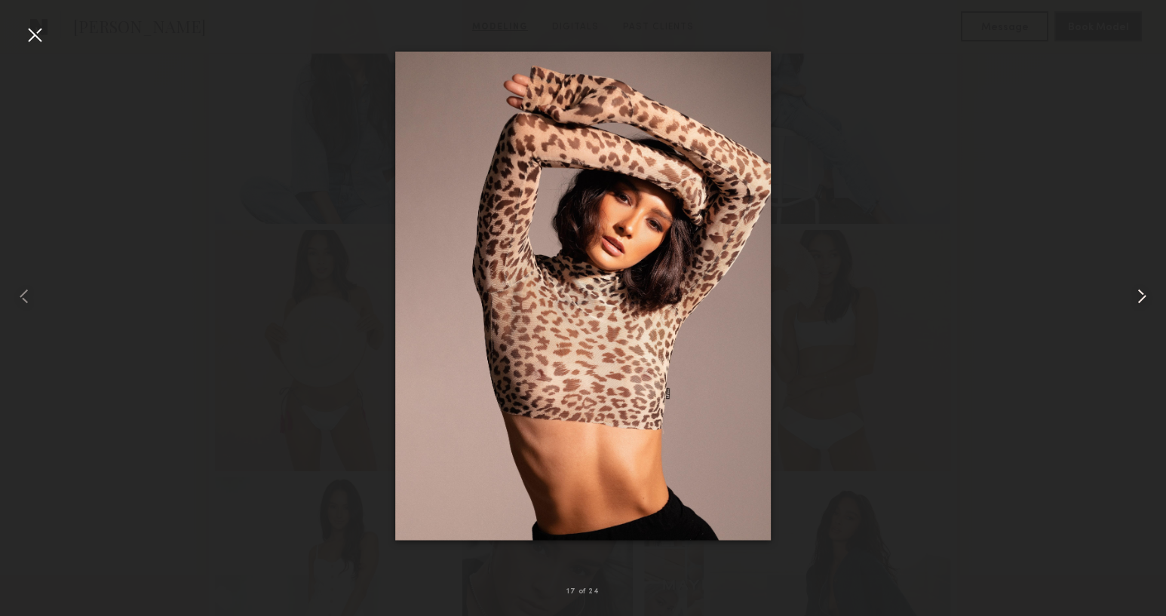
click at [1129, 291] on div at bounding box center [1142, 296] width 47 height 544
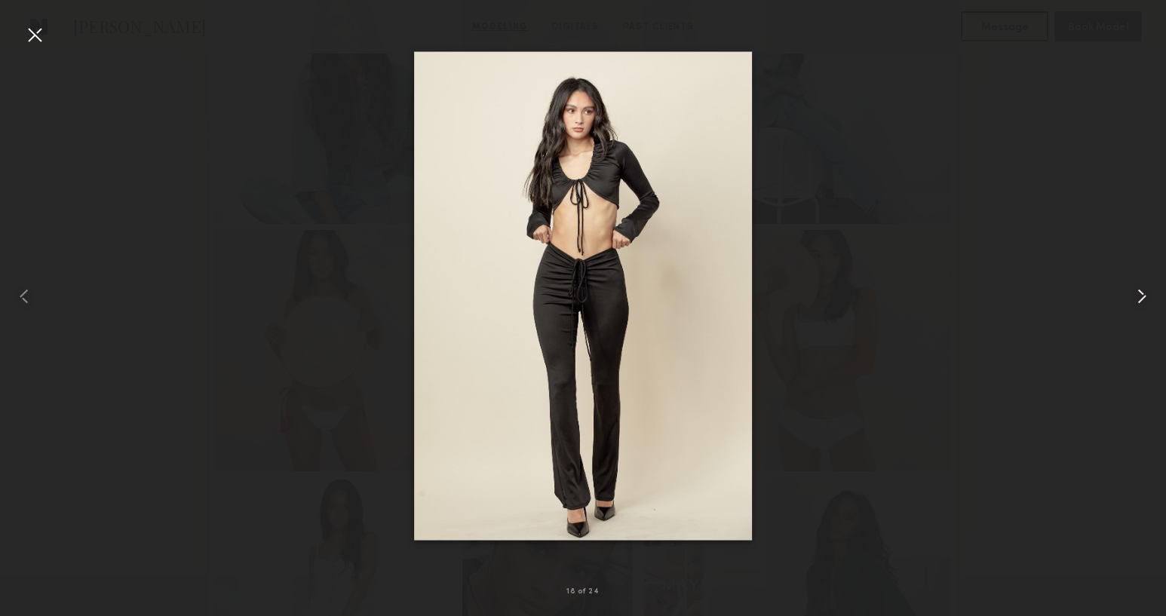
click at [1129, 291] on div at bounding box center [1142, 296] width 47 height 544
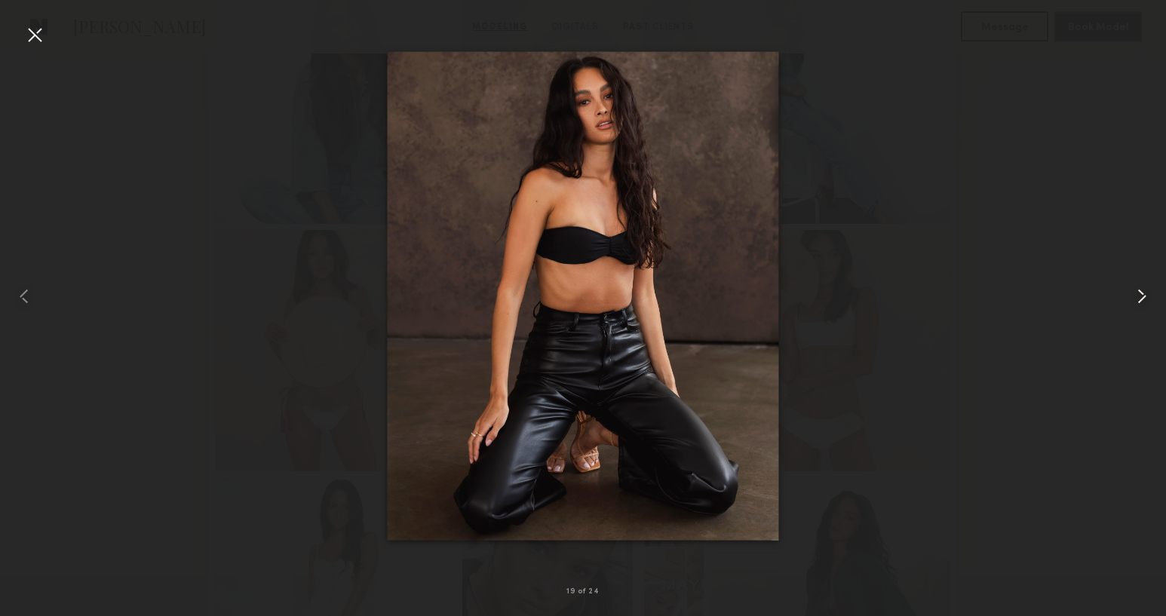
click at [1129, 291] on div at bounding box center [1142, 296] width 47 height 544
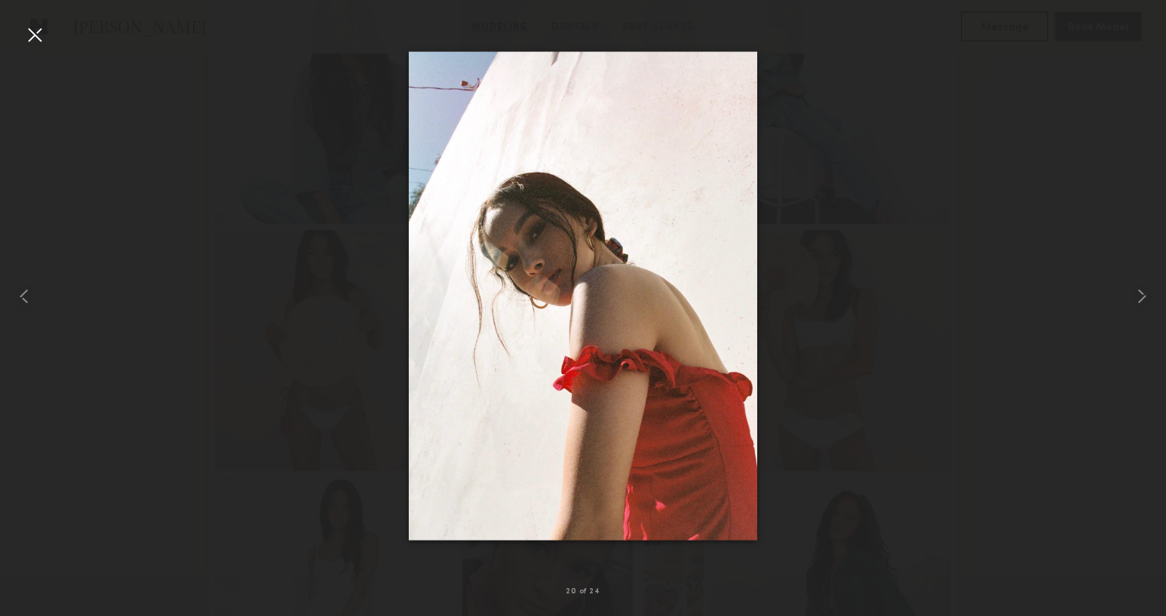
click at [1068, 287] on div at bounding box center [583, 296] width 1166 height 544
click at [31, 35] on div at bounding box center [35, 35] width 24 height 24
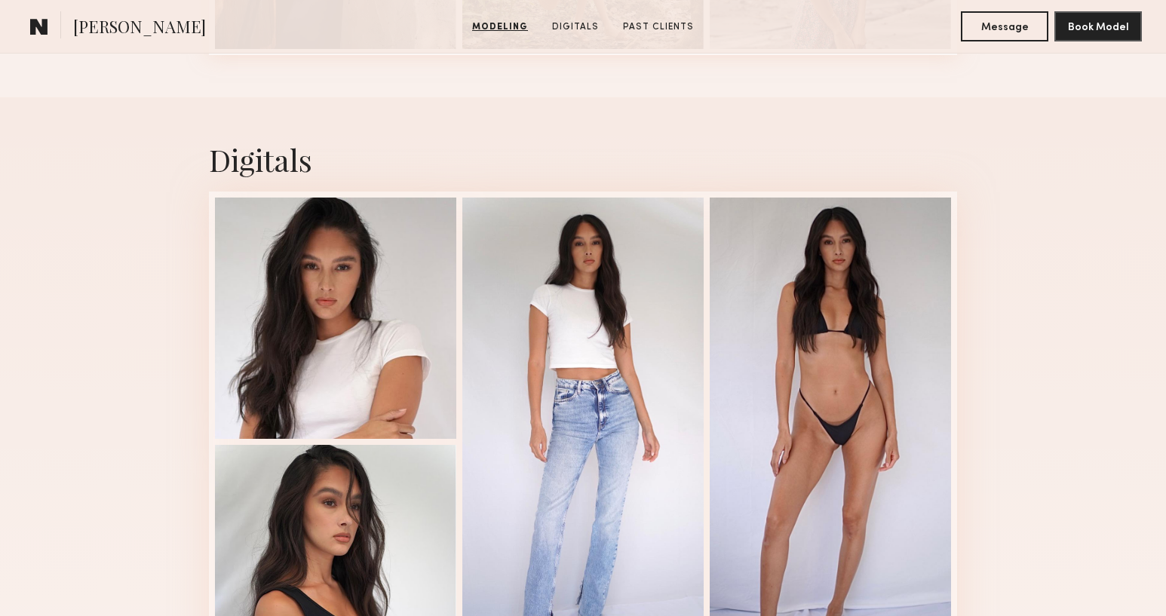
scroll to position [2401, 0]
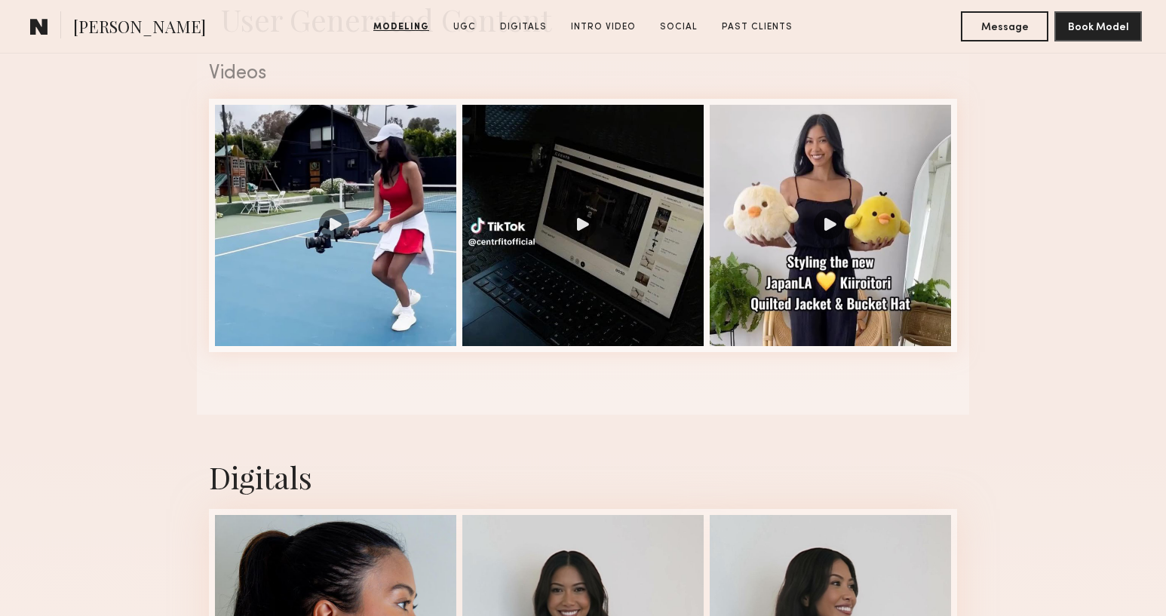
scroll to position [1540, 0]
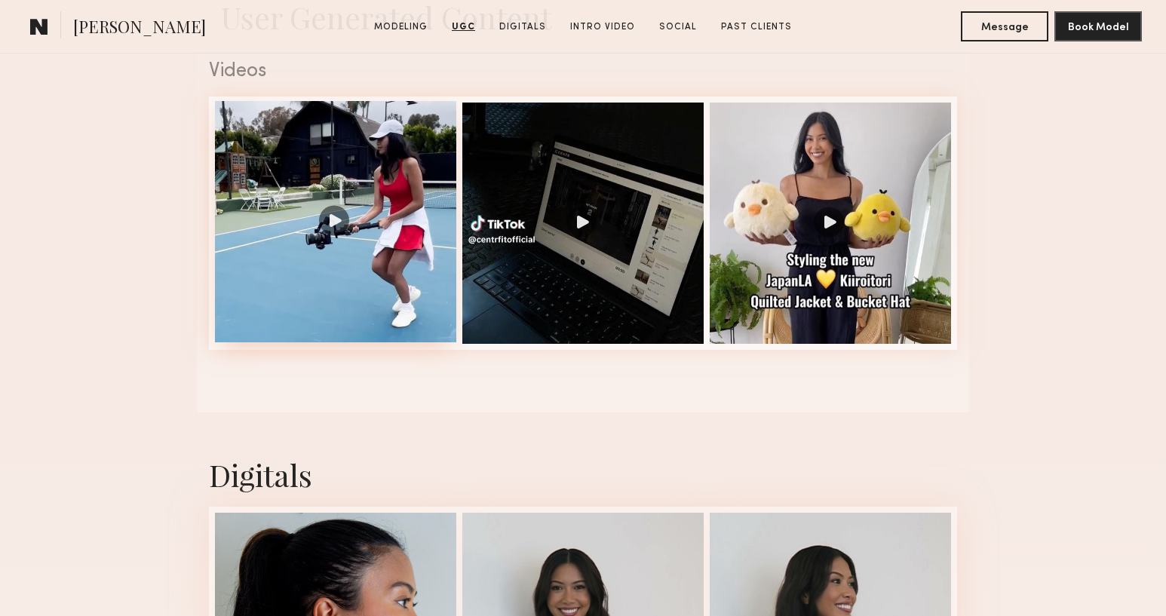
click at [339, 221] on div at bounding box center [335, 221] width 241 height 241
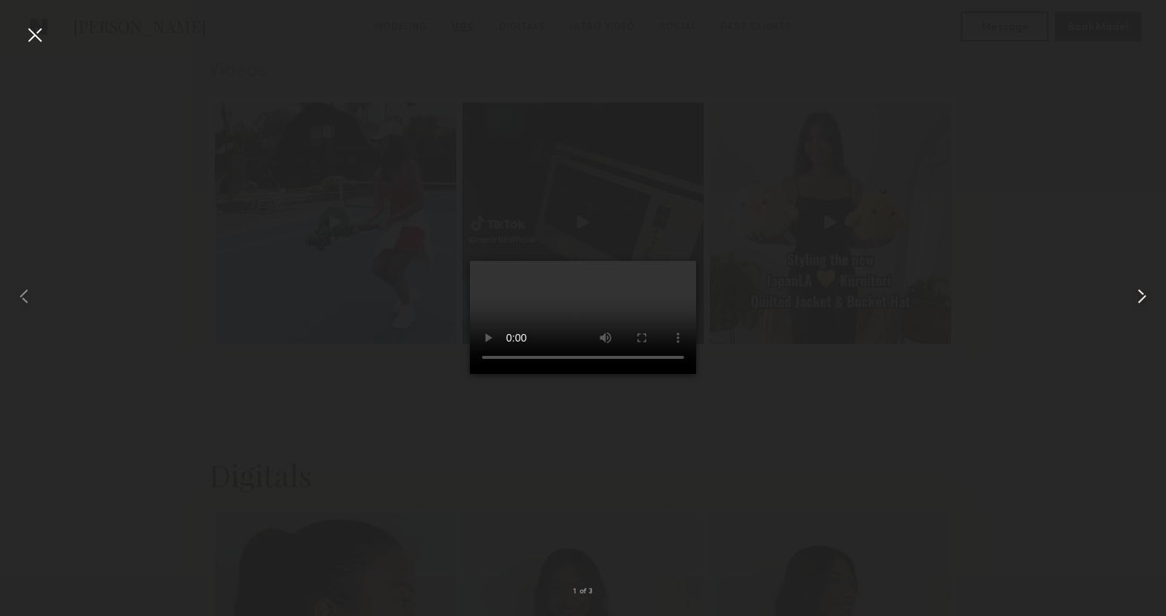
click at [1135, 292] on common-icon at bounding box center [1141, 296] width 24 height 24
click at [1059, 271] on div at bounding box center [583, 296] width 1166 height 544
click at [42, 35] on div at bounding box center [35, 35] width 24 height 24
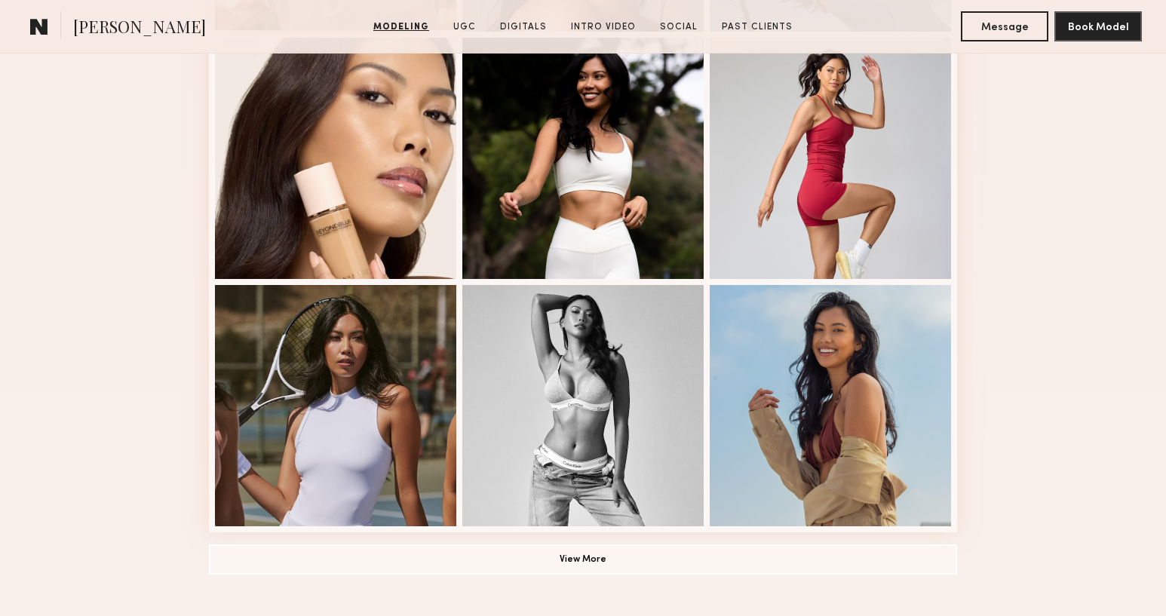
scroll to position [900, 0]
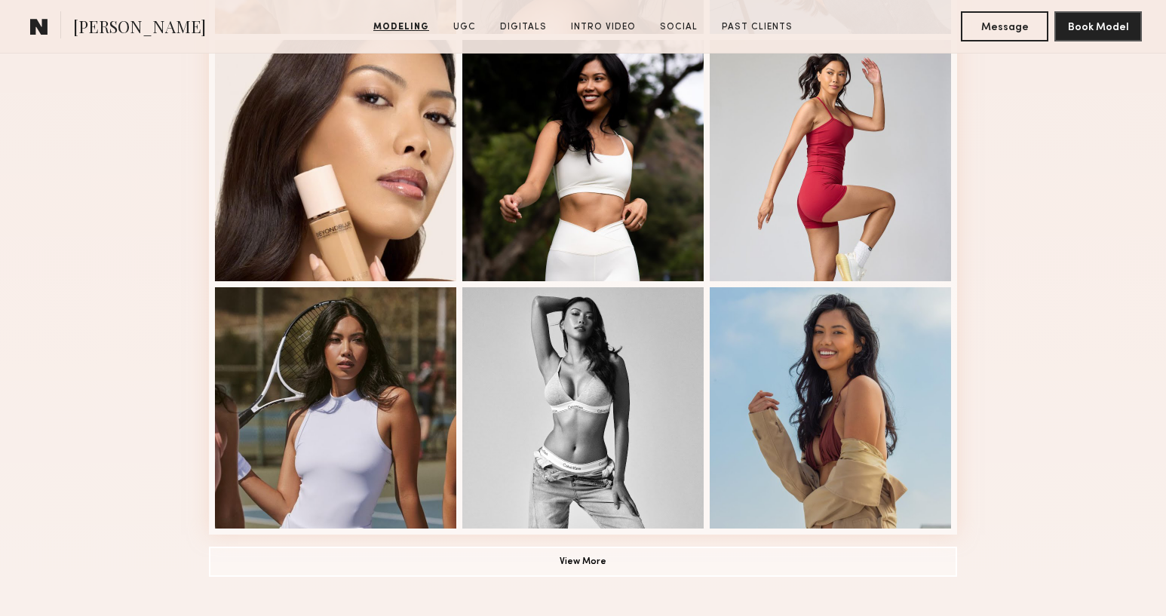
click at [461, 424] on nb-model-profile-images-feed at bounding box center [583, 36] width 748 height 995
click at [525, 414] on div at bounding box center [582, 406] width 241 height 241
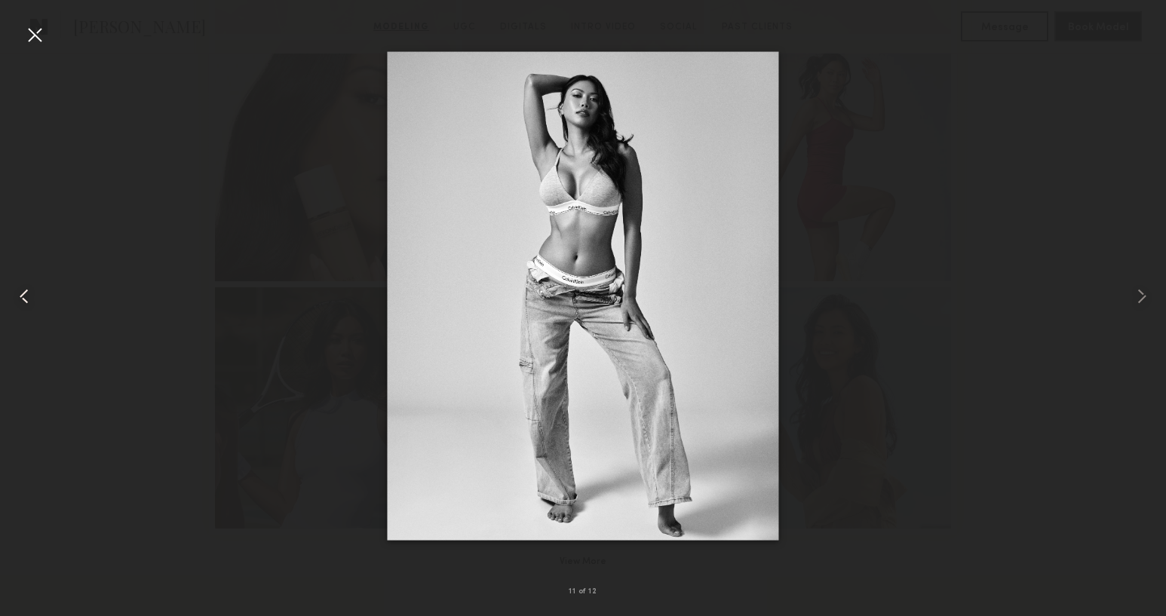
click at [34, 304] on common-icon at bounding box center [24, 296] width 24 height 24
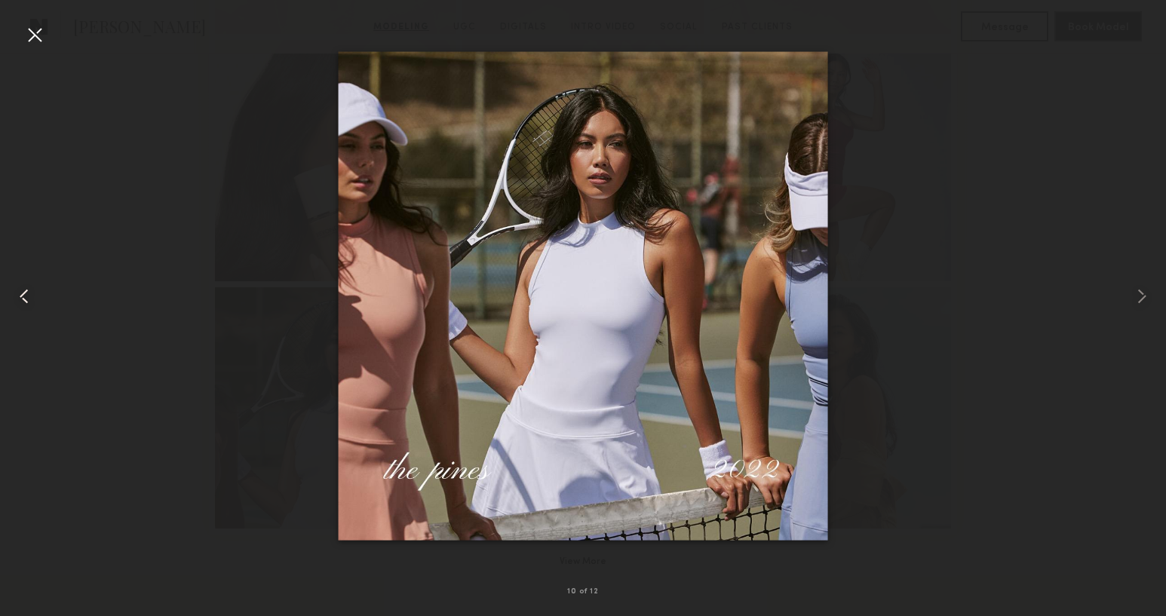
click at [34, 304] on common-icon at bounding box center [24, 296] width 24 height 24
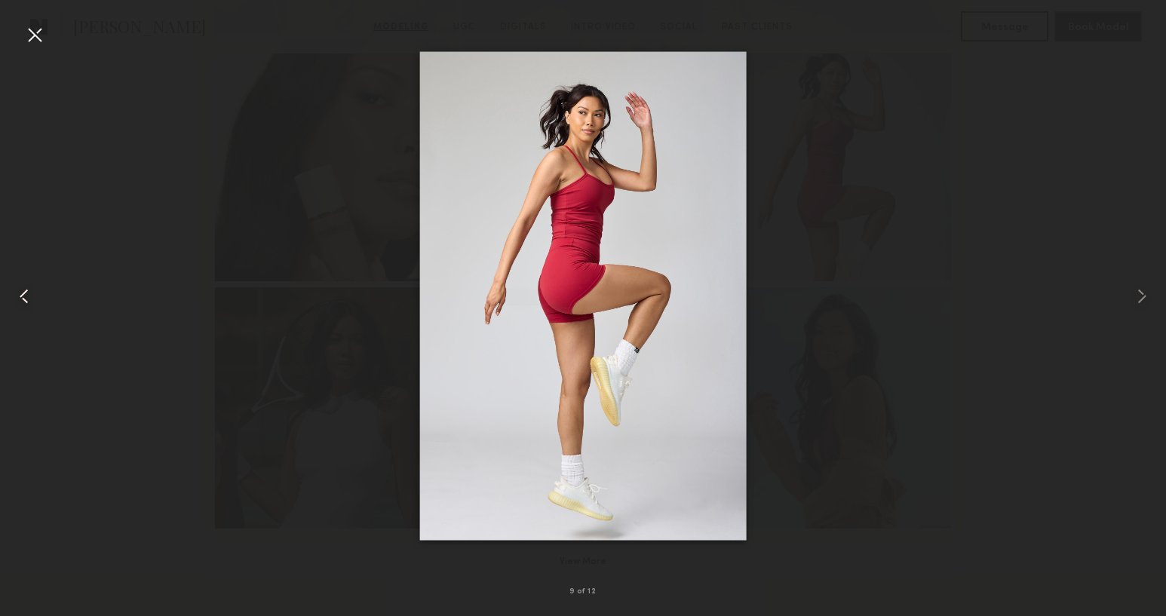
click at [34, 304] on common-icon at bounding box center [24, 296] width 24 height 24
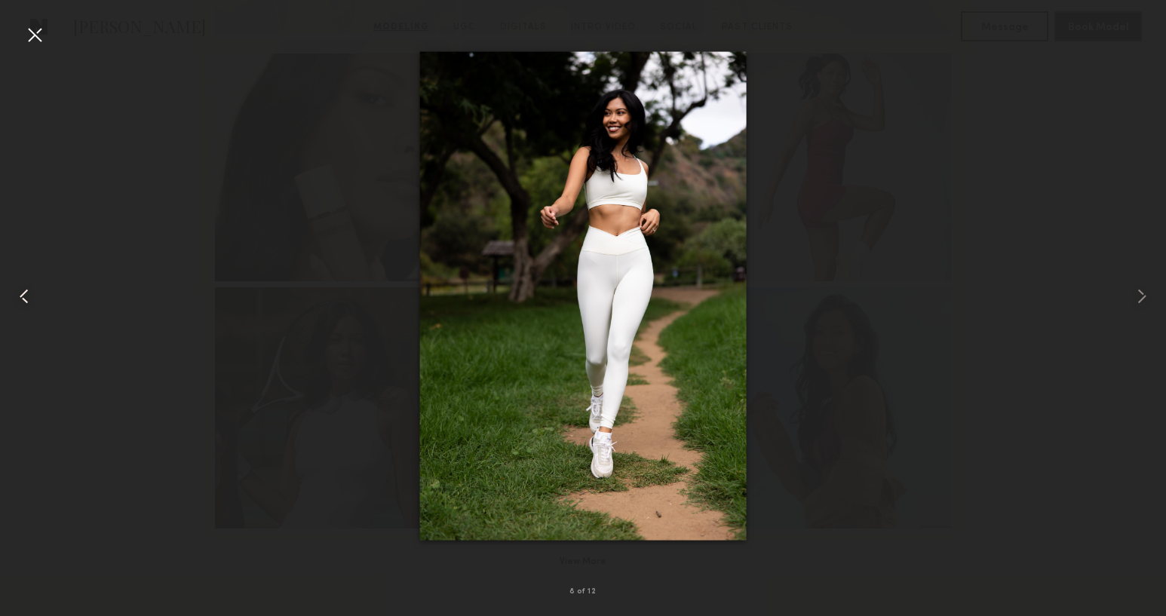
click at [34, 304] on common-icon at bounding box center [24, 296] width 24 height 24
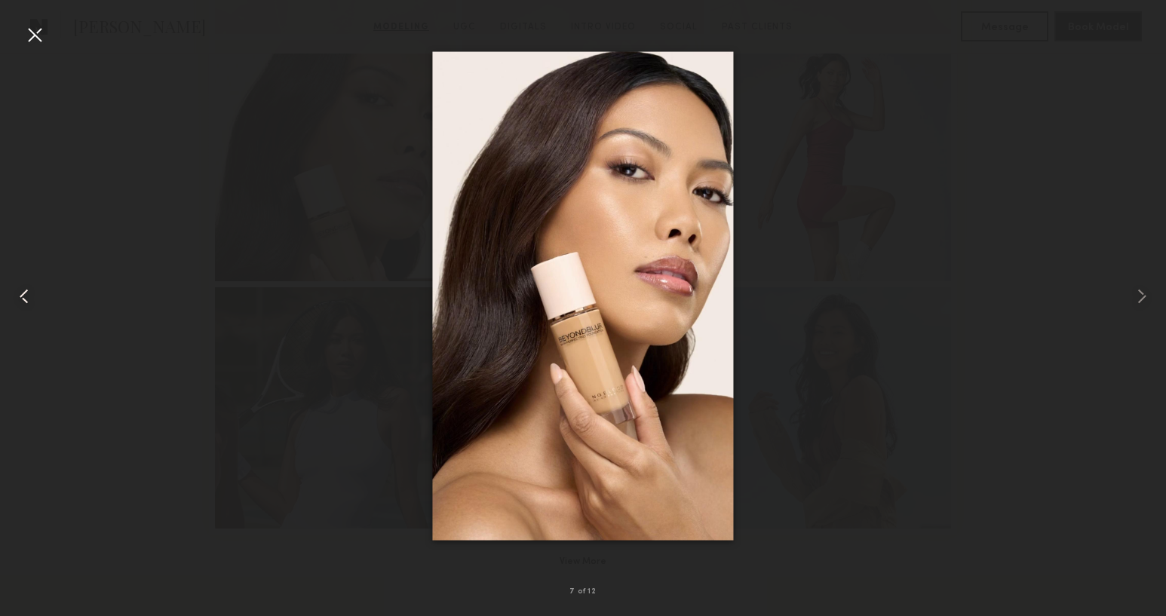
click at [34, 304] on common-icon at bounding box center [24, 296] width 24 height 24
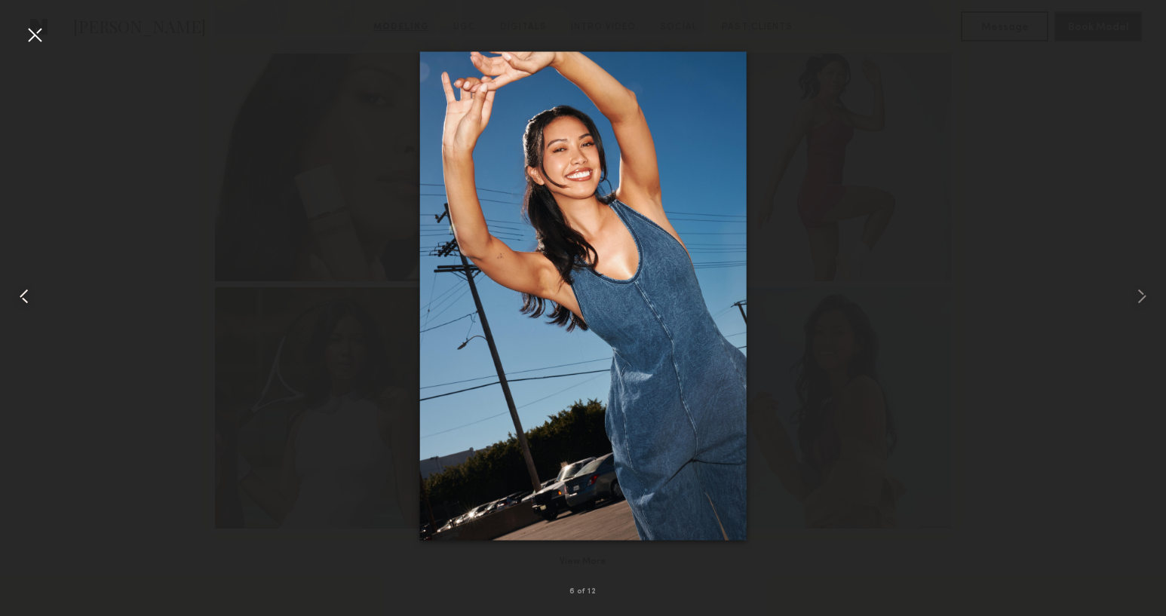
click at [34, 304] on common-icon at bounding box center [24, 296] width 24 height 24
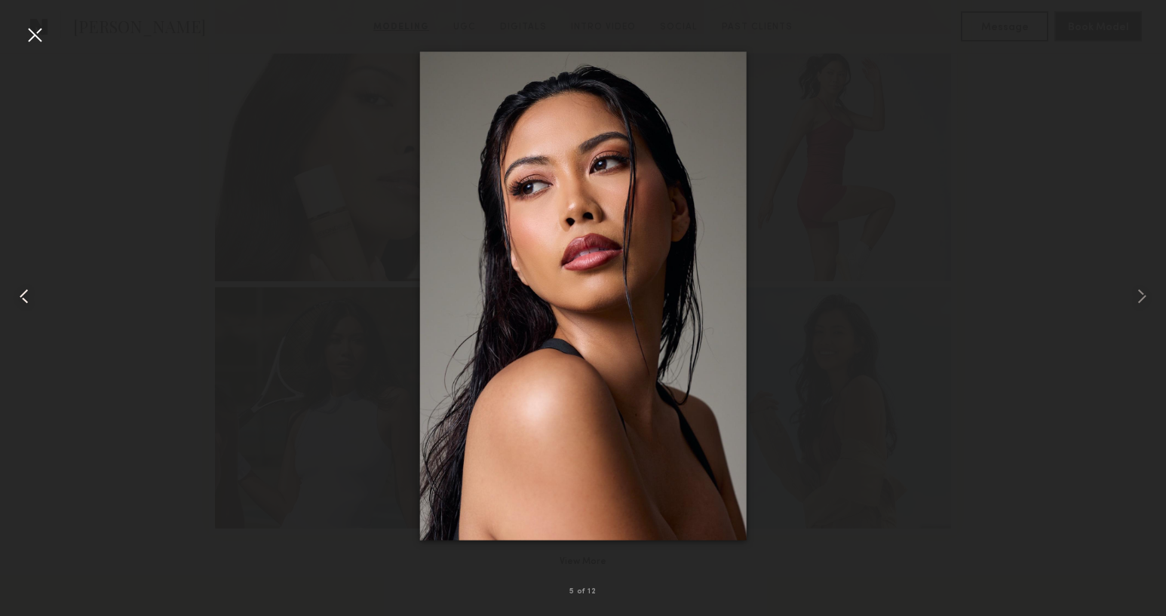
click at [34, 304] on common-icon at bounding box center [24, 296] width 24 height 24
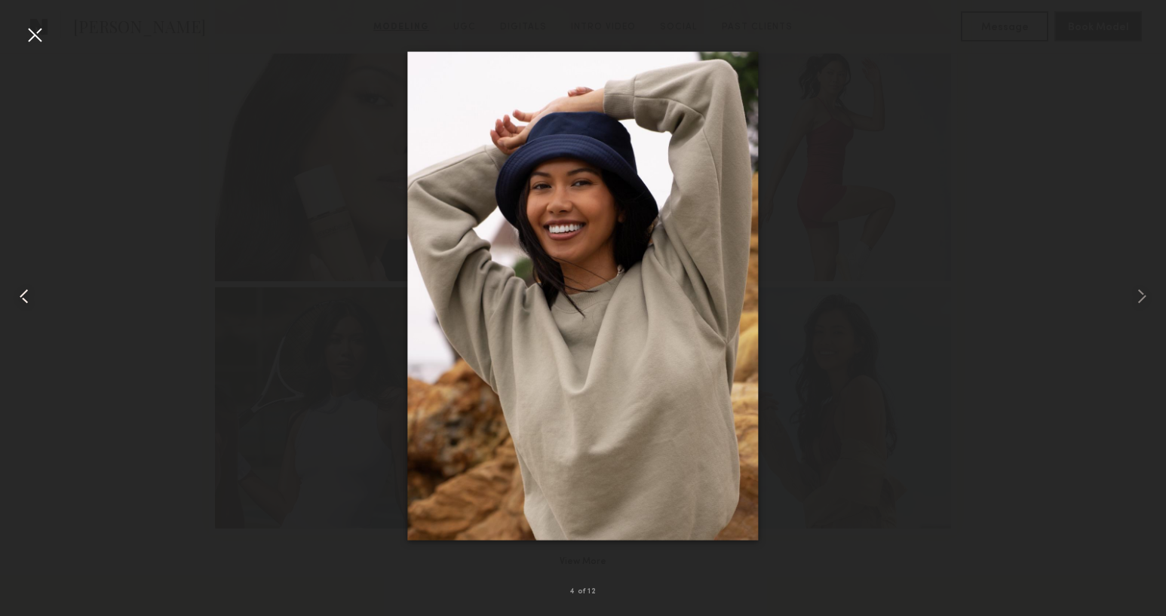
click at [34, 304] on common-icon at bounding box center [24, 296] width 24 height 24
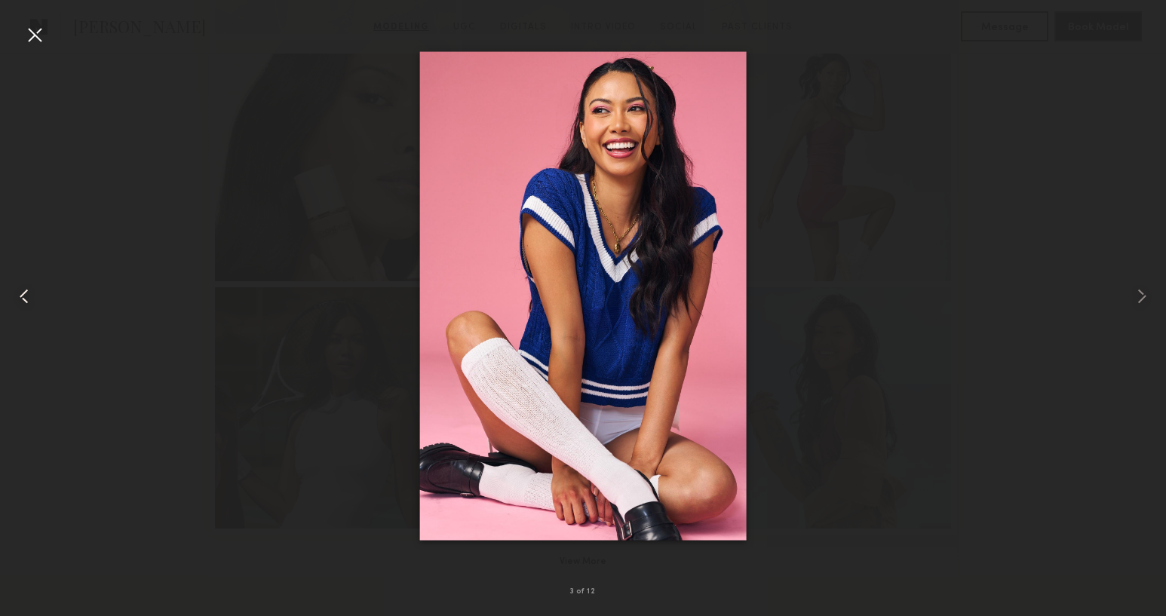
click at [34, 304] on common-icon at bounding box center [24, 296] width 24 height 24
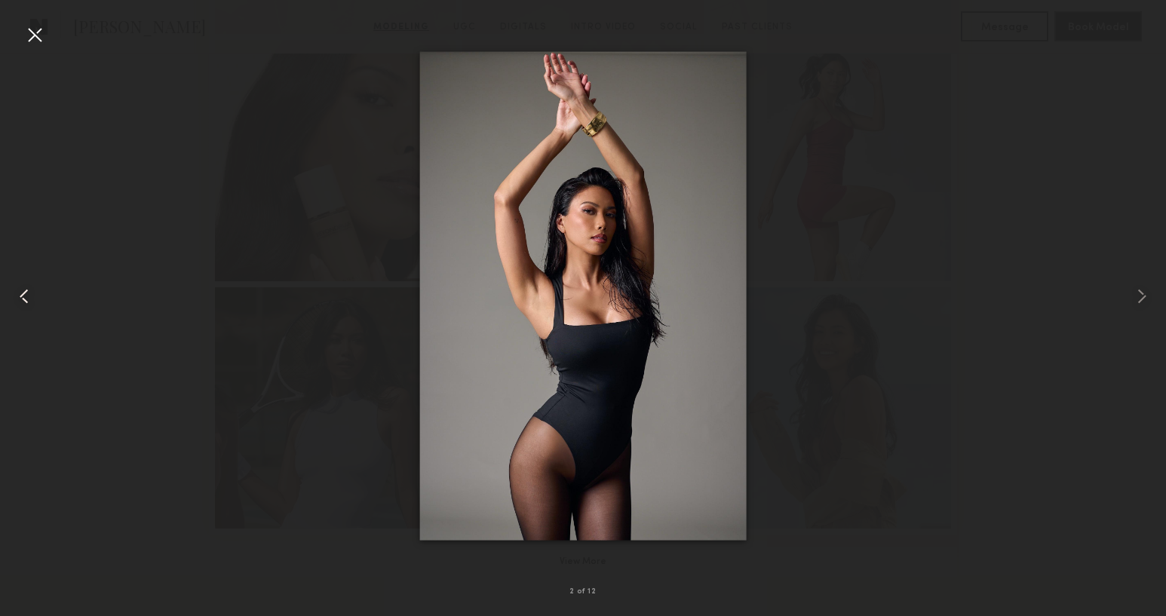
click at [34, 304] on common-icon at bounding box center [24, 296] width 24 height 24
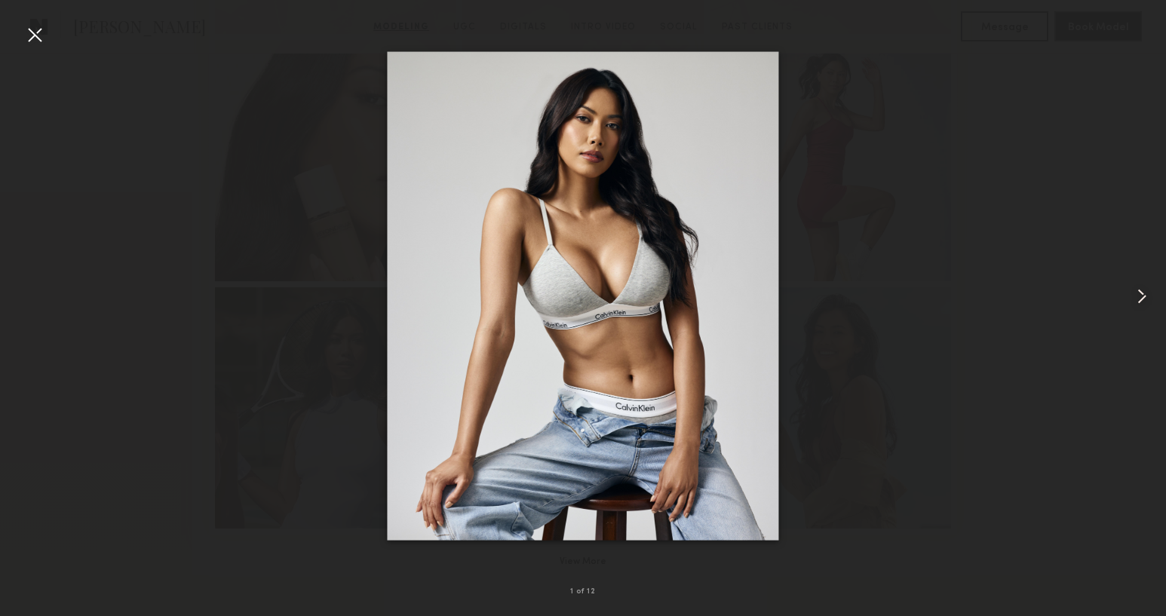
click at [133, 285] on div at bounding box center [583, 296] width 1166 height 544
click at [29, 33] on div at bounding box center [35, 35] width 24 height 24
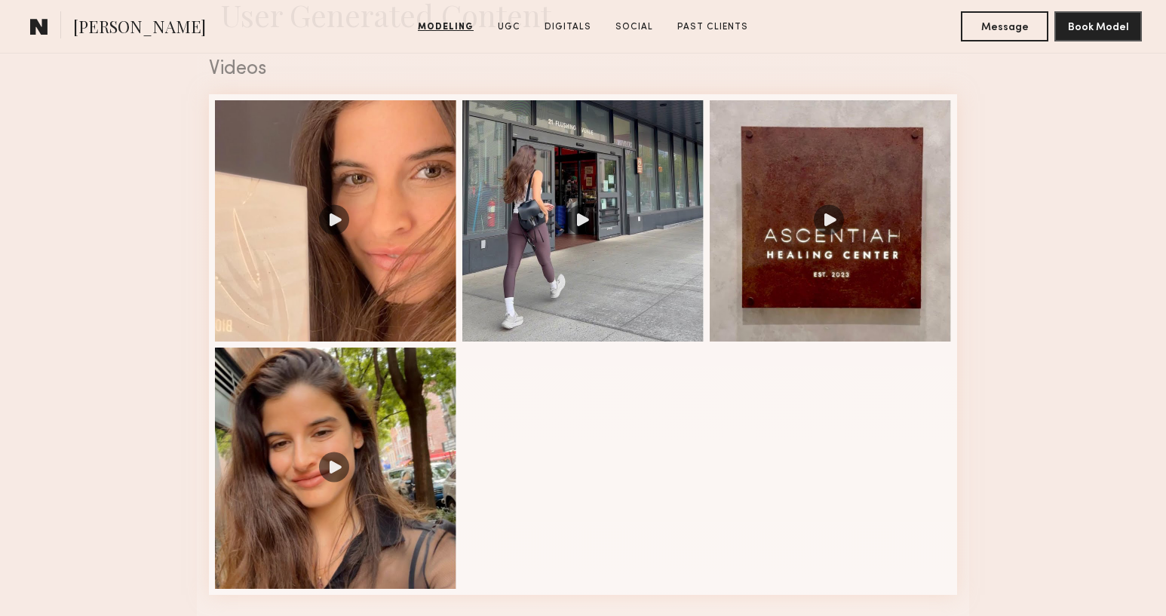
scroll to position [1543, 0]
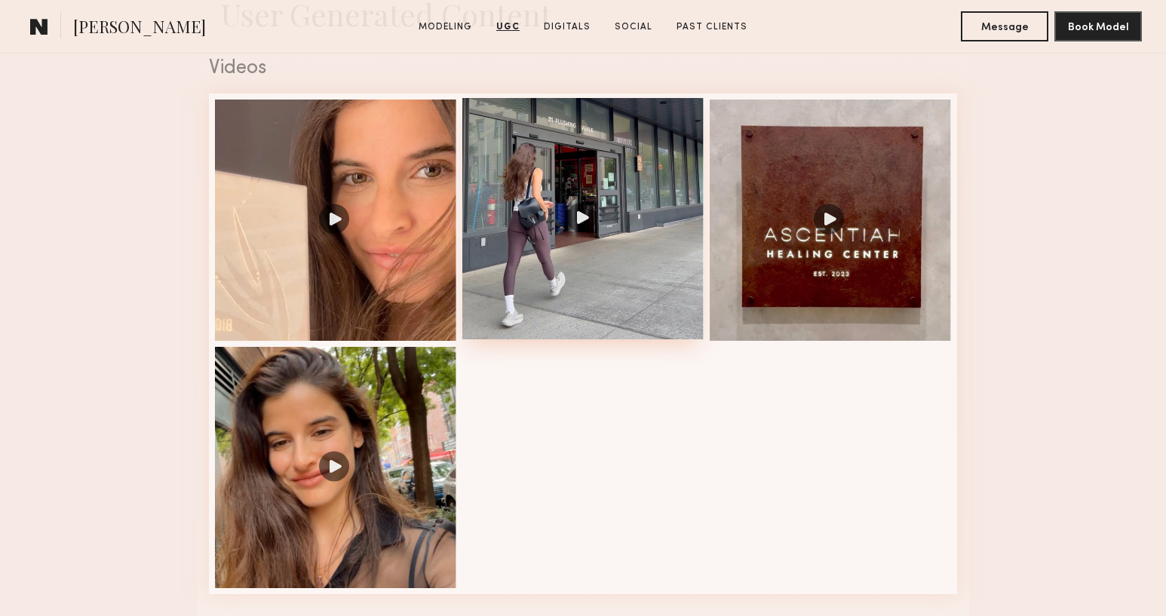
click at [527, 207] on div at bounding box center [582, 218] width 241 height 241
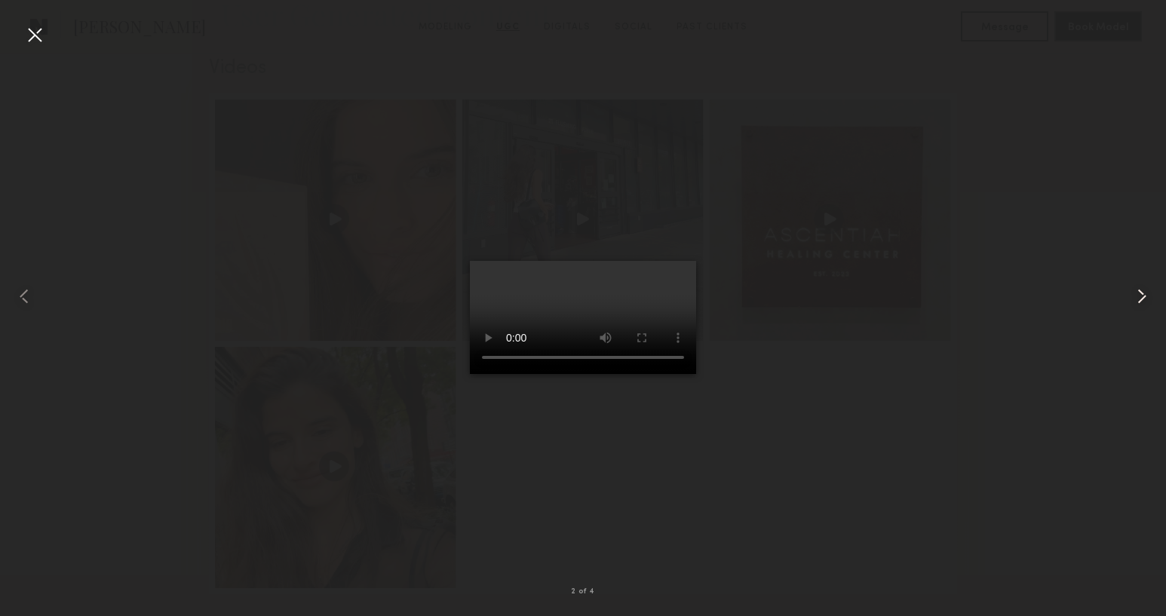
click at [1148, 295] on common-icon at bounding box center [1141, 296] width 24 height 24
click at [1108, 287] on div at bounding box center [583, 296] width 1166 height 544
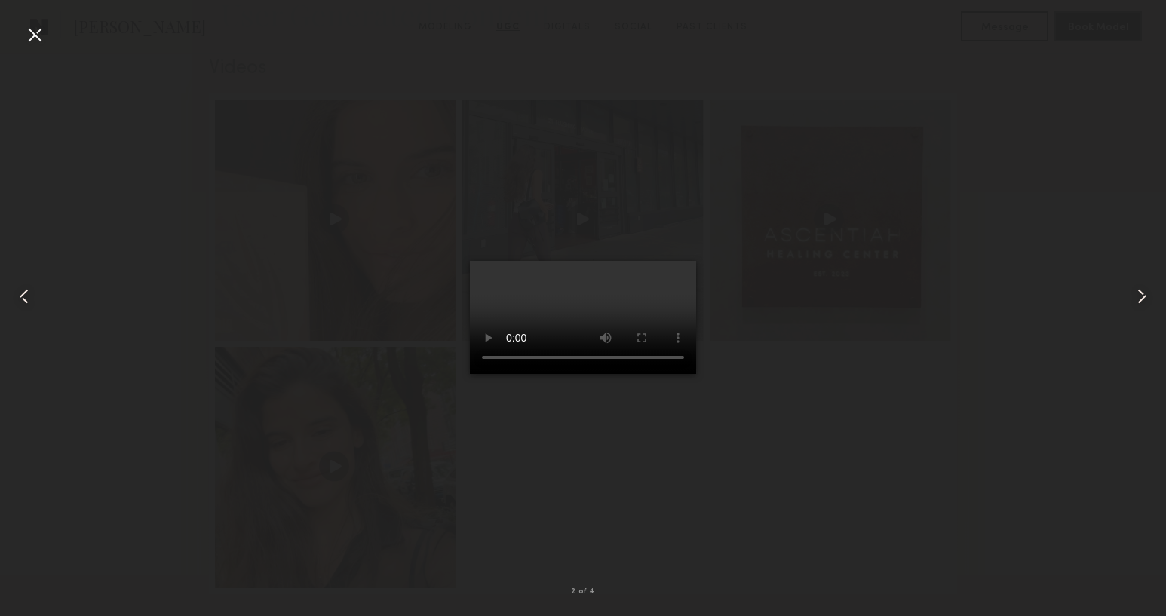
click at [41, 41] on div at bounding box center [35, 35] width 24 height 24
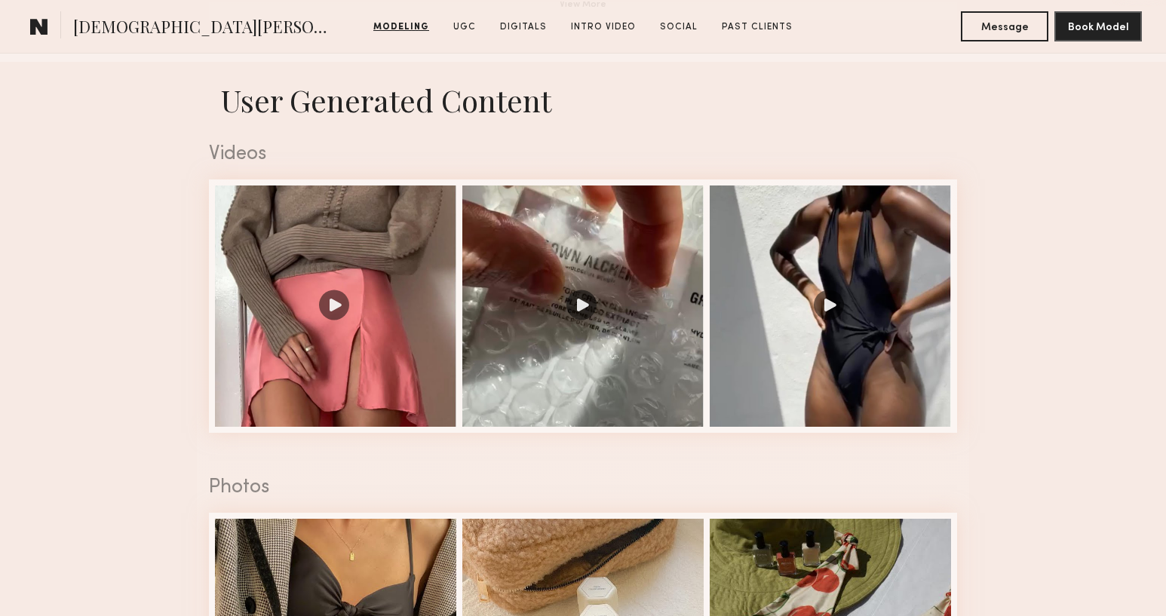
scroll to position [1482, 0]
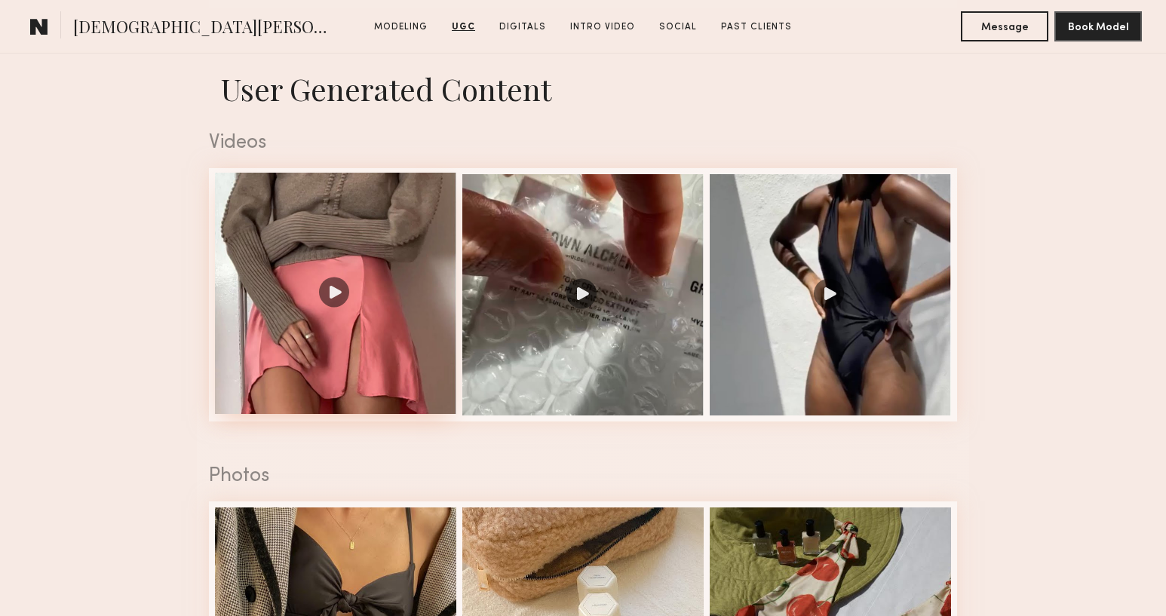
click at [338, 274] on div at bounding box center [335, 293] width 241 height 241
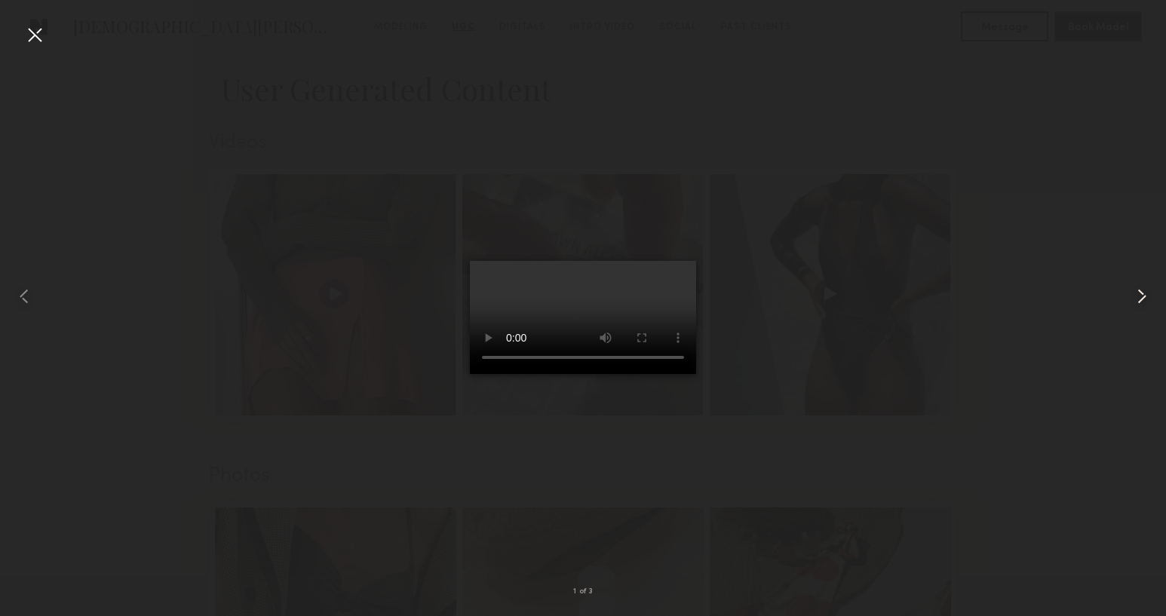
click at [1131, 291] on common-icon at bounding box center [1141, 296] width 24 height 24
click at [1111, 75] on div at bounding box center [583, 296] width 1166 height 544
click at [36, 33] on div at bounding box center [35, 35] width 24 height 24
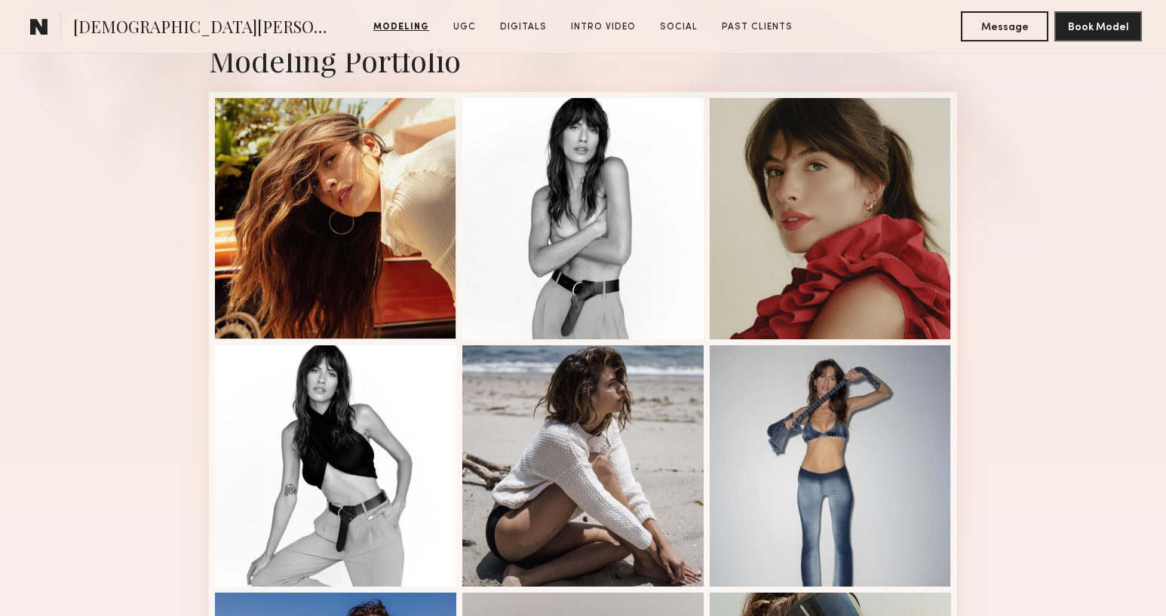
scroll to position [366, 0]
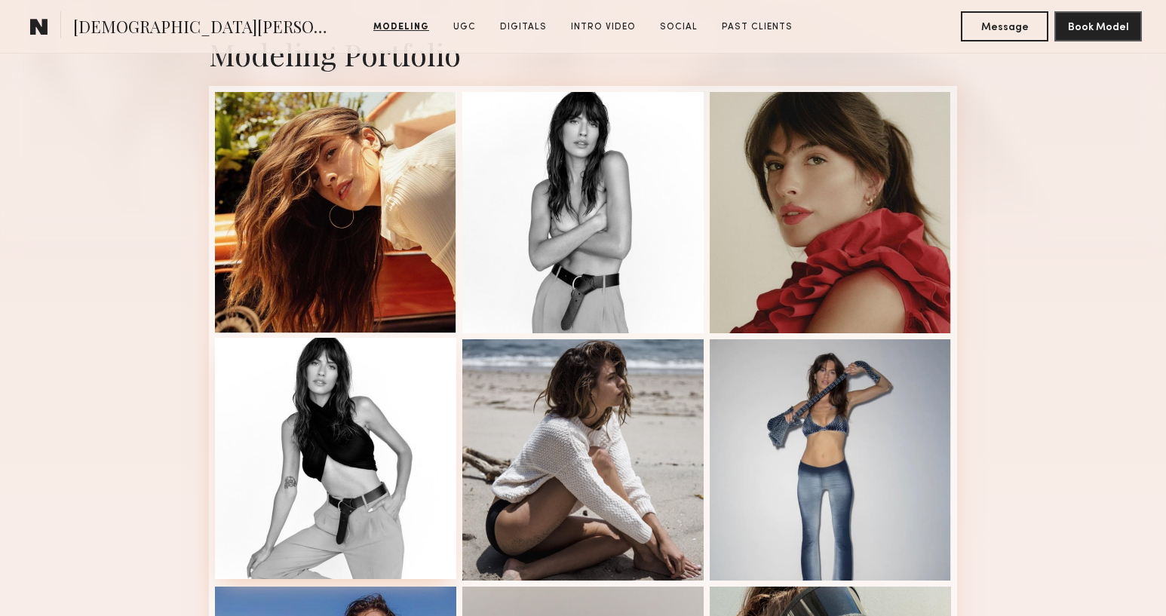
click at [382, 407] on div at bounding box center [335, 458] width 241 height 241
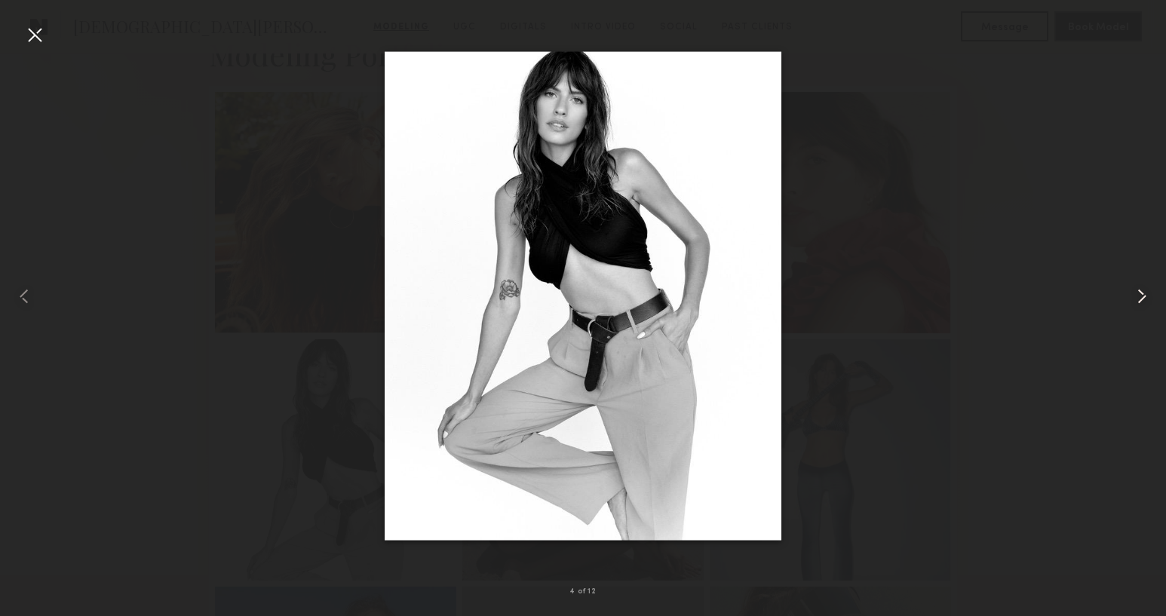
click at [1132, 294] on common-icon at bounding box center [1141, 296] width 24 height 24
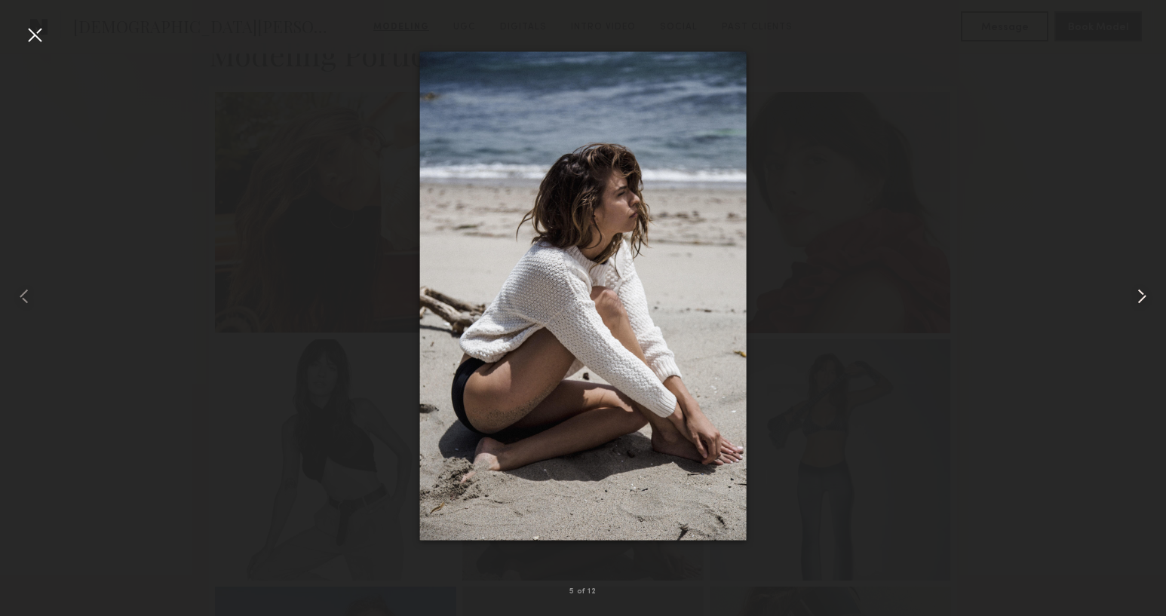
click at [1132, 294] on common-icon at bounding box center [1141, 296] width 24 height 24
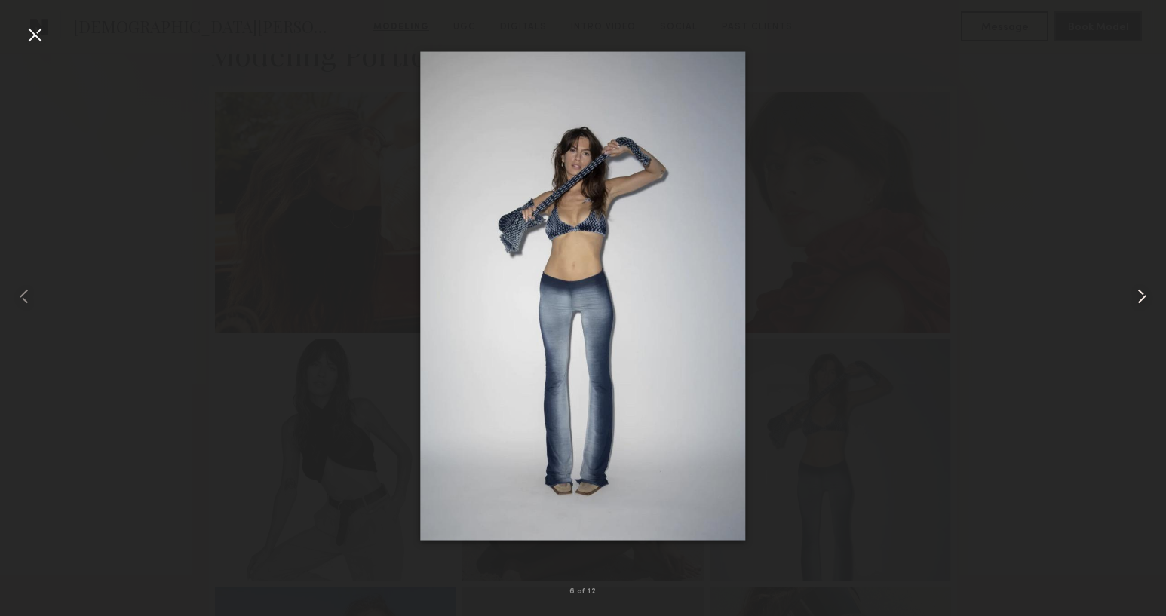
click at [1132, 294] on common-icon at bounding box center [1141, 296] width 24 height 24
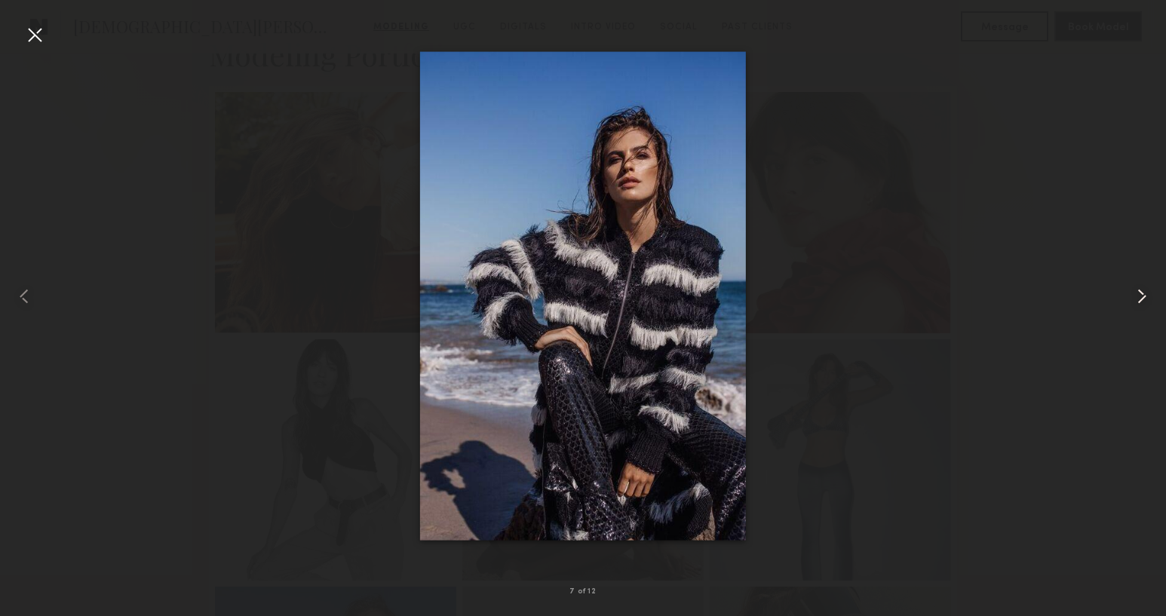
click at [1132, 294] on common-icon at bounding box center [1141, 296] width 24 height 24
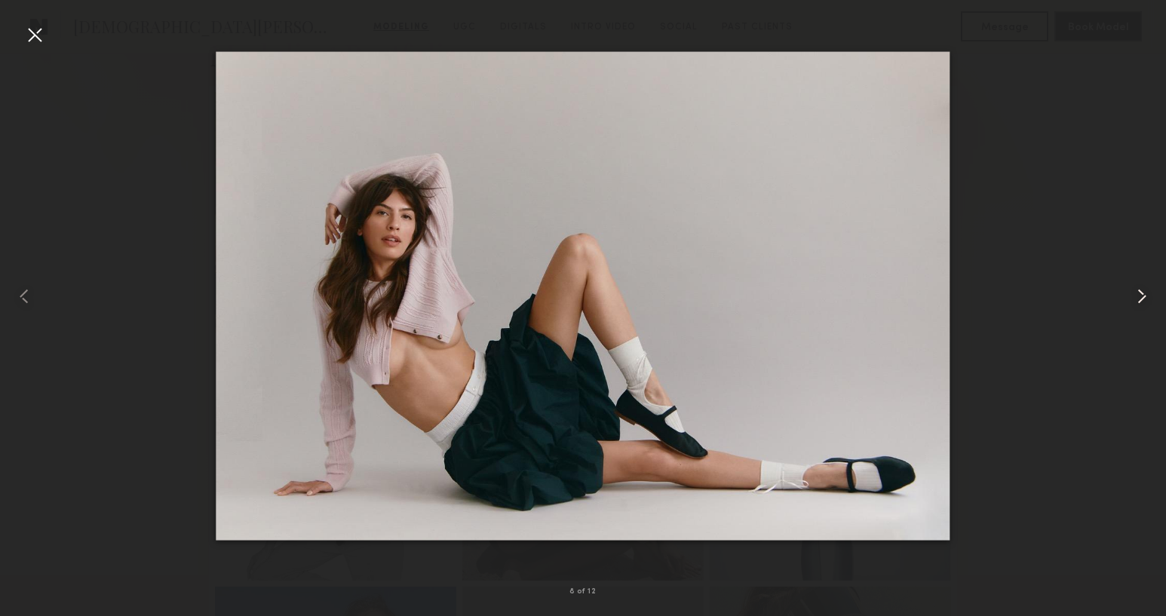
click at [1132, 294] on common-icon at bounding box center [1141, 296] width 24 height 24
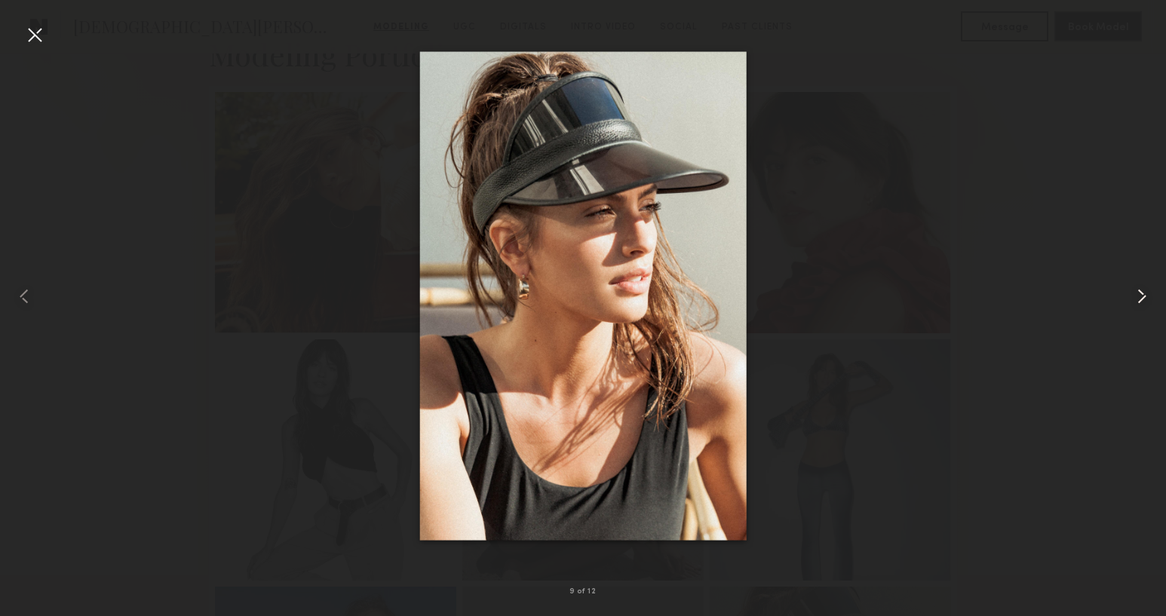
click at [1132, 294] on common-icon at bounding box center [1141, 296] width 24 height 24
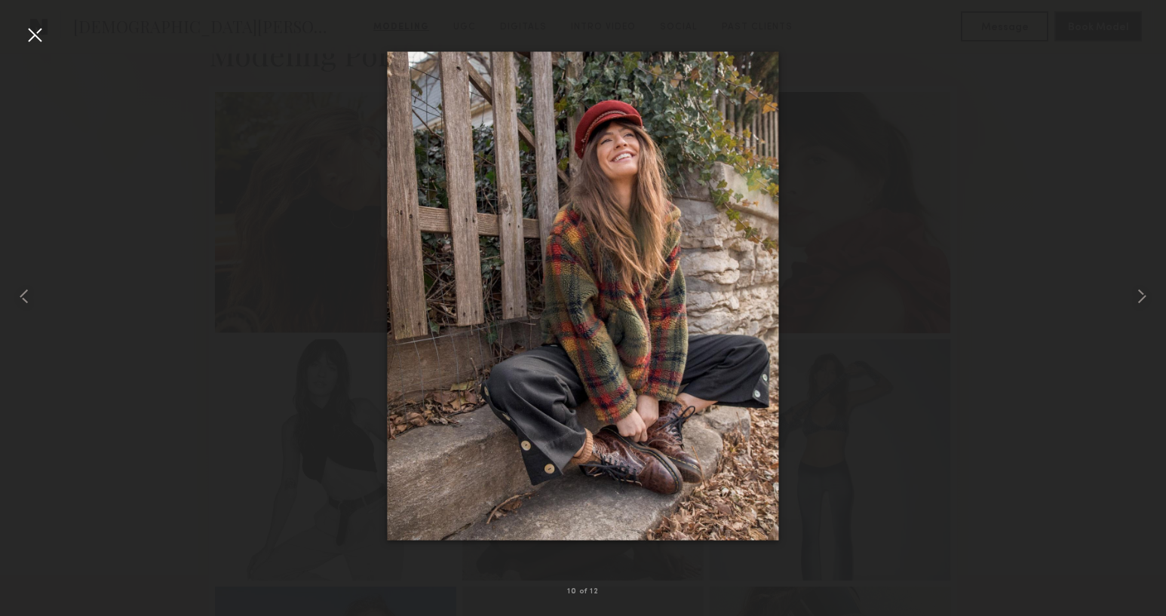
click at [39, 33] on div at bounding box center [35, 35] width 24 height 24
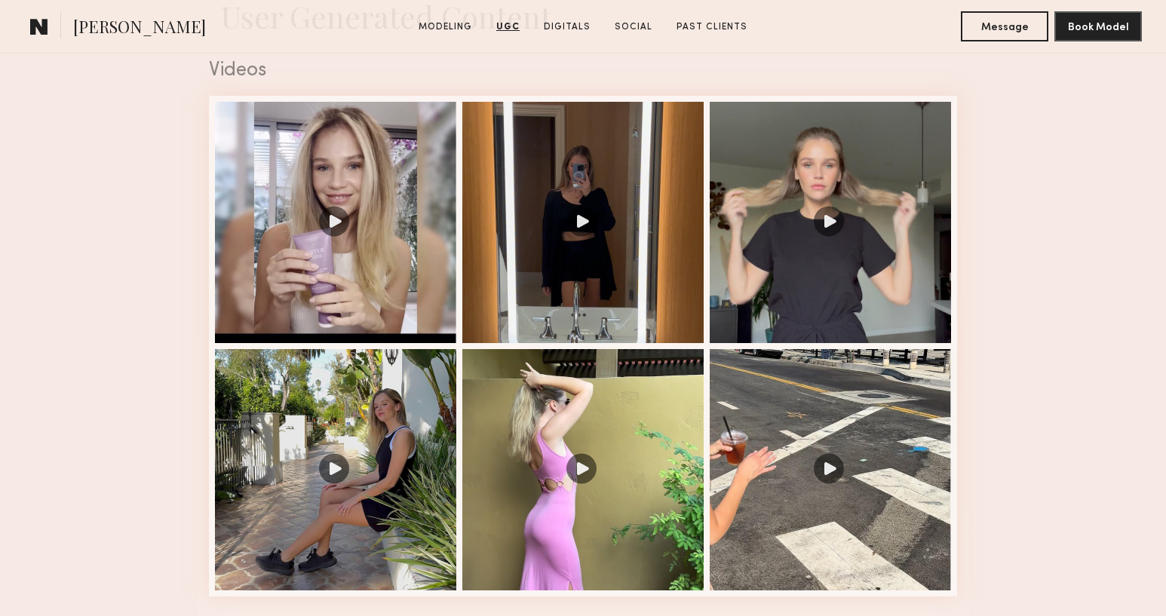
scroll to position [1543, 0]
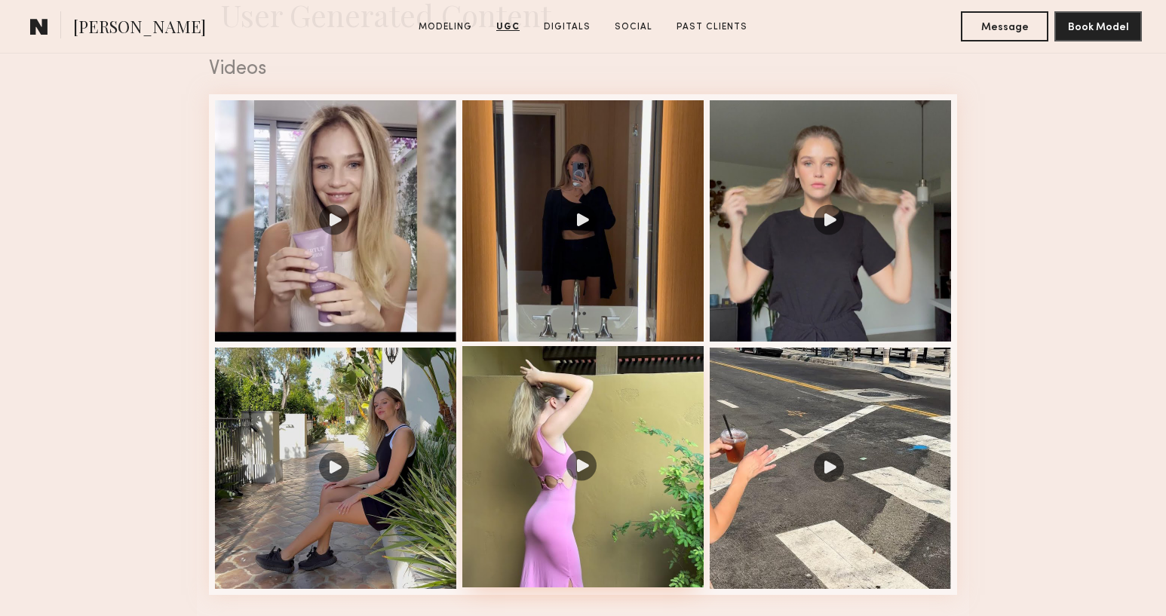
click at [576, 467] on div at bounding box center [582, 466] width 241 height 241
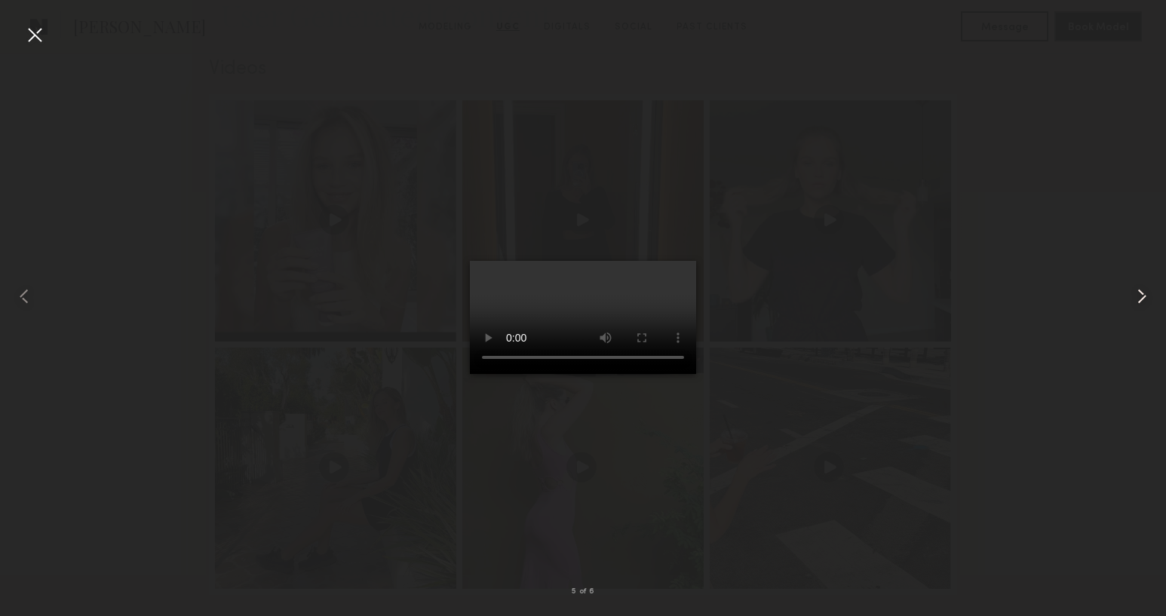
click at [1135, 295] on common-icon at bounding box center [1141, 296] width 24 height 24
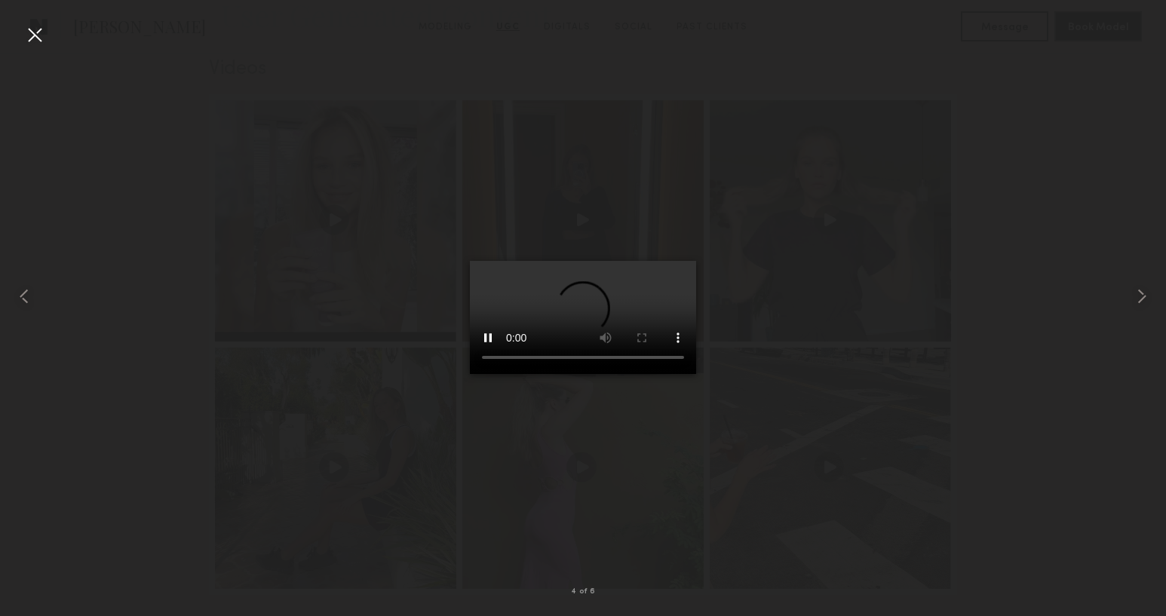
click at [38, 35] on div at bounding box center [35, 35] width 24 height 24
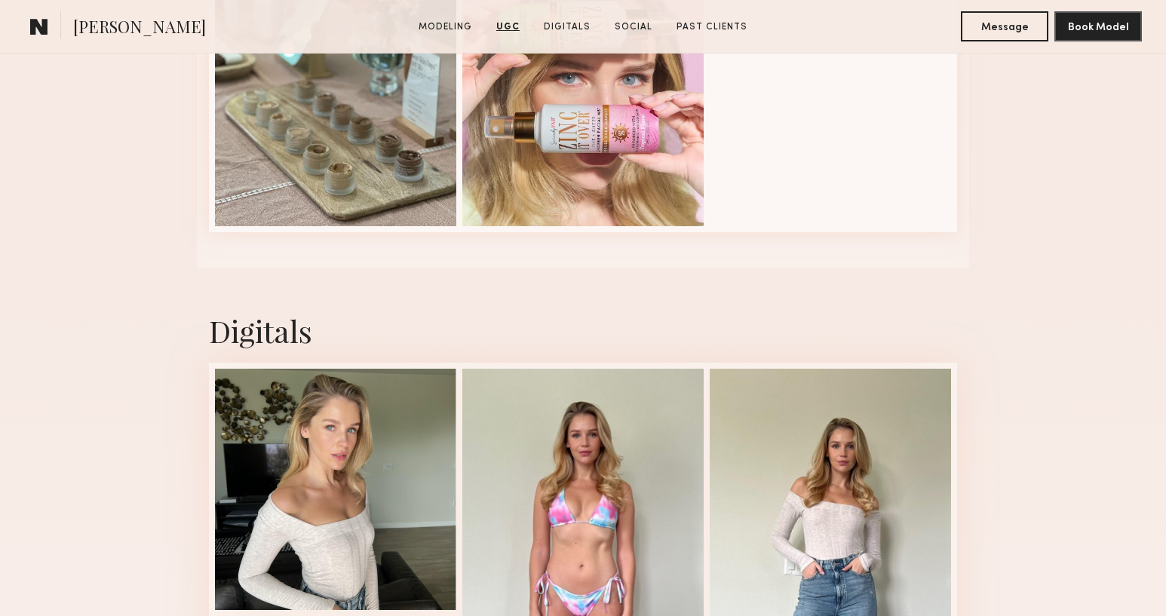
scroll to position [3272, 0]
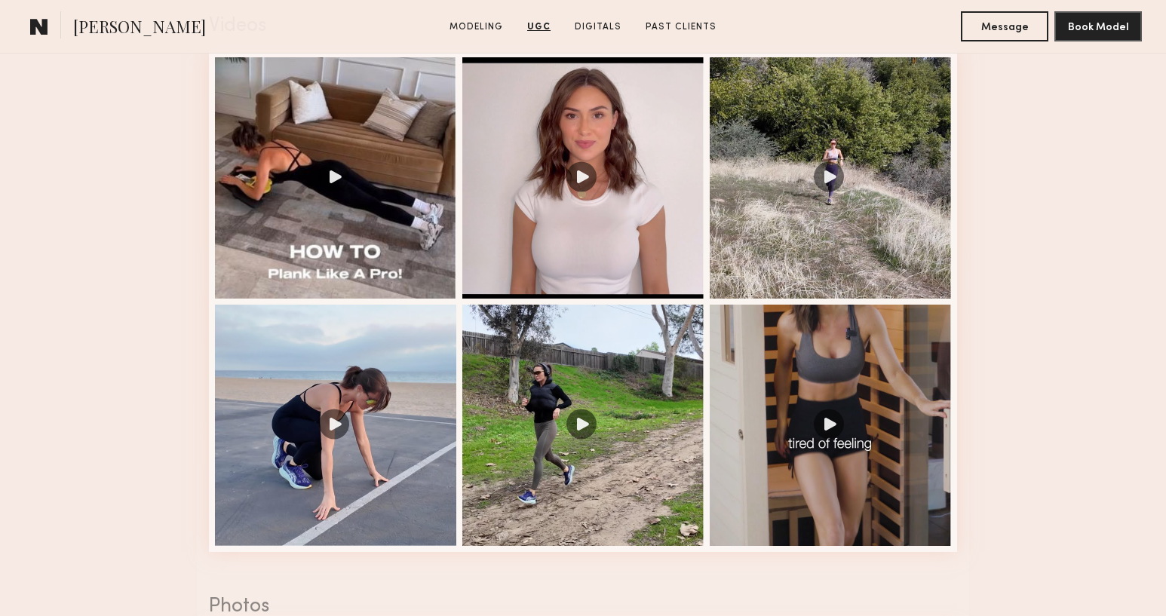
scroll to position [1602, 0]
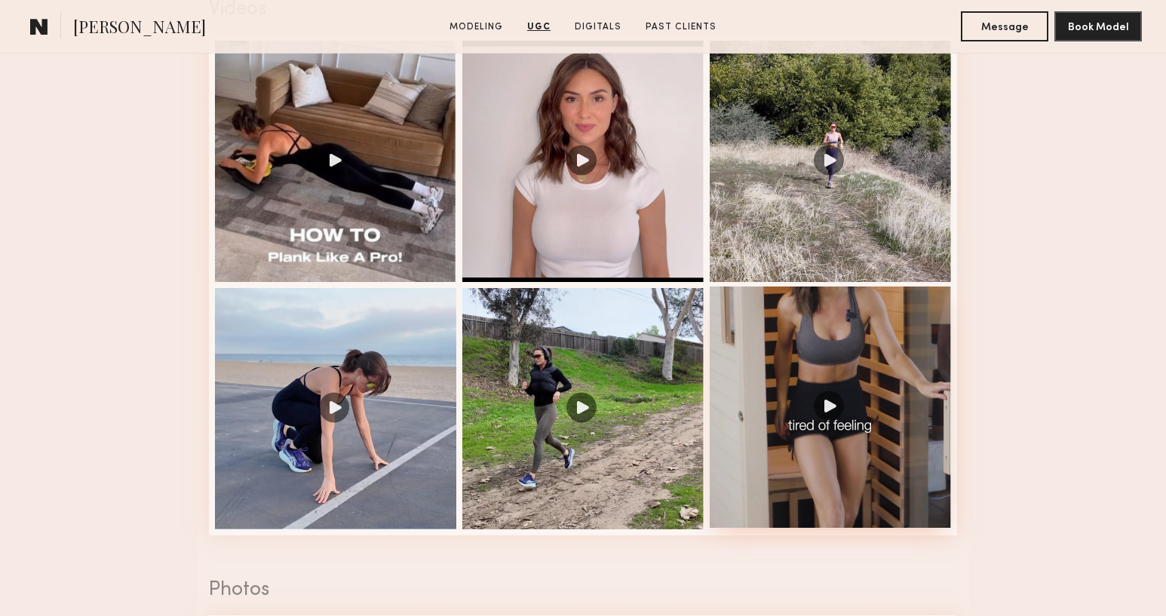
click at [820, 393] on div at bounding box center [829, 407] width 241 height 241
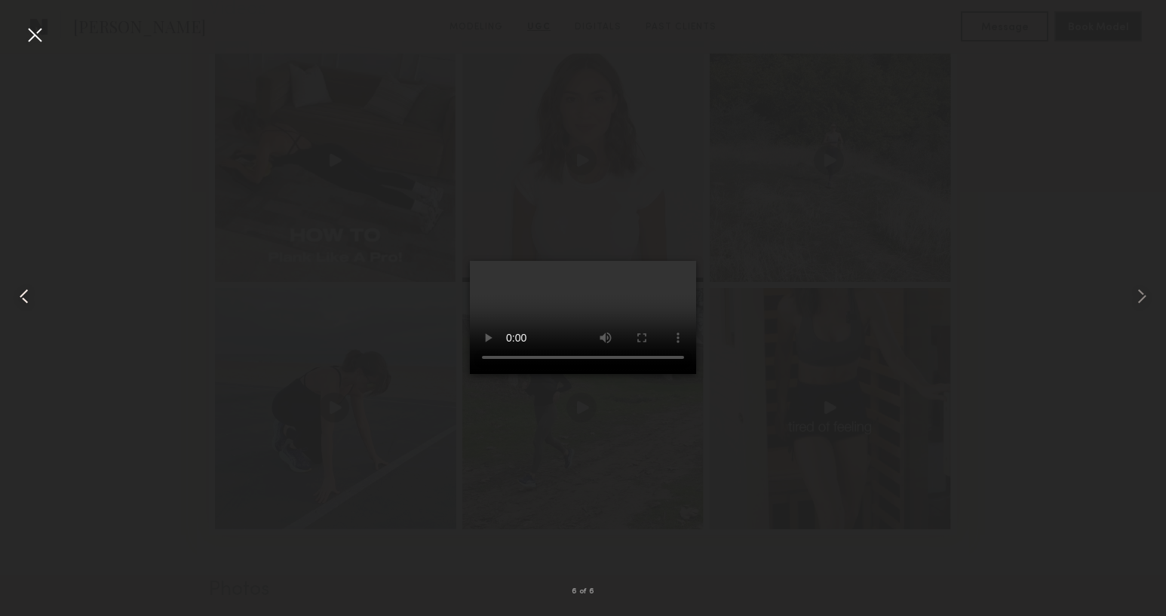
click at [34, 305] on common-icon at bounding box center [24, 296] width 24 height 24
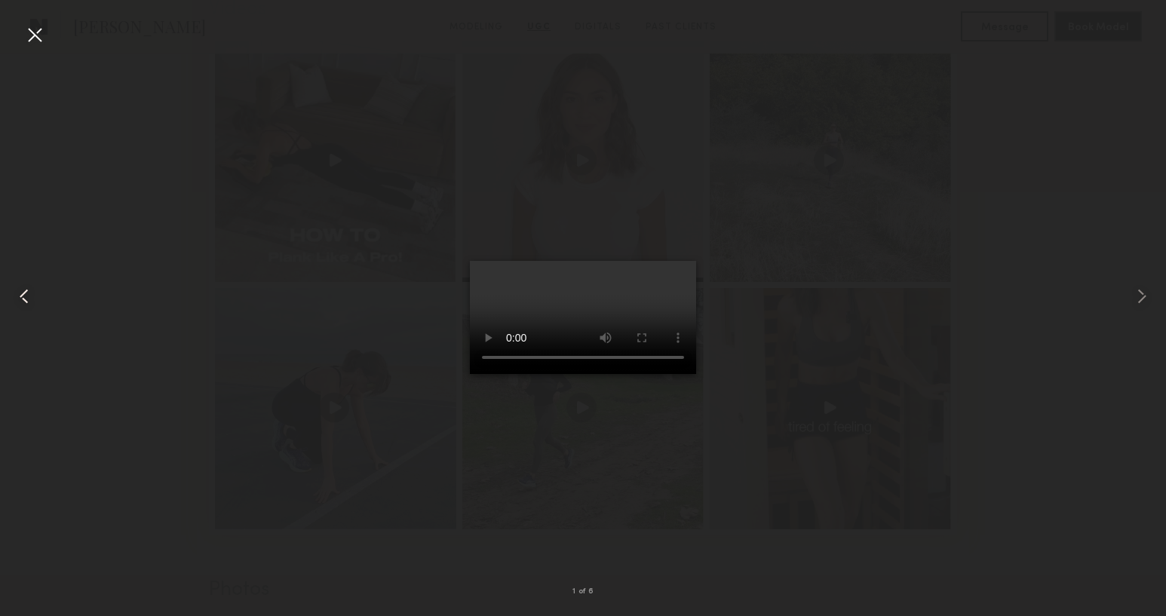
click at [34, 305] on common-icon at bounding box center [24, 296] width 24 height 24
click at [134, 259] on div at bounding box center [583, 296] width 1166 height 544
click at [26, 43] on div at bounding box center [35, 35] width 24 height 24
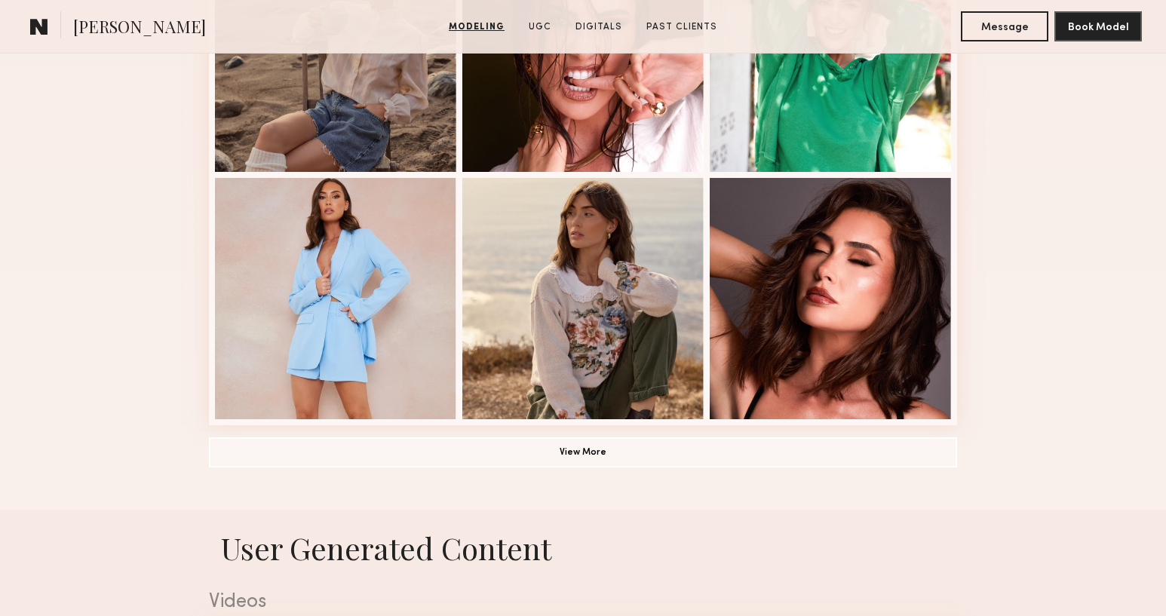
scroll to position [1031, 0]
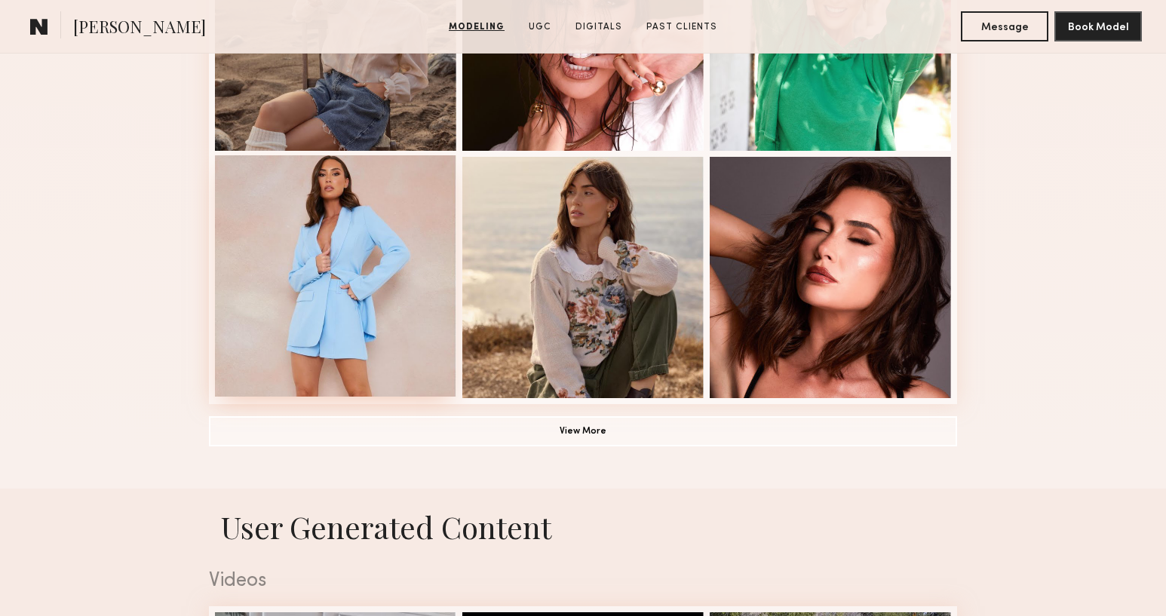
click at [314, 265] on div at bounding box center [335, 275] width 241 height 241
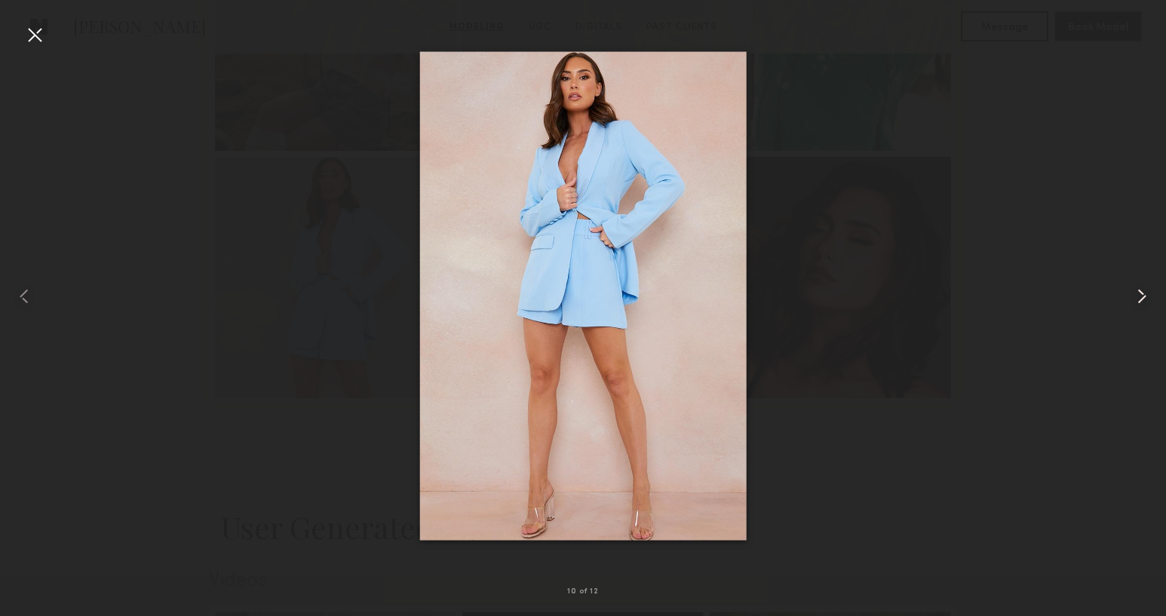
click at [1147, 296] on common-icon at bounding box center [1141, 296] width 24 height 24
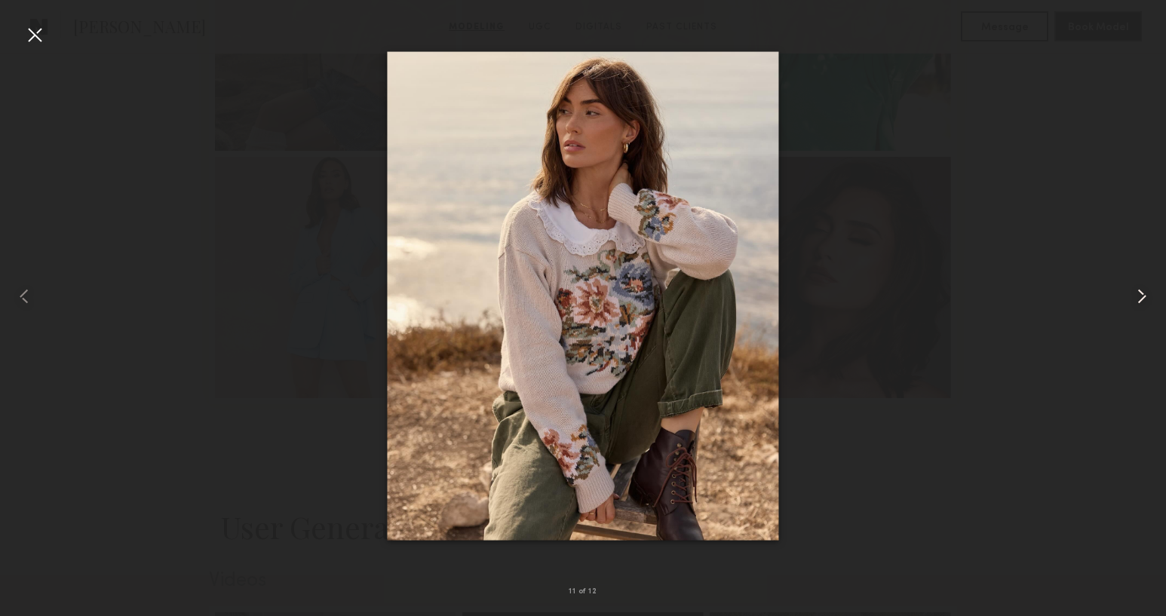
click at [1147, 296] on common-icon at bounding box center [1141, 296] width 24 height 24
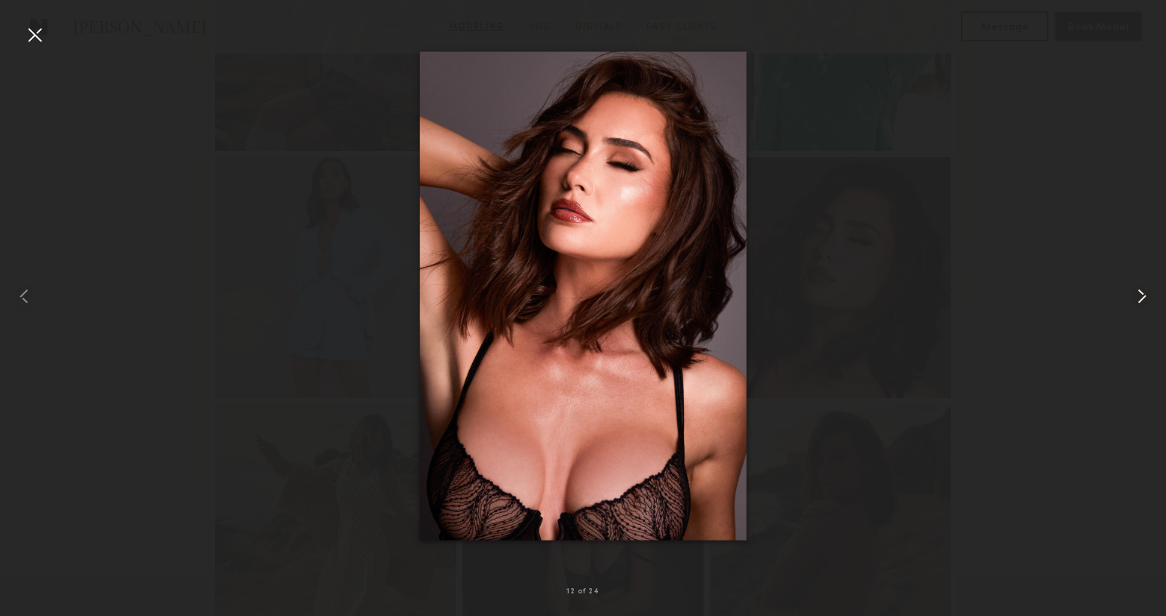
click at [1147, 296] on common-icon at bounding box center [1141, 296] width 24 height 24
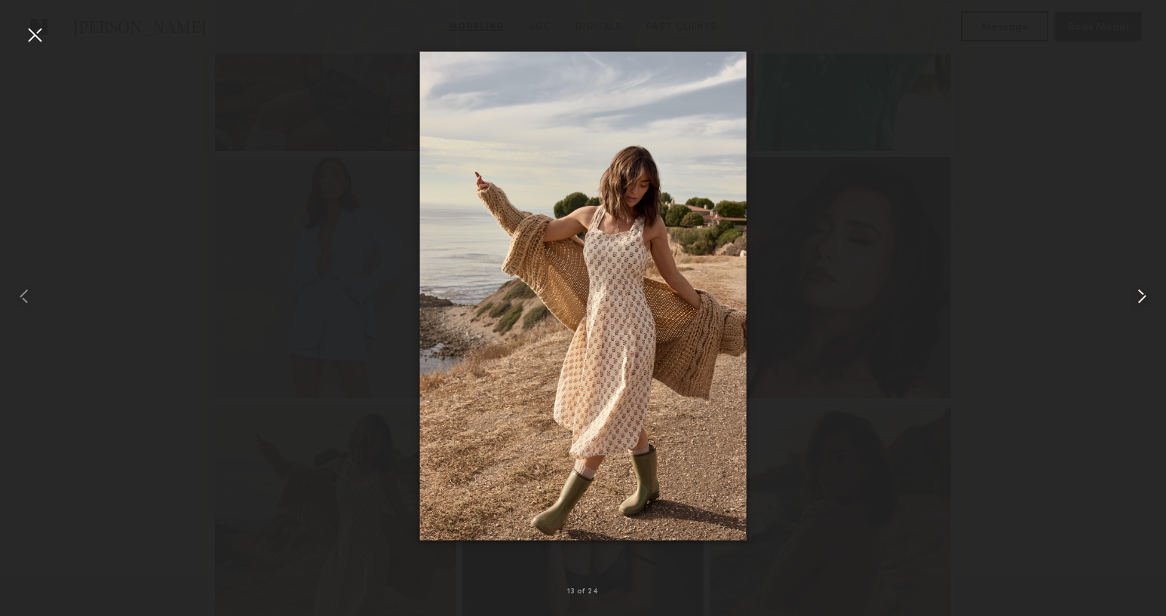
click at [1147, 296] on common-icon at bounding box center [1141, 296] width 24 height 24
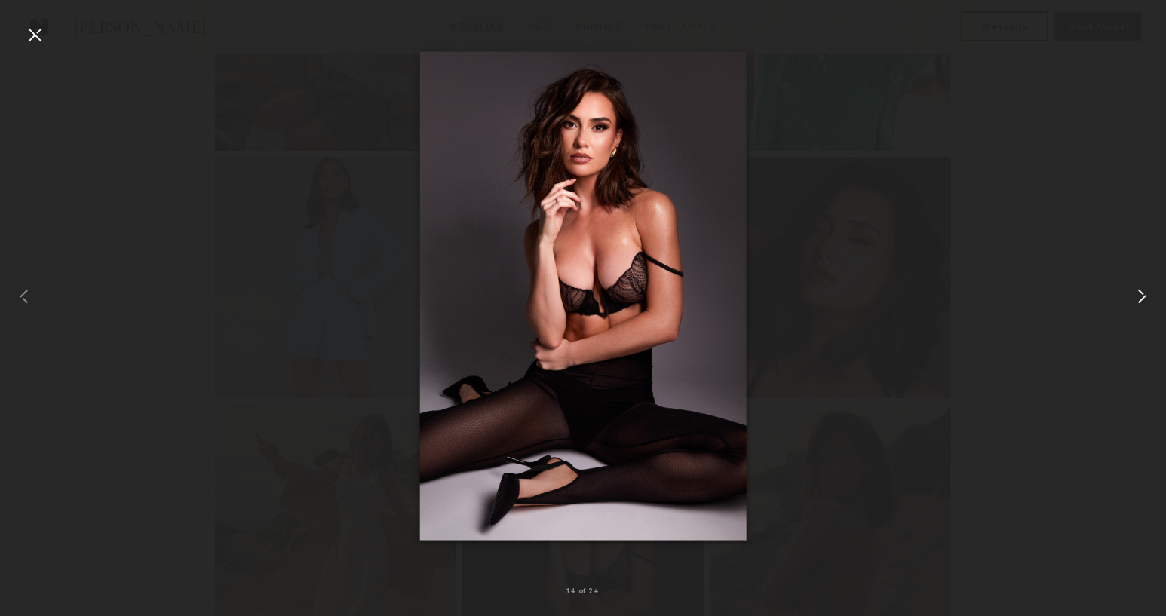
click at [1147, 296] on common-icon at bounding box center [1141, 296] width 24 height 24
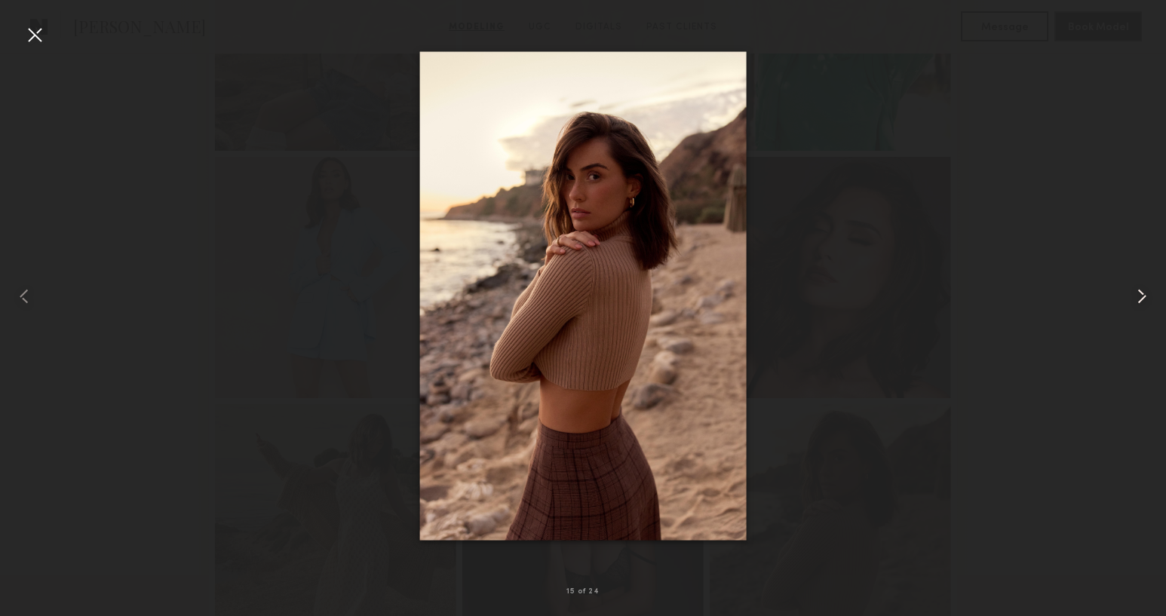
click at [1147, 296] on common-icon at bounding box center [1141, 296] width 24 height 24
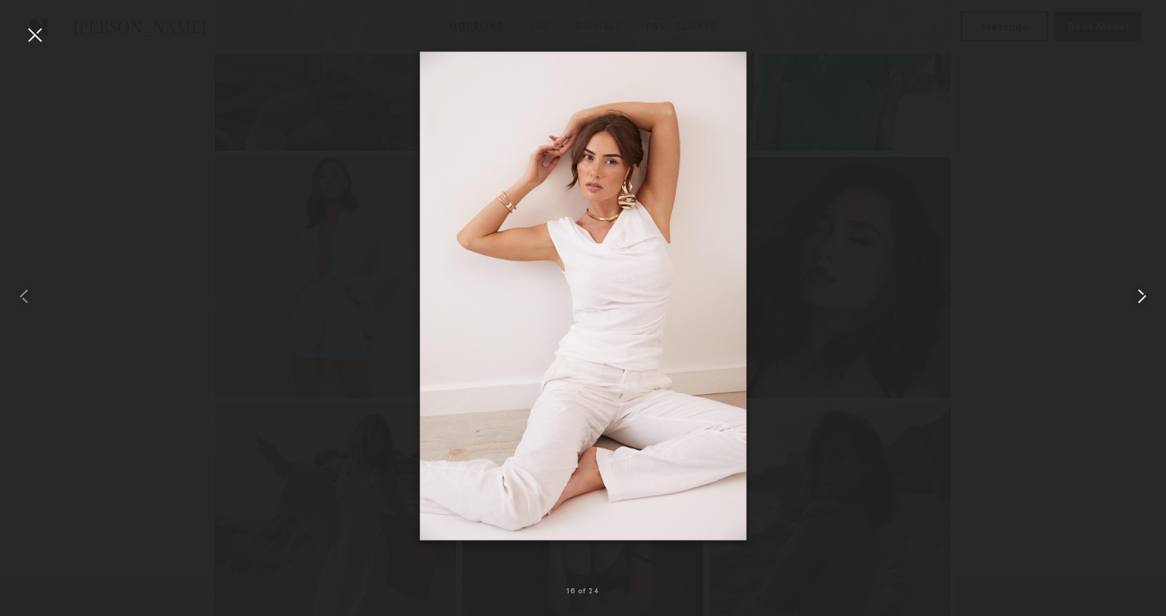
click at [1147, 296] on common-icon at bounding box center [1141, 296] width 24 height 24
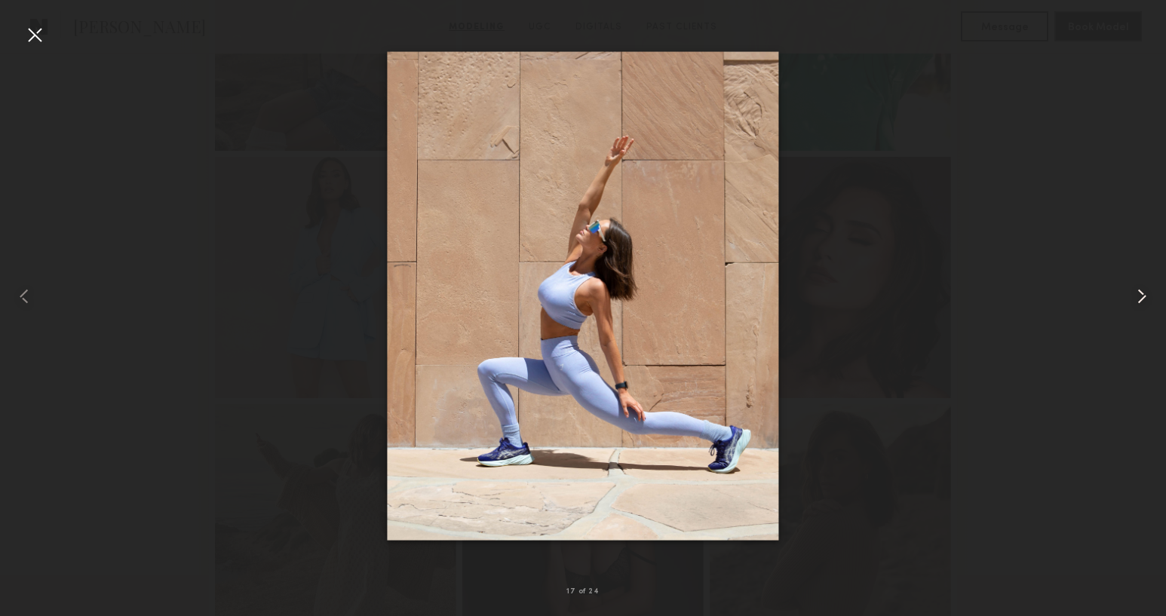
click at [1147, 296] on common-icon at bounding box center [1141, 296] width 24 height 24
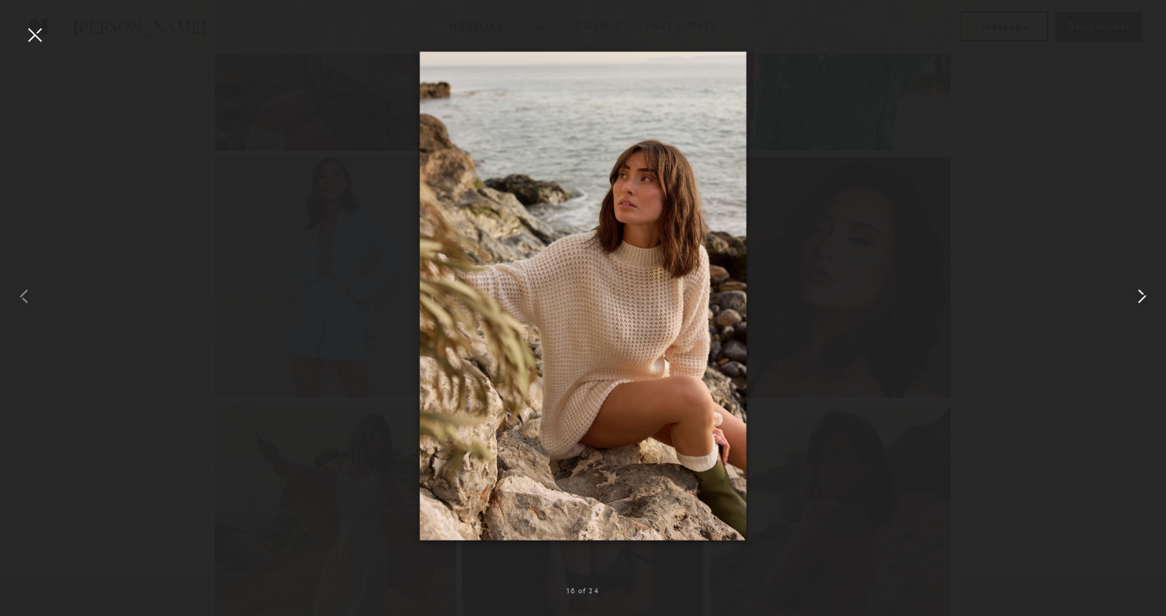
click at [1147, 296] on common-icon at bounding box center [1141, 296] width 24 height 24
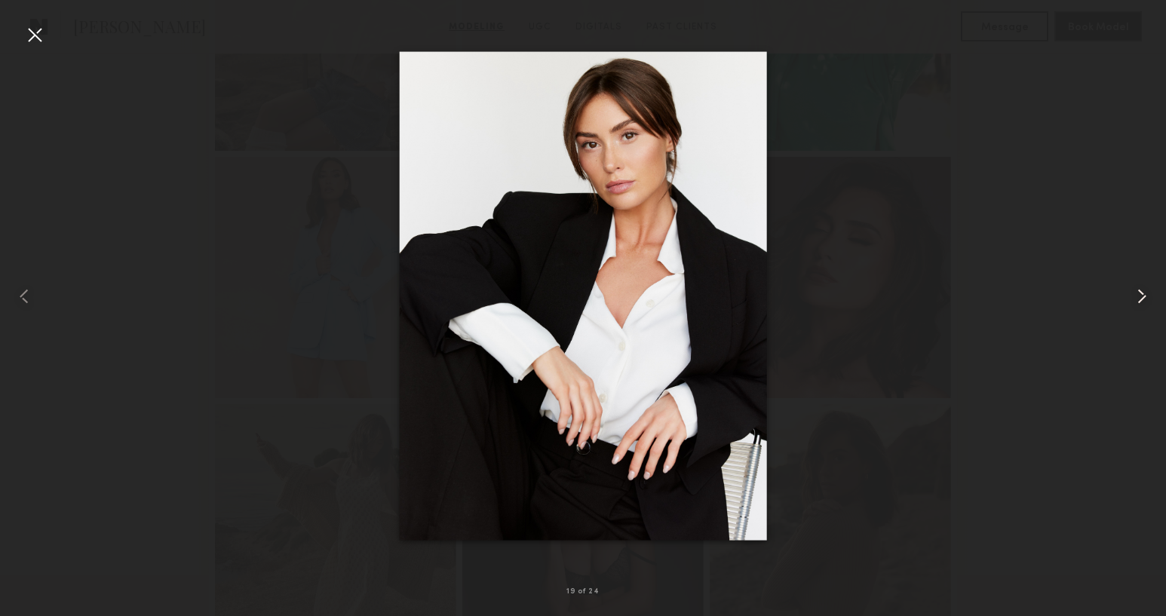
click at [1147, 296] on common-icon at bounding box center [1141, 296] width 24 height 24
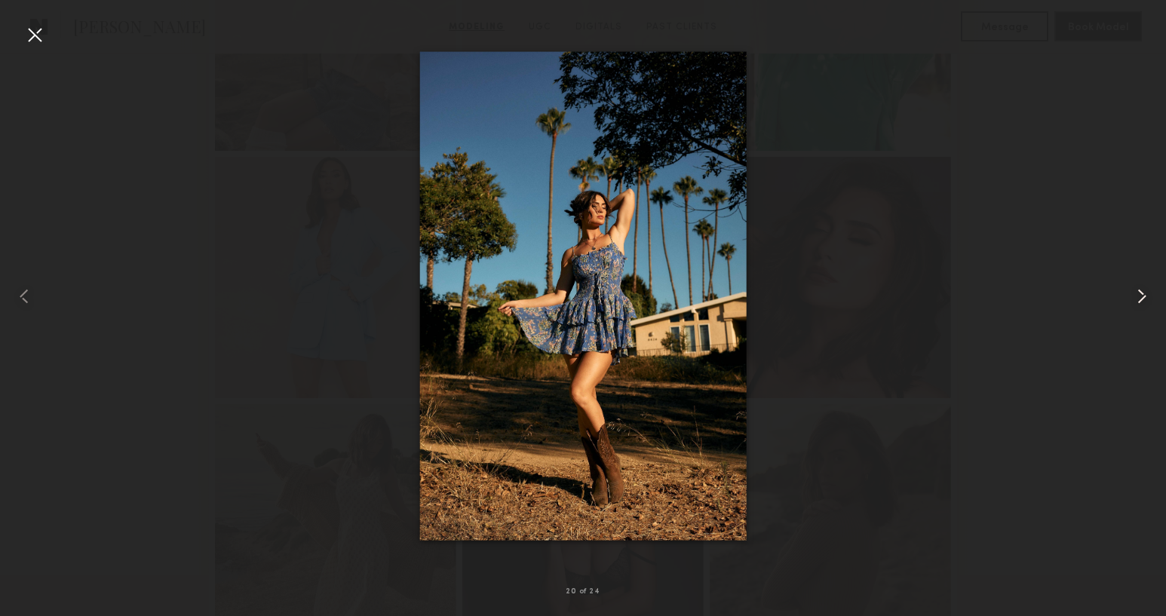
click at [1147, 296] on common-icon at bounding box center [1141, 296] width 24 height 24
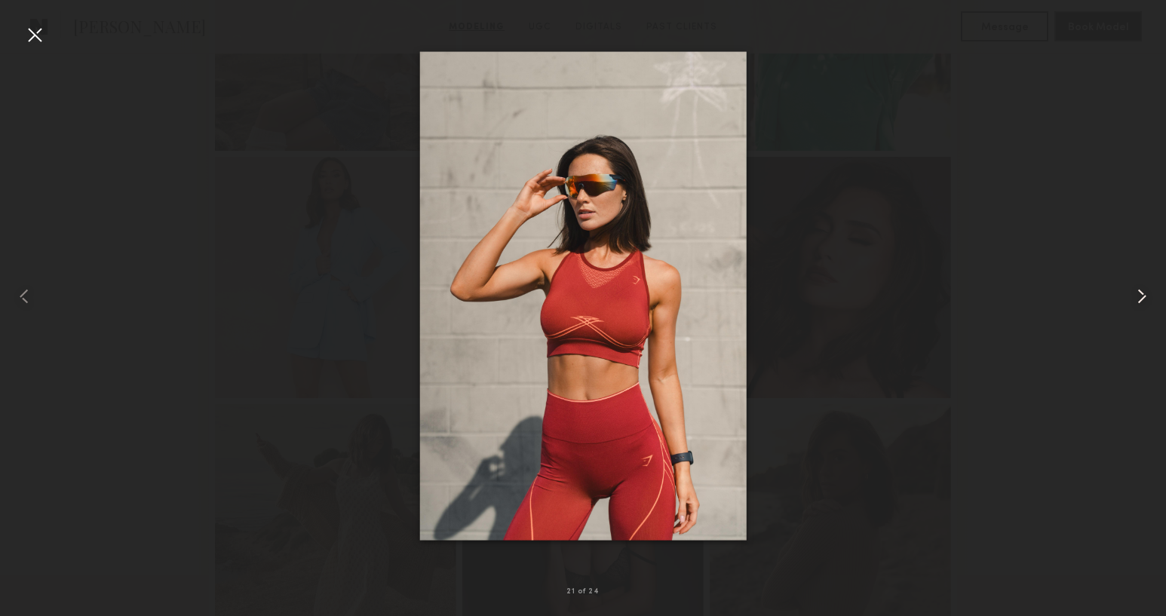
click at [1147, 296] on common-icon at bounding box center [1141, 296] width 24 height 24
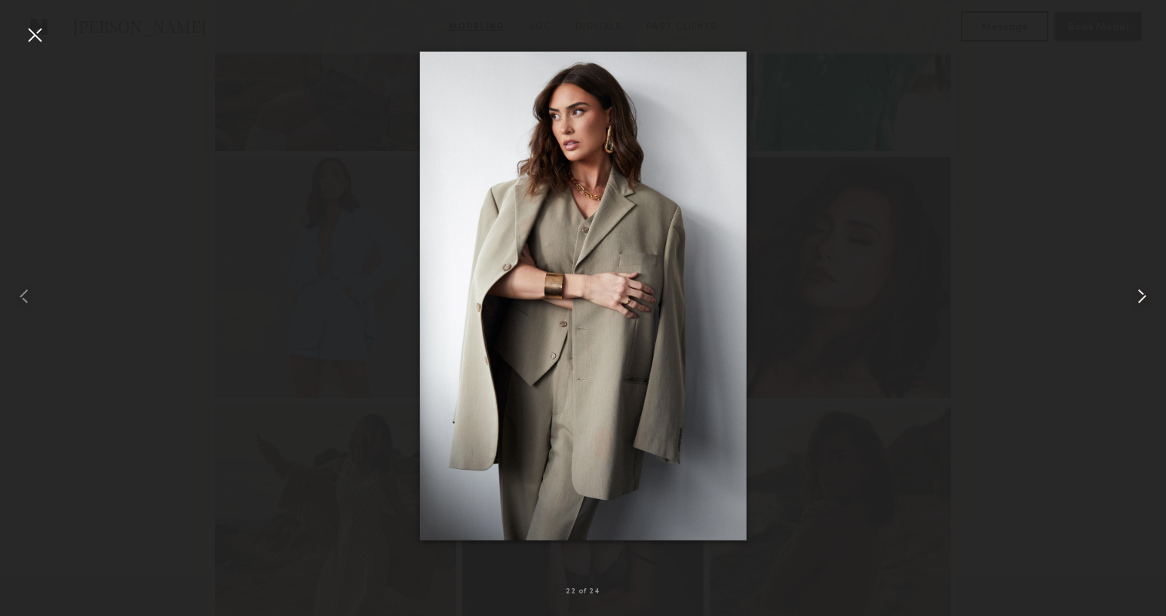
click at [1129, 304] on common-icon at bounding box center [1141, 296] width 24 height 24
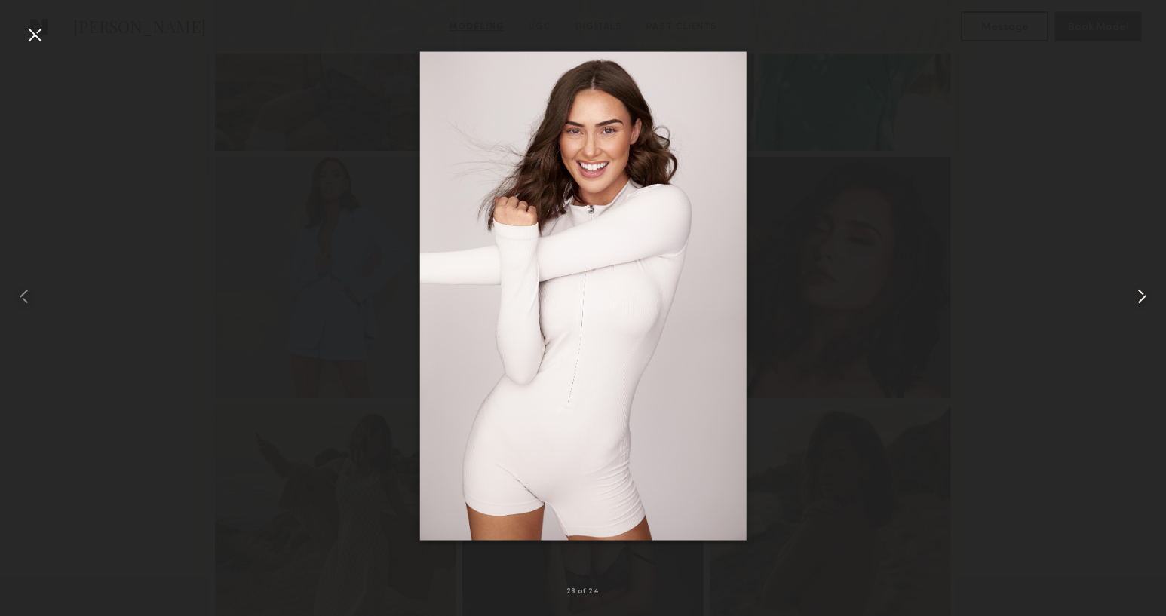
click at [1129, 304] on common-icon at bounding box center [1141, 296] width 24 height 24
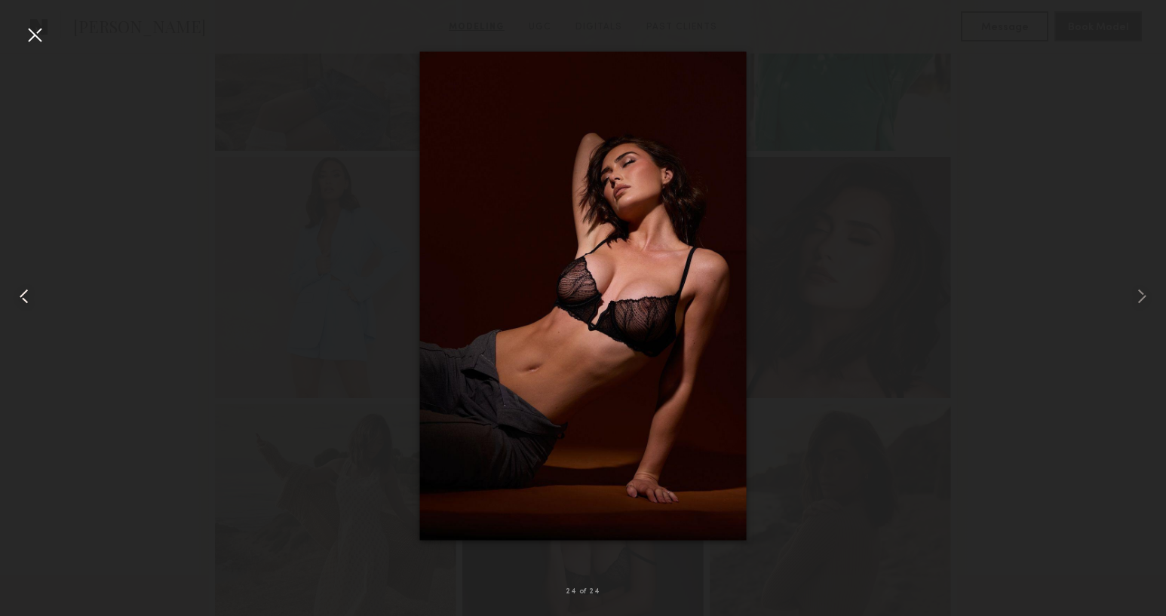
click at [33, 302] on common-icon at bounding box center [24, 296] width 24 height 24
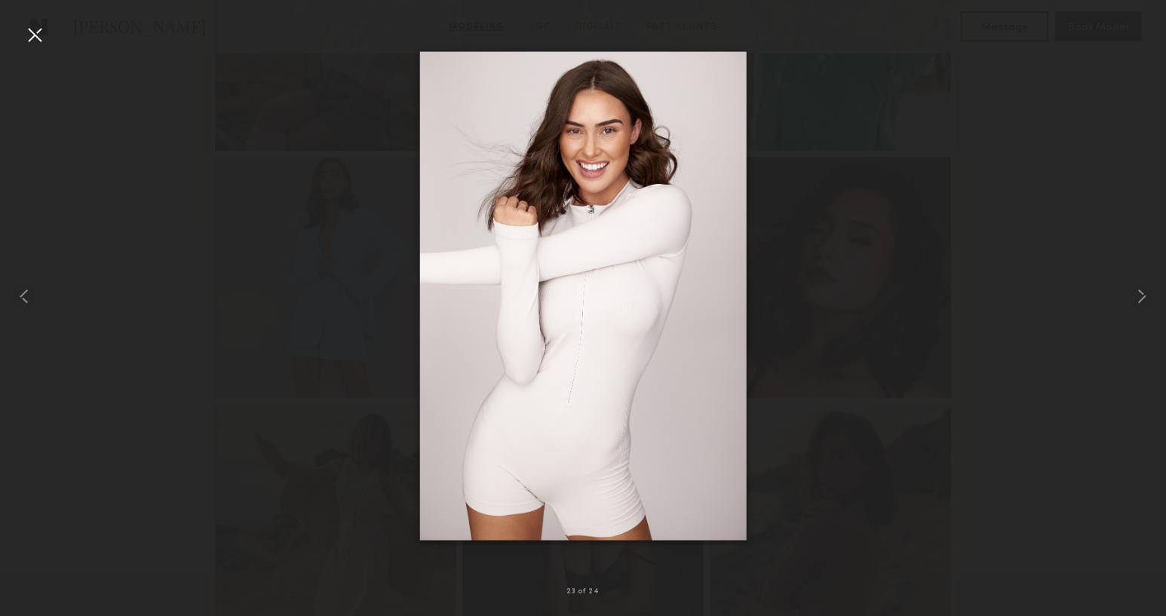
click at [150, 299] on div at bounding box center [583, 296] width 1166 height 544
click at [30, 32] on div at bounding box center [35, 35] width 24 height 24
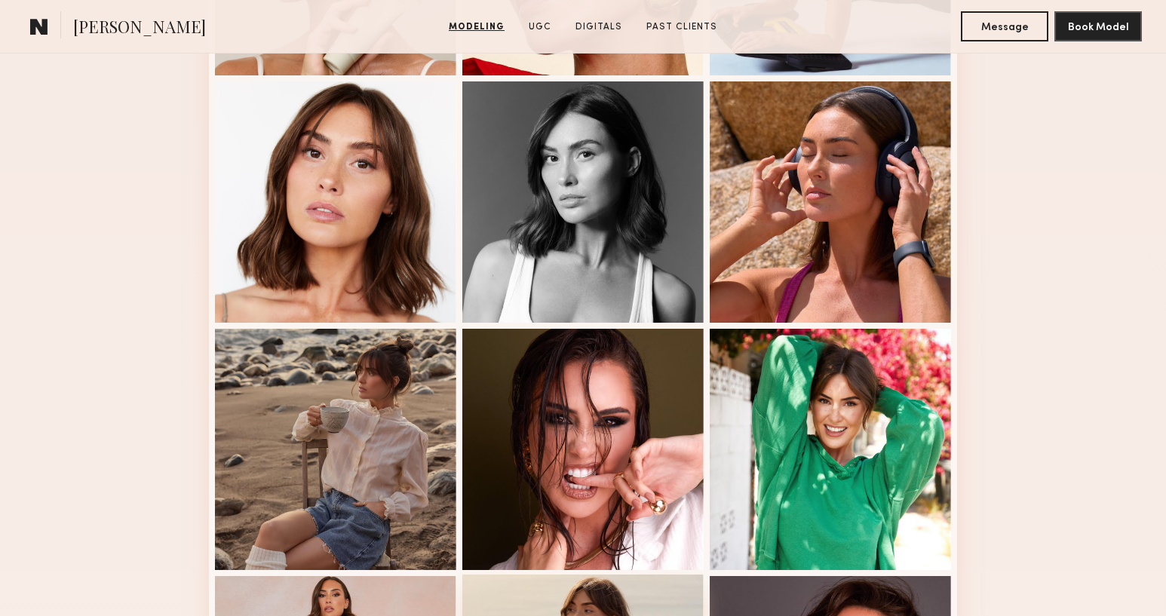
scroll to position [0, 0]
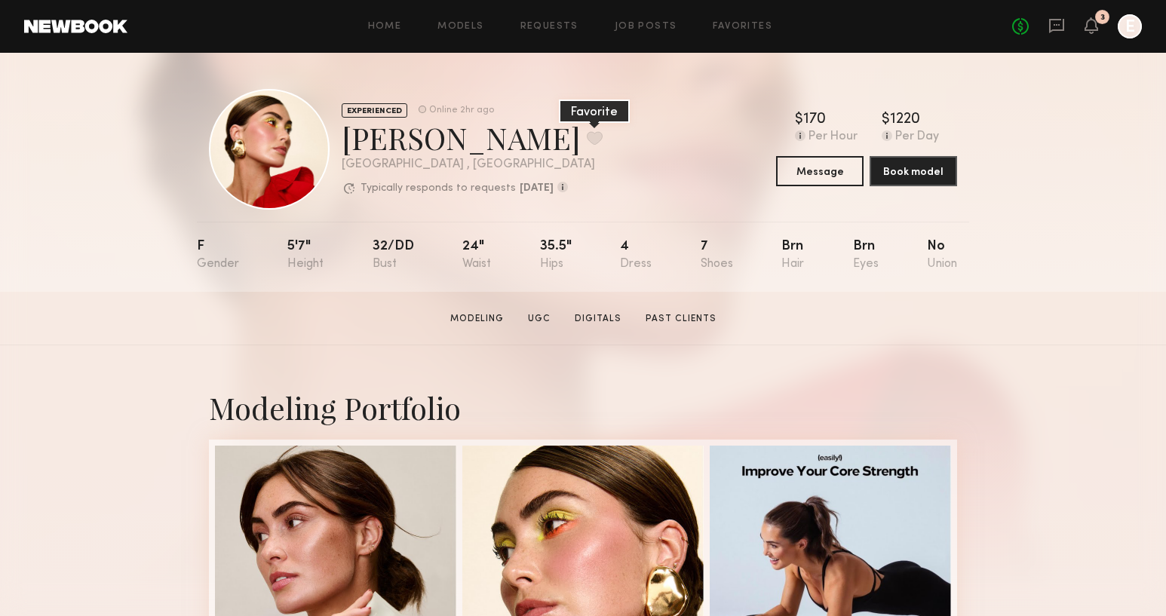
click at [587, 136] on button at bounding box center [595, 138] width 16 height 14
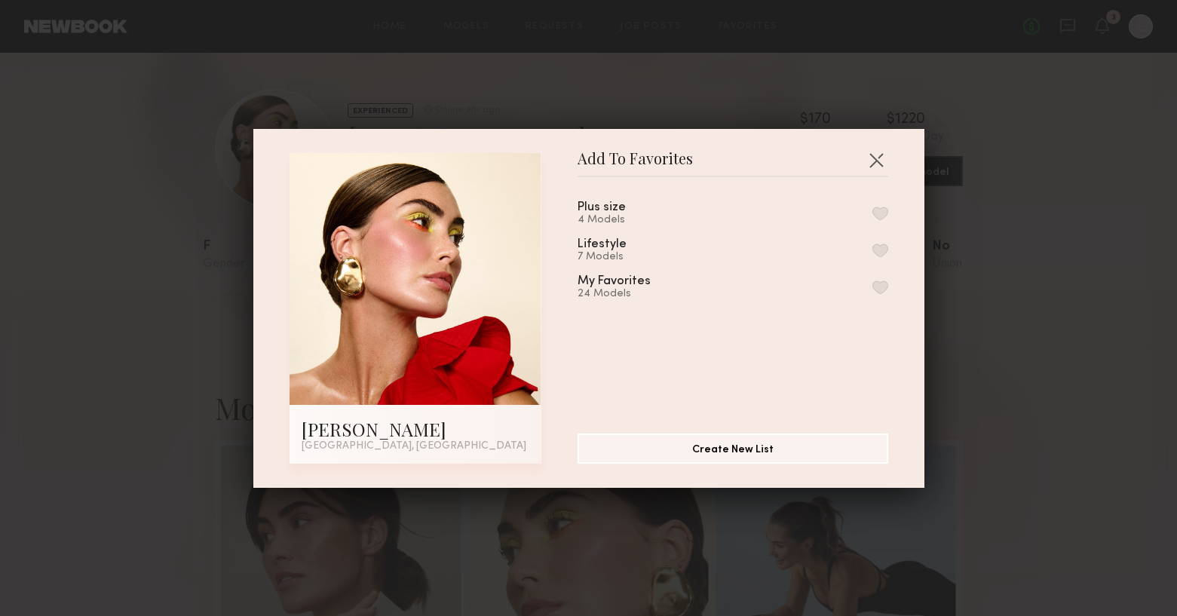
click at [872, 284] on button "button" at bounding box center [880, 287] width 16 height 14
click at [878, 154] on button "button" at bounding box center [876, 160] width 24 height 24
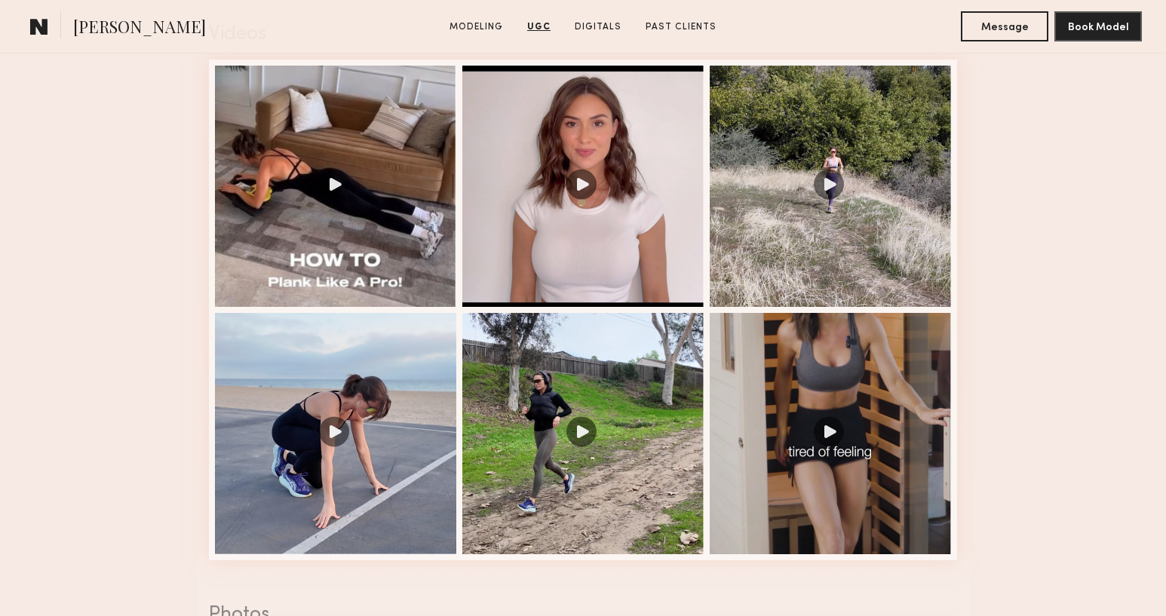
scroll to position [2524, 0]
click at [344, 188] on div at bounding box center [335, 185] width 241 height 241
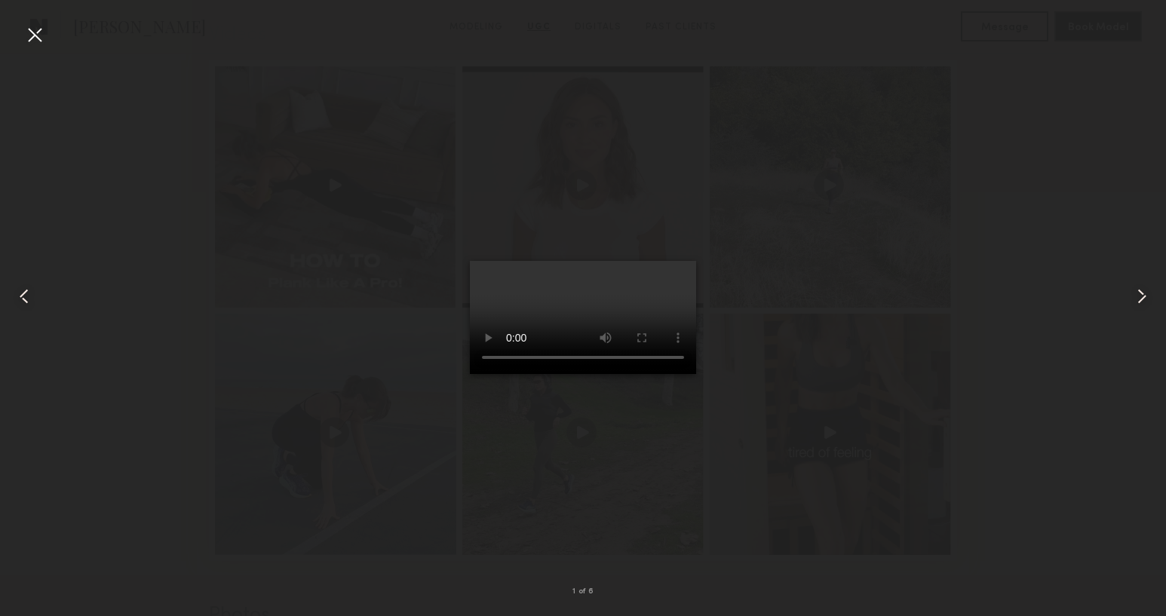
click at [1143, 294] on common-icon at bounding box center [1141, 296] width 24 height 24
click at [1120, 308] on div at bounding box center [1142, 296] width 47 height 544
click at [51, 32] on div at bounding box center [583, 296] width 1166 height 544
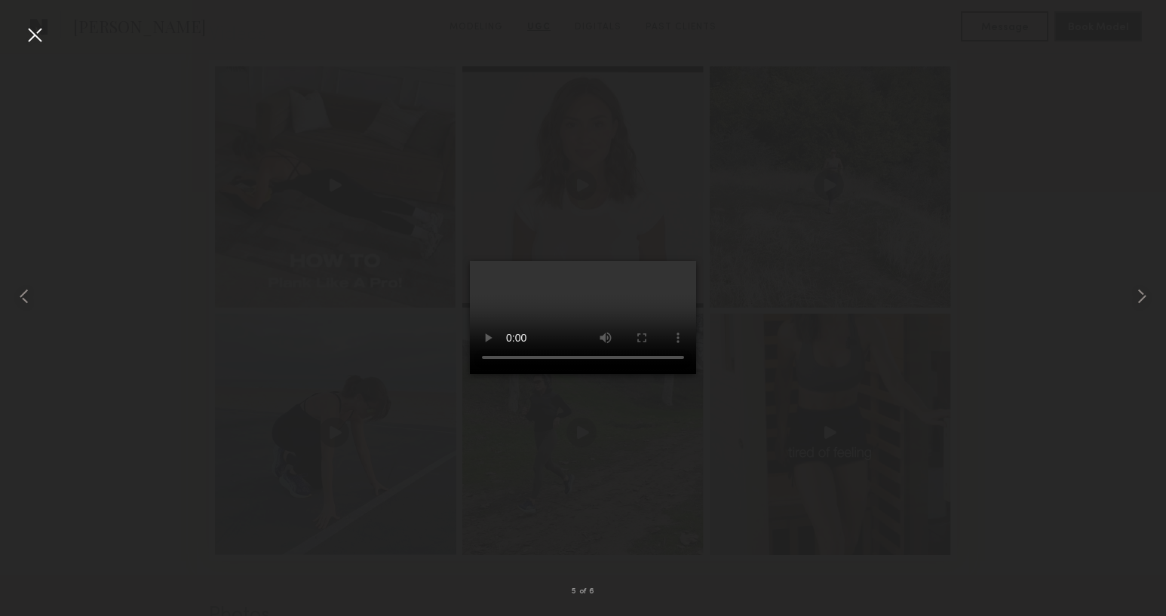
click at [41, 36] on div at bounding box center [35, 35] width 24 height 24
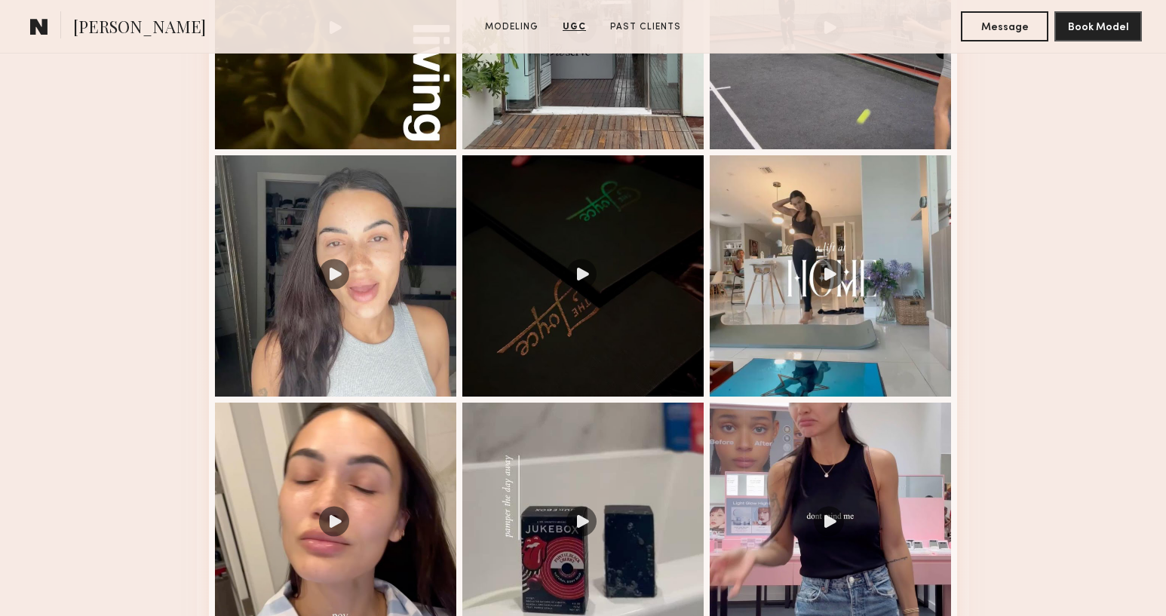
scroll to position [2104, 0]
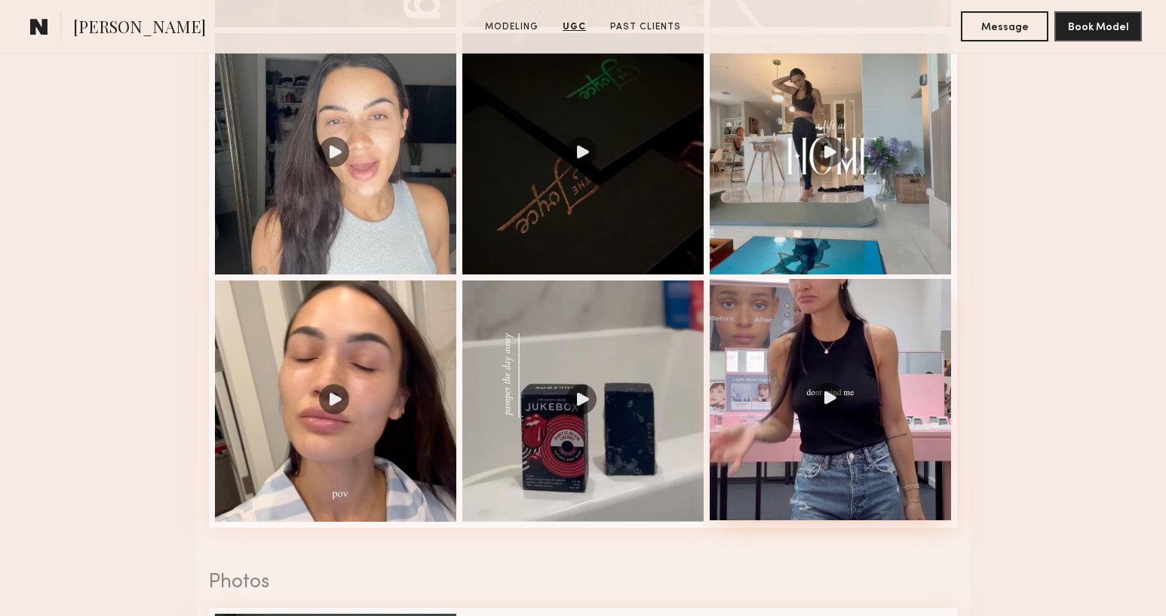
click at [829, 394] on div at bounding box center [829, 399] width 241 height 241
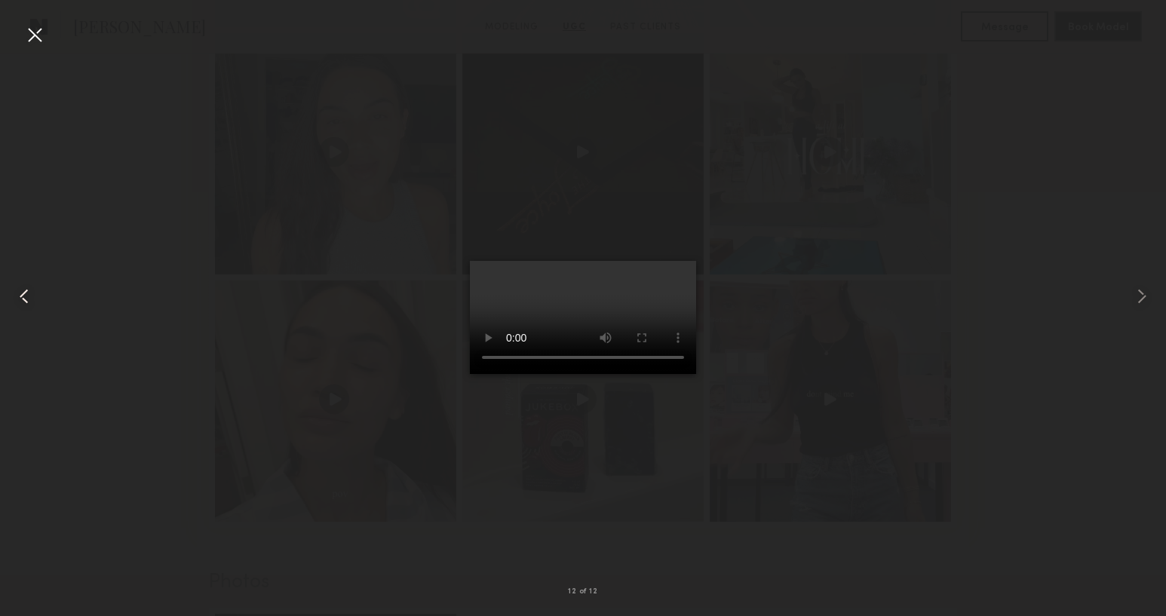
click at [32, 302] on common-icon at bounding box center [24, 296] width 24 height 24
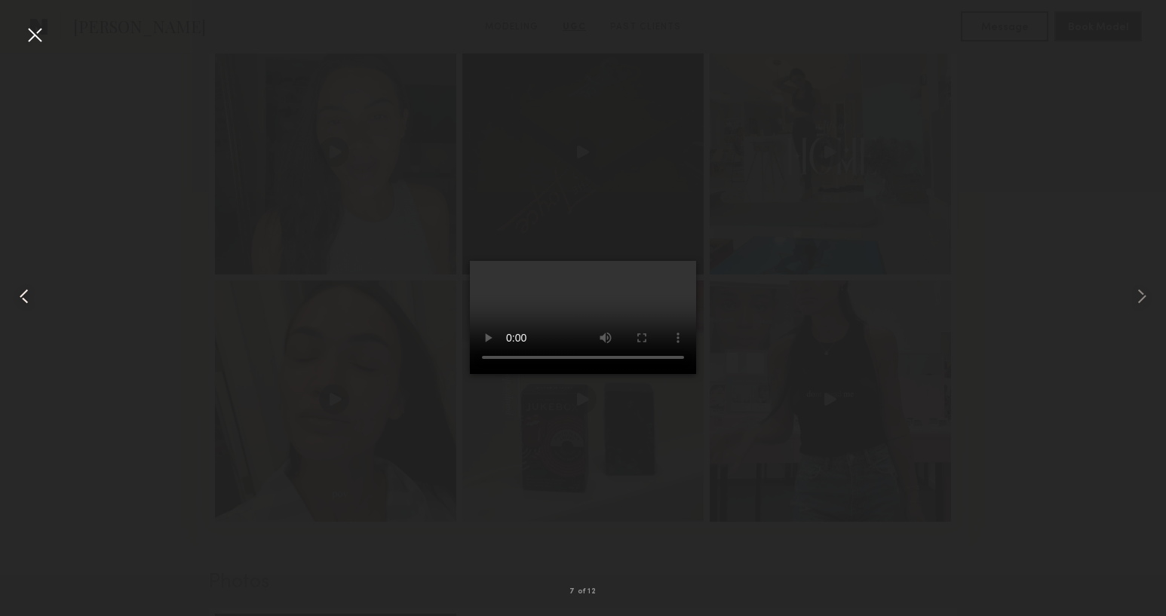
click at [32, 302] on common-icon at bounding box center [24, 296] width 24 height 24
click at [29, 27] on div at bounding box center [35, 35] width 24 height 24
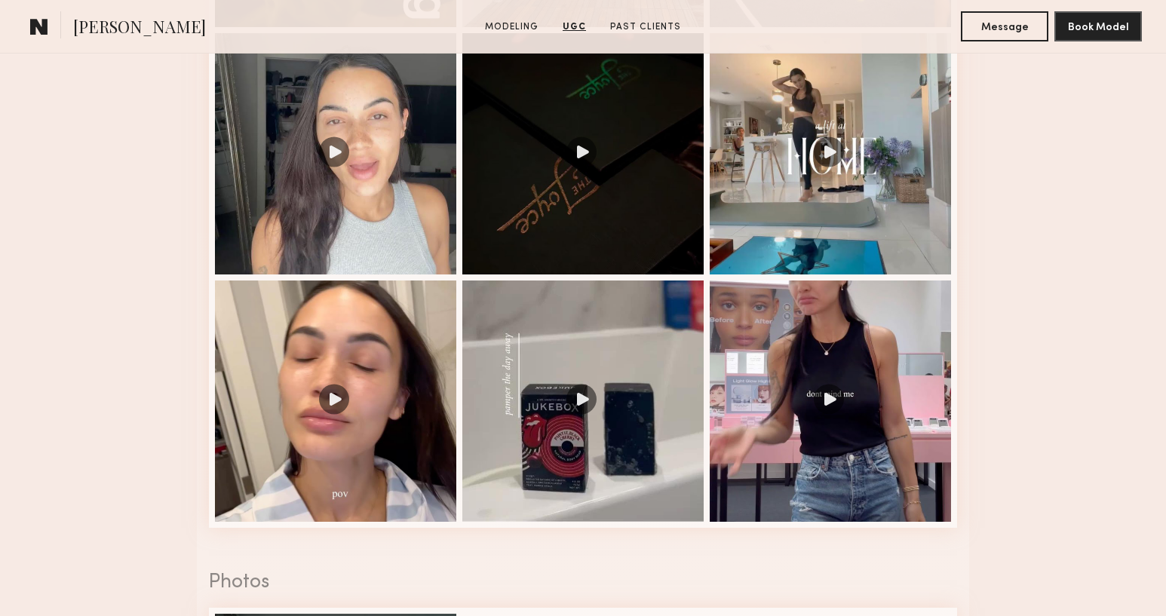
scroll to position [0, 0]
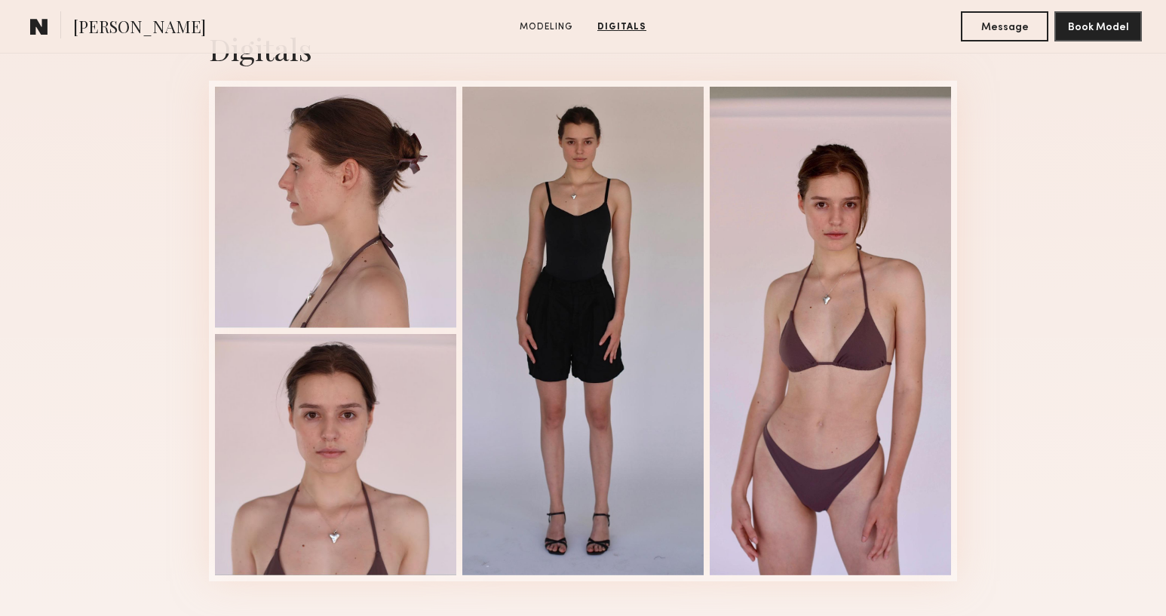
scroll to position [3097, 0]
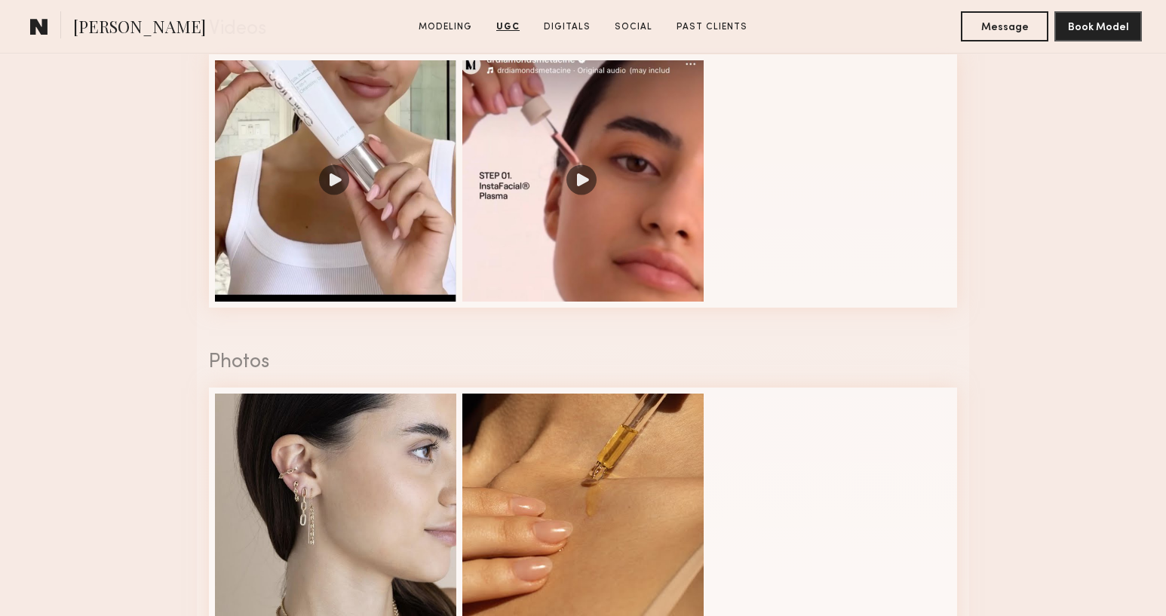
scroll to position [2037, 0]
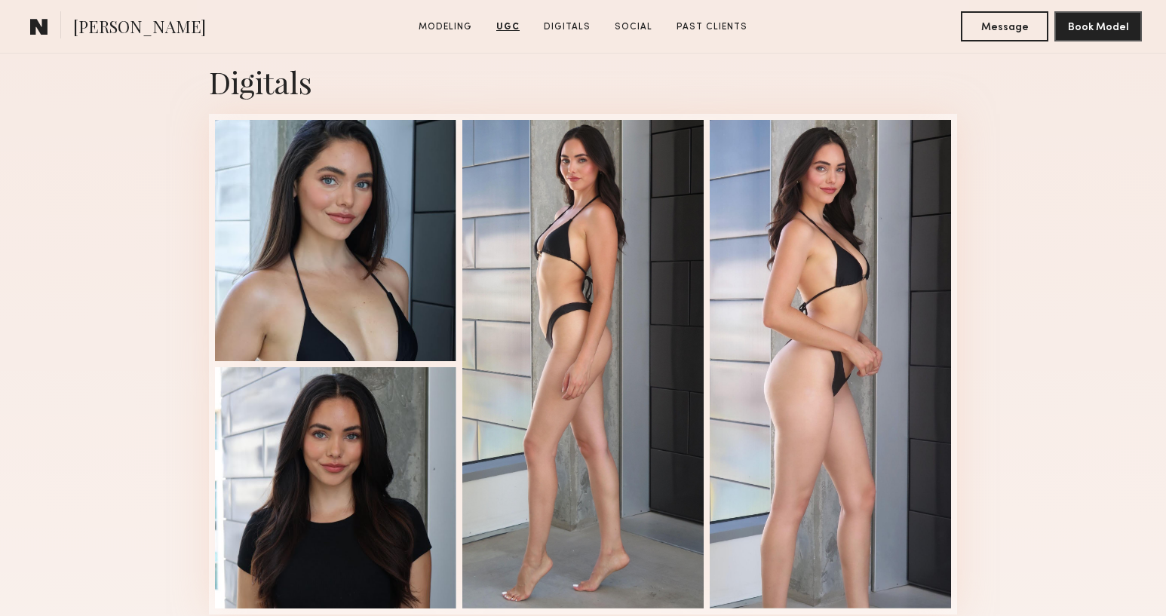
scroll to position [1941, 0]
